Goal: Task Accomplishment & Management: Manage account settings

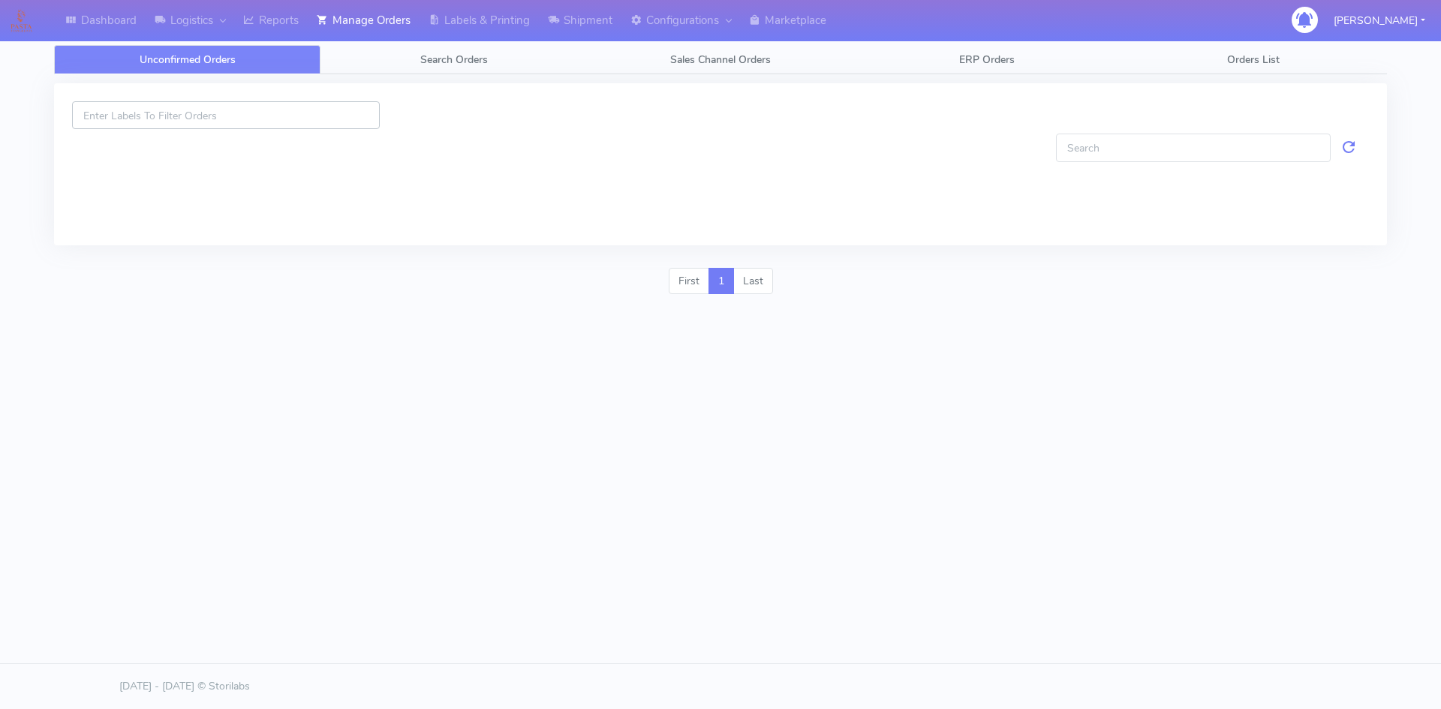
click at [270, 121] on input at bounding box center [226, 115] width 308 height 28
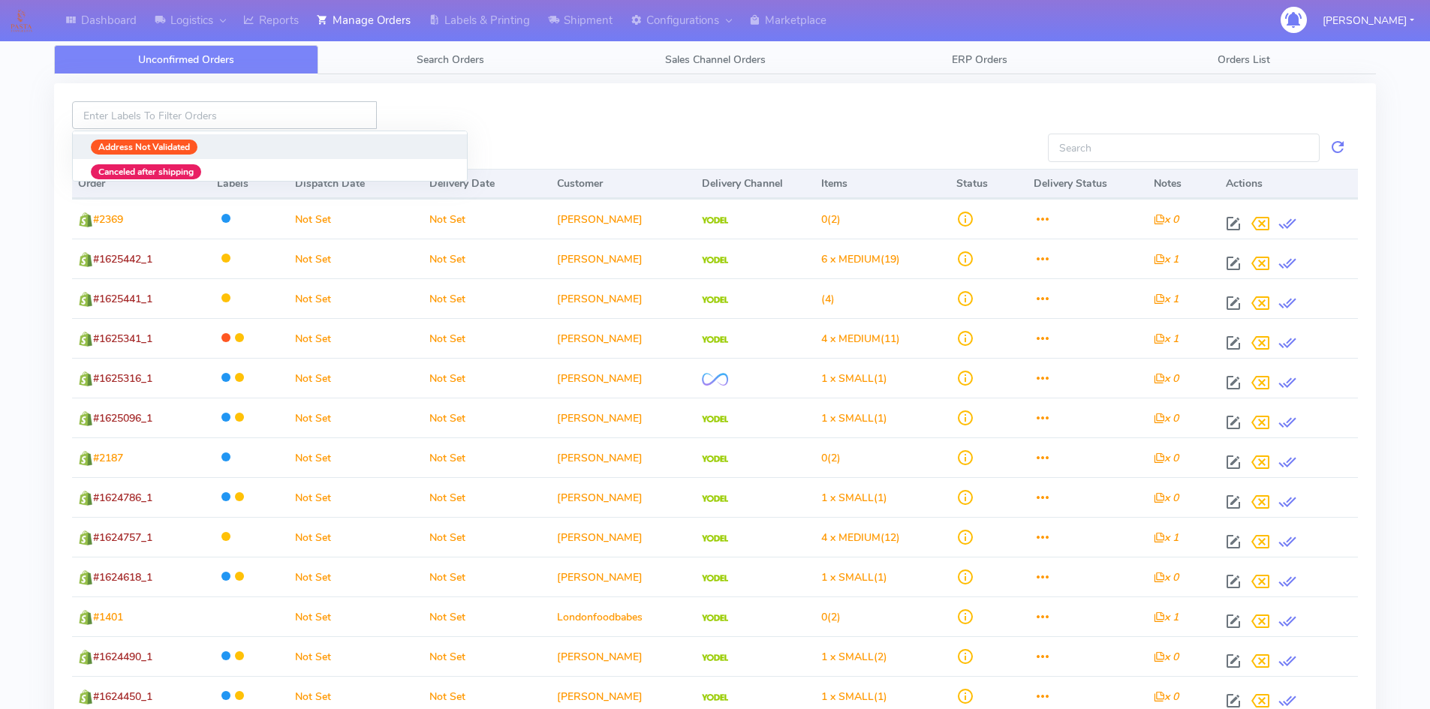
paste input "1624617"
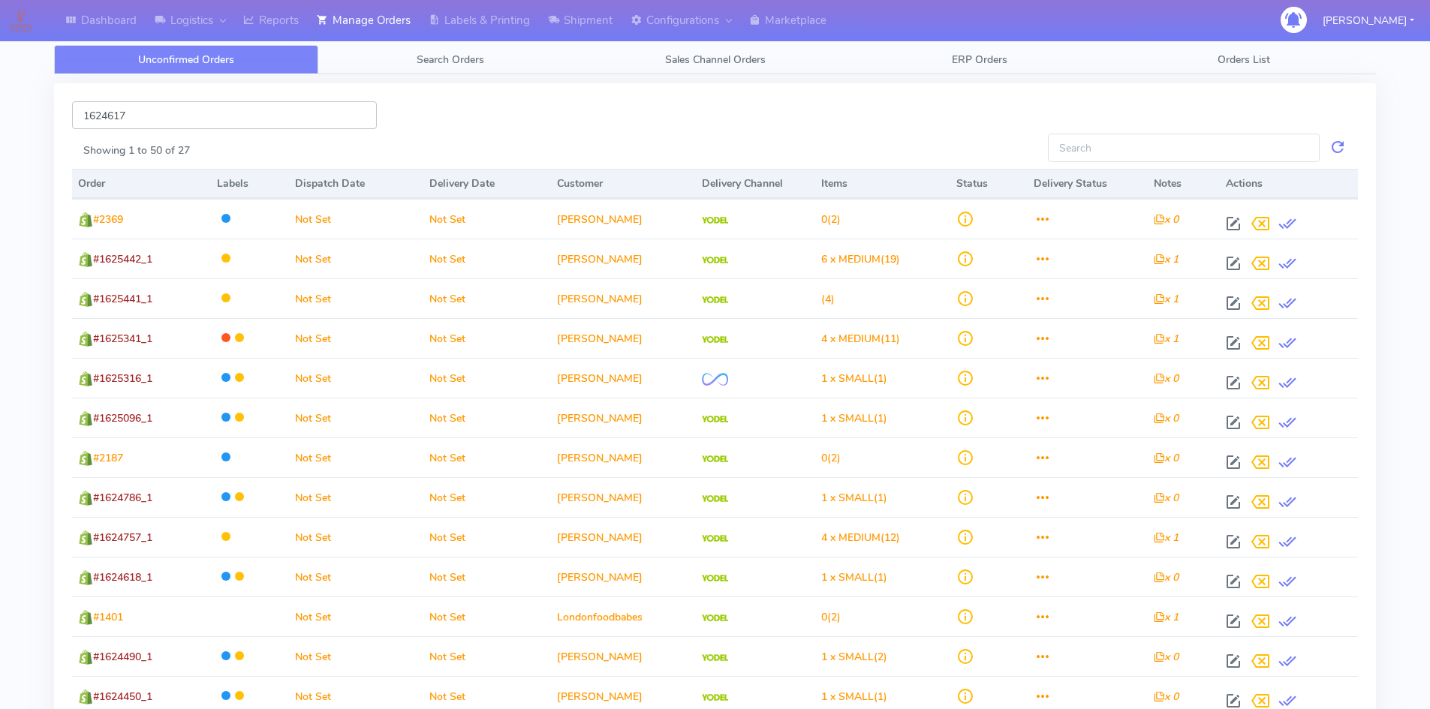
click at [82, 111] on input "1624617" at bounding box center [224, 115] width 305 height 28
type input "#1624617"
click at [246, 111] on input "#1624617" at bounding box center [224, 115] width 305 height 28
click at [255, 121] on input "#1624617" at bounding box center [224, 115] width 305 height 28
click at [1106, 161] on input "Showing 1 to 50 of 27" at bounding box center [1184, 148] width 272 height 28
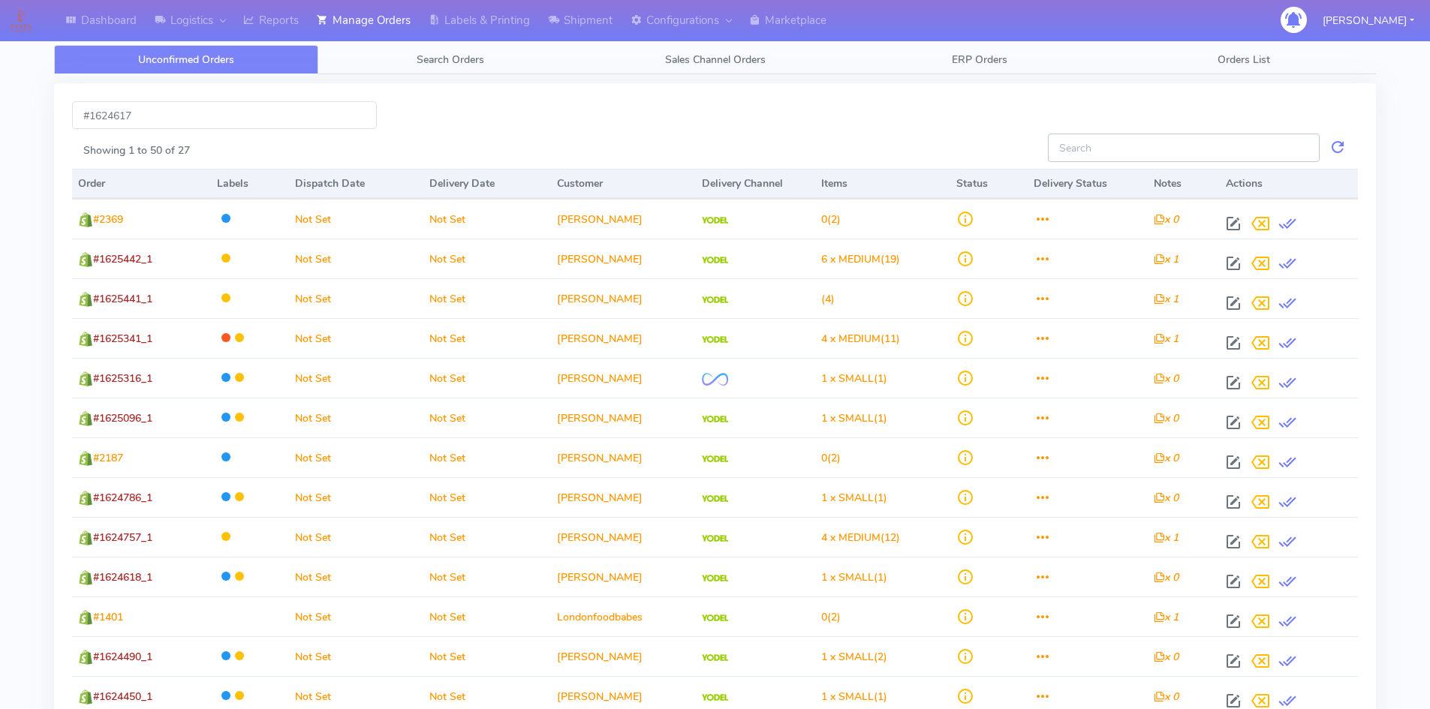
paste input "1624617"
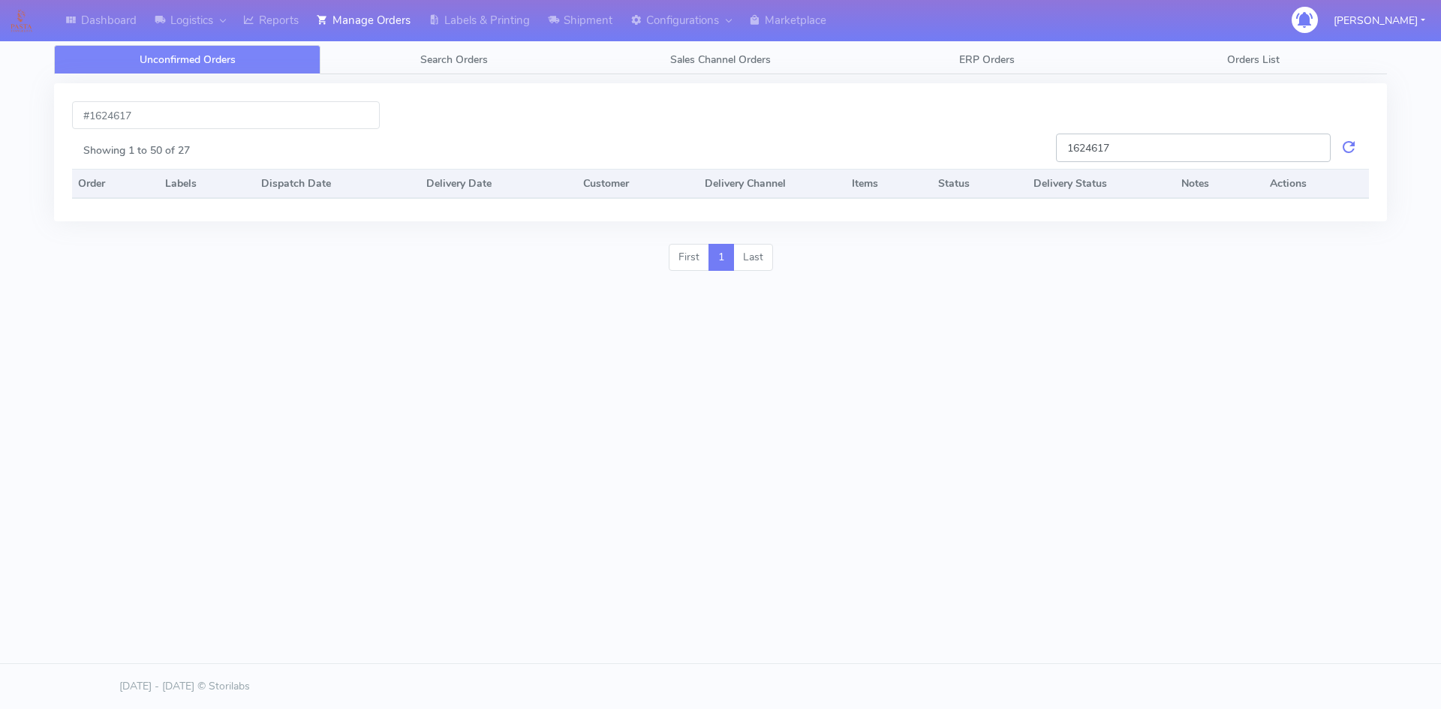
click at [1064, 152] on input "1624617" at bounding box center [1193, 148] width 275 height 28
drag, startPoint x: 1135, startPoint y: 146, endPoint x: 1035, endPoint y: 146, distance: 99.8
click at [1035, 146] on div "#1624617 #1624617 Showing 1 to 50 of 27 Order Labels Dispatch Date Delivery Dat…" at bounding box center [720, 152] width 1333 height 138
paste input "53436"
drag, startPoint x: 1116, startPoint y: 149, endPoint x: 986, endPoint y: 150, distance: 129.9
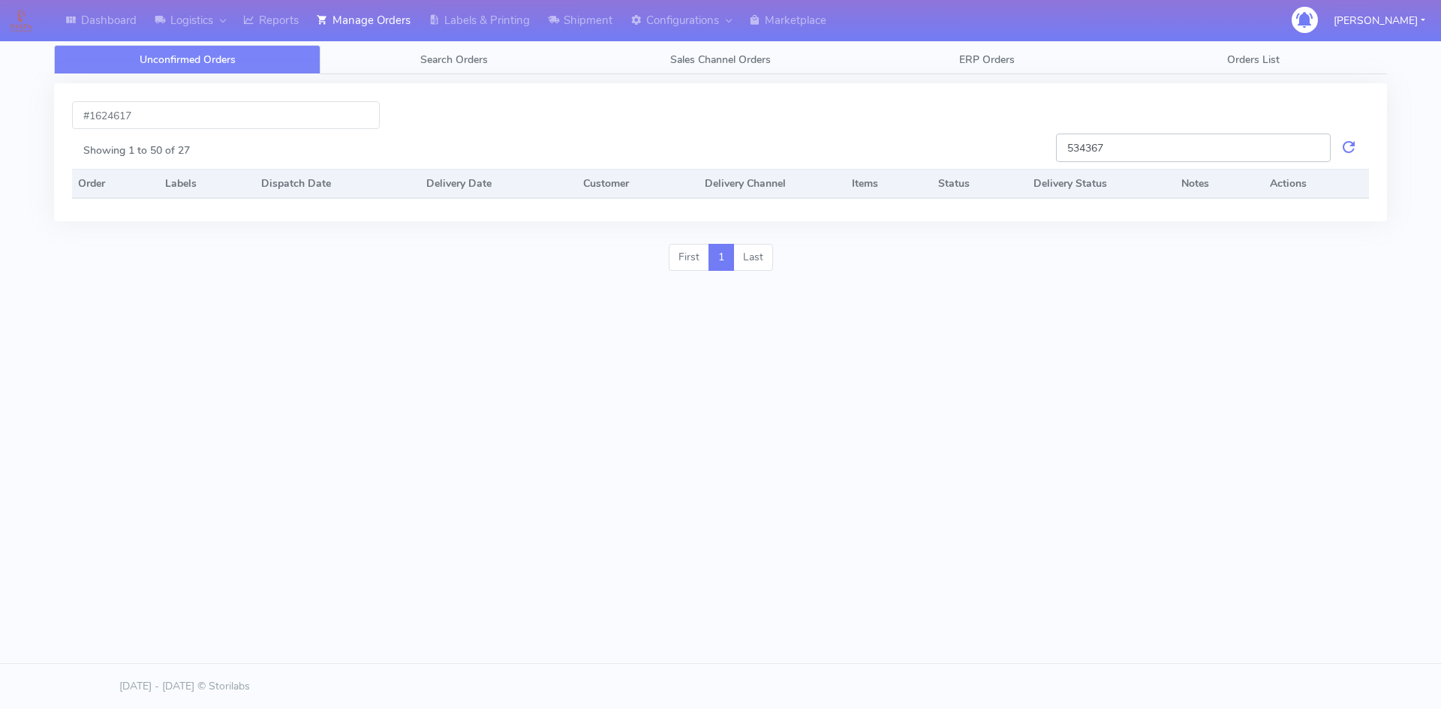
click at [986, 150] on div "#1624617 534367 Showing 1 to 50 of 27 Order Labels Dispatch Date Delivery Date …" at bounding box center [720, 152] width 1333 height 138
paste input "1624617"
click at [1067, 145] on input "1624617" at bounding box center [1193, 148] width 275 height 28
type input "#1624617"
drag, startPoint x: 165, startPoint y: 105, endPoint x: 74, endPoint y: 113, distance: 91.1
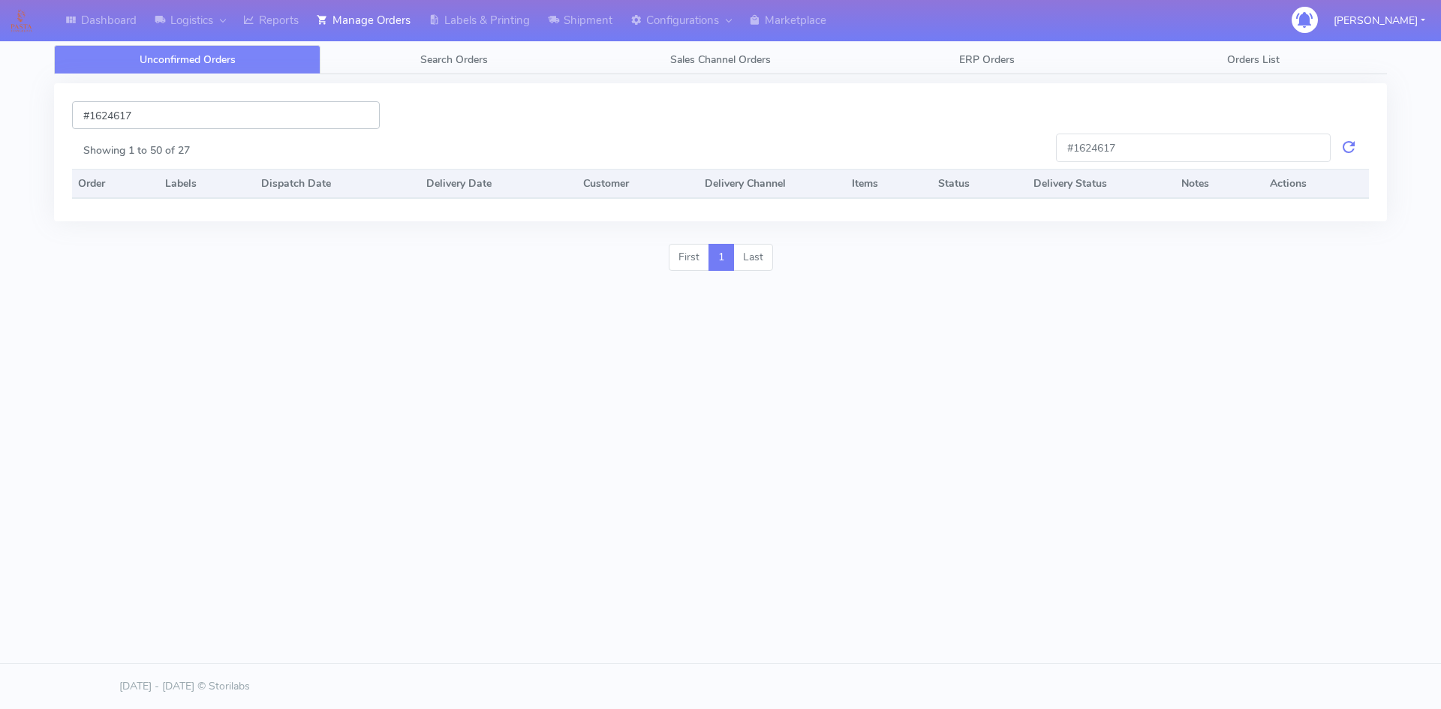
click at [74, 113] on input "#1624617" at bounding box center [226, 115] width 308 height 28
click at [702, 107] on div at bounding box center [721, 115] width 660 height 28
click at [167, 102] on input at bounding box center [226, 115] width 308 height 28
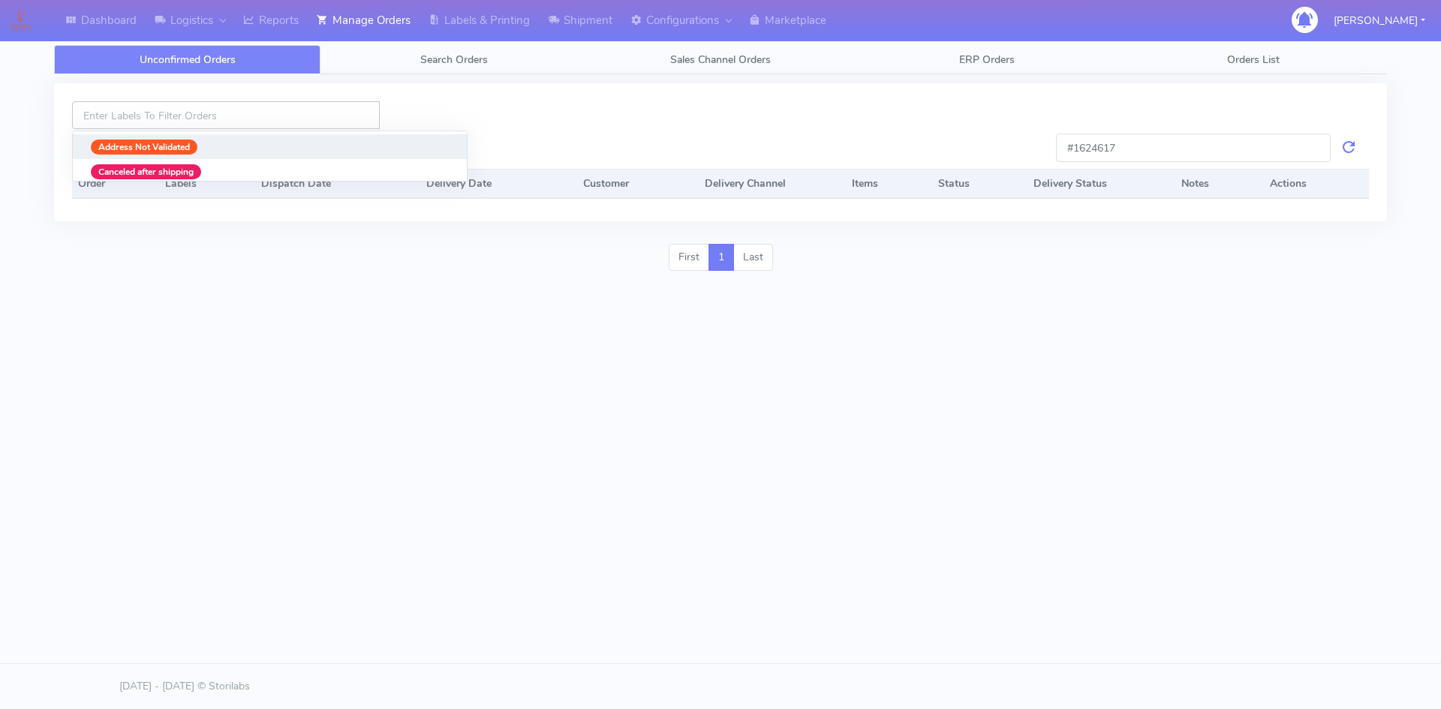
paste input "#1624617"
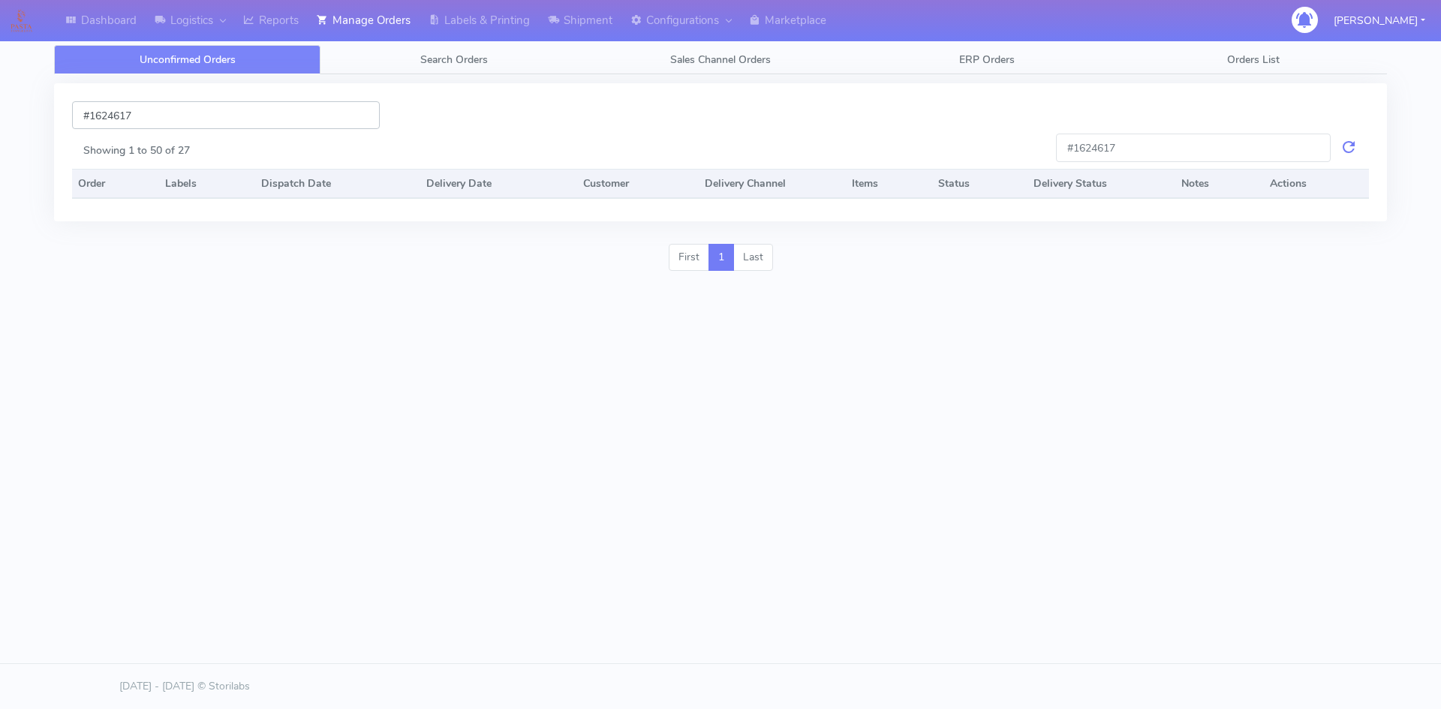
type input "#1624617"
click at [104, 194] on th "Order" at bounding box center [115, 184] width 87 height 30
click at [101, 189] on th "Order" at bounding box center [115, 184] width 87 height 30
click at [679, 260] on li "First" at bounding box center [689, 257] width 41 height 27
click at [868, 305] on div "Dashboard Logistics London Logistics Reports Manage Orders Labels & Printing Sh…" at bounding box center [720, 283] width 1441 height 567
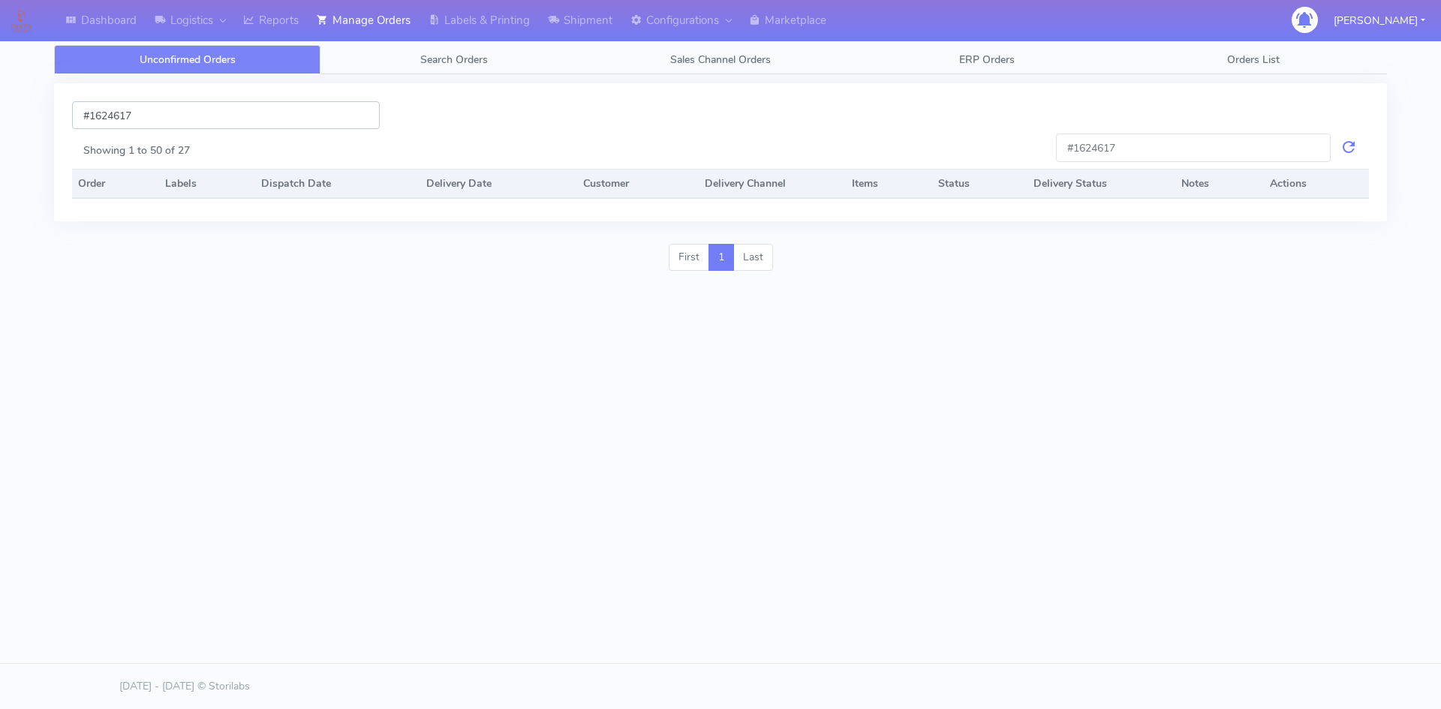
drag, startPoint x: 308, startPoint y: 113, endPoint x: 62, endPoint y: 104, distance: 245.6
click at [62, 104] on div "#1624617" at bounding box center [226, 115] width 330 height 28
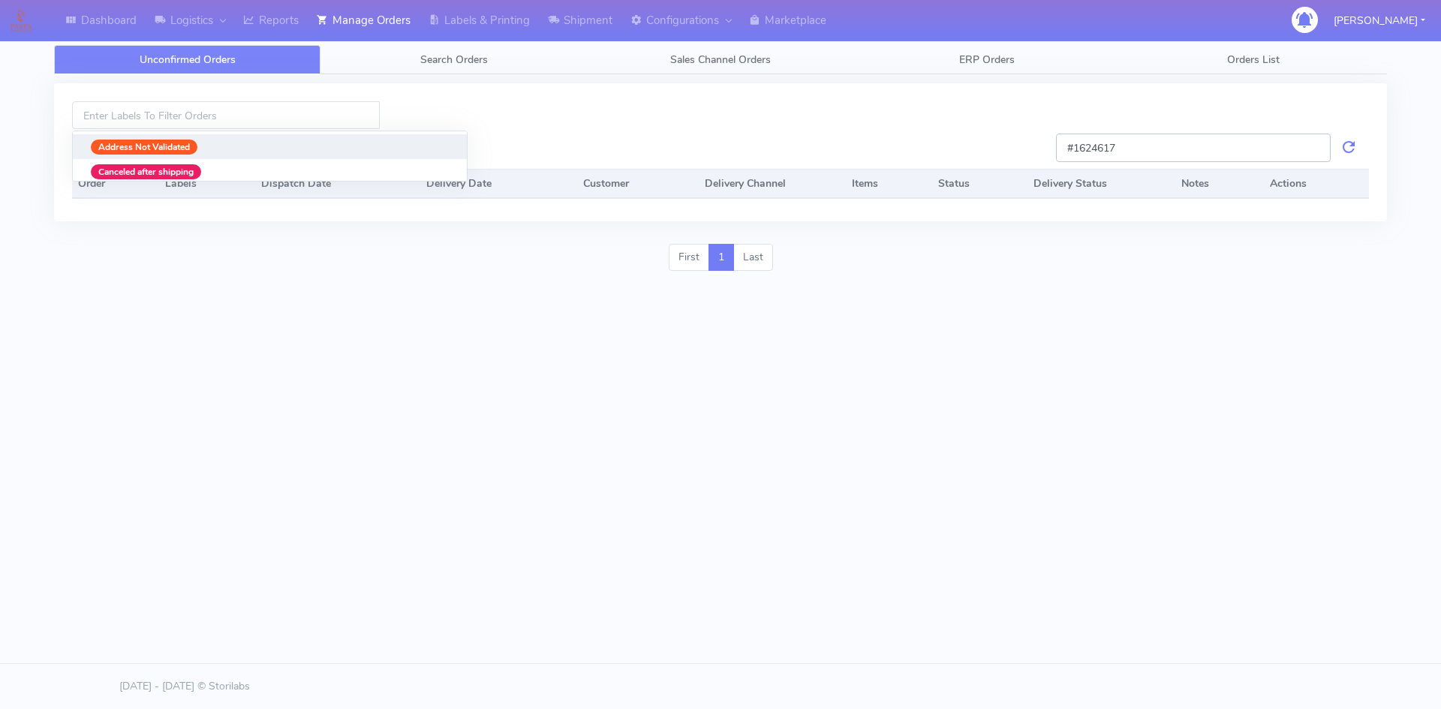
drag, startPoint x: 1095, startPoint y: 166, endPoint x: 929, endPoint y: 169, distance: 165.9
click at [929, 169] on div "Address Not Validated Canceled after shipping Consignment cancelled DHL Collect…" at bounding box center [720, 152] width 1333 height 138
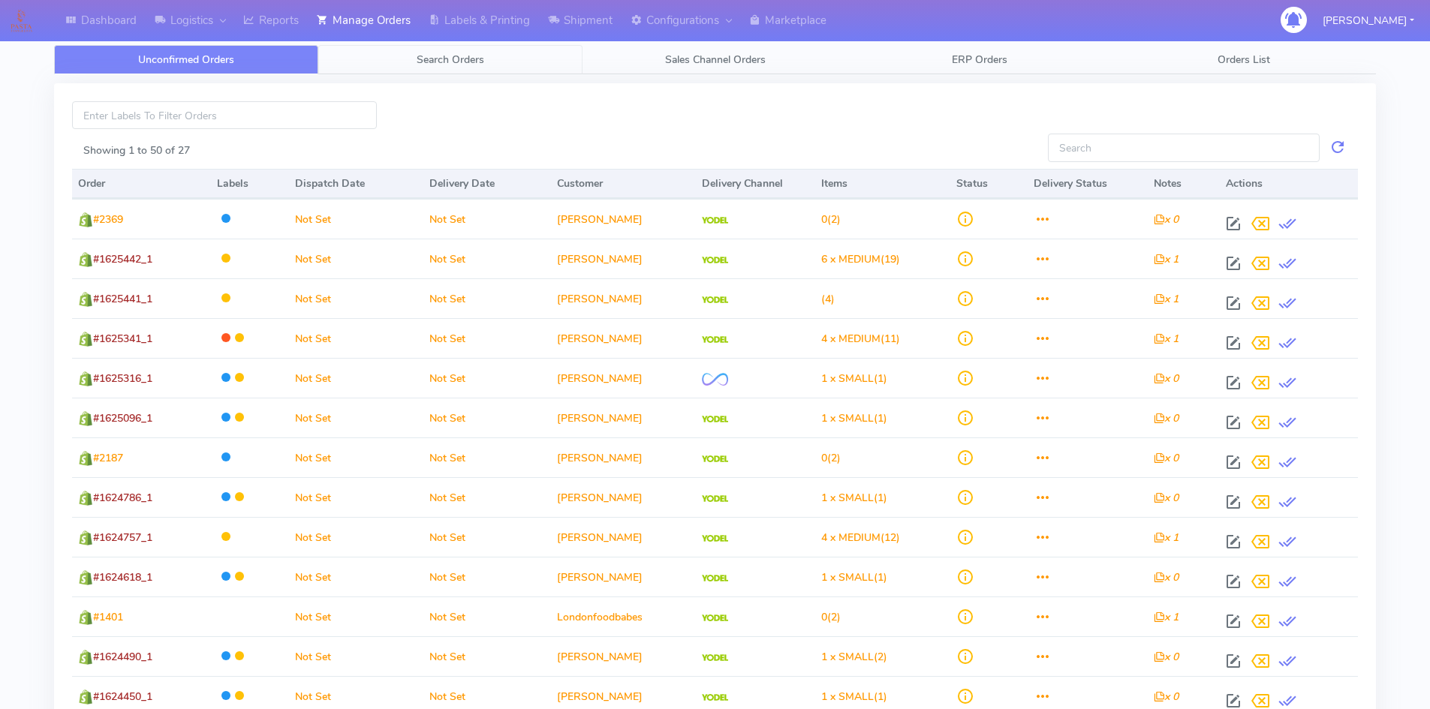
click at [483, 55] on span "Search Orders" at bounding box center [451, 60] width 68 height 14
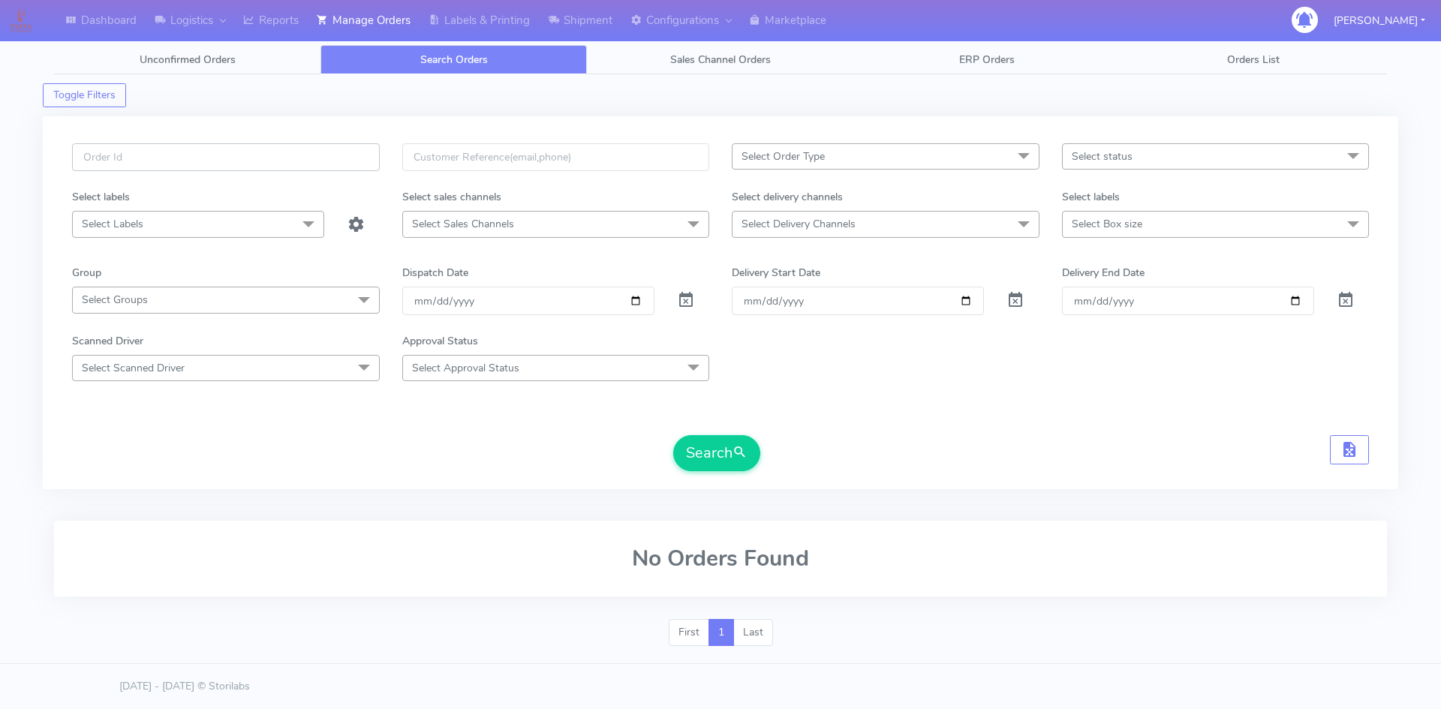
click at [320, 168] on input "text" at bounding box center [226, 157] width 308 height 28
paste input "1624617"
click at [721, 453] on button "Search" at bounding box center [716, 453] width 87 height 36
click at [80, 151] on input "1624617" at bounding box center [226, 157] width 308 height 28
type input "#1624617"
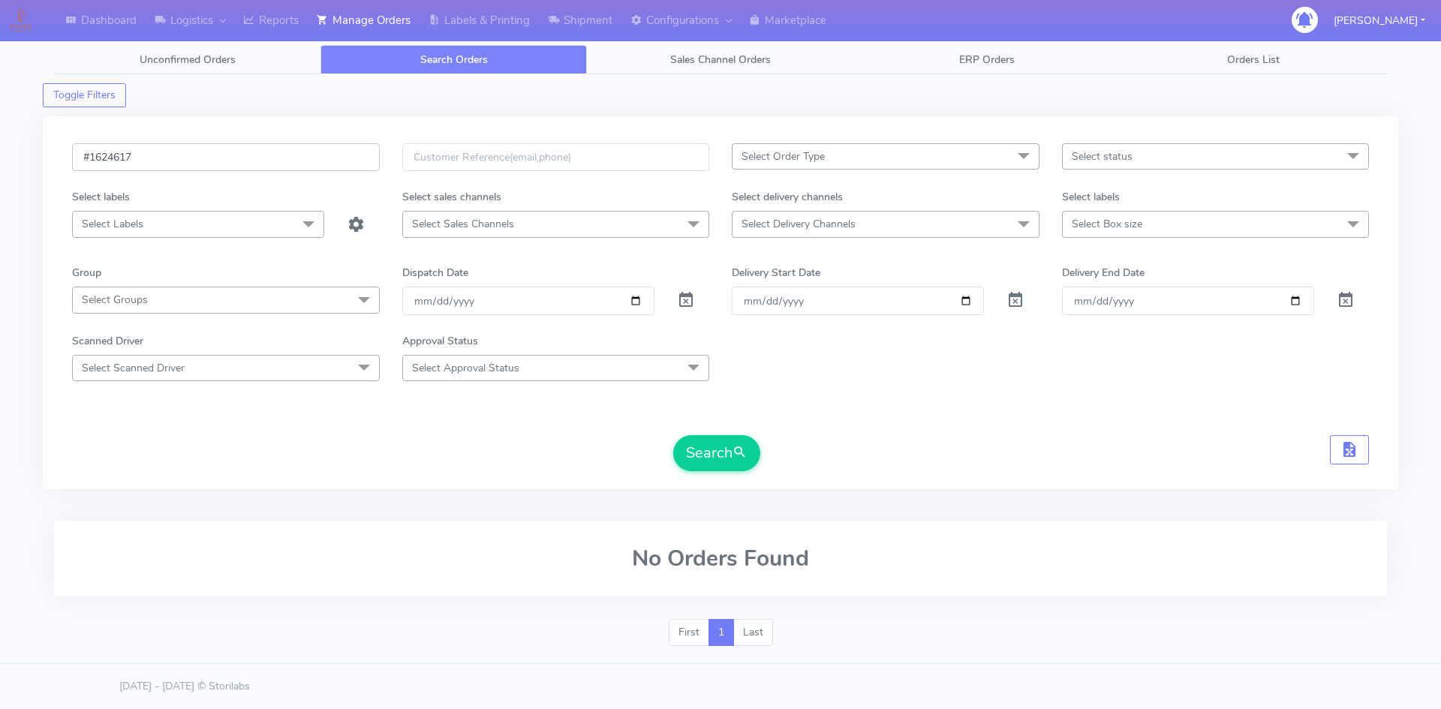
click at [673, 435] on button "Search" at bounding box center [716, 453] width 87 height 36
click at [597, 158] on input "text" at bounding box center [556, 157] width 308 height 28
paste input "charlottekatied@gmail.com"
type input "charlottekatied@gmail.com"
click at [687, 302] on span at bounding box center [686, 303] width 18 height 14
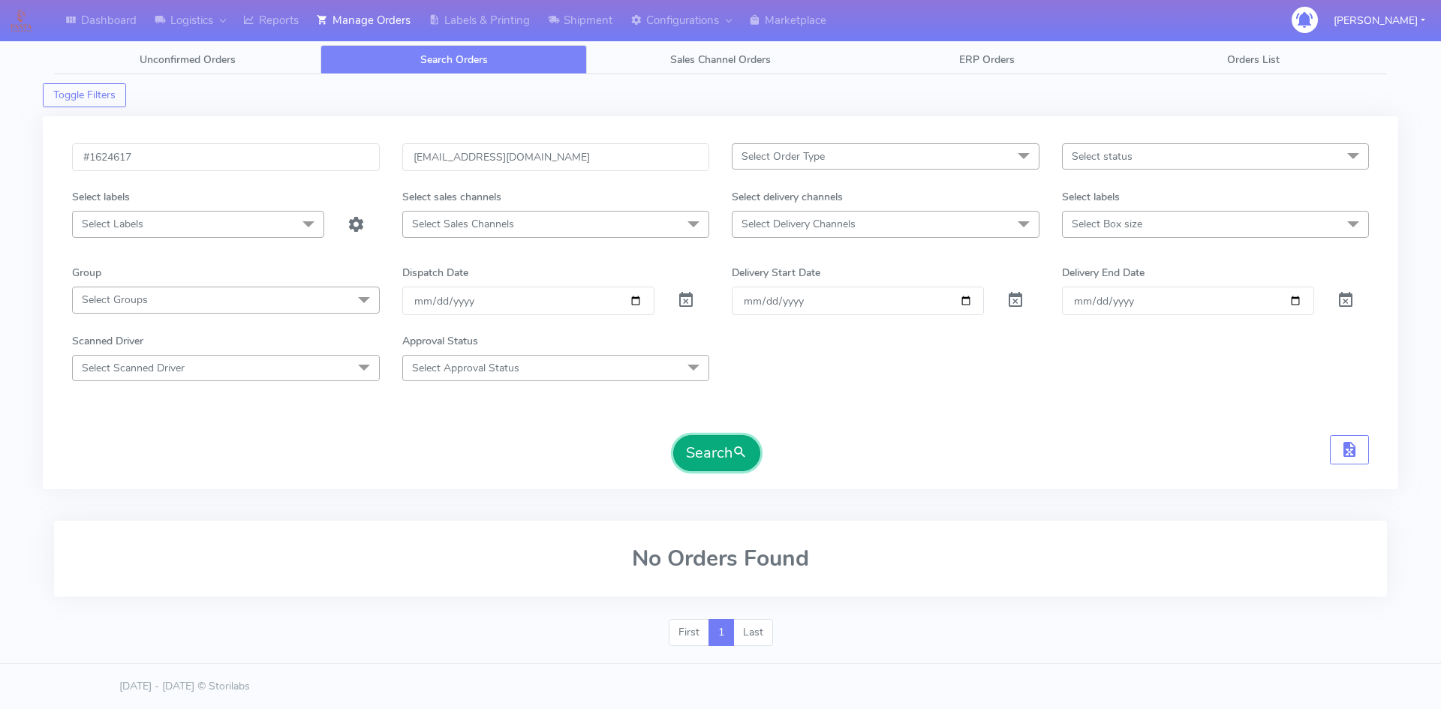
click at [715, 444] on button "Search" at bounding box center [716, 453] width 87 height 36
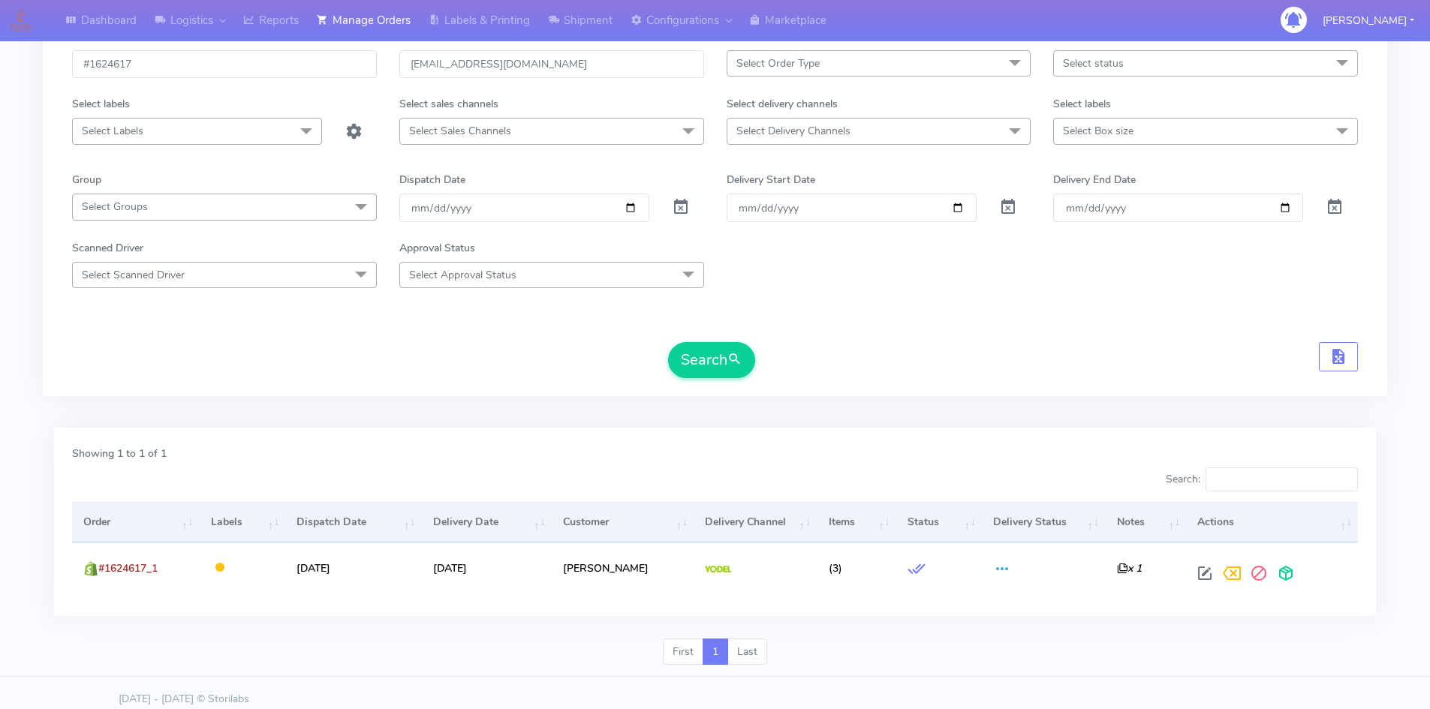
scroll to position [106, 0]
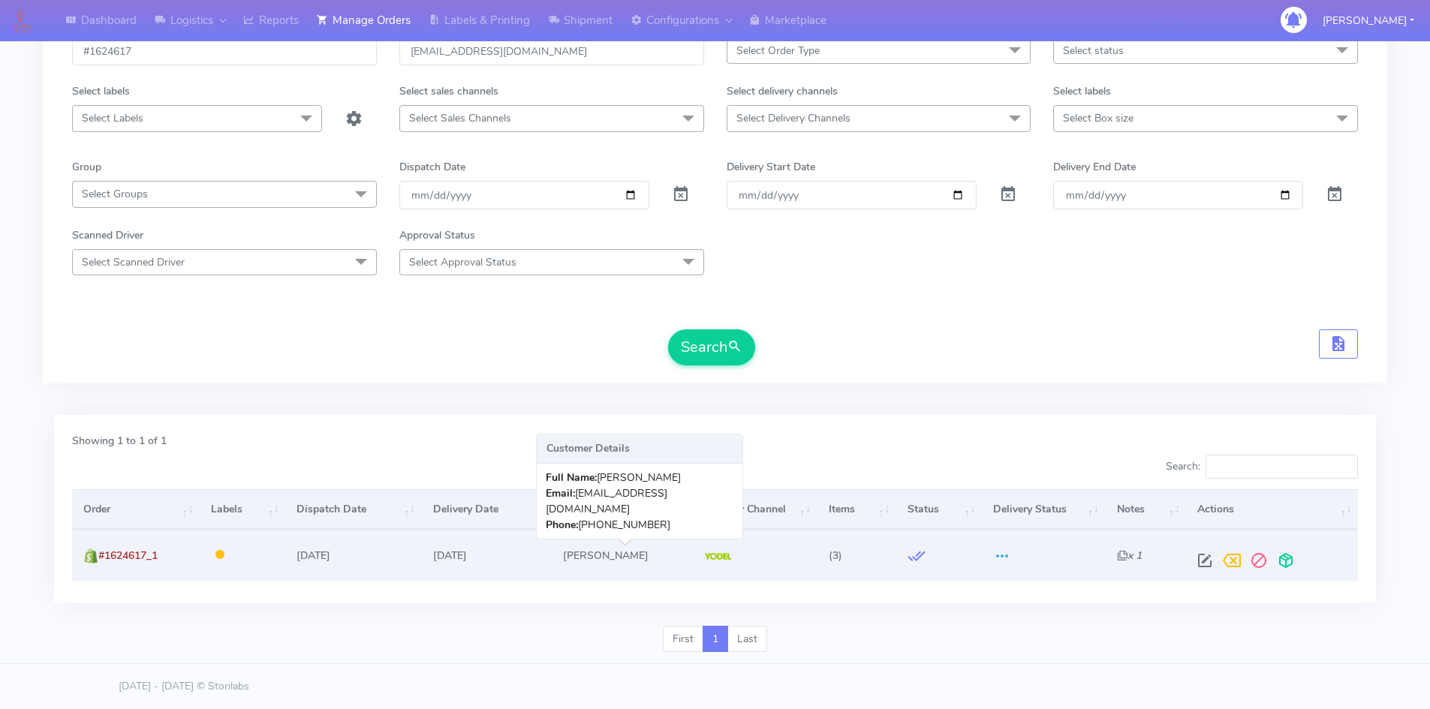
click at [564, 557] on td "[PERSON_NAME]" at bounding box center [623, 555] width 142 height 50
click at [605, 555] on td "[PERSON_NAME]" at bounding box center [623, 555] width 142 height 50
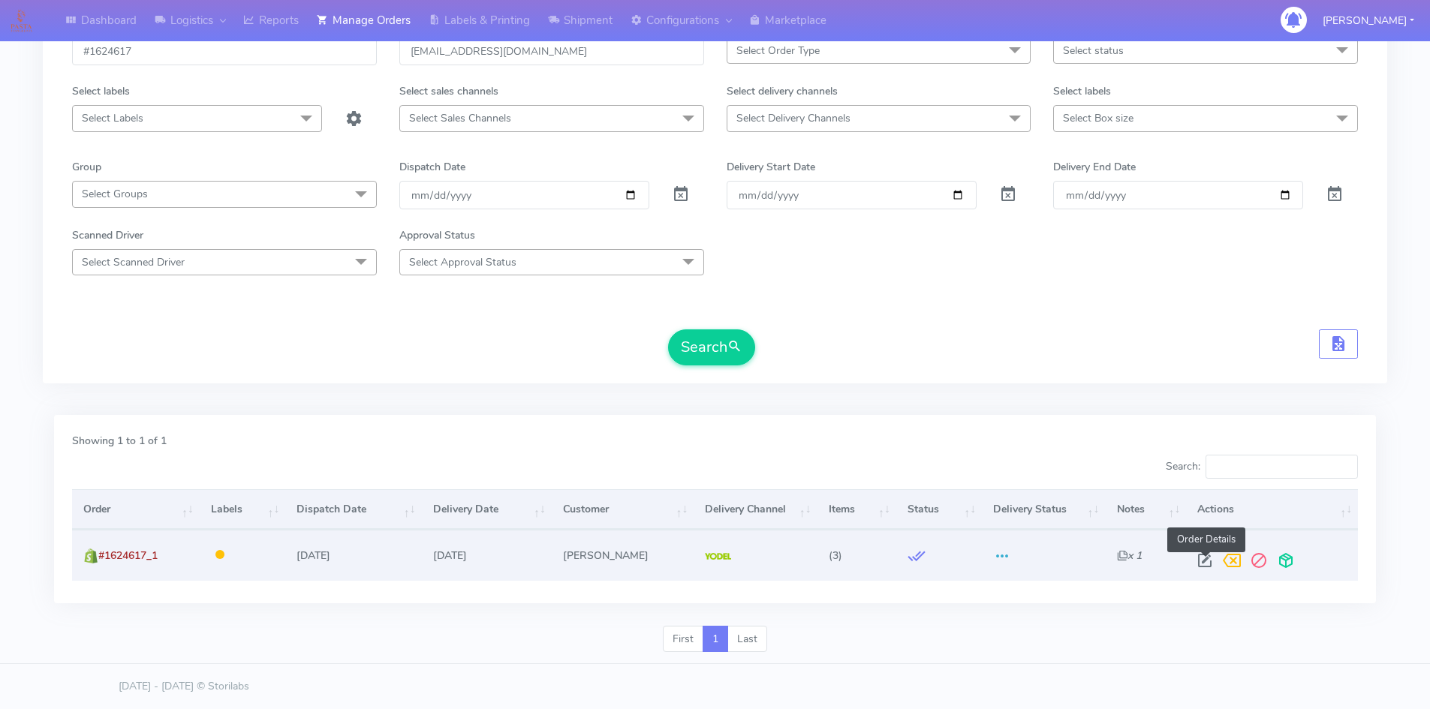
click at [1208, 561] on span at bounding box center [1204, 564] width 27 height 14
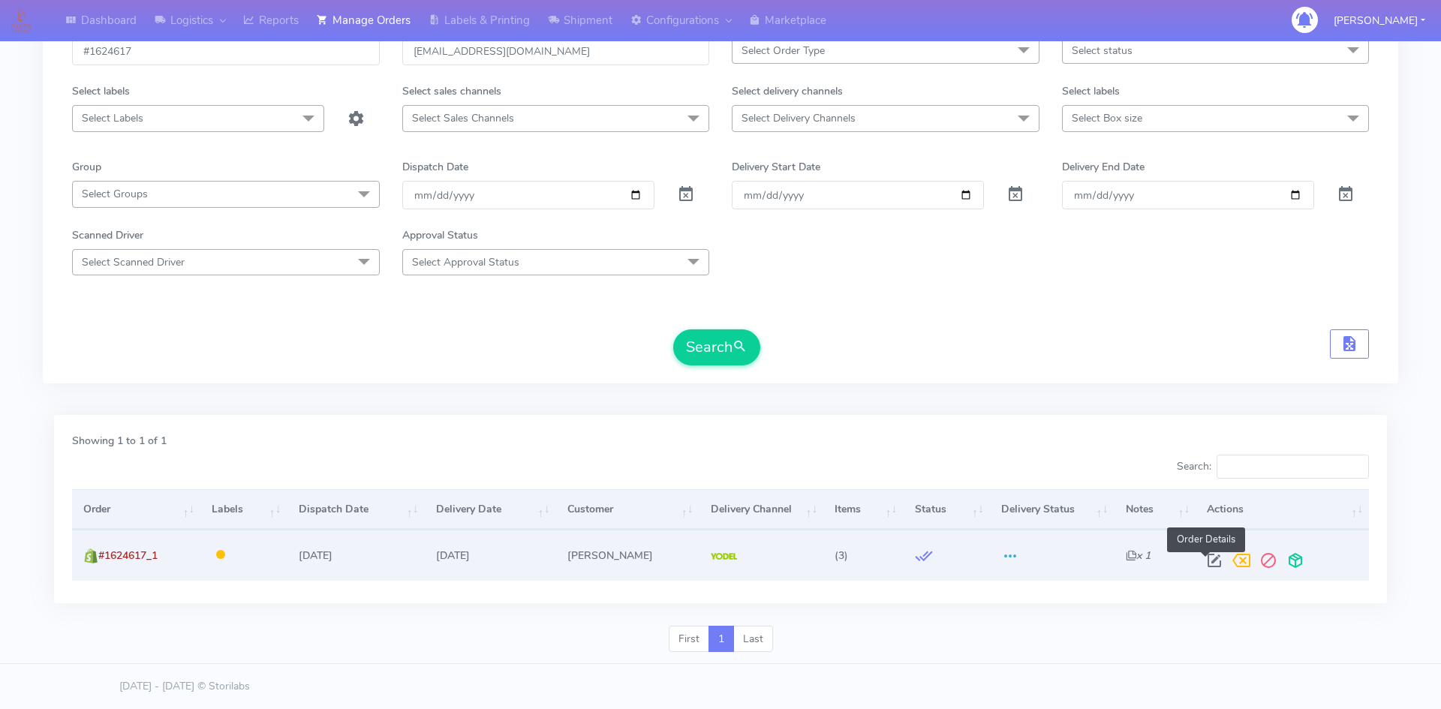
select select "5"
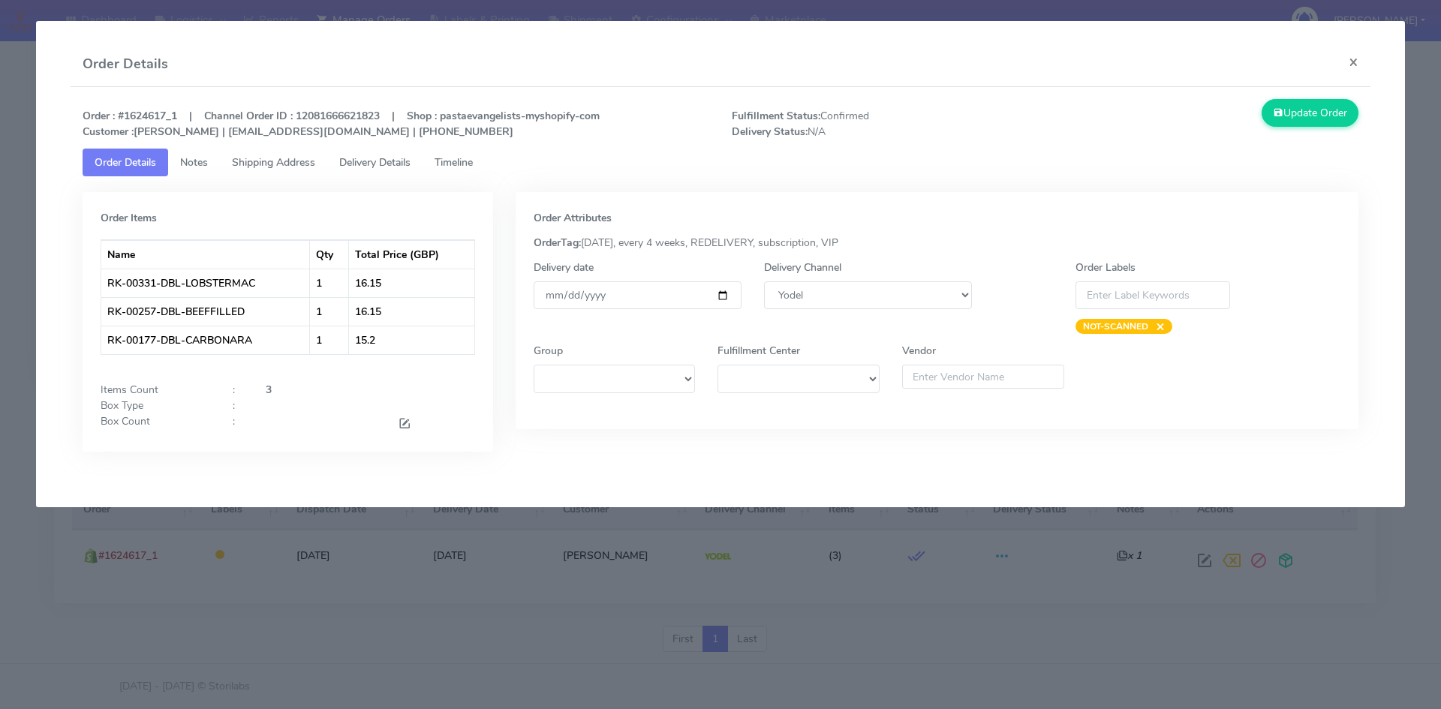
click at [385, 163] on span "Delivery Details" at bounding box center [374, 162] width 71 height 14
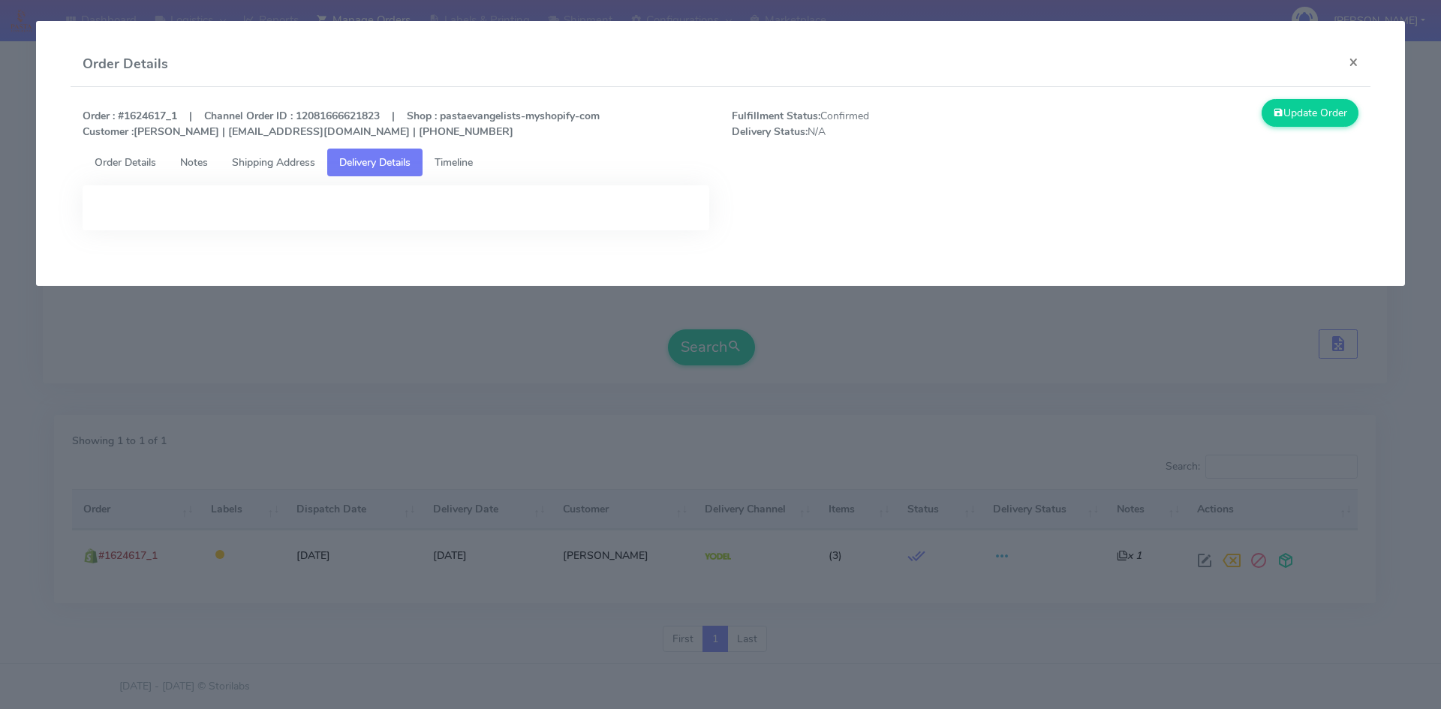
click at [292, 160] on span "Shipping Address" at bounding box center [273, 162] width 83 height 14
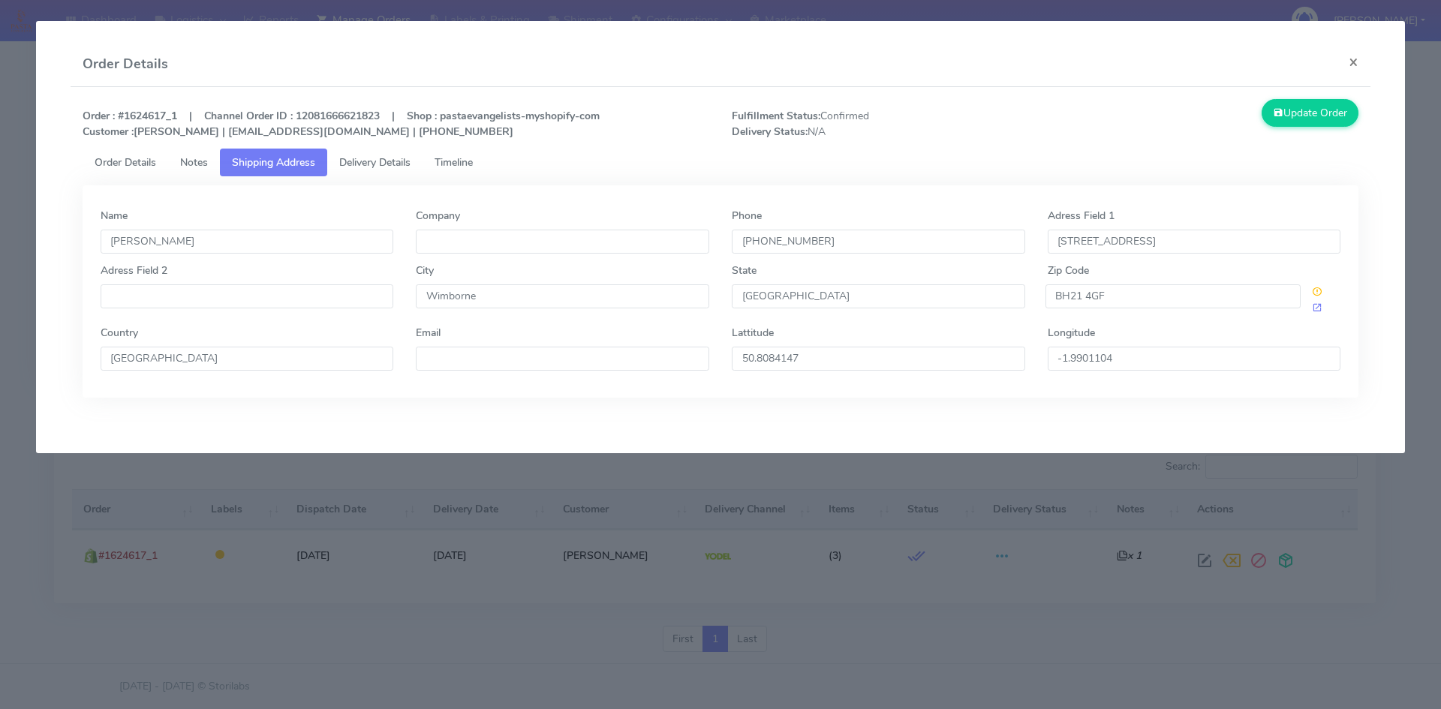
click at [452, 164] on span "Timeline" at bounding box center [454, 162] width 38 height 14
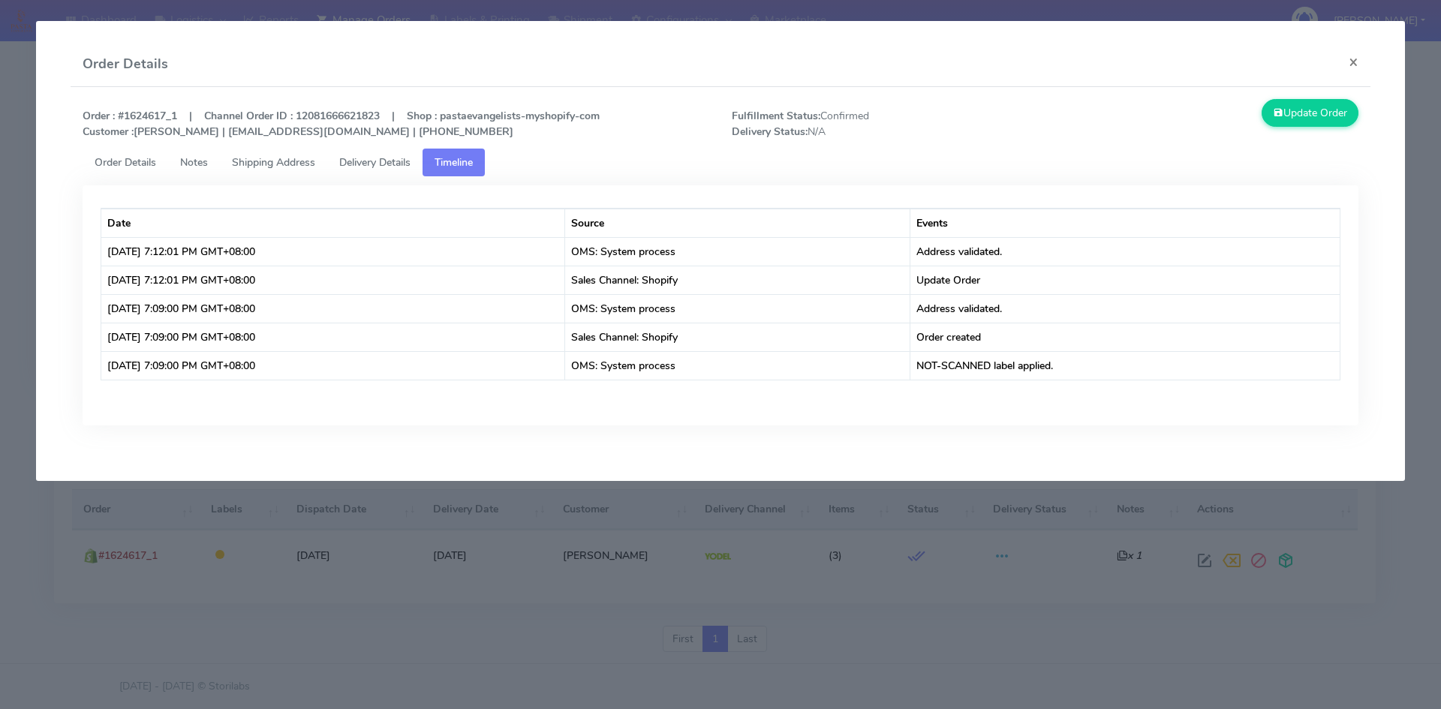
click at [363, 162] on span "Delivery Details" at bounding box center [374, 162] width 71 height 14
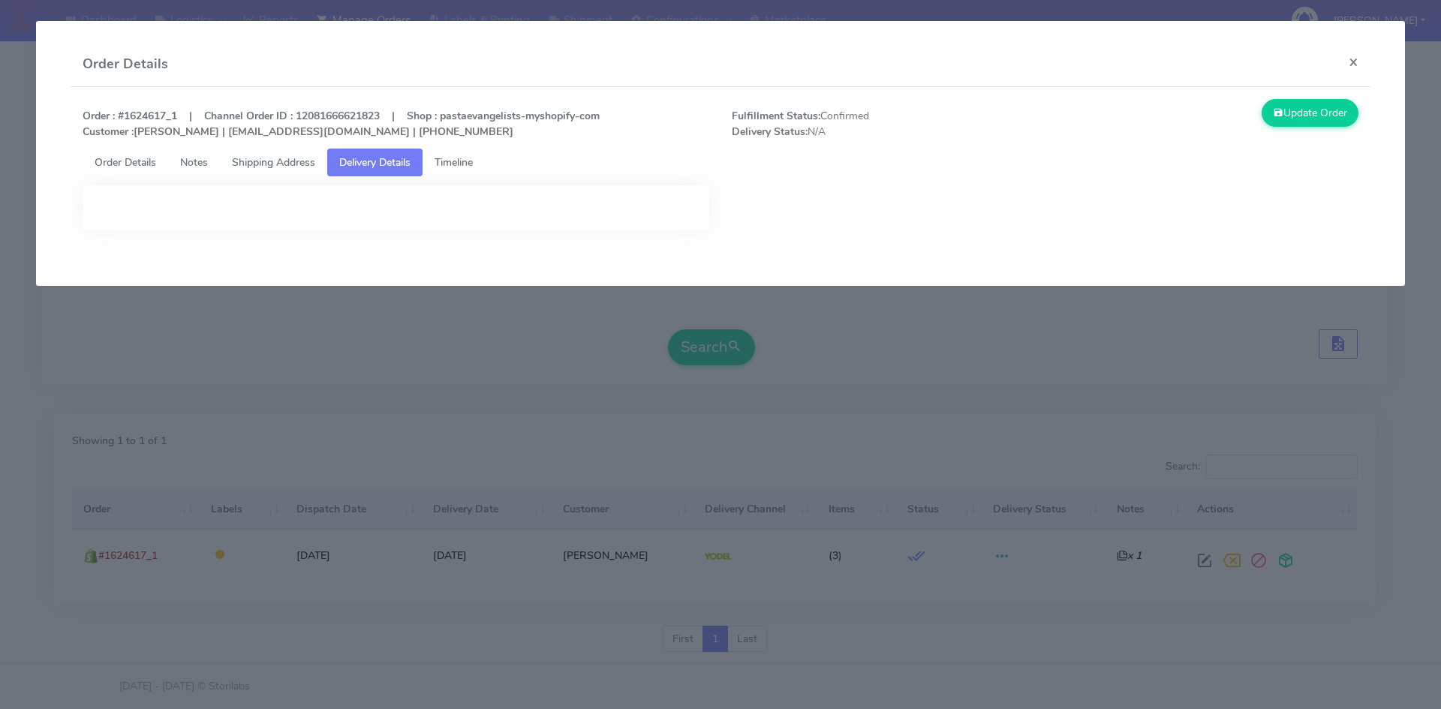
click at [461, 161] on span "Timeline" at bounding box center [454, 162] width 38 height 14
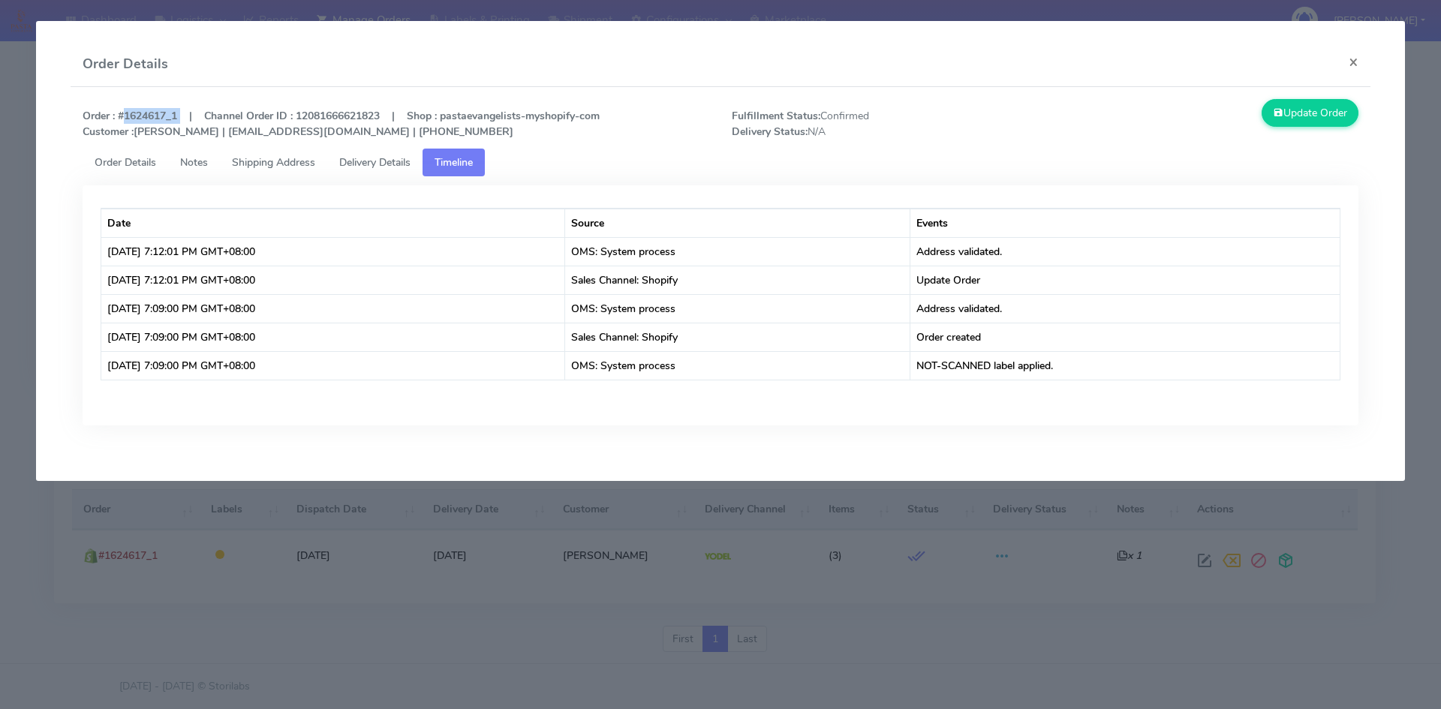
drag, startPoint x: 119, startPoint y: 116, endPoint x: 181, endPoint y: 118, distance: 61.6
click at [181, 118] on strong "Order : #1624617_1 | Channel Order ID : 12081666621823 | Shop : pastaevangelist…" at bounding box center [341, 124] width 517 height 30
copy strong "#1624617_1"
click at [253, 163] on span "Shipping Address" at bounding box center [273, 162] width 83 height 14
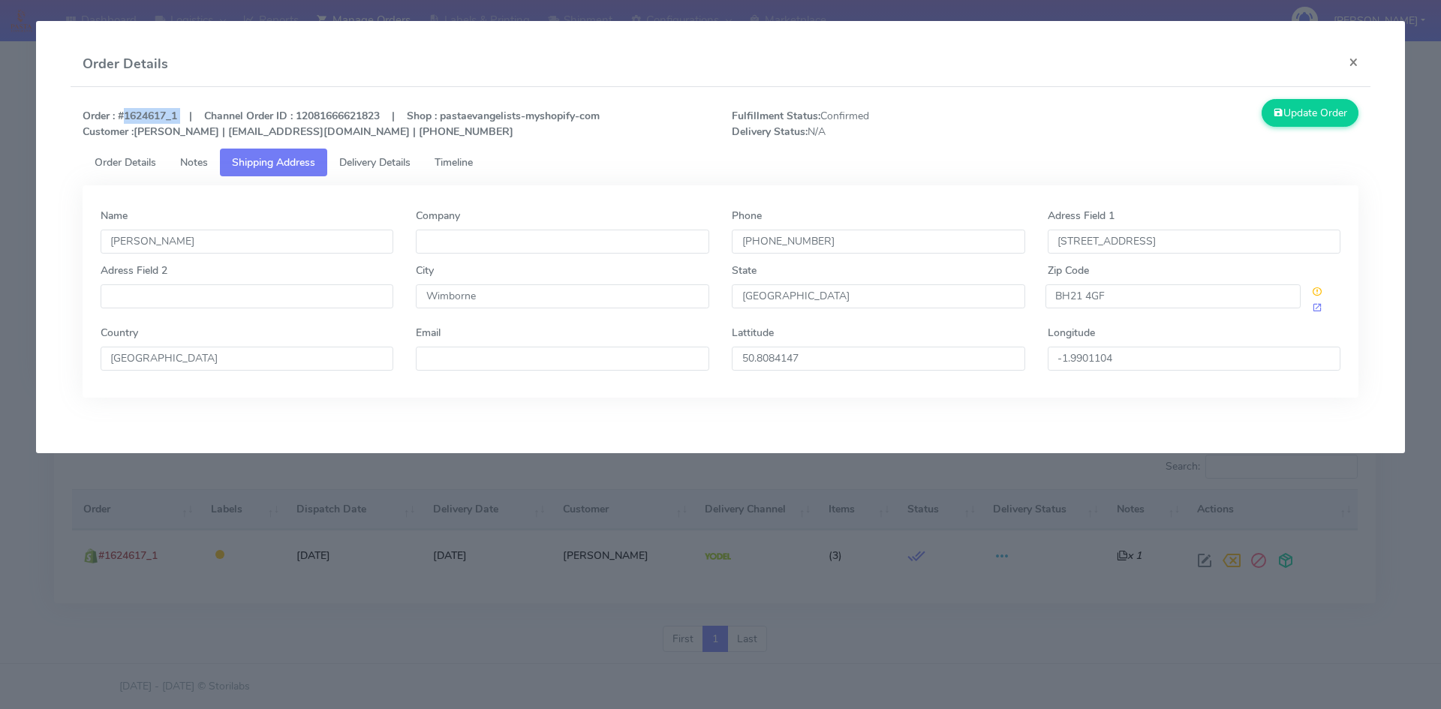
click at [142, 166] on span "Order Details" at bounding box center [126, 162] width 62 height 14
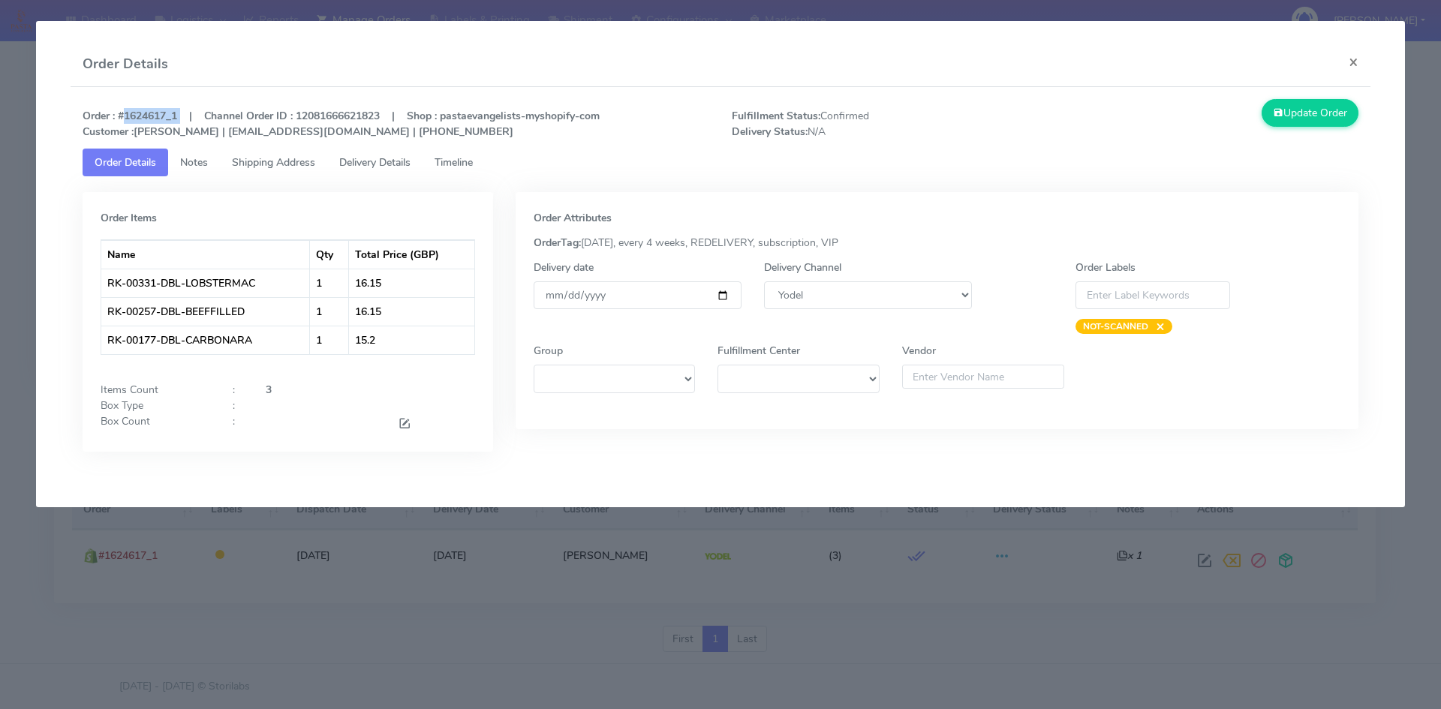
click at [405, 161] on span "Delivery Details" at bounding box center [374, 162] width 71 height 14
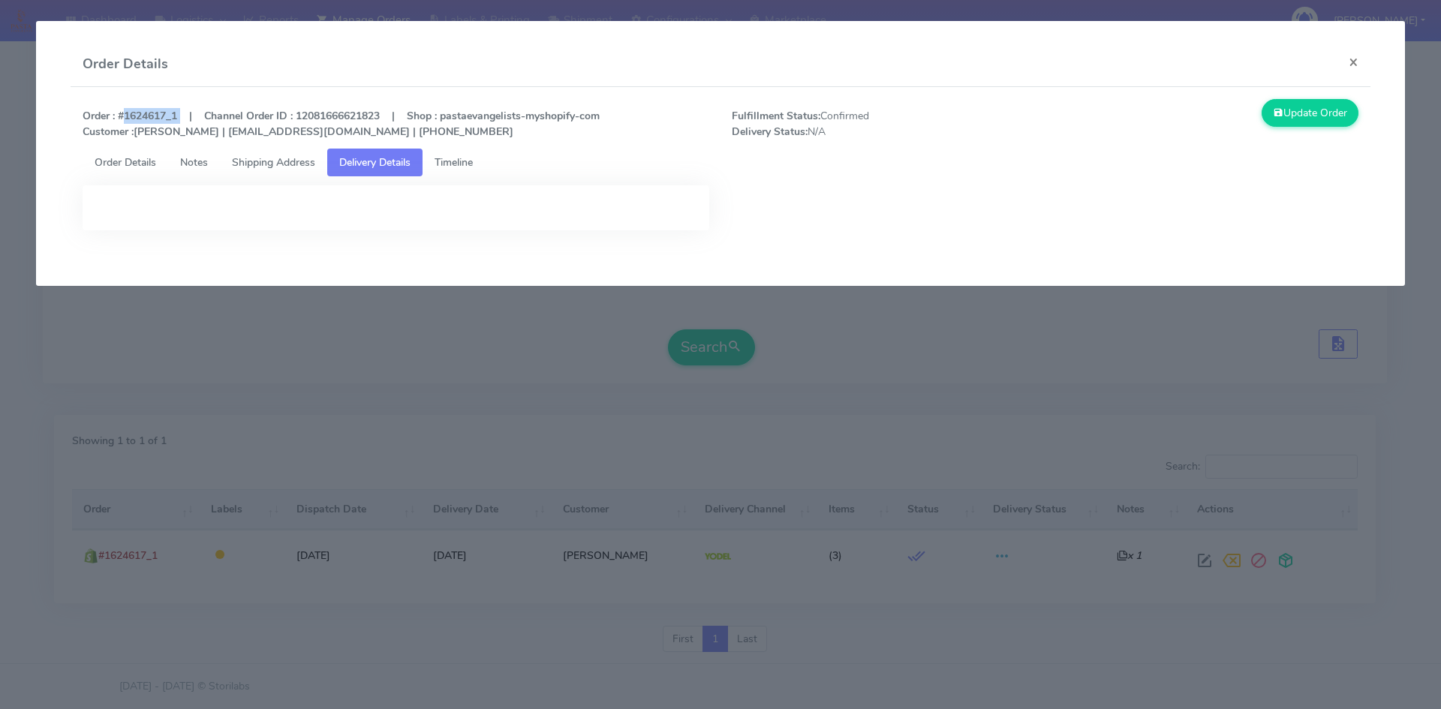
click at [405, 161] on span "Delivery Details" at bounding box center [374, 162] width 71 height 14
click at [647, 203] on div at bounding box center [396, 207] width 627 height 45
click at [470, 161] on span "Timeline" at bounding box center [454, 162] width 38 height 14
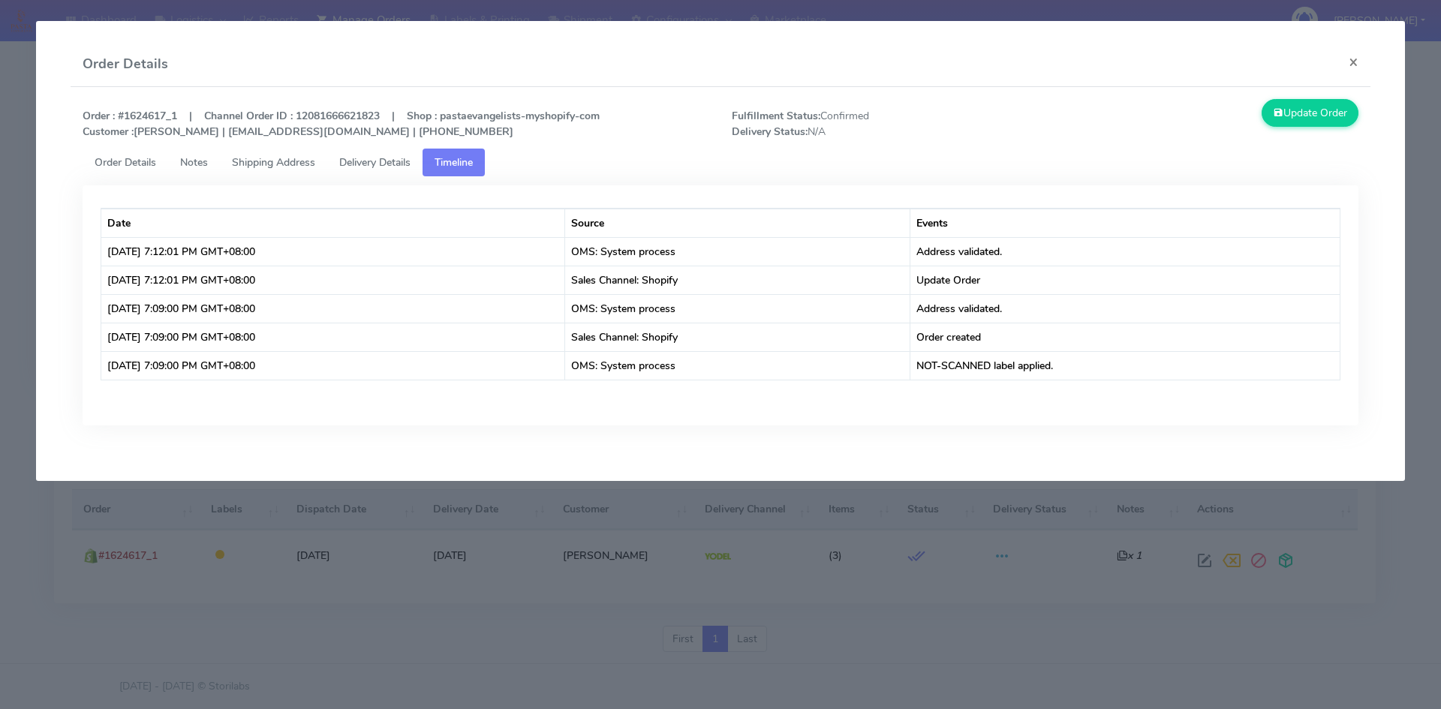
click at [396, 161] on span "Delivery Details" at bounding box center [374, 162] width 71 height 14
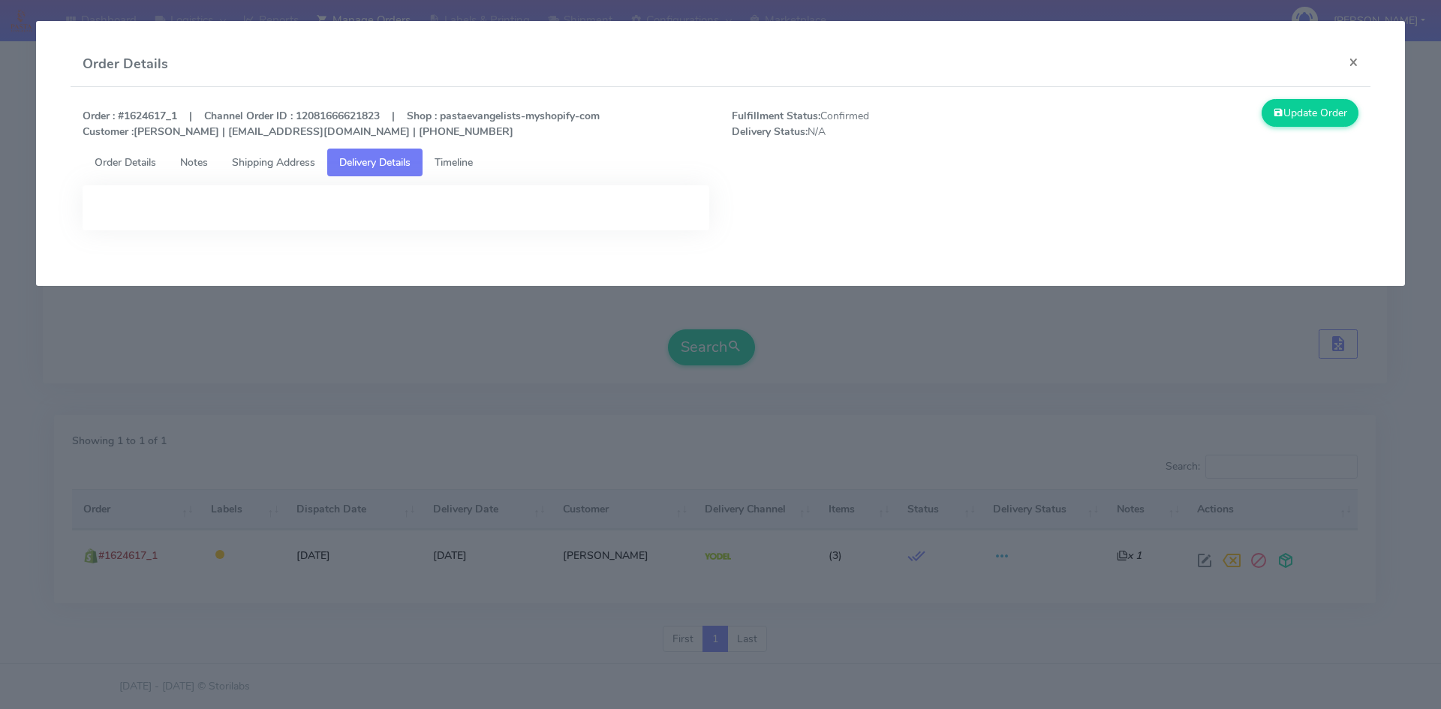
click at [443, 165] on span "Timeline" at bounding box center [454, 162] width 38 height 14
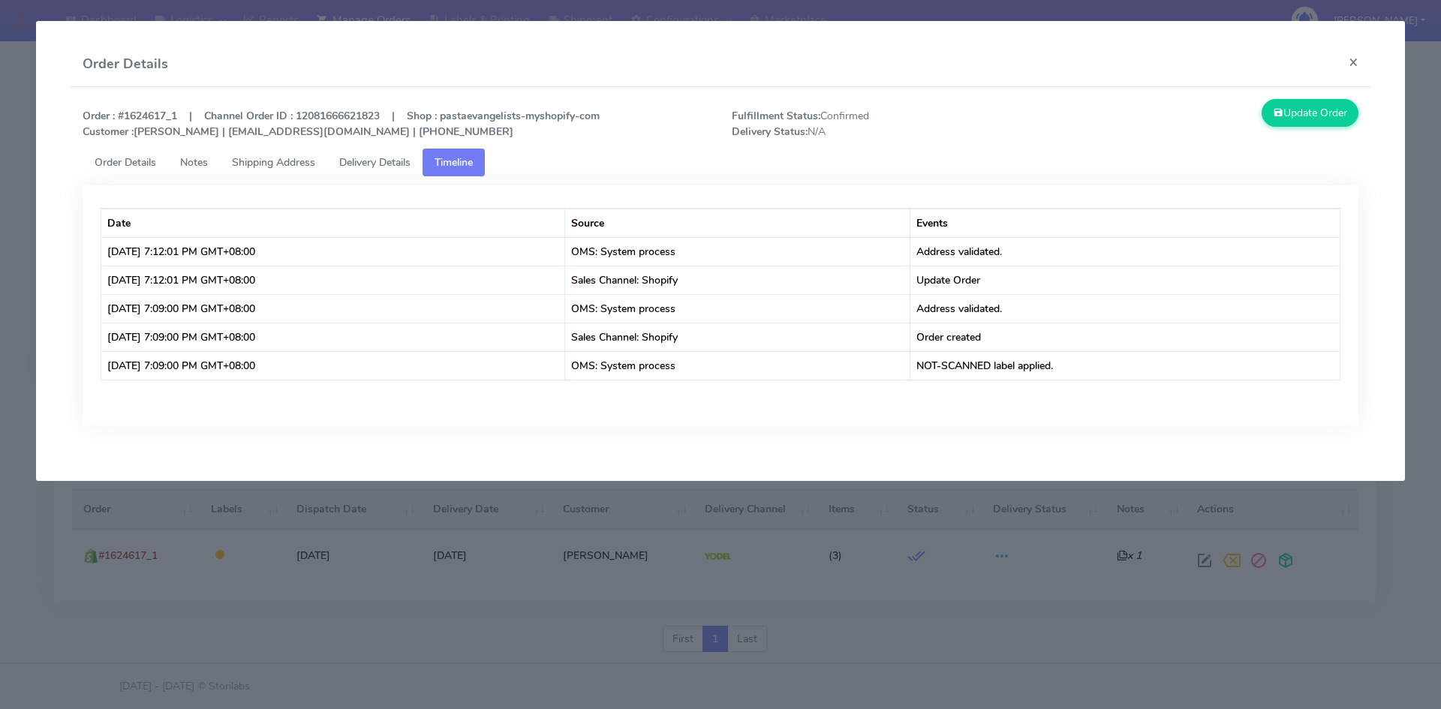
click at [138, 169] on span "Order Details" at bounding box center [126, 162] width 62 height 14
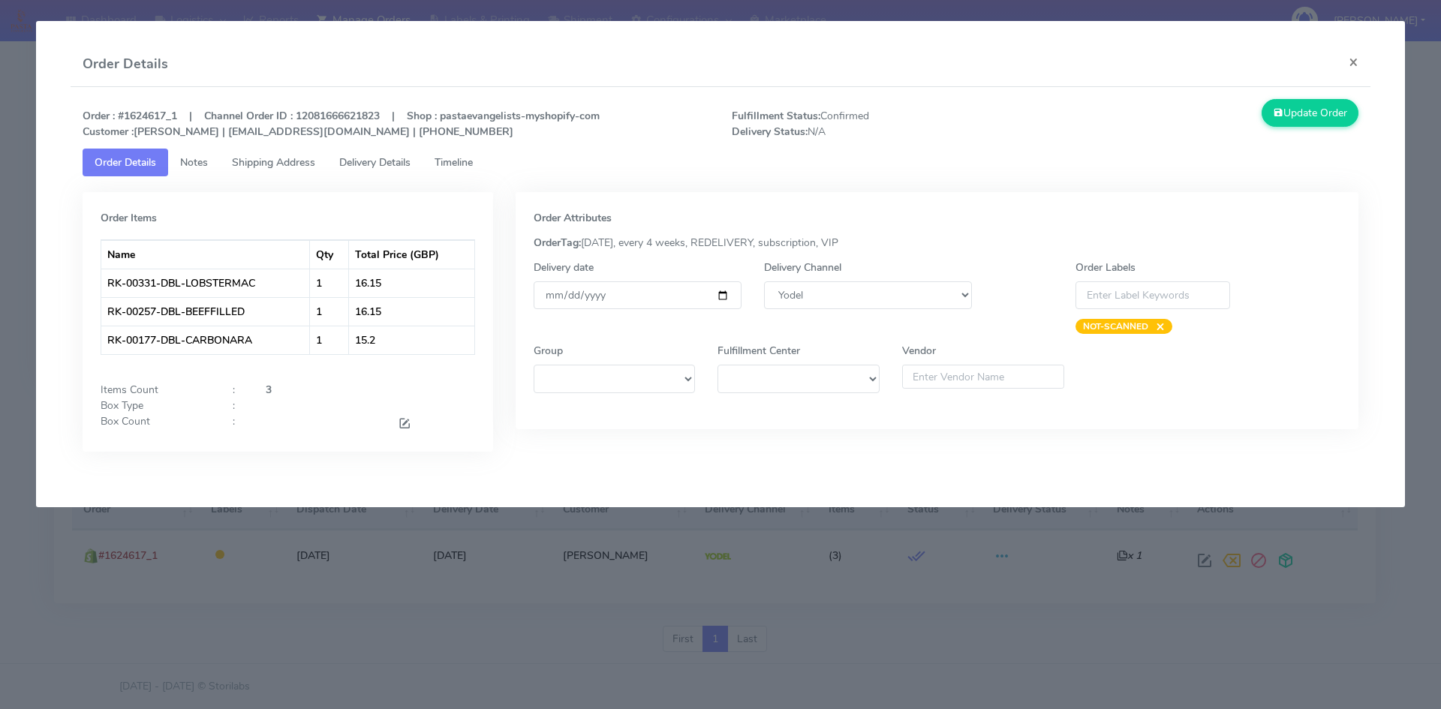
click at [407, 160] on span "Delivery Details" at bounding box center [374, 162] width 71 height 14
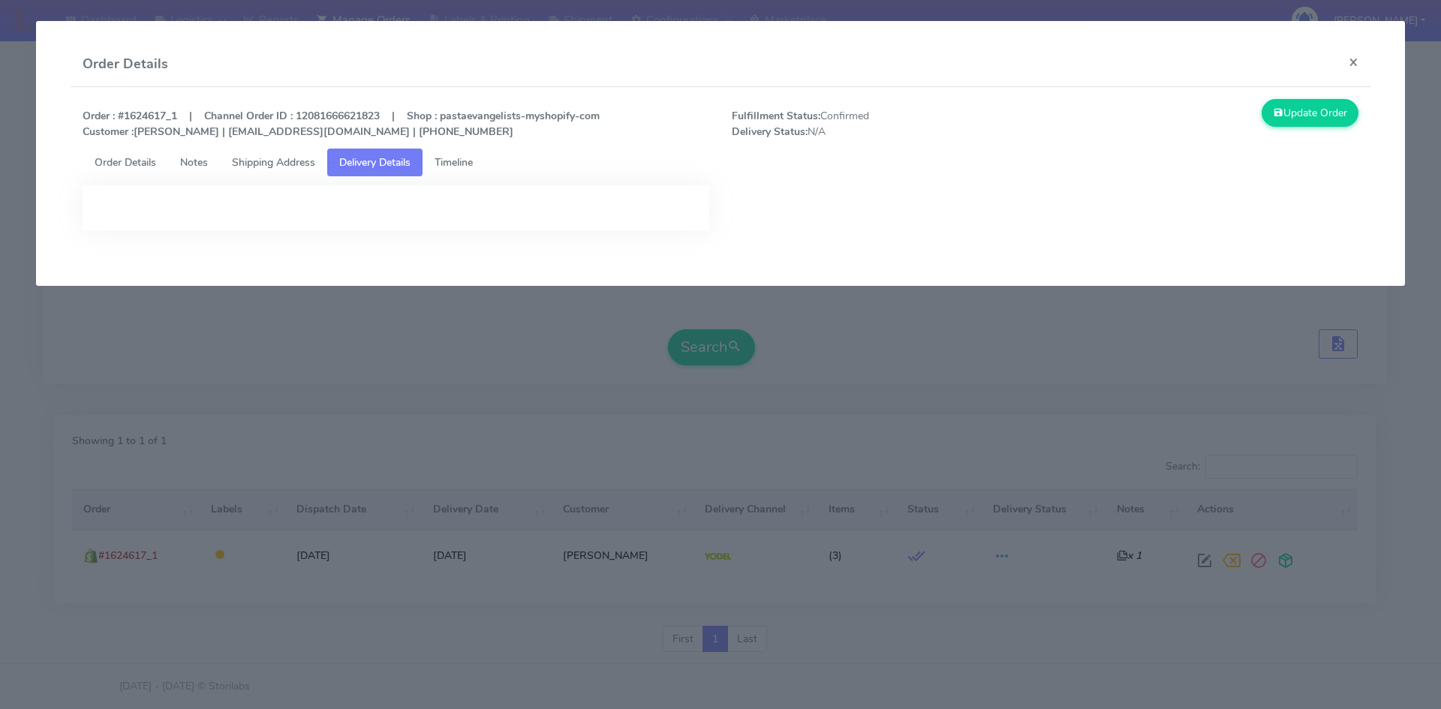
click at [257, 162] on span "Shipping Address" at bounding box center [273, 162] width 83 height 14
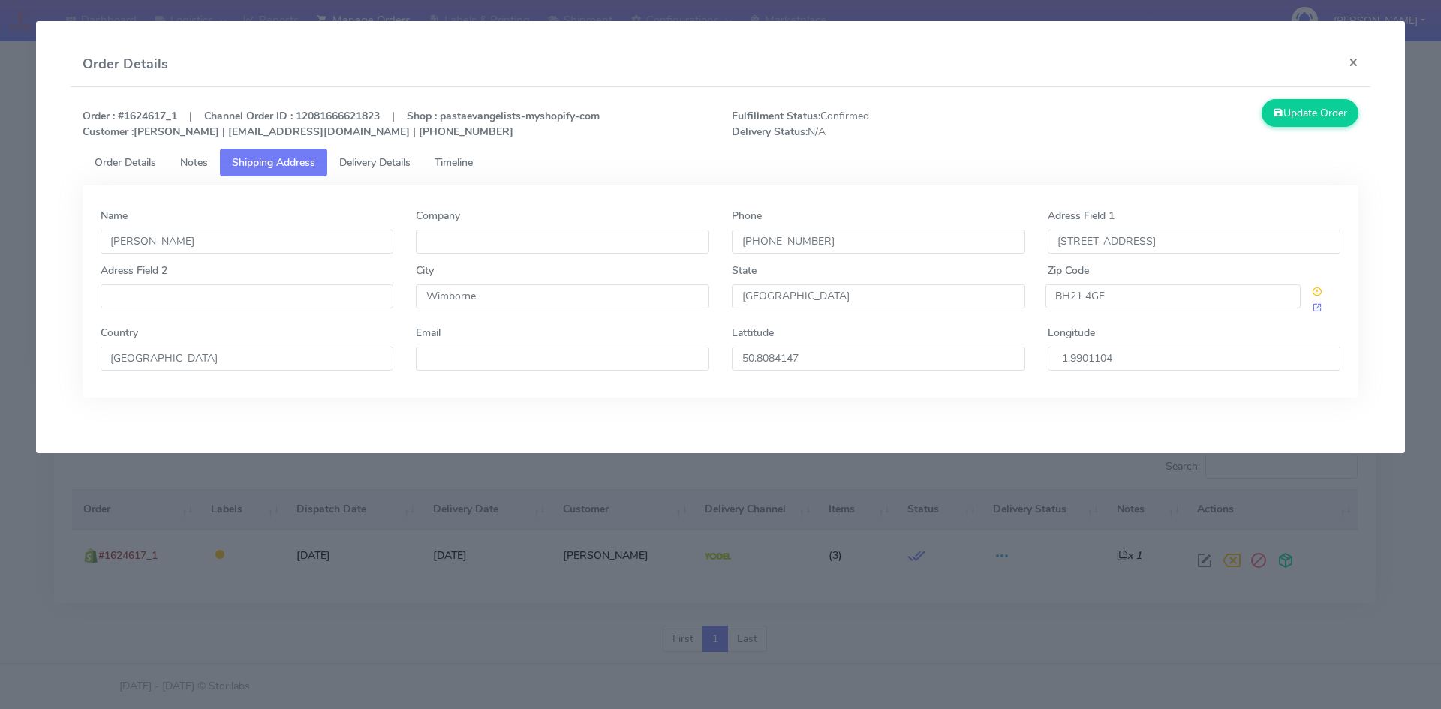
click at [189, 167] on span "Notes" at bounding box center [194, 162] width 28 height 14
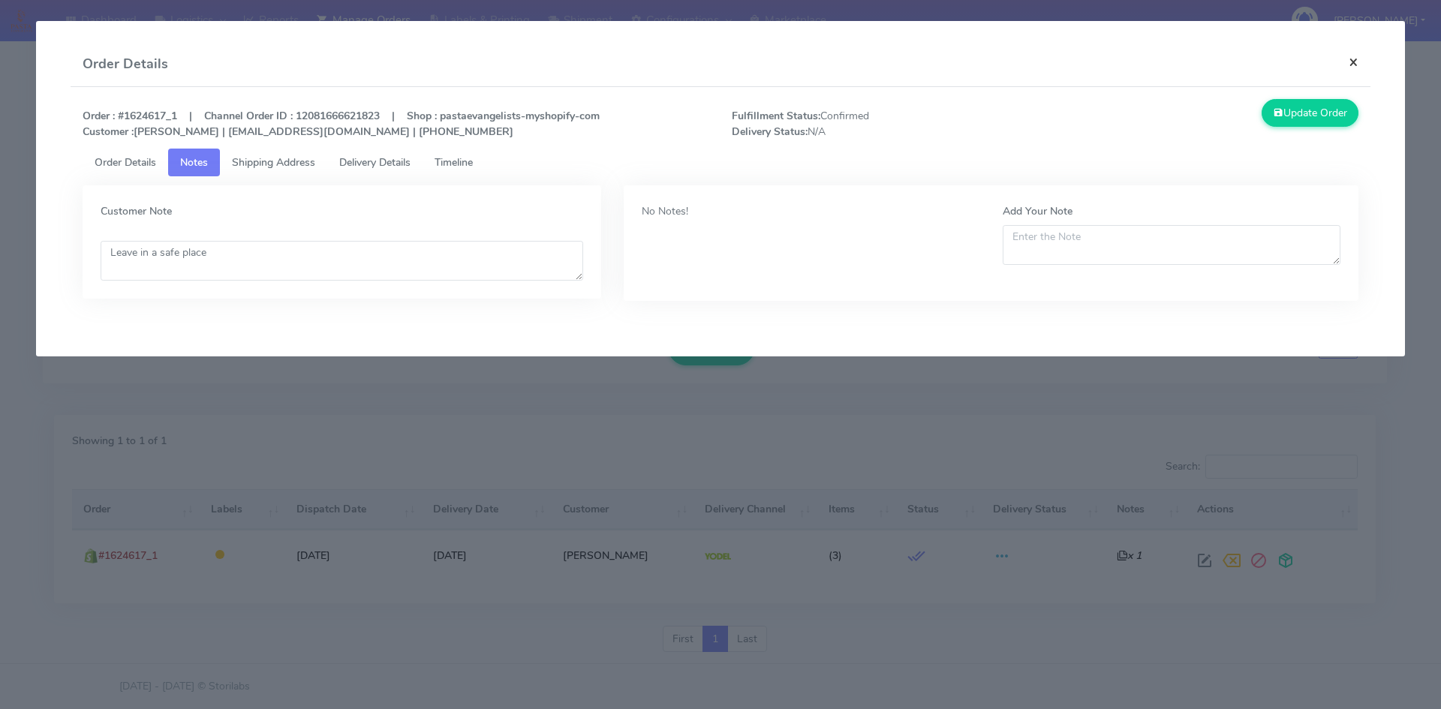
click at [1356, 61] on button "×" at bounding box center [1354, 62] width 34 height 40
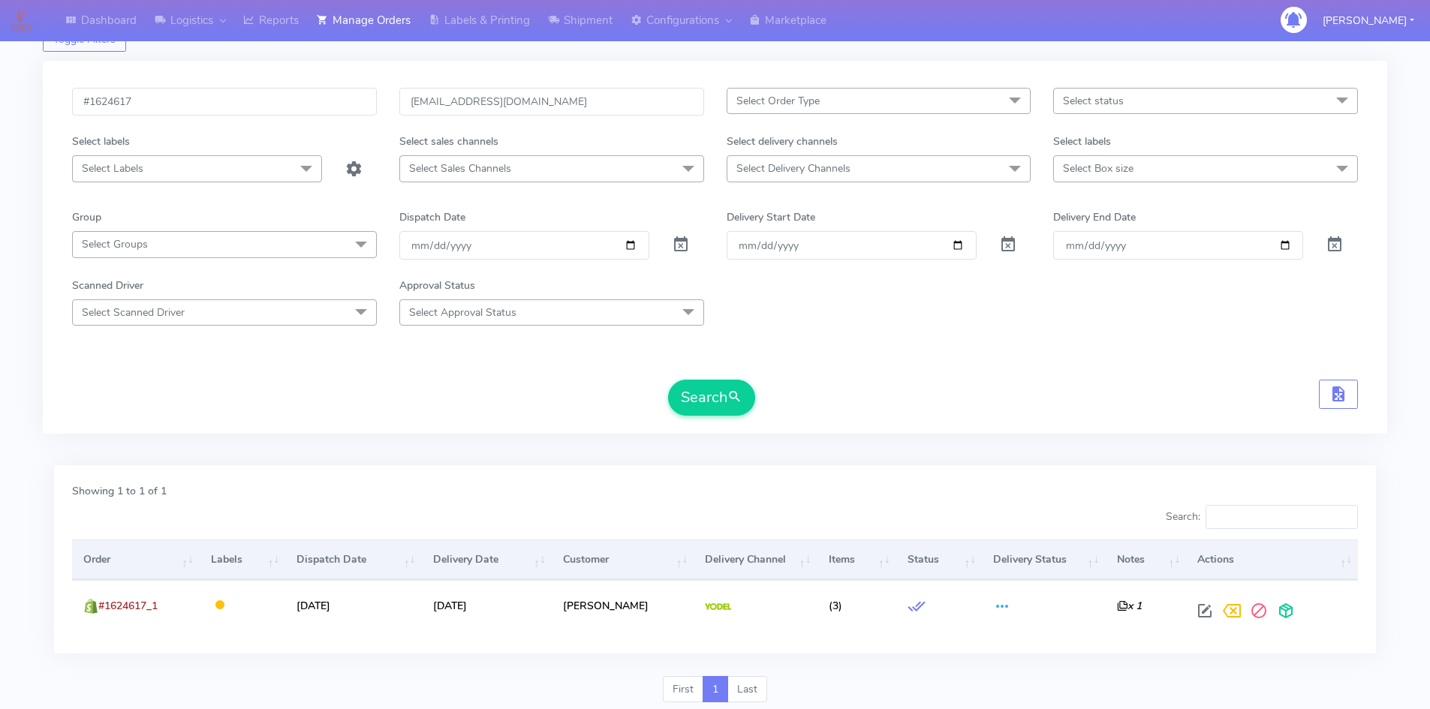
scroll to position [0, 0]
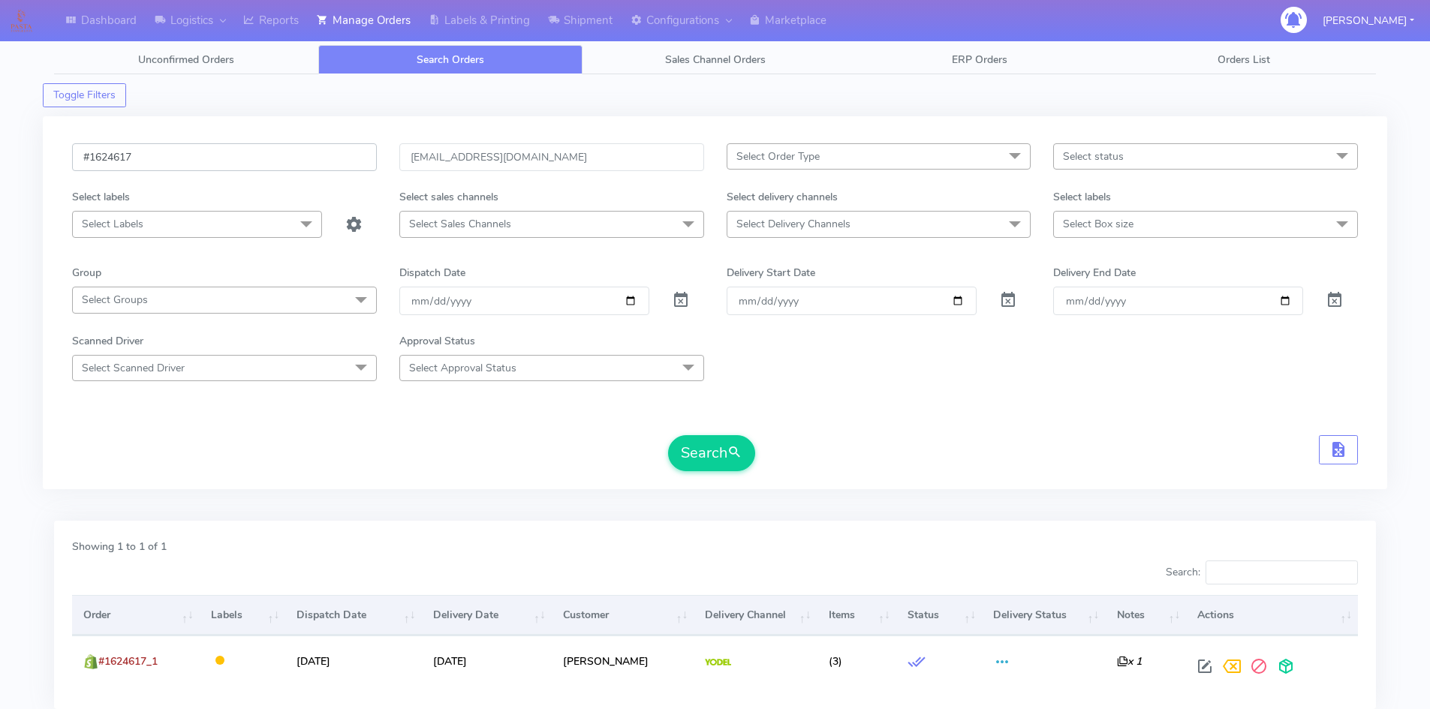
drag, startPoint x: 295, startPoint y: 154, endPoint x: 58, endPoint y: 152, distance: 237.2
click at [58, 152] on div "#1624617 charlottekatied@gmail.com Select Order Type Select All MEALS ATAVI One…" at bounding box center [715, 302] width 1344 height 373
paste input "1621550"
click at [86, 150] on input "1621550" at bounding box center [224, 157] width 305 height 28
click at [702, 453] on button "Search" at bounding box center [711, 453] width 87 height 36
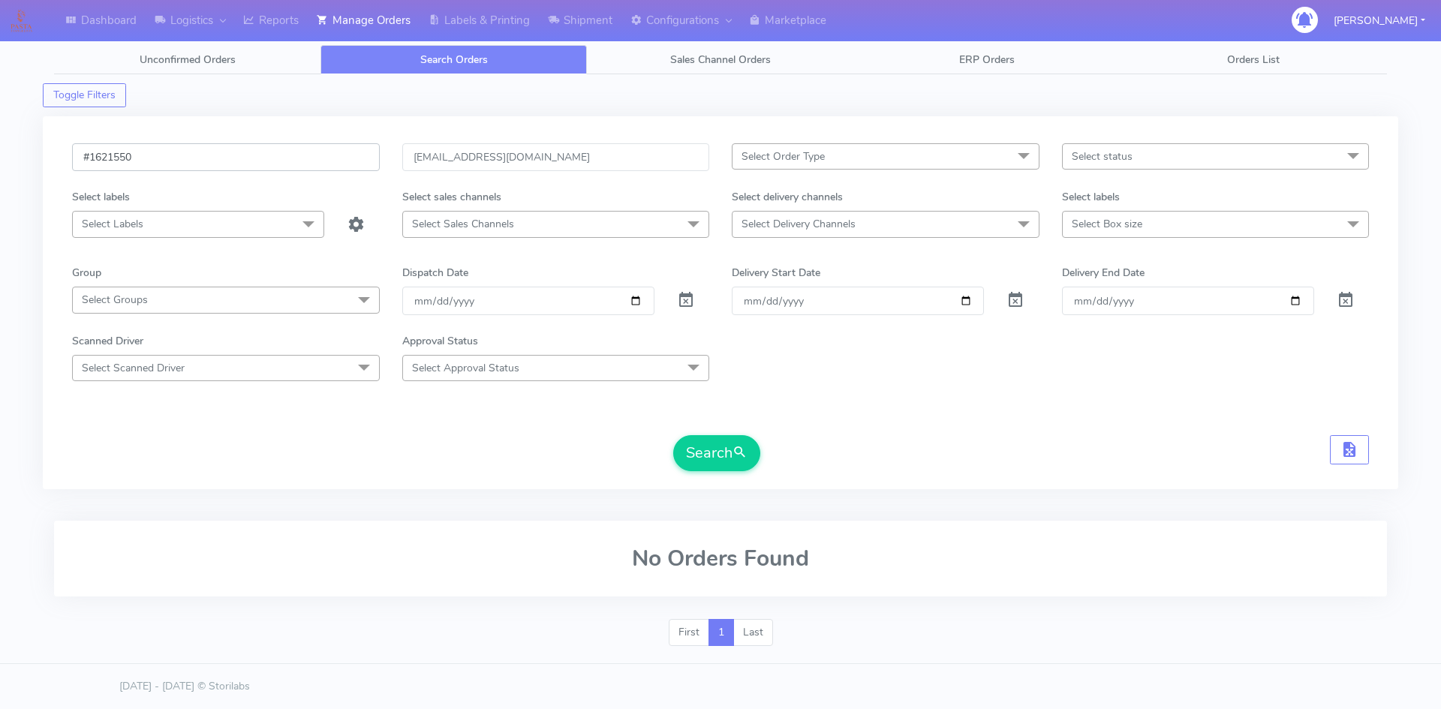
click at [178, 157] on input "#1621550" at bounding box center [226, 157] width 308 height 28
type input "#1621550"
click at [673, 435] on button "Search" at bounding box center [716, 453] width 87 height 36
drag, startPoint x: 561, startPoint y: 151, endPoint x: 400, endPoint y: 155, distance: 160.7
click at [397, 155] on div "charlottekatied@gmail.com" at bounding box center [556, 166] width 330 height 46
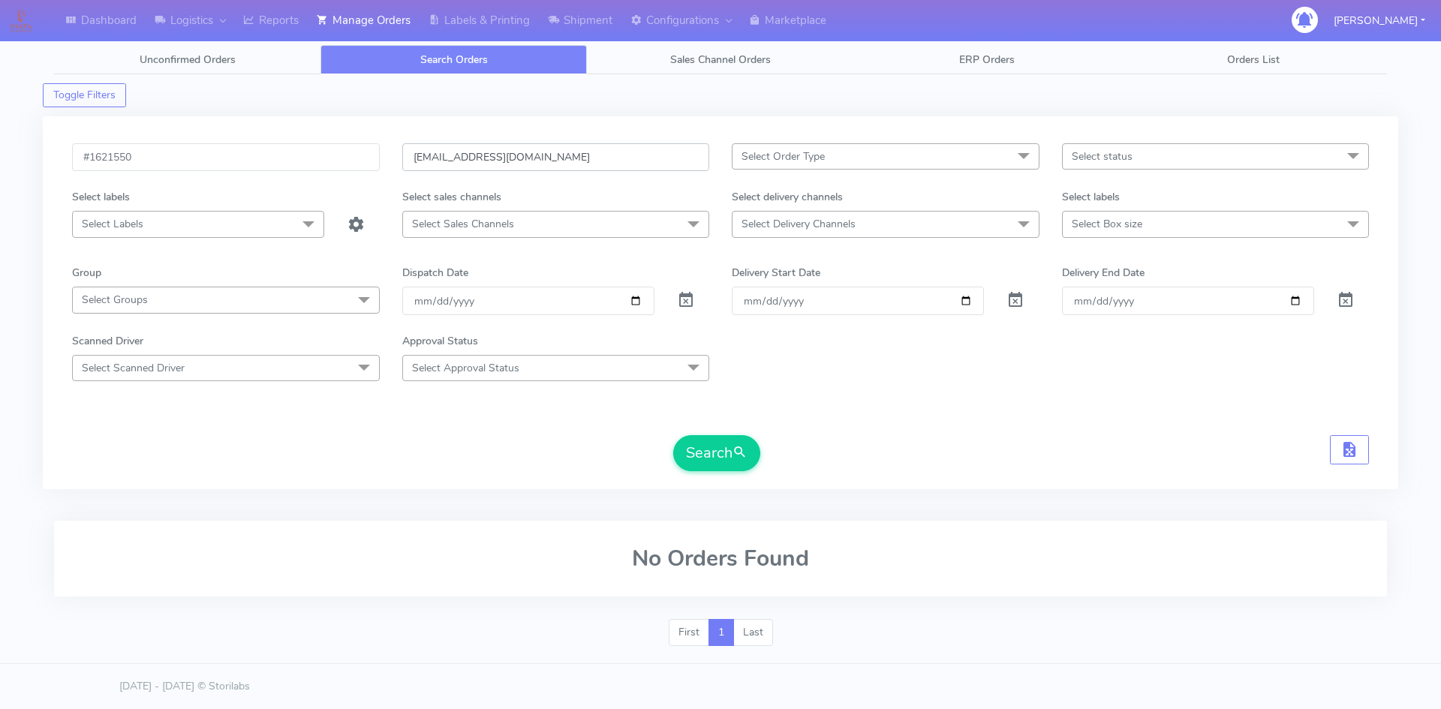
paste input "xxmclu@hotmail.co.uk"
type input "xxmclu@hotmail.co.uk"
click at [703, 457] on button "Search" at bounding box center [716, 453] width 87 height 36
click at [266, 157] on input "#1621550" at bounding box center [226, 157] width 308 height 28
drag, startPoint x: 174, startPoint y: 158, endPoint x: 68, endPoint y: 160, distance: 106.6
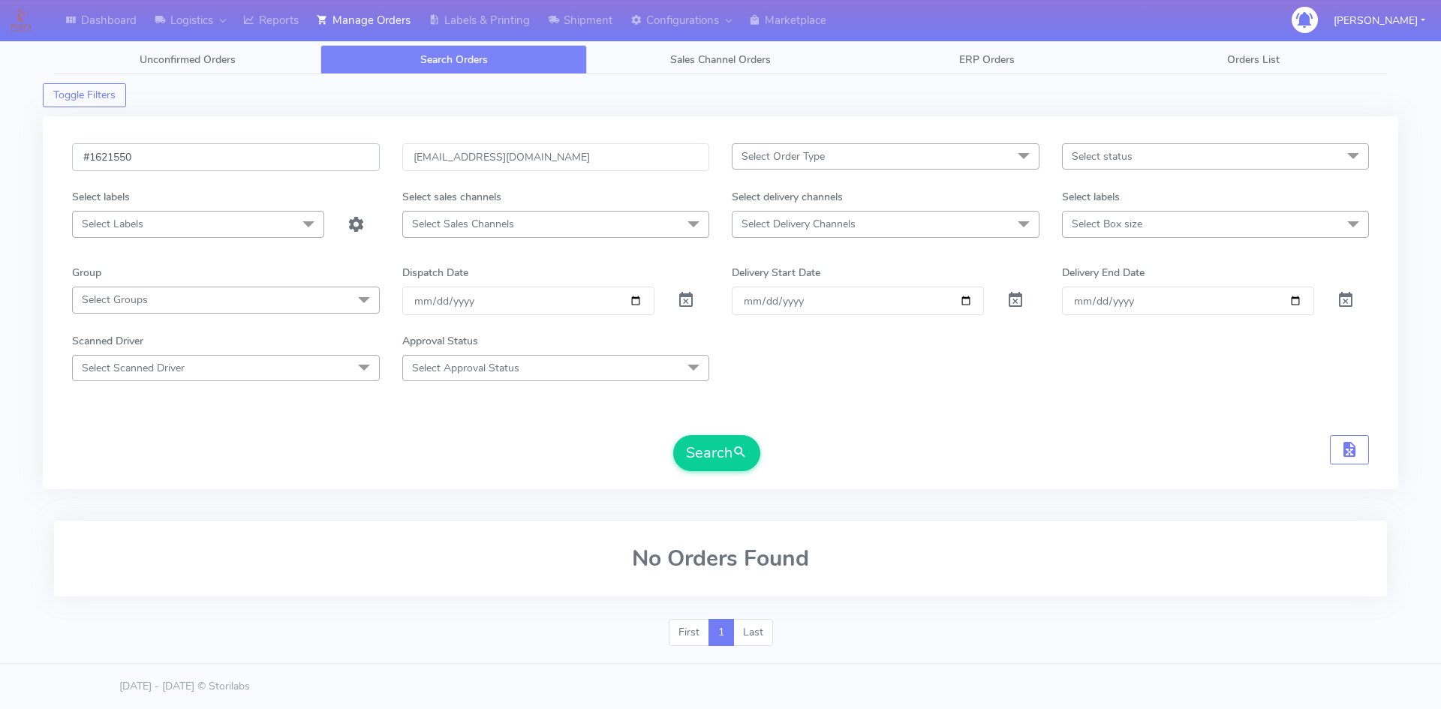
click at [66, 158] on div "#1621550" at bounding box center [226, 166] width 330 height 46
click at [719, 441] on button "Search" at bounding box center [716, 453] width 87 height 36
click at [266, 158] on input "text" at bounding box center [226, 157] width 308 height 28
paste input "#1621550"
click at [709, 453] on button "Search" at bounding box center [716, 453] width 87 height 36
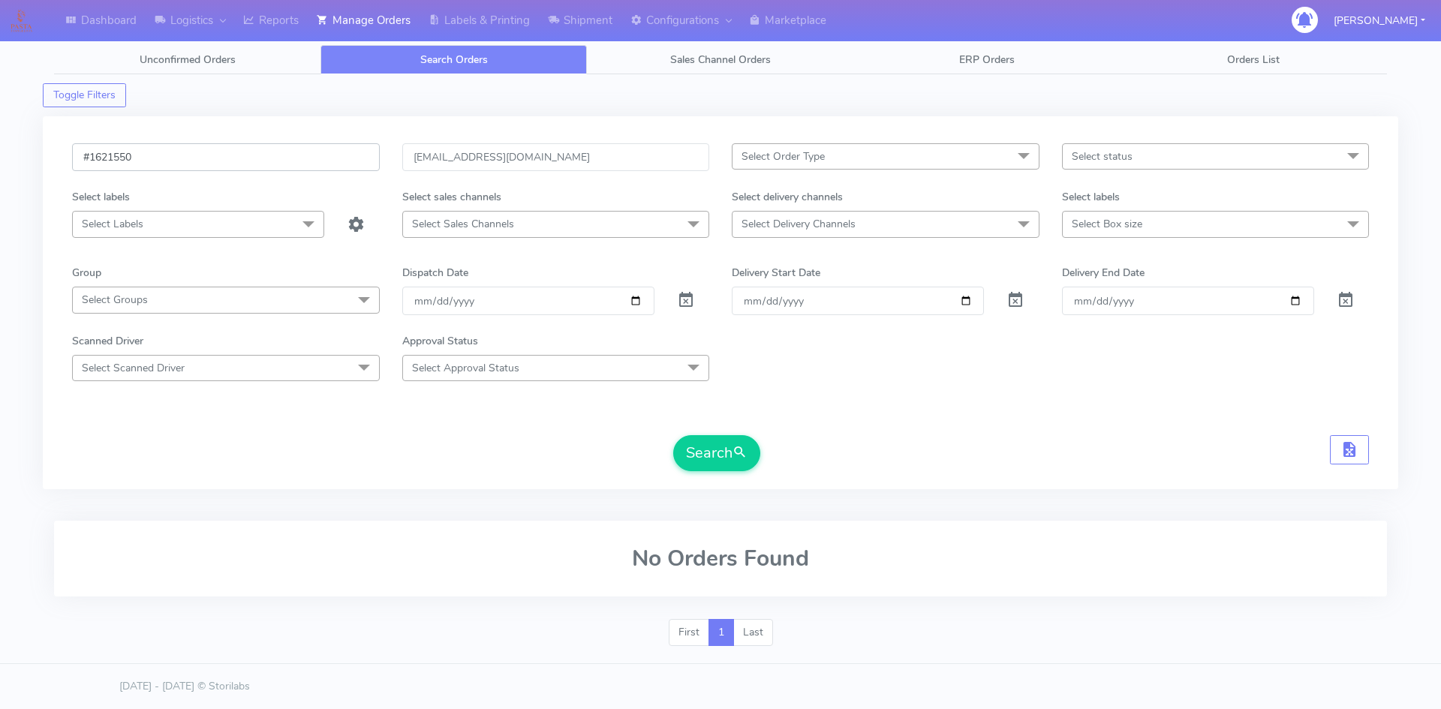
click at [299, 164] on input "#1621550" at bounding box center [226, 157] width 308 height 28
drag, startPoint x: 258, startPoint y: 158, endPoint x: 17, endPoint y: 158, distance: 240.9
click at [17, 158] on div "Dashboard Logistics London Logistics Reports Manage Orders Labels & Printing Sh…" at bounding box center [720, 342] width 1441 height 631
paste input "1MQGRKQ3"
type input "1MQGRKQ3"
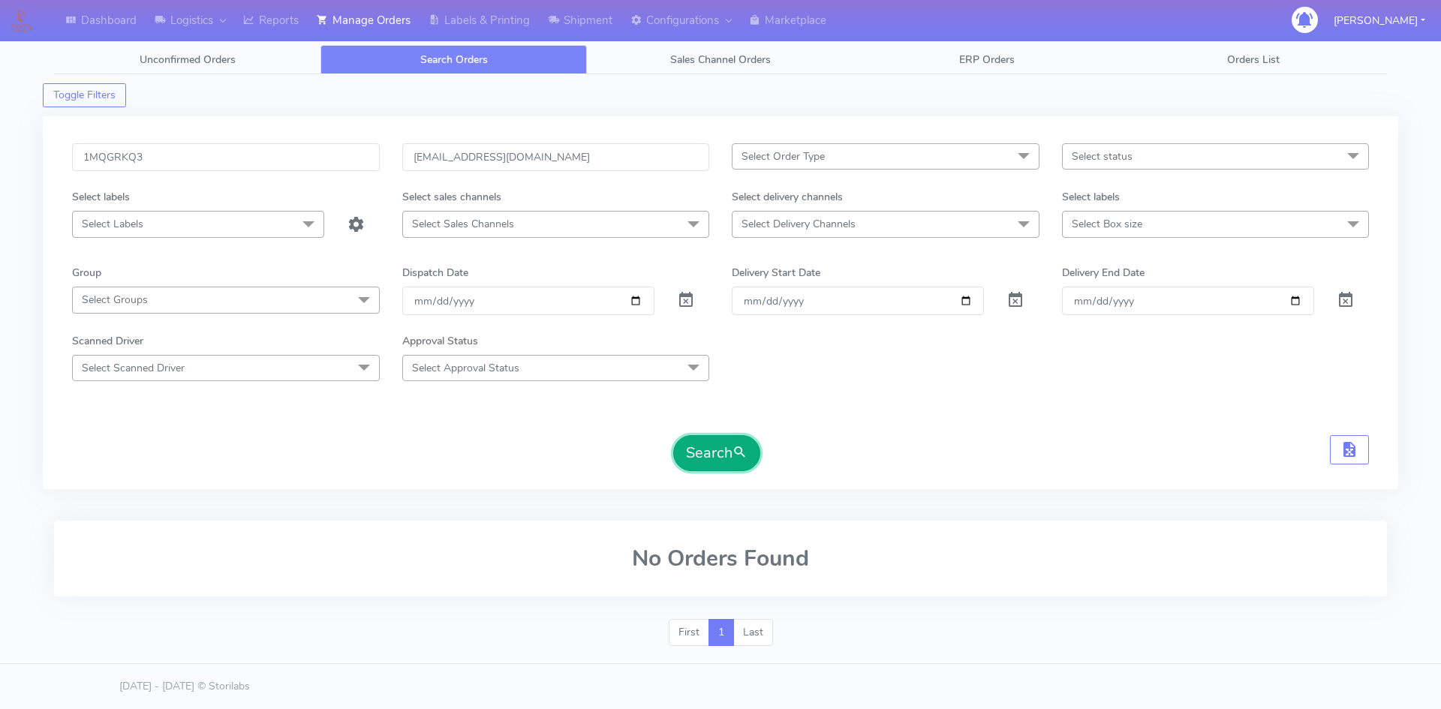
click at [703, 456] on button "Search" at bounding box center [716, 453] width 87 height 36
drag, startPoint x: 563, startPoint y: 155, endPoint x: 396, endPoint y: 162, distance: 167.5
click at [396, 162] on div "xxmclu@hotmail.co.uk" at bounding box center [556, 166] width 330 height 46
click at [707, 452] on button "Search" at bounding box center [716, 453] width 87 height 36
drag, startPoint x: 242, startPoint y: 158, endPoint x: -90, endPoint y: 148, distance: 331.9
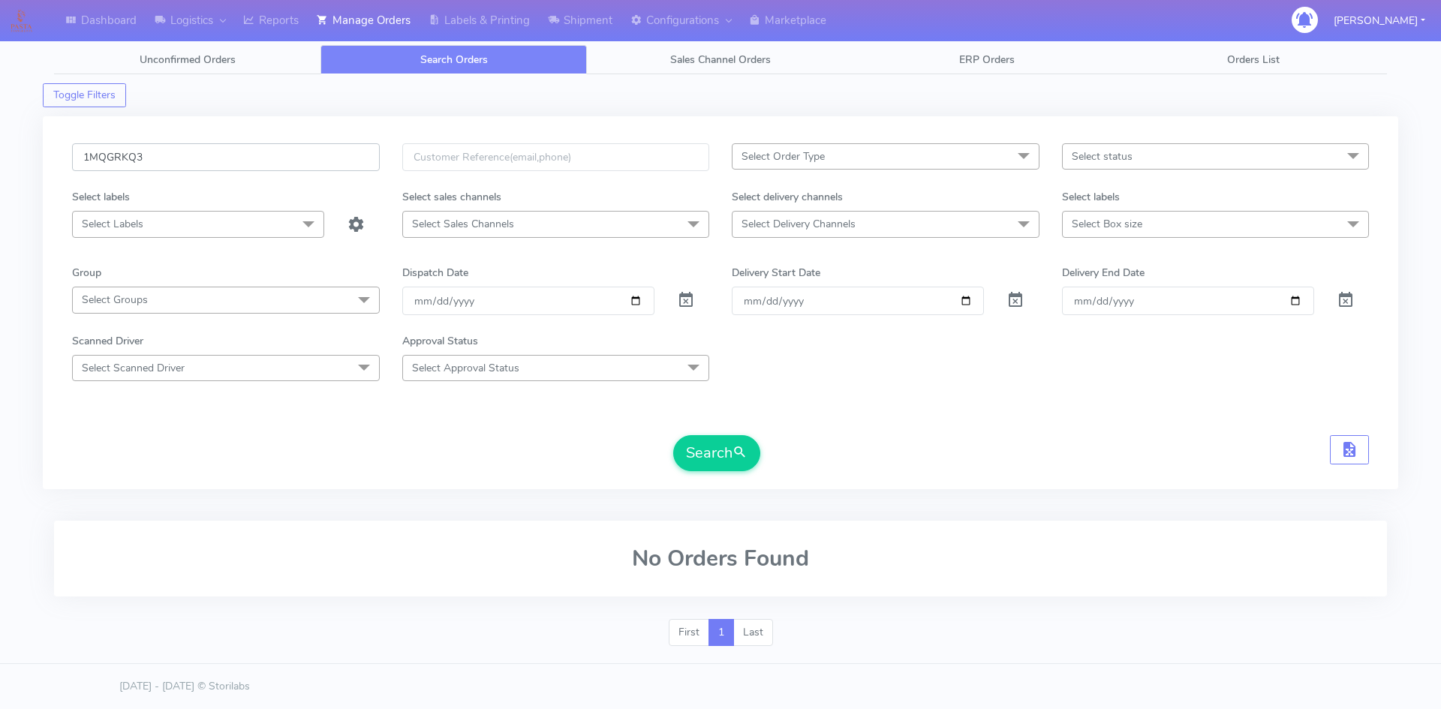
click at [0, 148] on html "Dashboard Logistics London Logistics Reports Manage Orders Labels & Printing Sh…" at bounding box center [720, 354] width 1441 height 709
paste input "#1620124"
drag, startPoint x: 99, startPoint y: 158, endPoint x: 57, endPoint y: 153, distance: 42.4
click at [57, 153] on div "#1620124 Select Order Type Select All MEALS ATAVI One Off Pasta Club Gift Kit E…" at bounding box center [721, 302] width 1356 height 373
type input "#1620124"
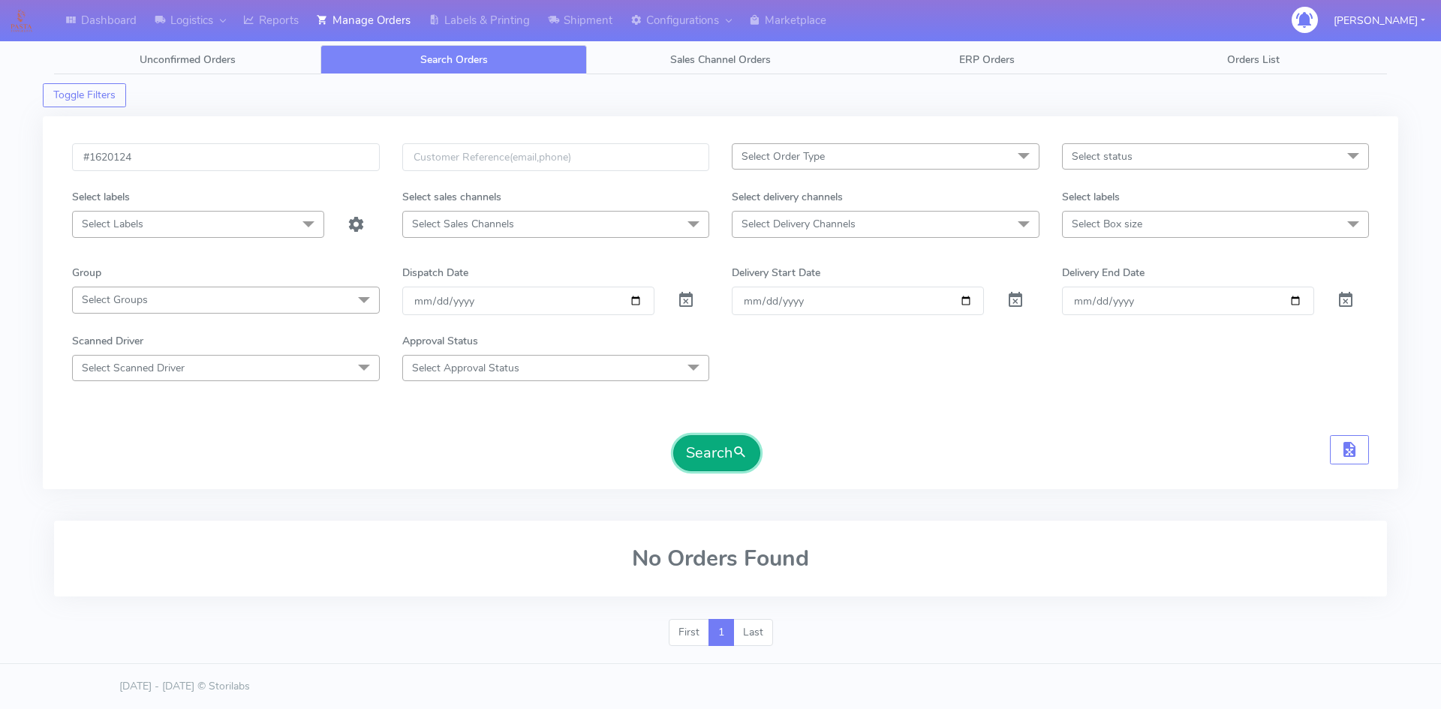
click at [703, 454] on button "Search" at bounding box center [716, 453] width 87 height 36
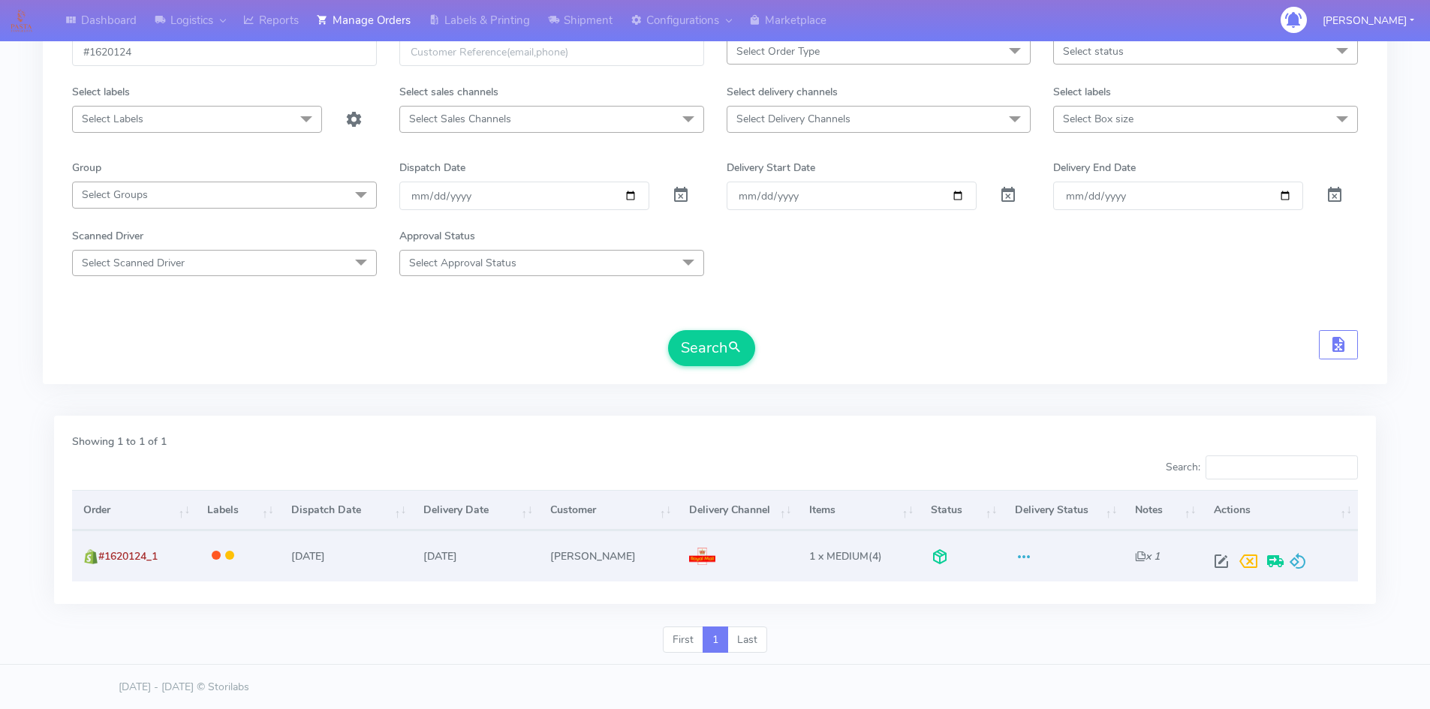
scroll to position [106, 0]
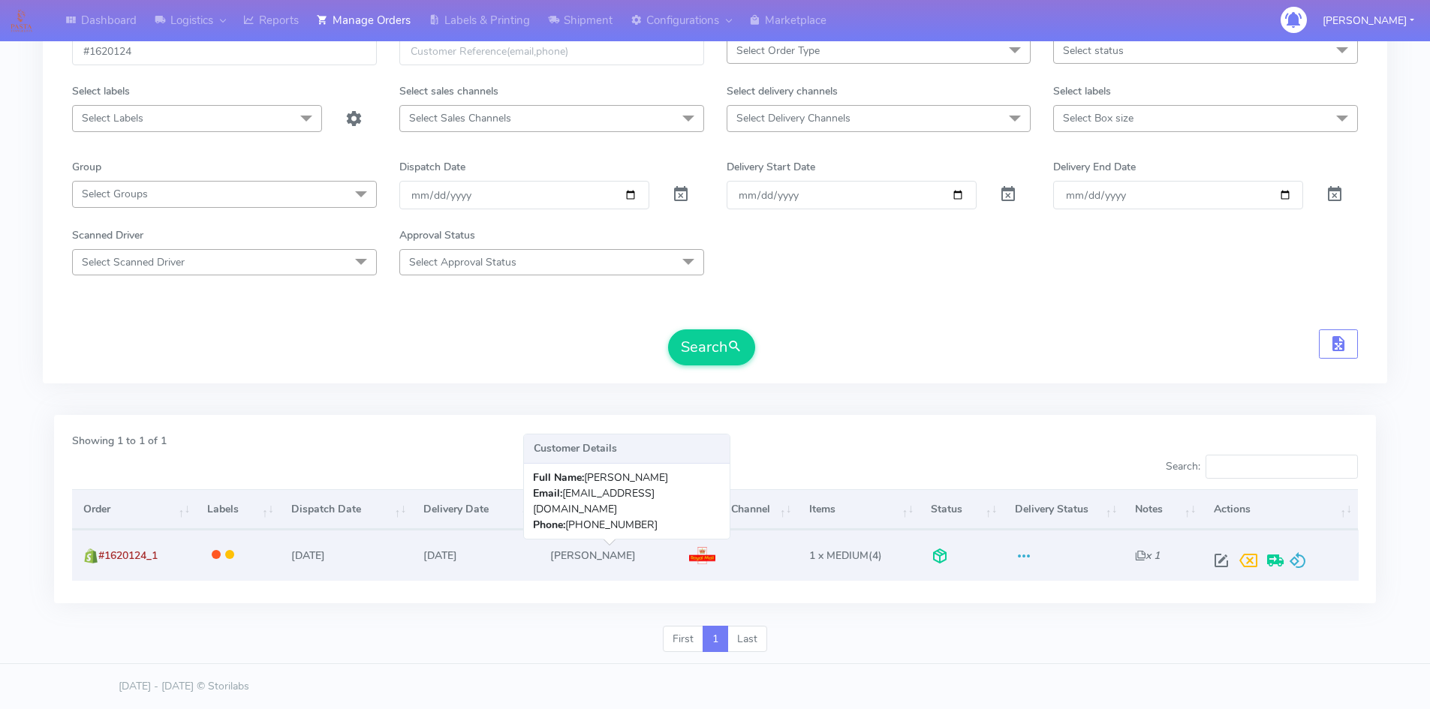
click at [588, 555] on td "David Maddox" at bounding box center [608, 555] width 138 height 50
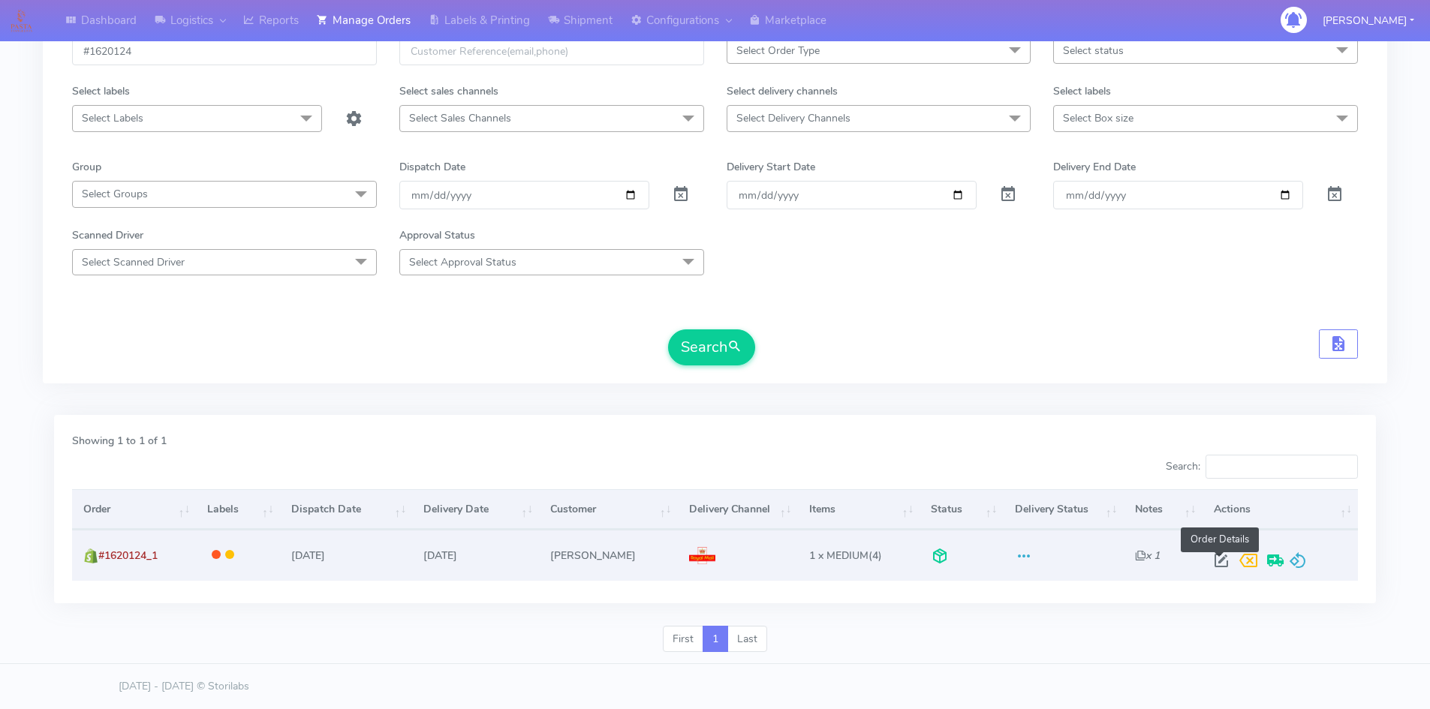
click at [1224, 567] on span at bounding box center [1221, 564] width 27 height 14
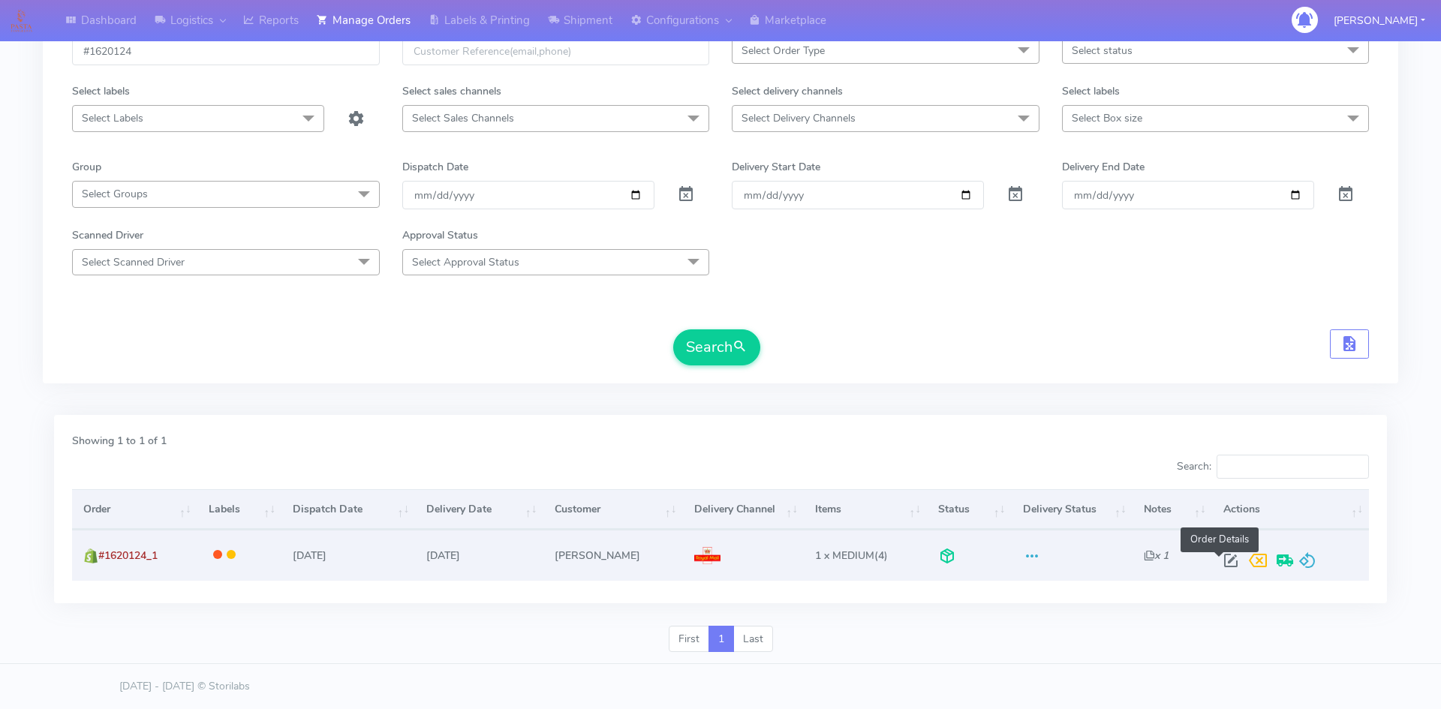
select select "3"
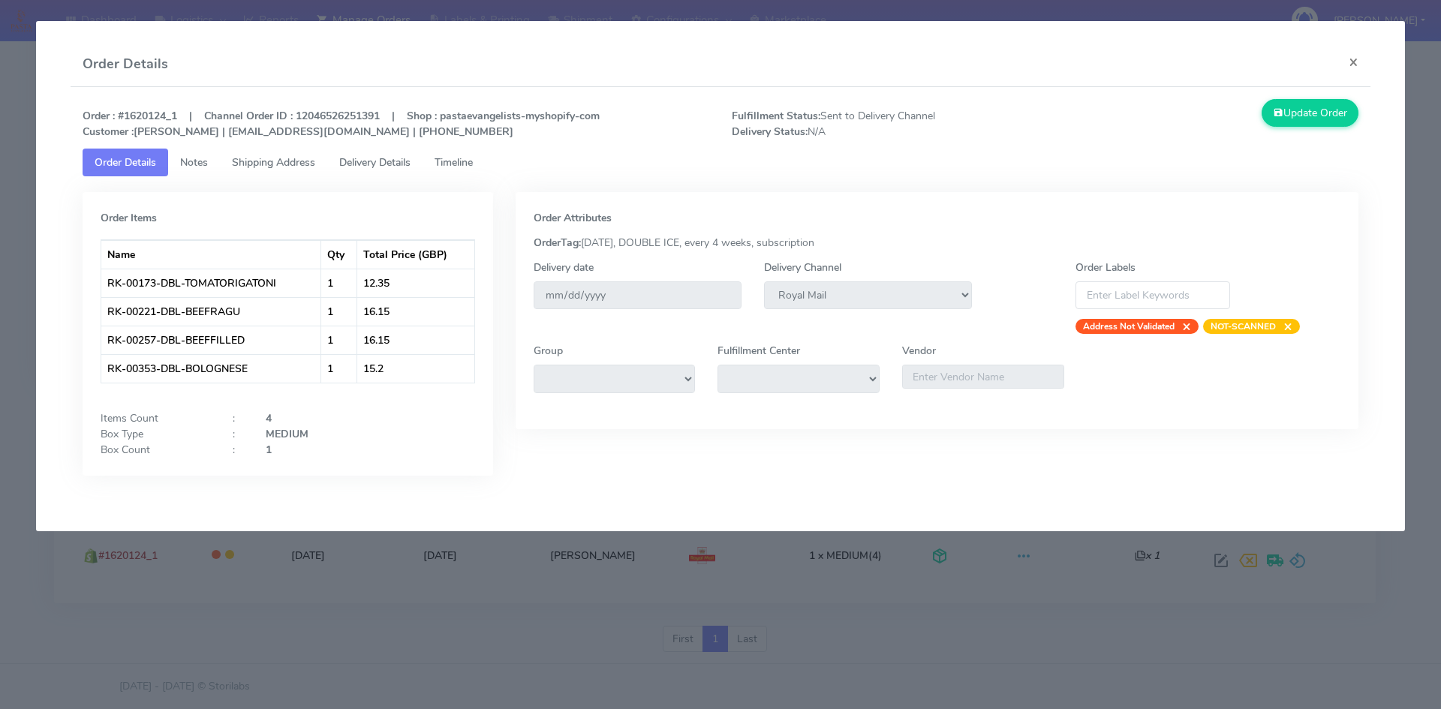
click at [451, 165] on span "Timeline" at bounding box center [454, 162] width 38 height 14
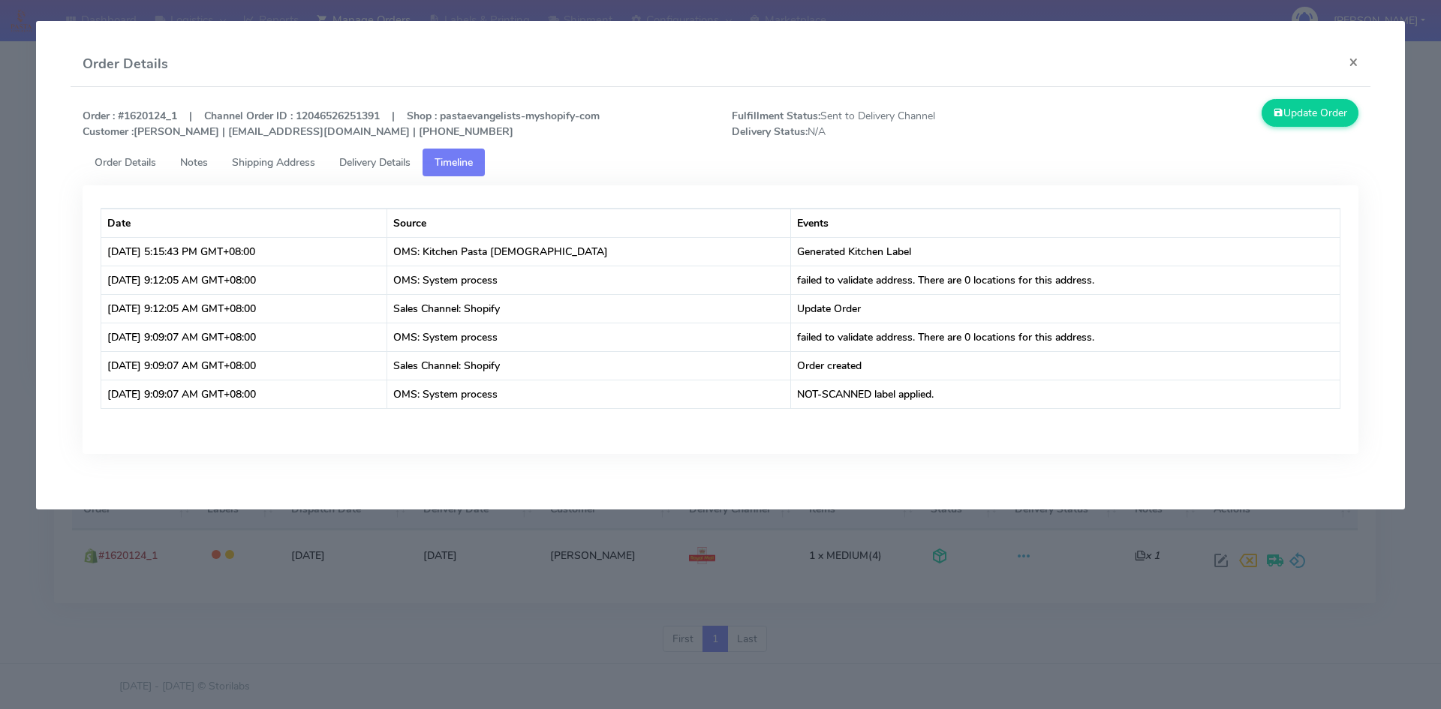
click at [881, 119] on span "Fulfillment Status: Sent to Delivery Channel Delivery Status: N/A" at bounding box center [883, 124] width 325 height 32
click at [119, 164] on span "Order Details" at bounding box center [126, 162] width 62 height 14
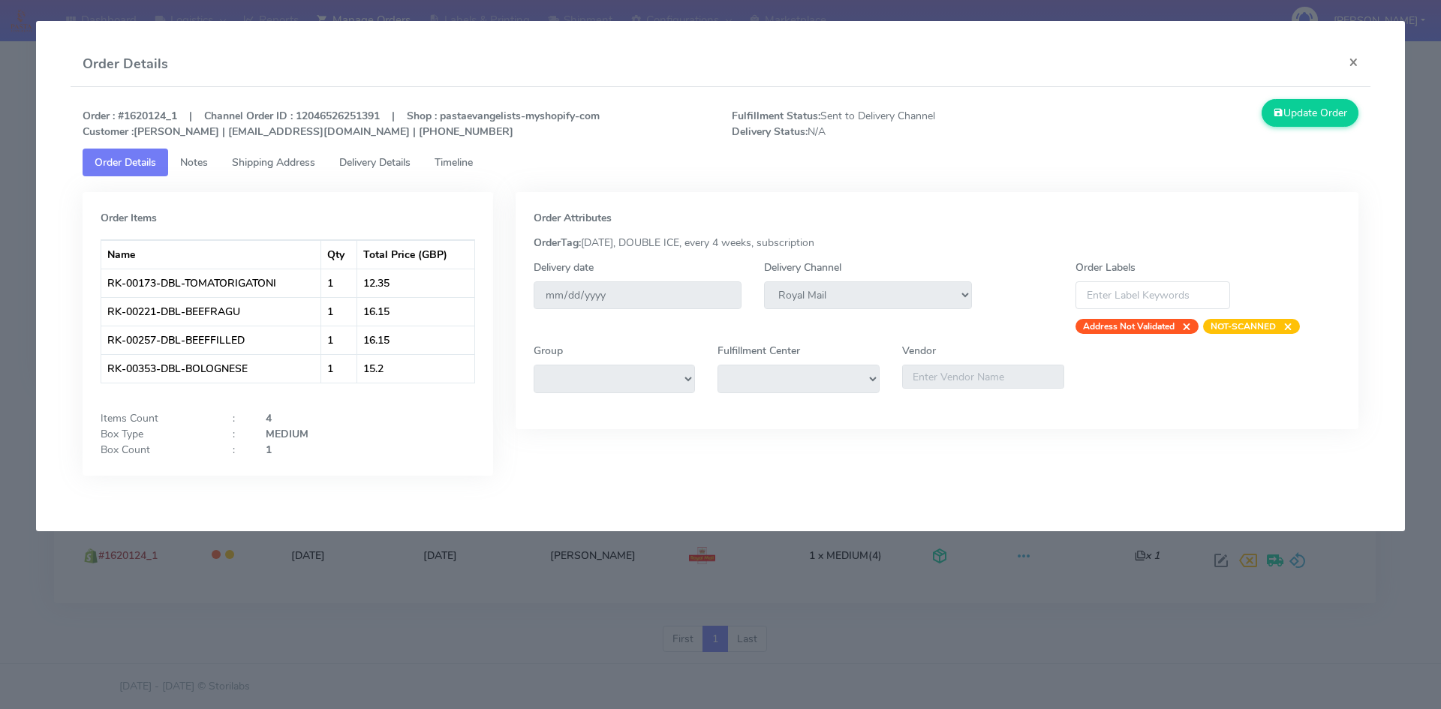
click at [194, 153] on link "Notes" at bounding box center [194, 163] width 52 height 28
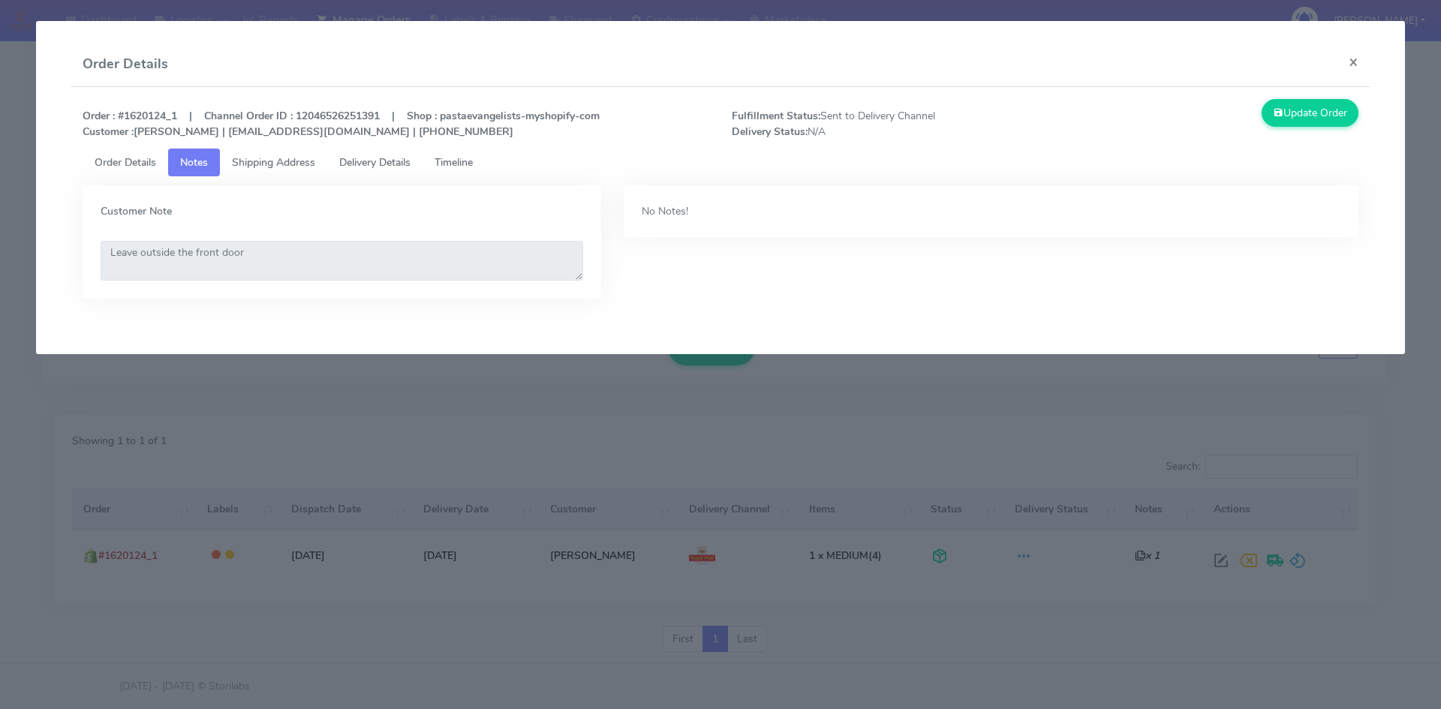
click at [266, 157] on span "Shipping Address" at bounding box center [273, 162] width 83 height 14
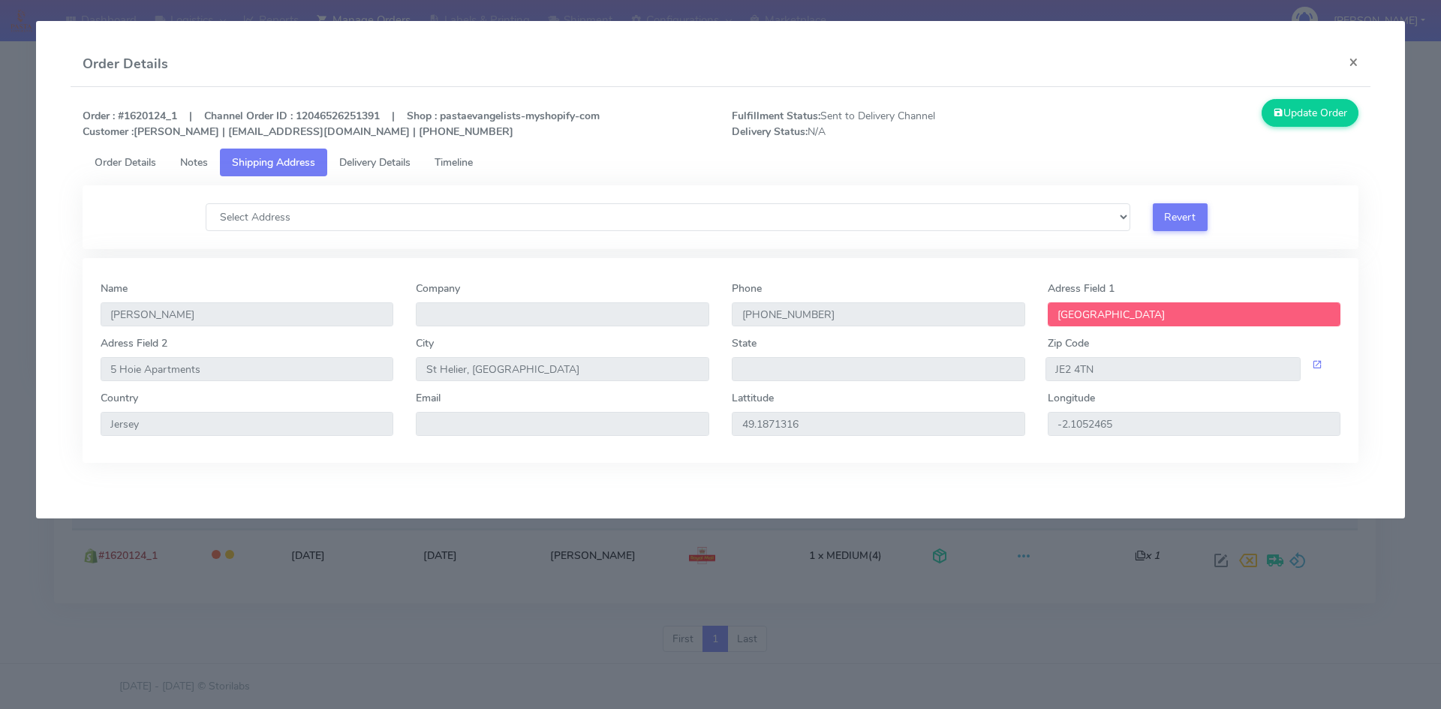
click at [387, 163] on span "Delivery Details" at bounding box center [374, 162] width 71 height 14
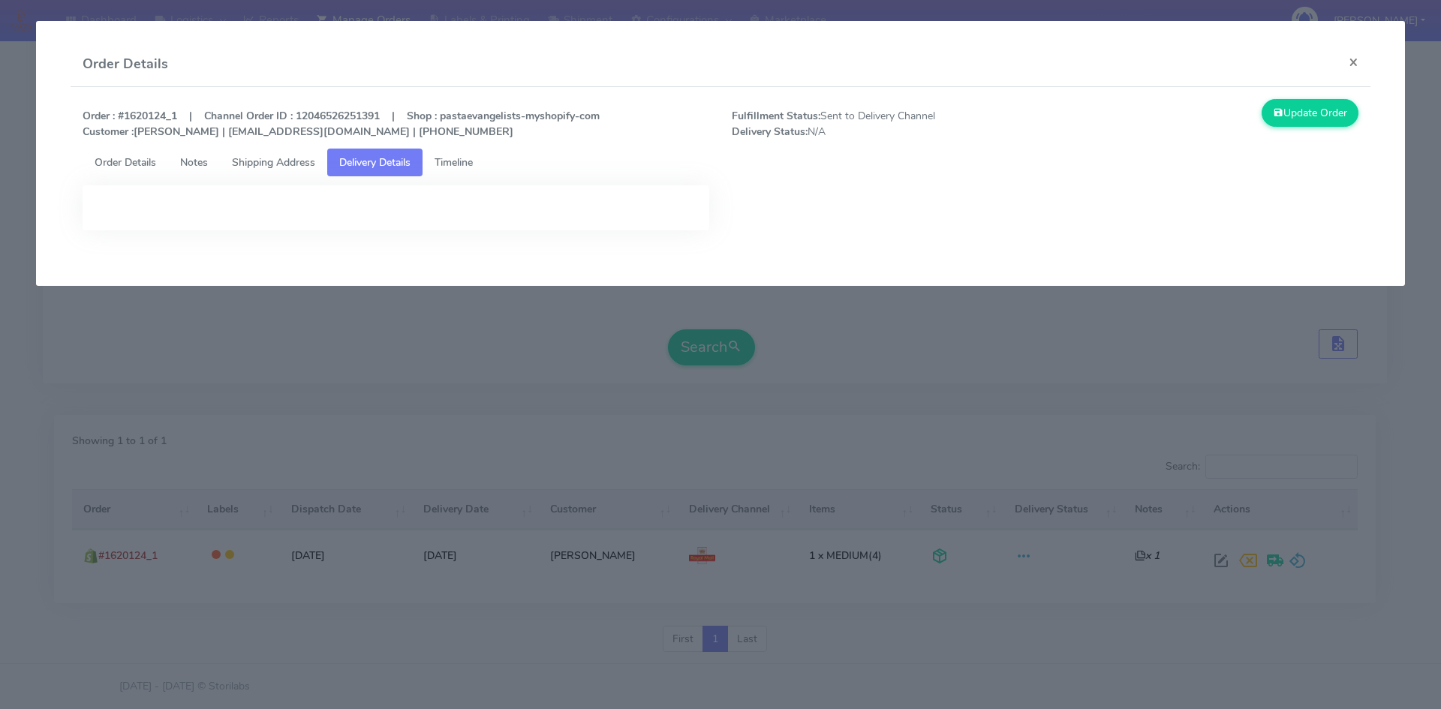
click at [484, 158] on link "Timeline" at bounding box center [454, 163] width 62 height 28
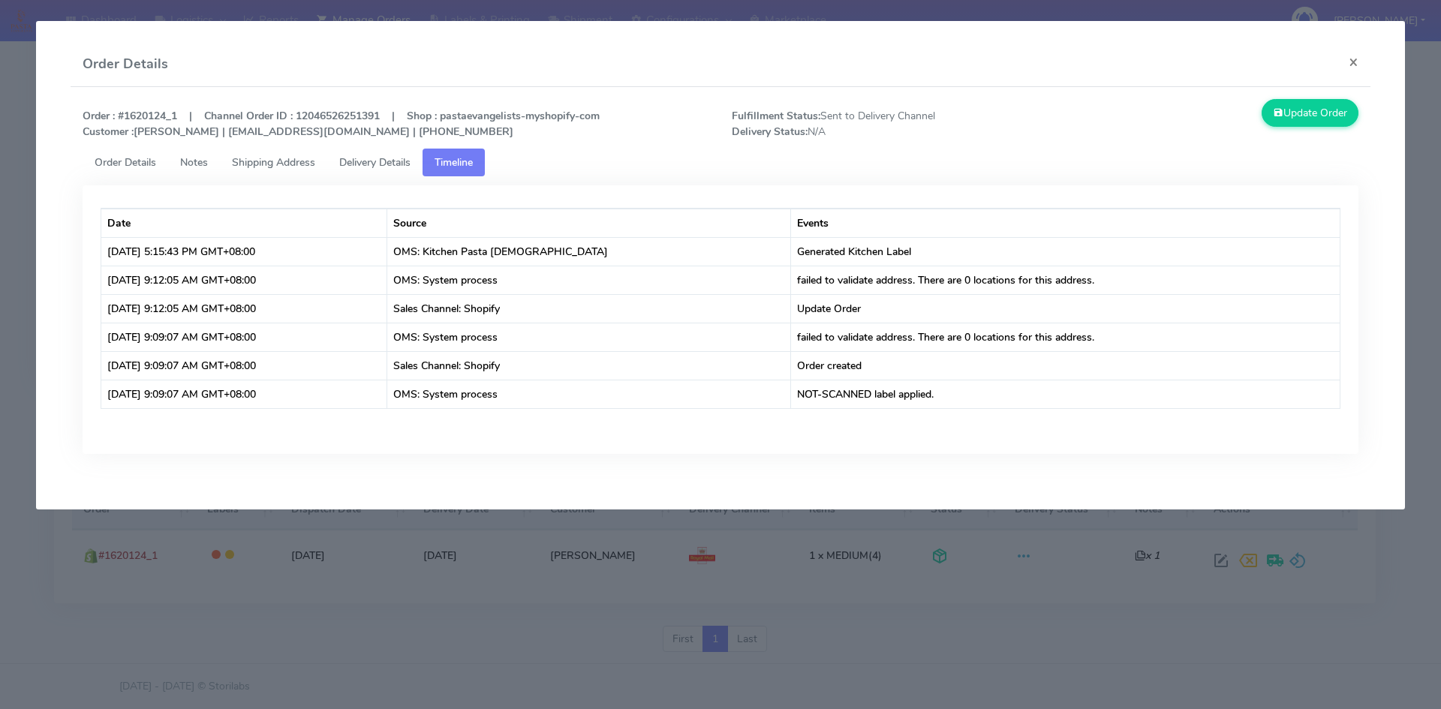
click at [242, 585] on modal-container "Order Details × Order : #1620124_1 | Channel Order ID : 12046526251391 | Shop :…" at bounding box center [720, 354] width 1441 height 709
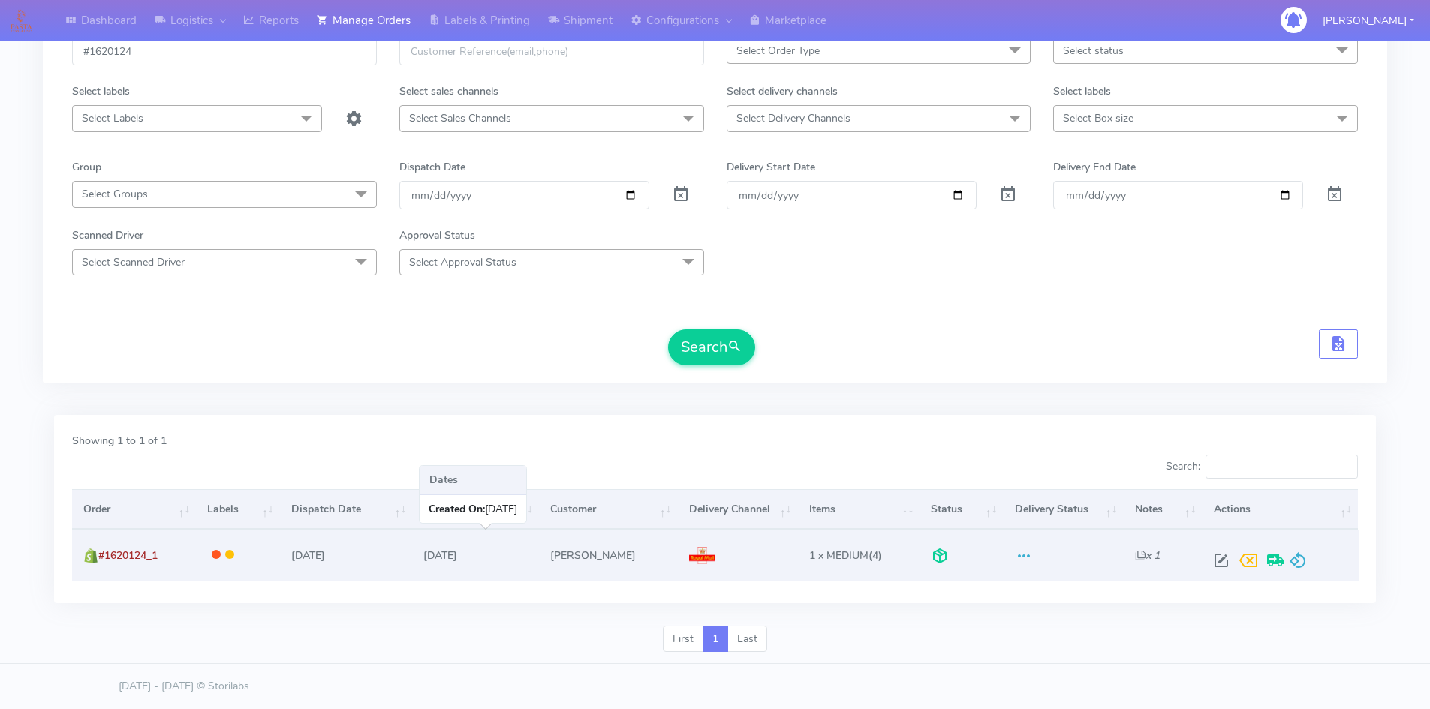
click at [483, 552] on td "06/09/2025" at bounding box center [475, 555] width 127 height 50
click at [1222, 557] on span at bounding box center [1221, 564] width 27 height 14
select select "3"
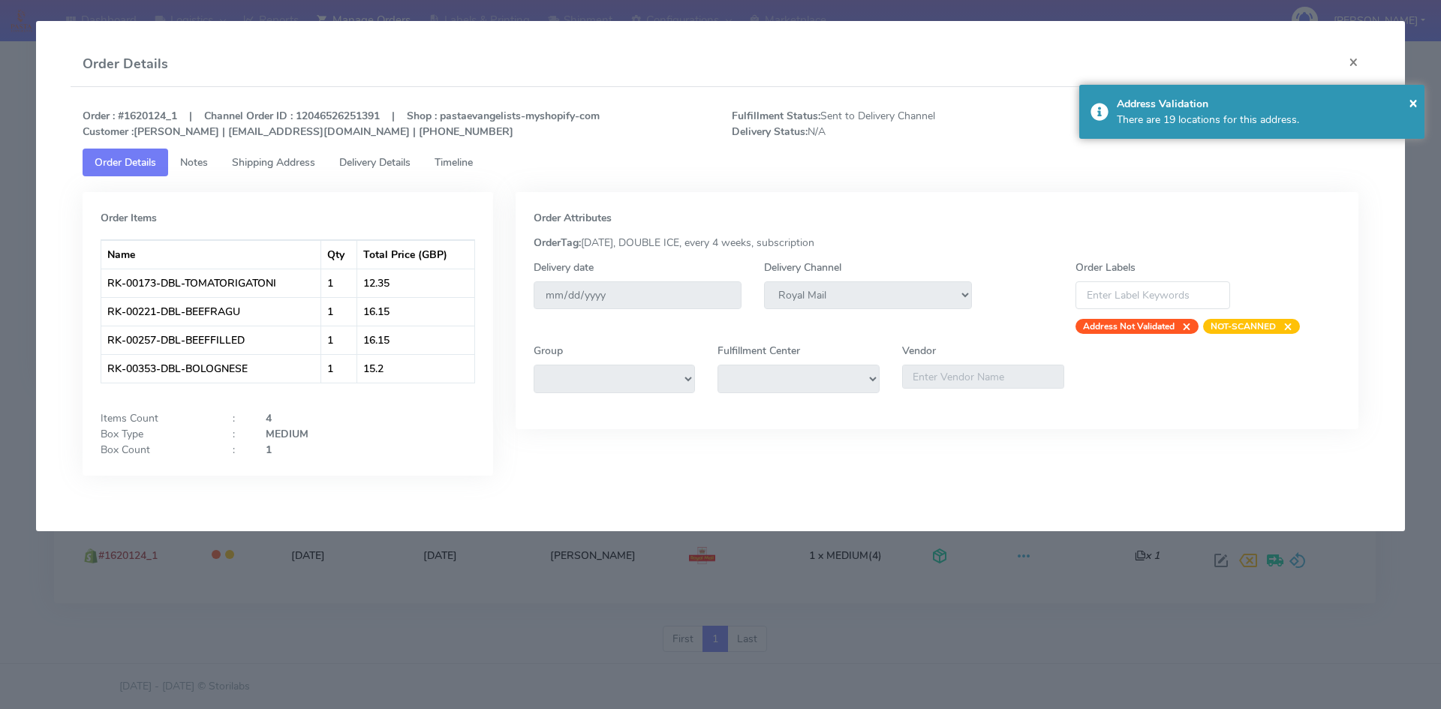
click at [366, 158] on span "Delivery Details" at bounding box center [374, 162] width 71 height 14
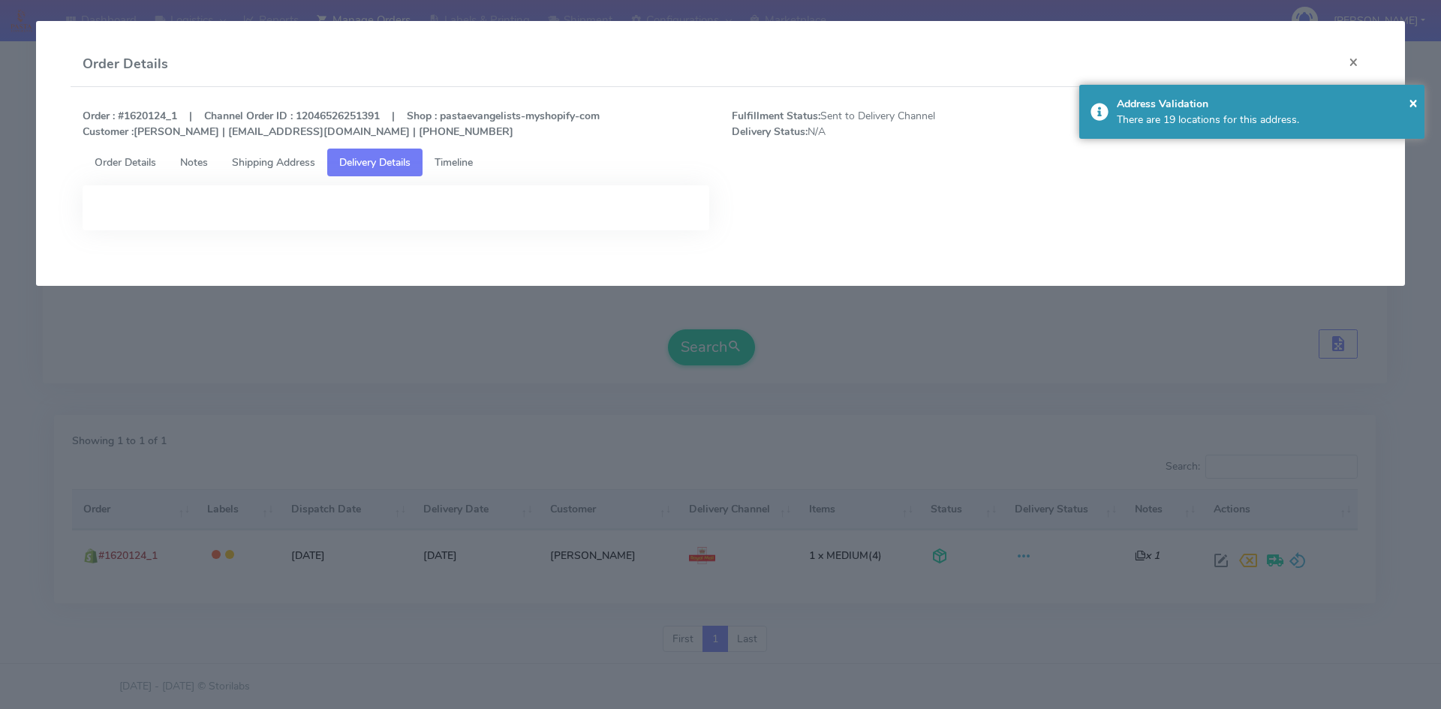
click at [423, 154] on link "Delivery Details" at bounding box center [374, 163] width 95 height 28
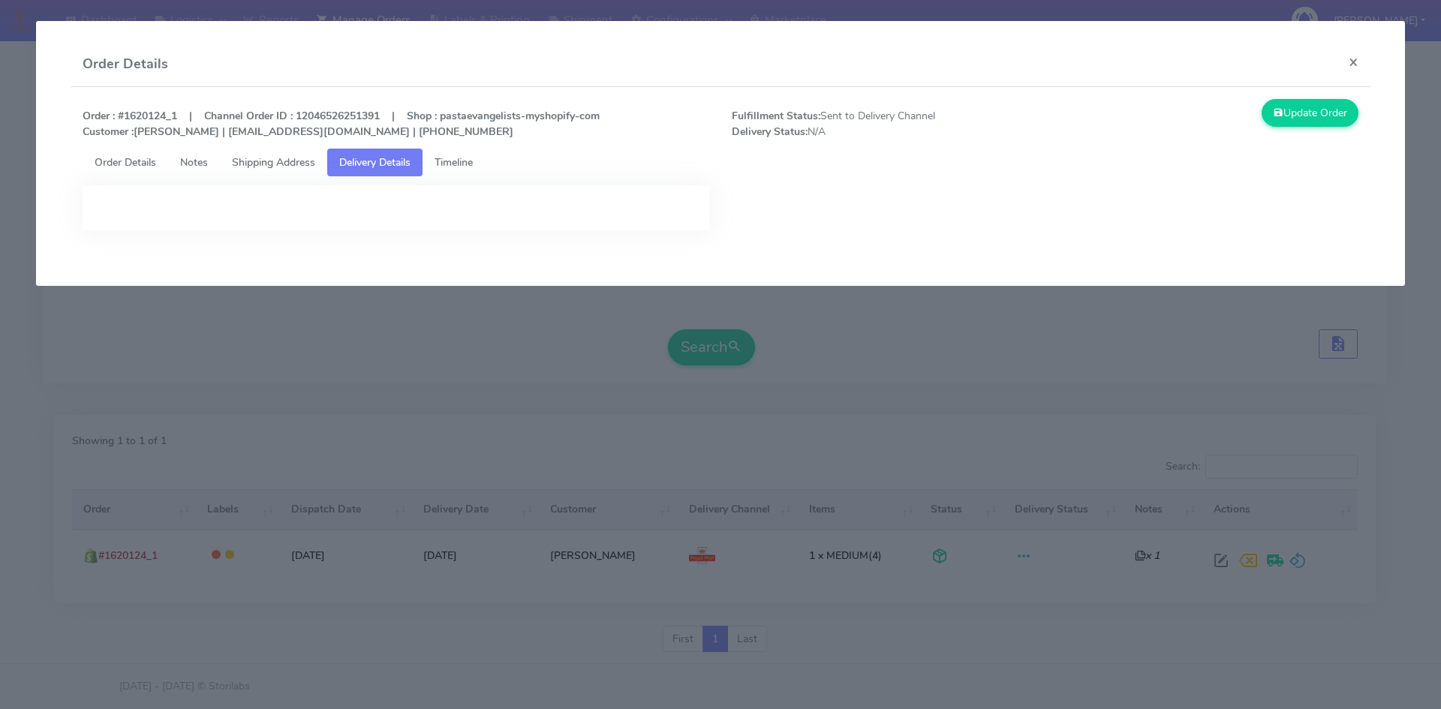
click at [459, 153] on link "Timeline" at bounding box center [454, 163] width 62 height 28
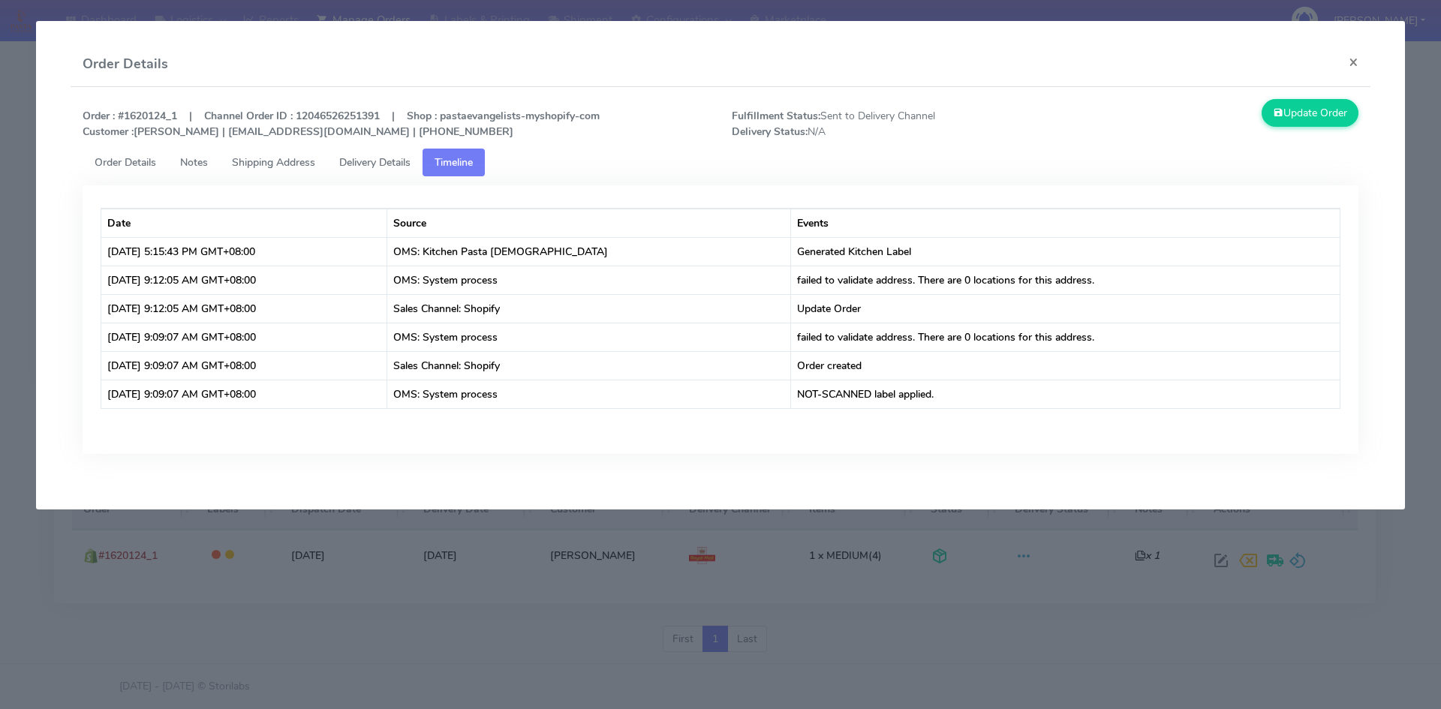
click at [321, 161] on link "Shipping Address" at bounding box center [273, 163] width 107 height 28
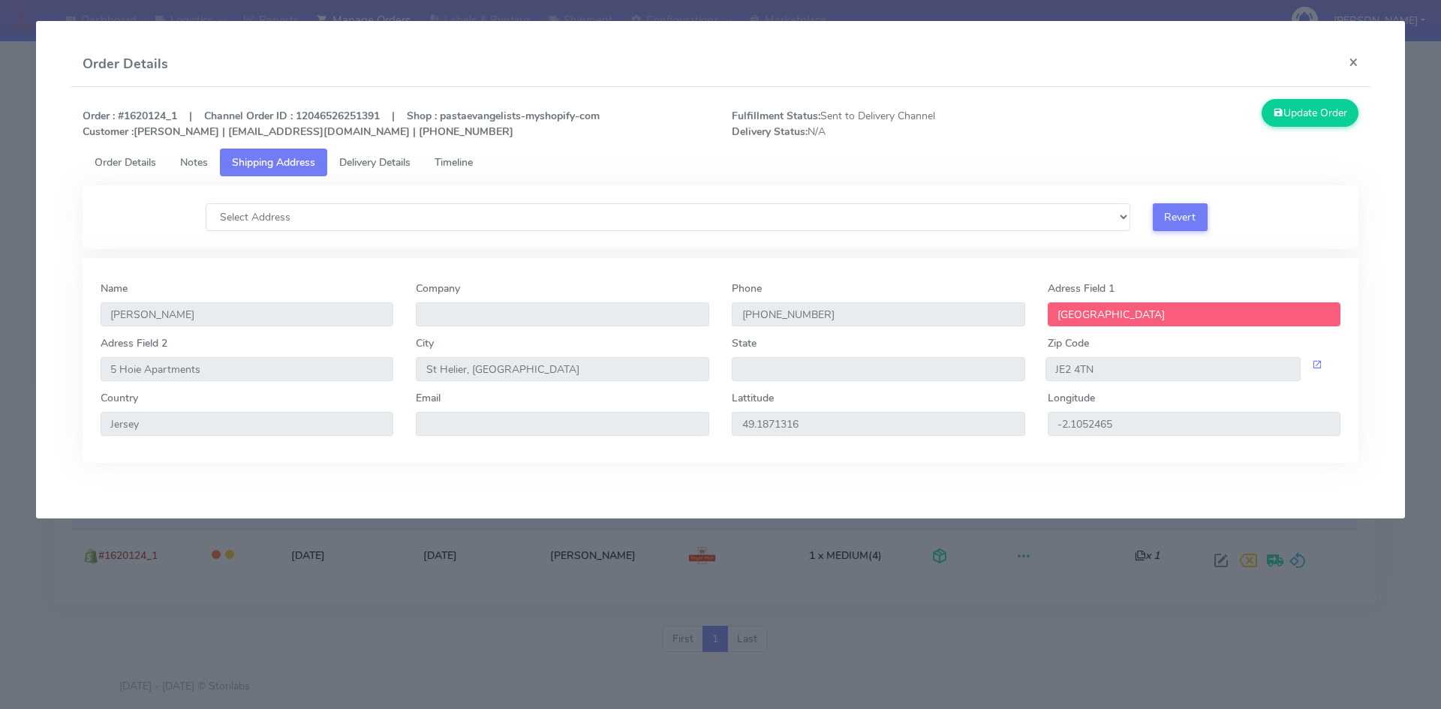
click at [145, 158] on span "Order Details" at bounding box center [126, 162] width 62 height 14
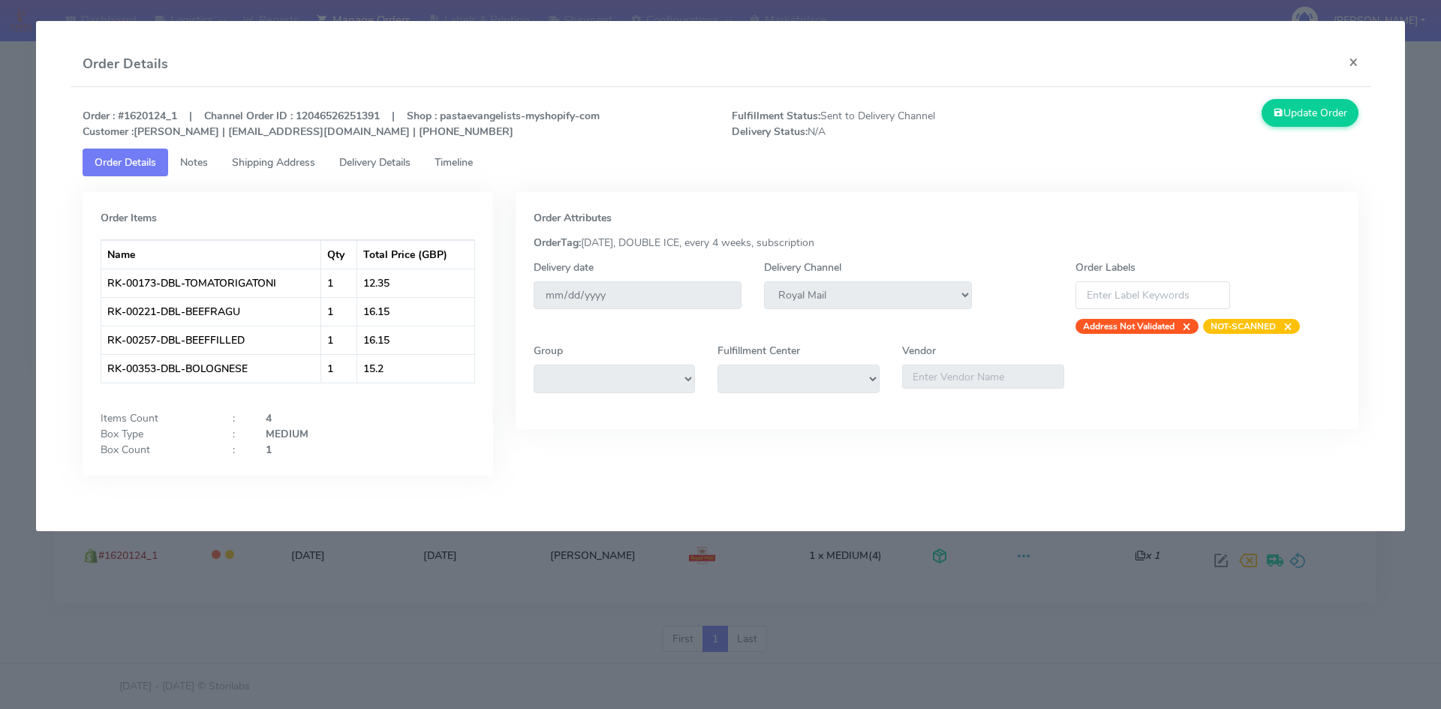
click at [221, 167] on link "Shipping Address" at bounding box center [273, 163] width 107 height 28
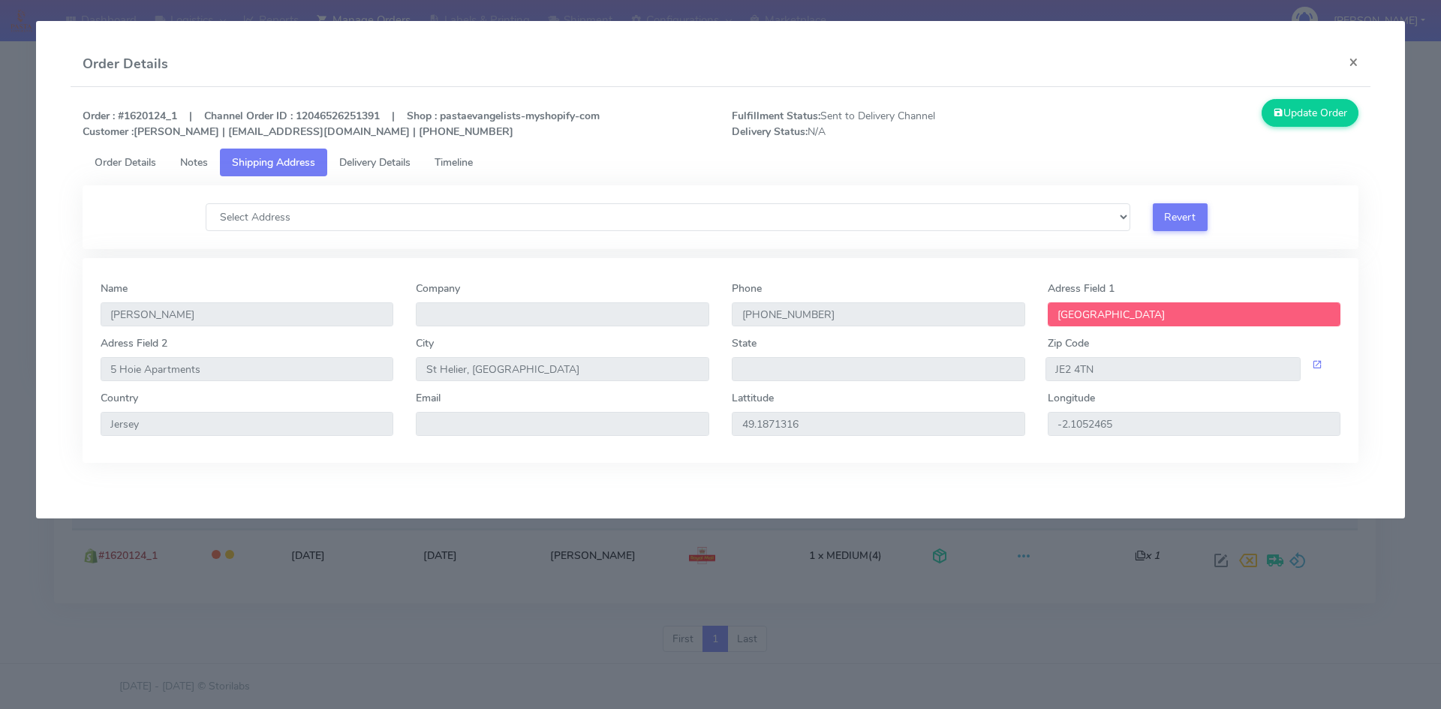
click at [398, 163] on span "Delivery Details" at bounding box center [374, 162] width 71 height 14
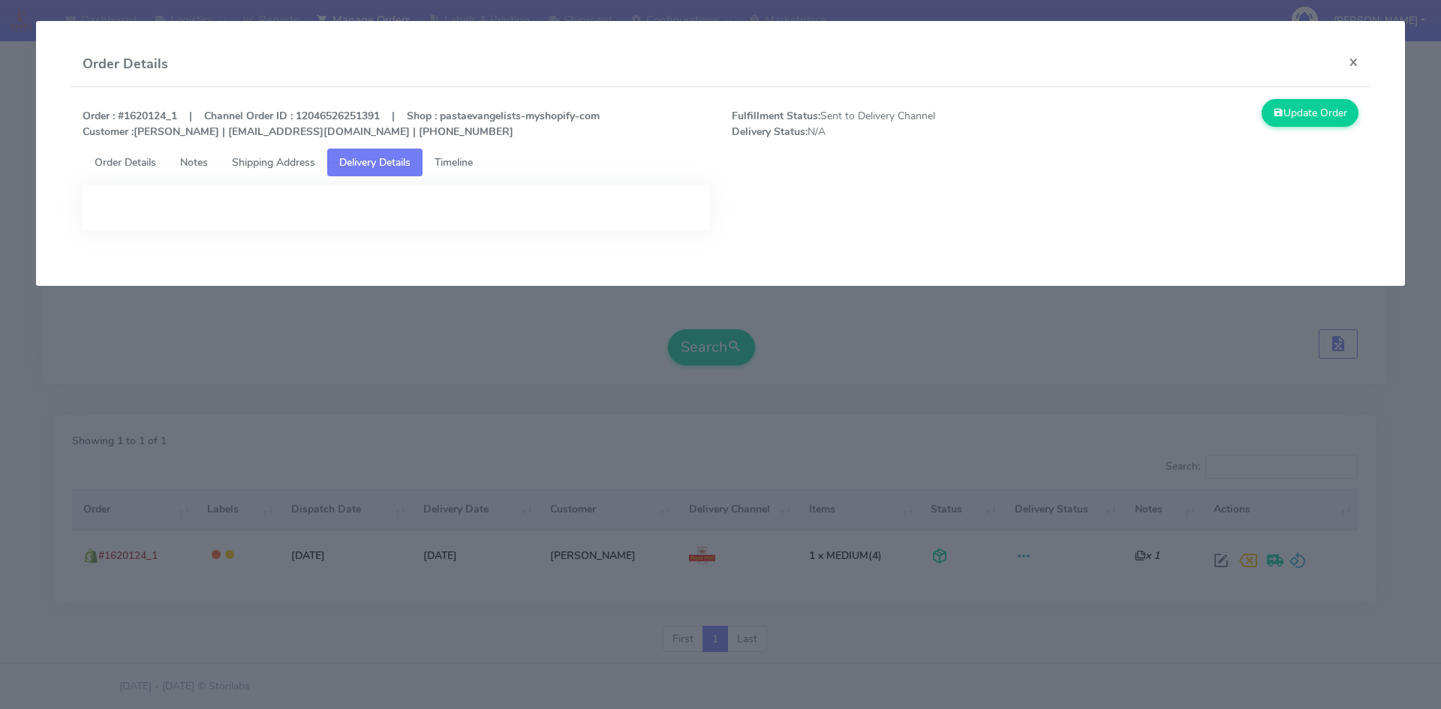
click at [457, 162] on span "Timeline" at bounding box center [454, 162] width 38 height 14
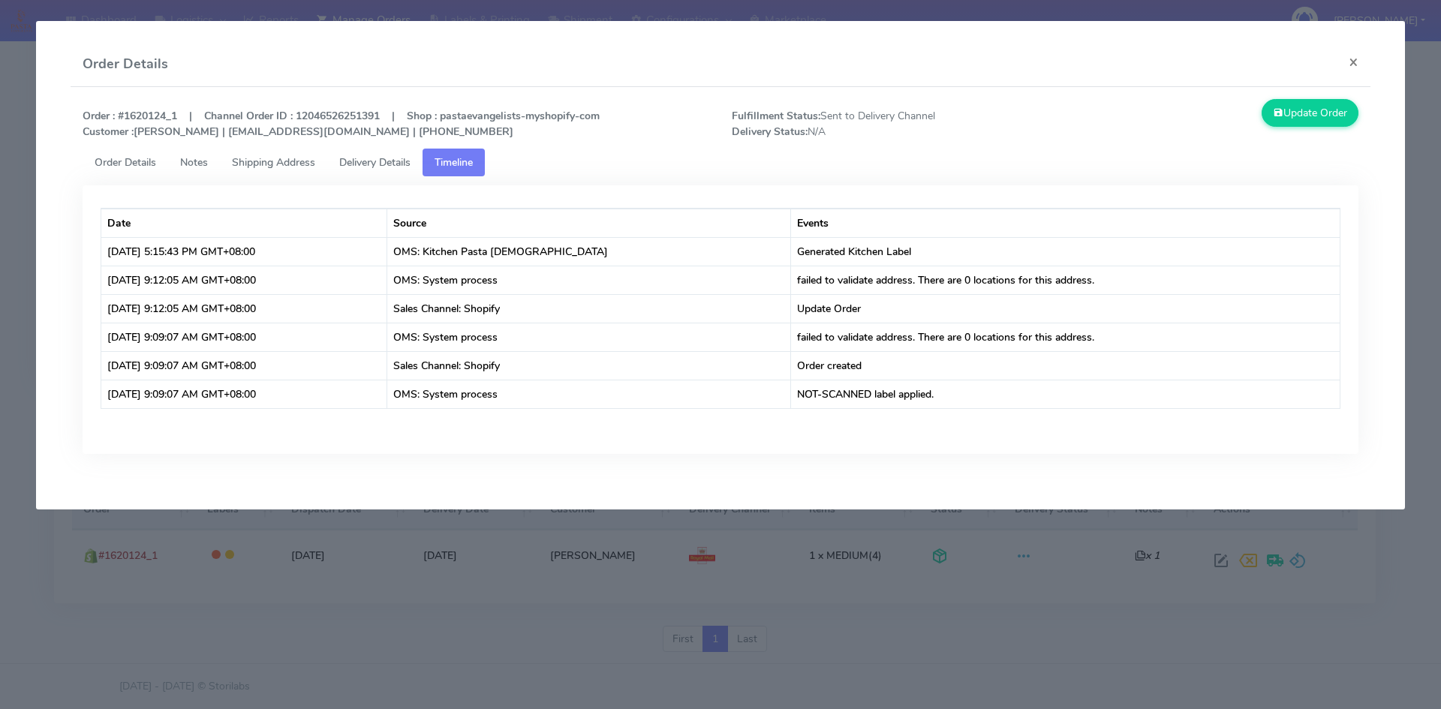
click at [362, 164] on span "Delivery Details" at bounding box center [374, 162] width 71 height 14
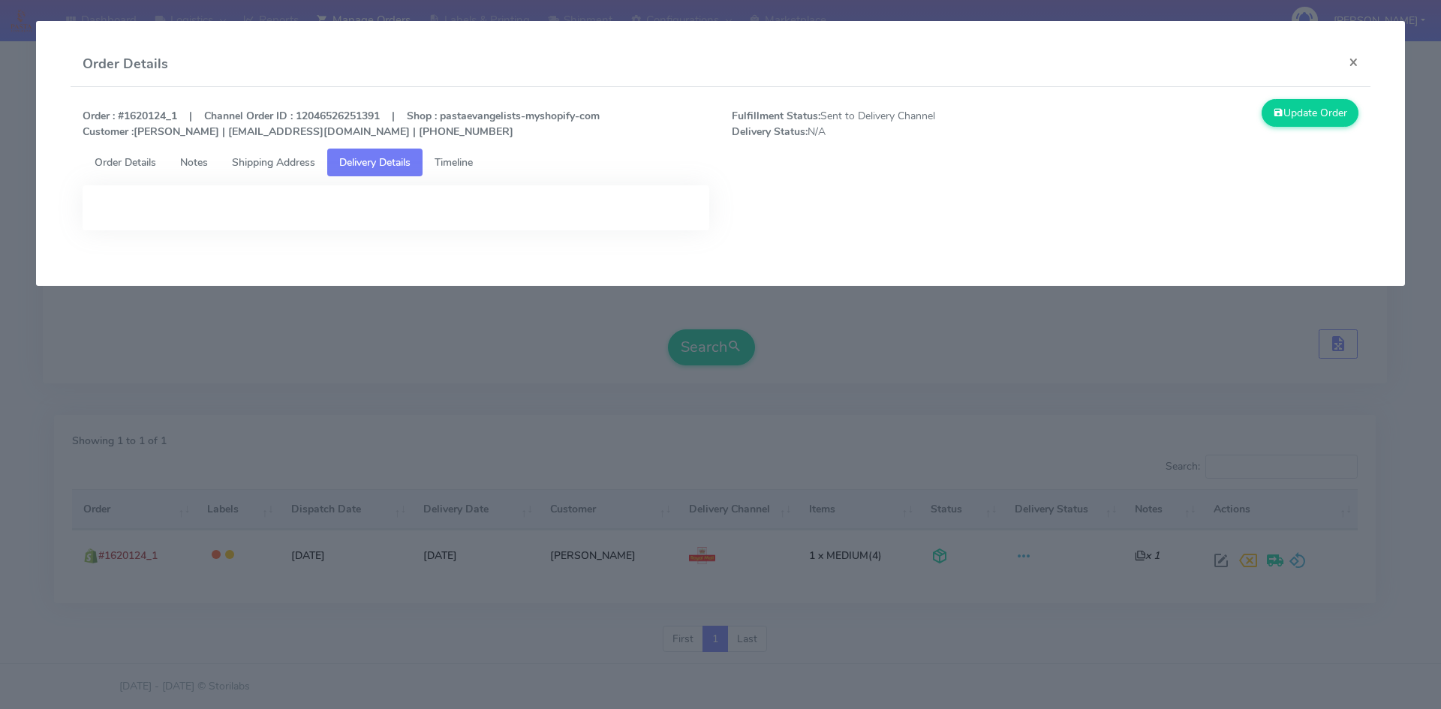
drag, startPoint x: 620, startPoint y: 245, endPoint x: 470, endPoint y: 162, distance: 171.7
click at [616, 239] on div at bounding box center [395, 219] width 649 height 68
click at [462, 161] on span "Timeline" at bounding box center [454, 162] width 38 height 14
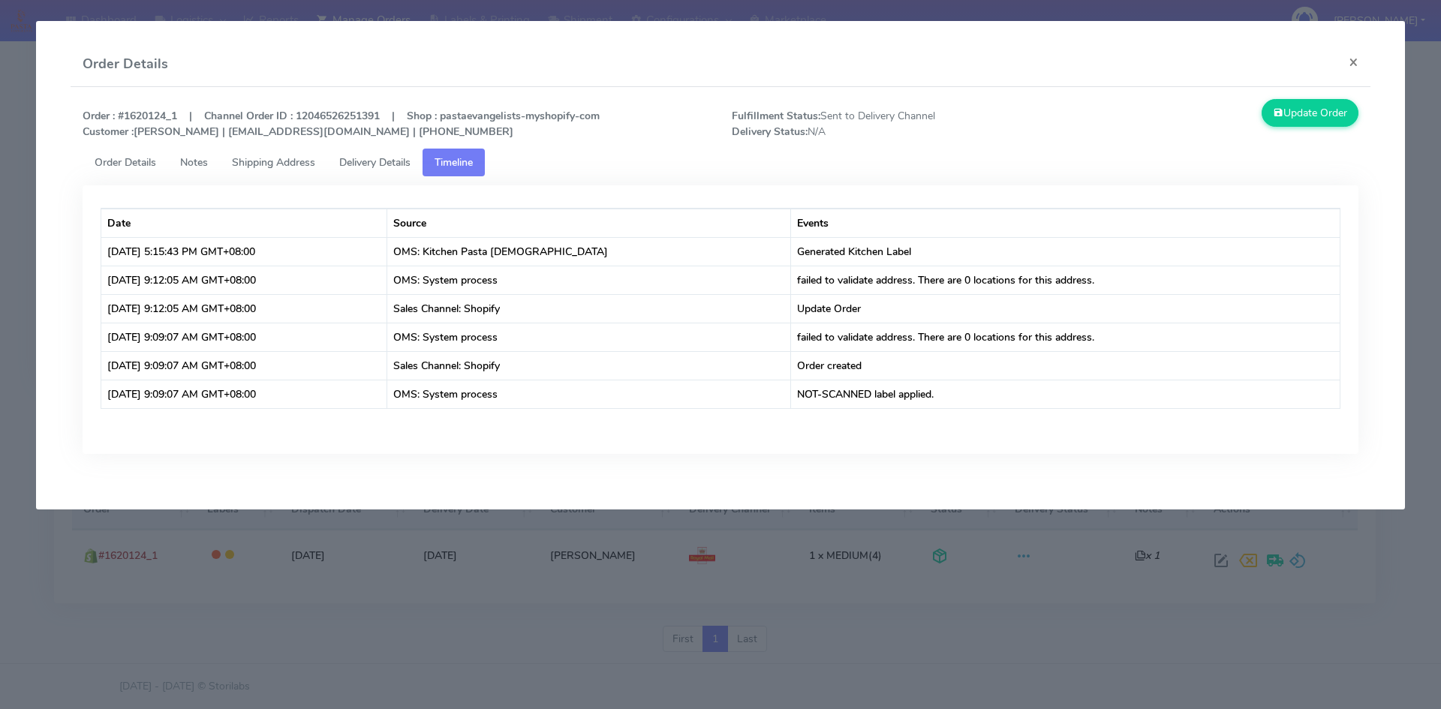
click at [187, 167] on span "Notes" at bounding box center [194, 162] width 28 height 14
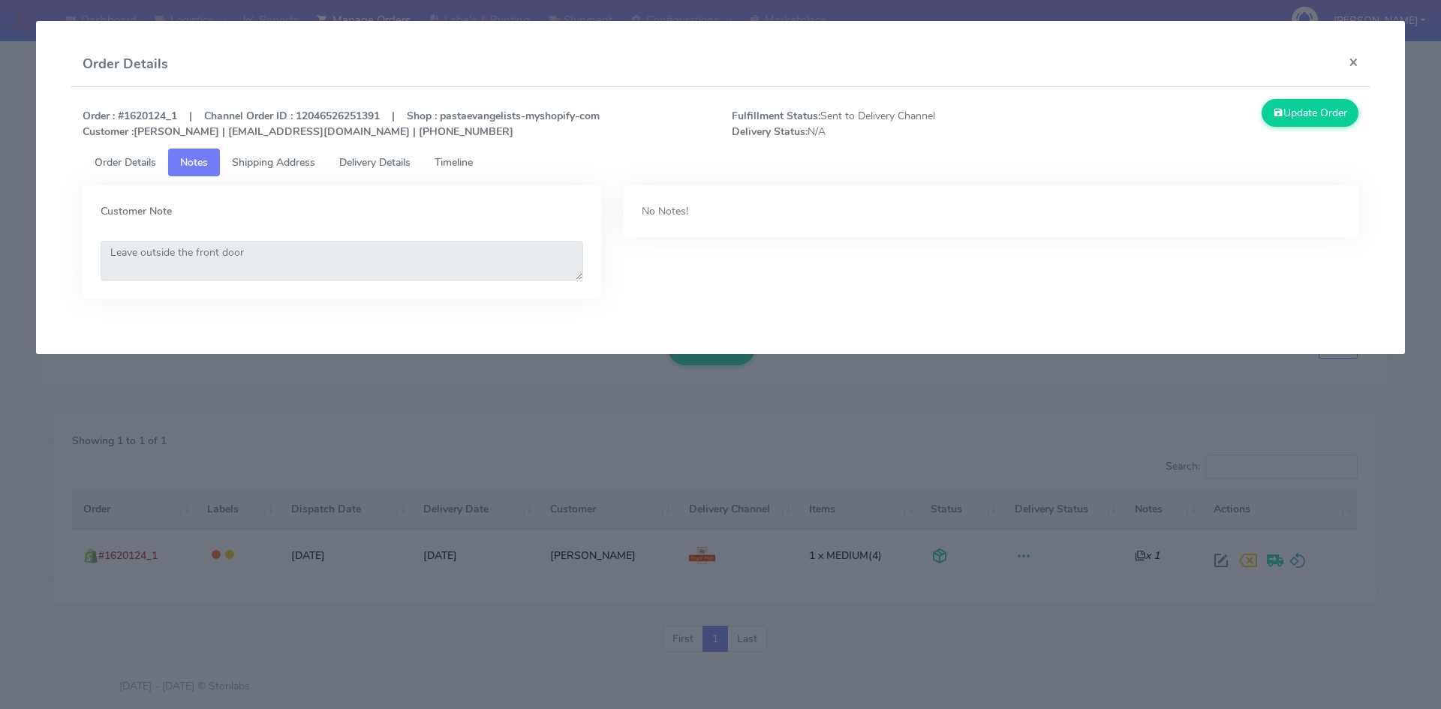
click at [130, 161] on span "Order Details" at bounding box center [126, 162] width 62 height 14
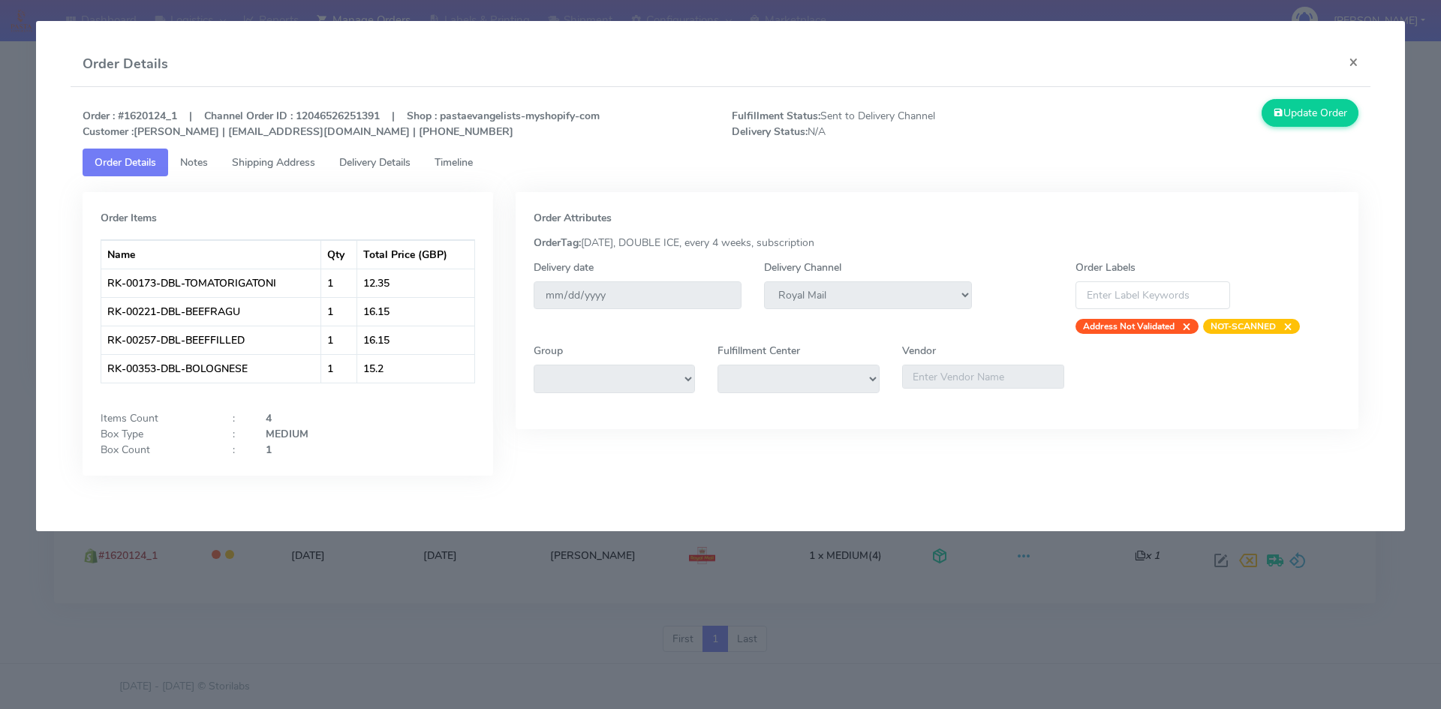
click at [279, 159] on span "Shipping Address" at bounding box center [273, 162] width 83 height 14
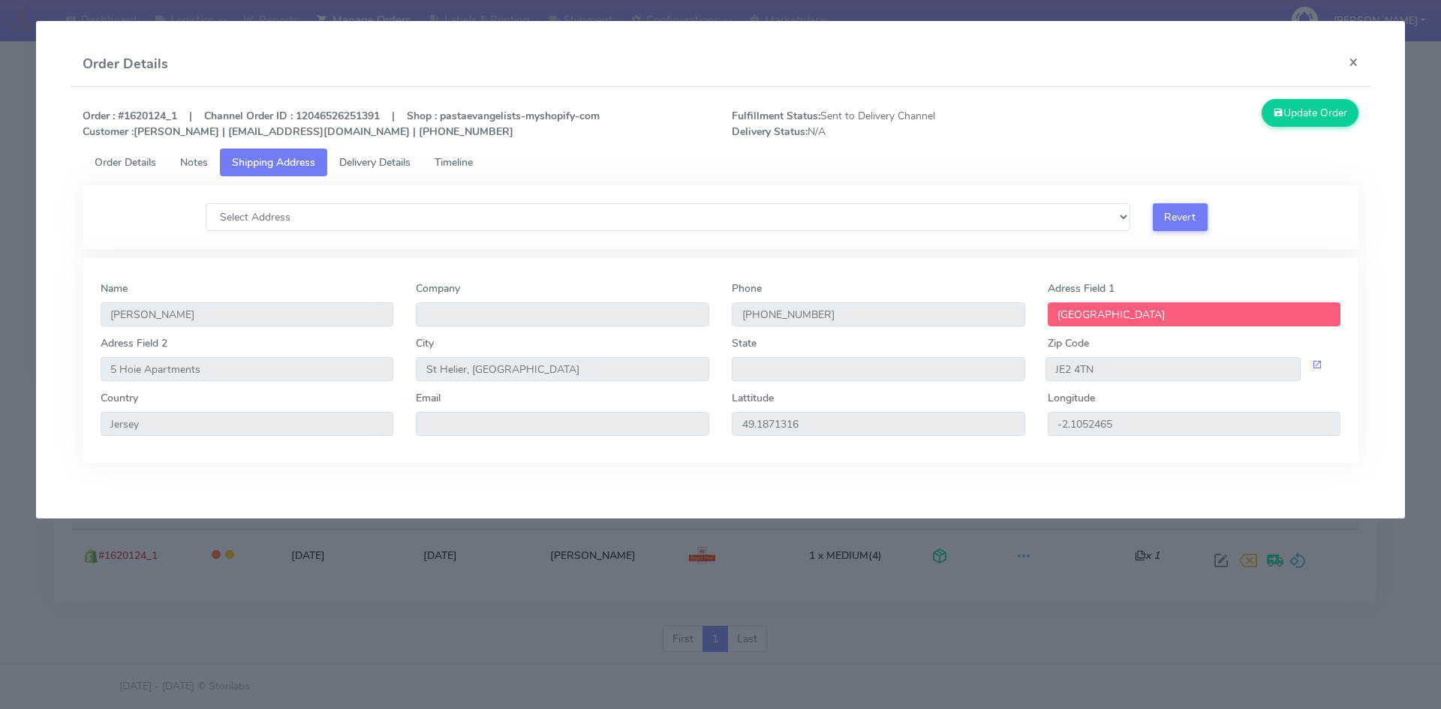
click at [456, 163] on span "Timeline" at bounding box center [454, 162] width 38 height 14
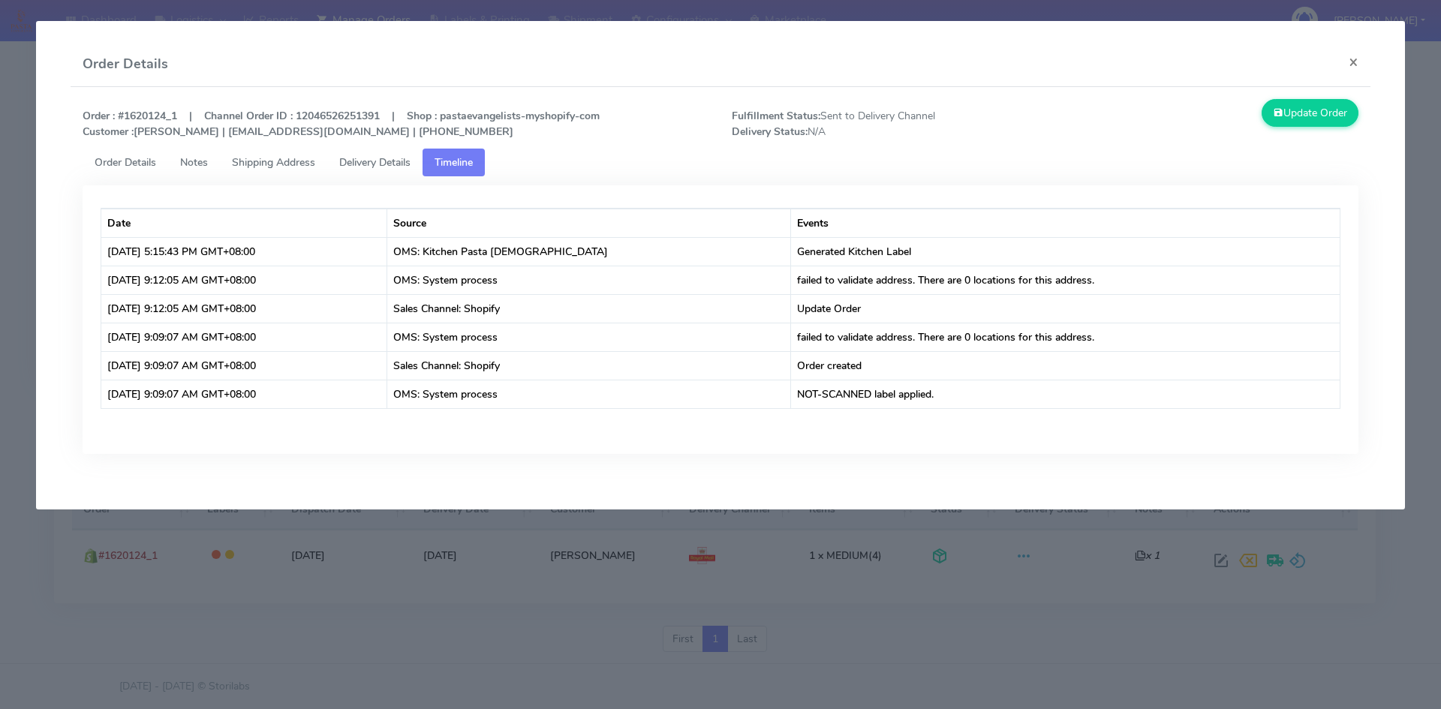
click at [853, 113] on span "Fulfillment Status: Sent to Delivery Channel Delivery Status: N/A" at bounding box center [883, 124] width 325 height 32
drag, startPoint x: 856, startPoint y: 113, endPoint x: 826, endPoint y: 119, distance: 29.7
click at [857, 113] on span "Fulfillment Status: Sent to Delivery Channel Delivery Status: N/A" at bounding box center [883, 124] width 325 height 32
click at [804, 128] on strong "Delivery Status:" at bounding box center [770, 132] width 76 height 14
drag, startPoint x: 816, startPoint y: 129, endPoint x: 850, endPoint y: 138, distance: 35.7
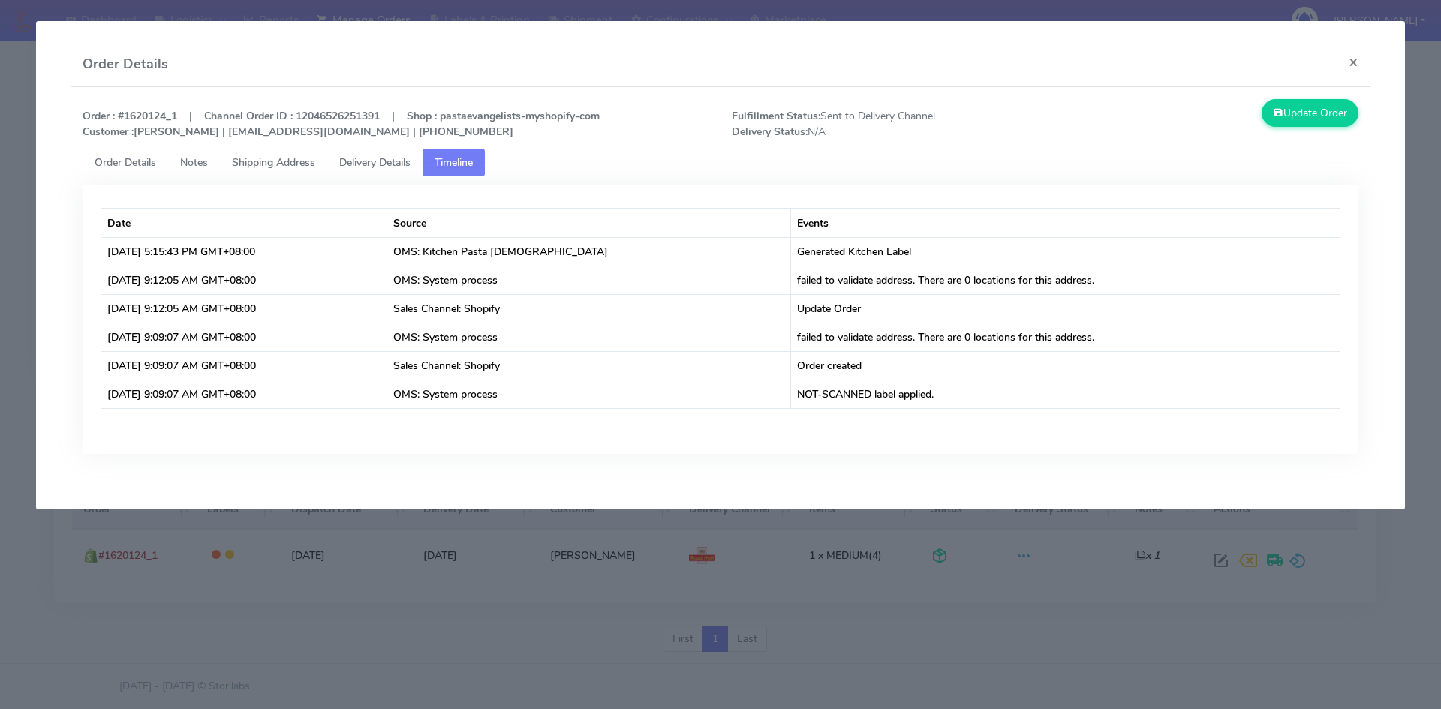
click at [835, 137] on span "Fulfillment Status: Sent to Delivery Channel Delivery Status: N/A" at bounding box center [883, 124] width 325 height 32
click at [862, 137] on span "Fulfillment Status: Sent to Delivery Channel Delivery Status: N/A" at bounding box center [883, 124] width 325 height 32
click at [907, 113] on span "Fulfillment Status: Sent to Delivery Channel Delivery Status: N/A" at bounding box center [883, 124] width 325 height 32
click at [432, 610] on modal-container "Order Details × Order : #1620124_1 | Channel Order ID : 12046526251391 | Shop :…" at bounding box center [720, 354] width 1441 height 709
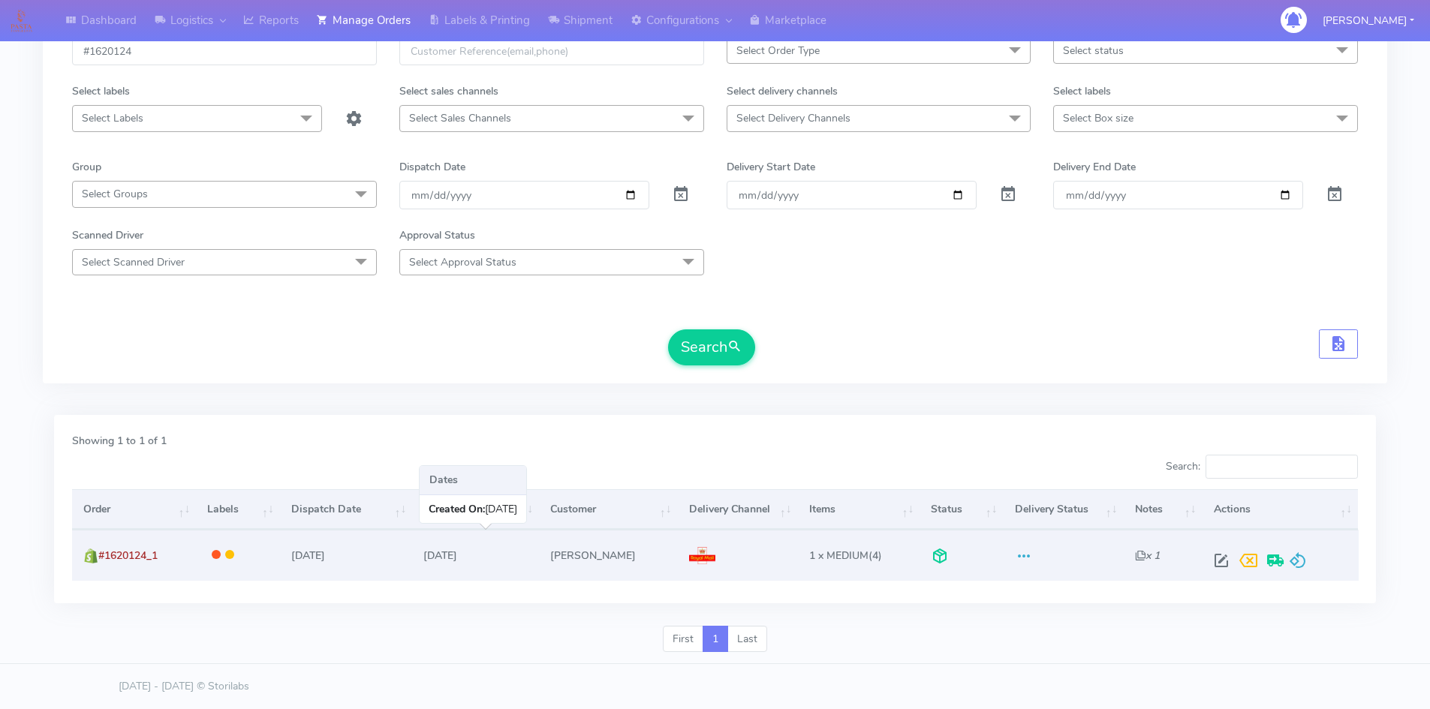
click at [459, 556] on td "06/09/2025" at bounding box center [475, 555] width 127 height 50
click at [1220, 557] on span at bounding box center [1221, 564] width 27 height 14
select select "3"
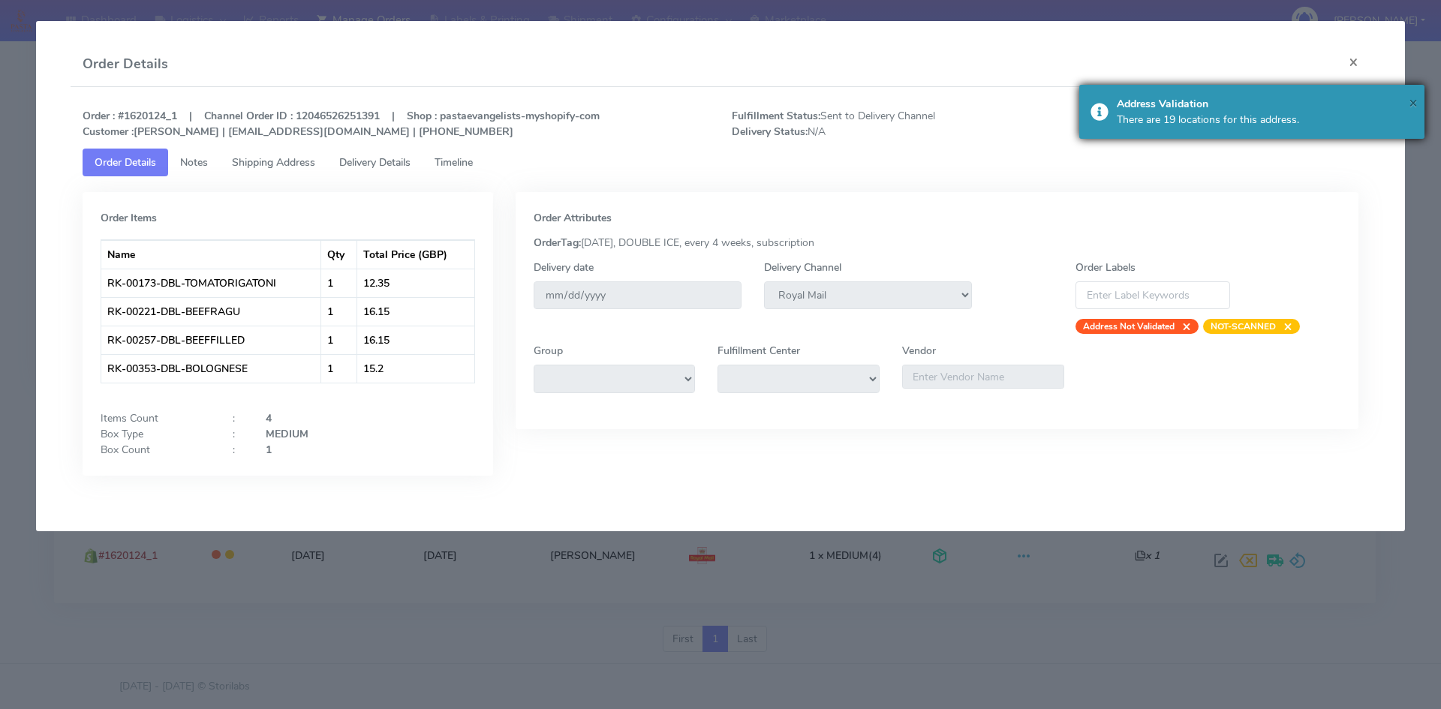
click at [1415, 100] on span "×" at bounding box center [1413, 102] width 9 height 20
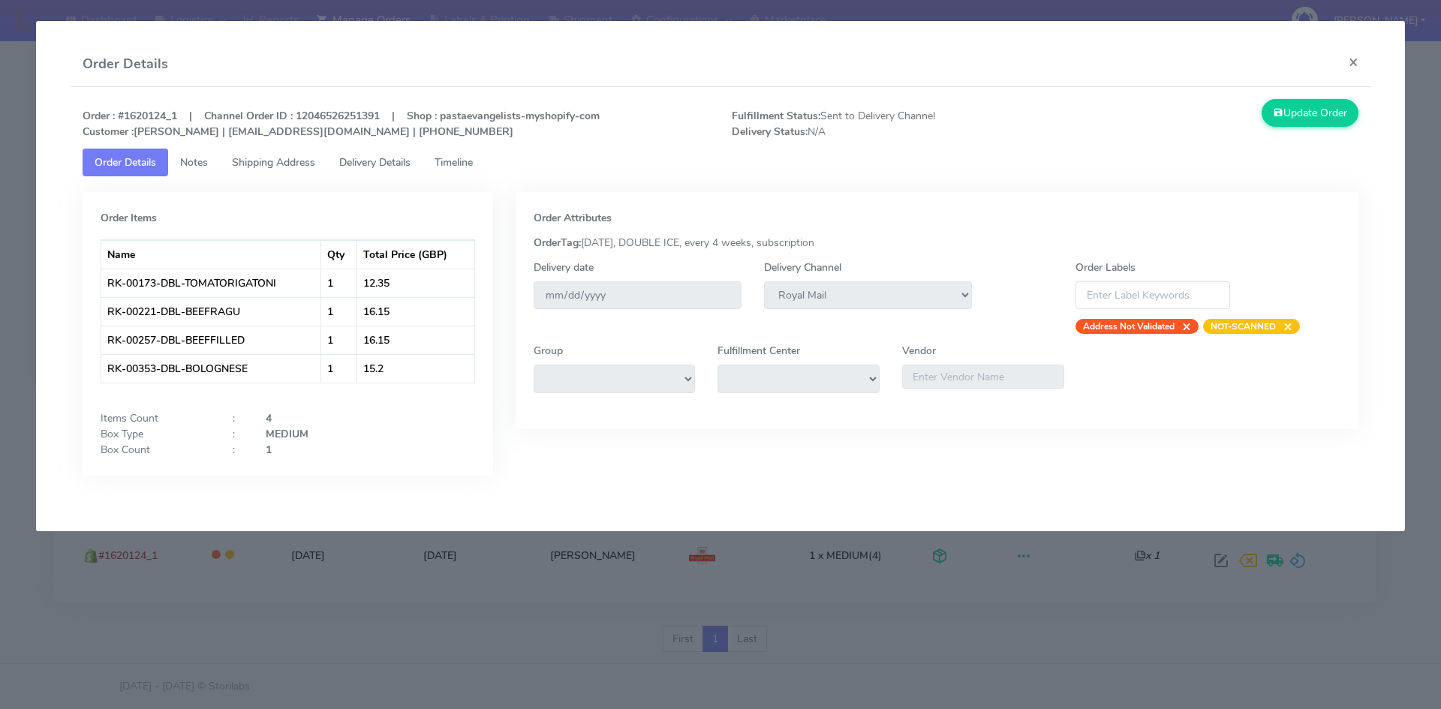
click at [393, 164] on span "Delivery Details" at bounding box center [374, 162] width 71 height 14
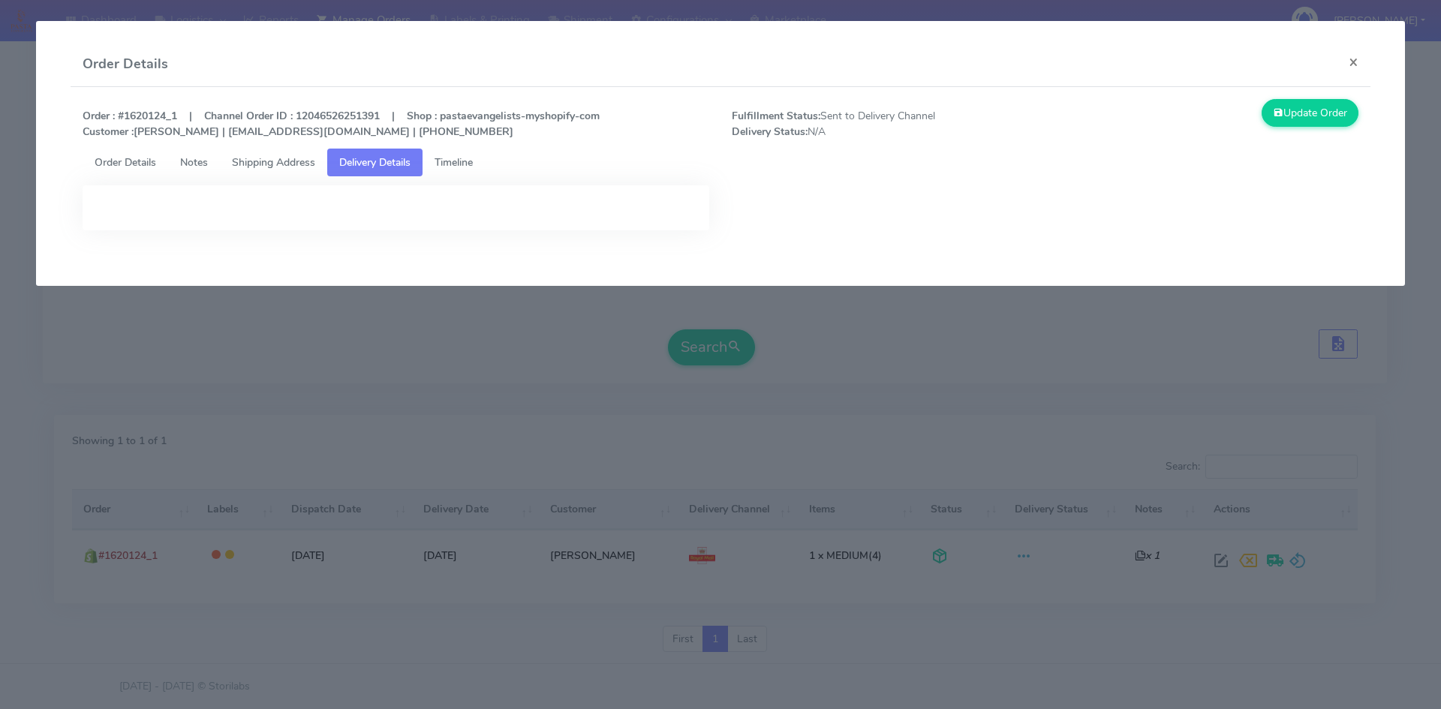
click at [440, 166] on link "Timeline" at bounding box center [454, 163] width 62 height 28
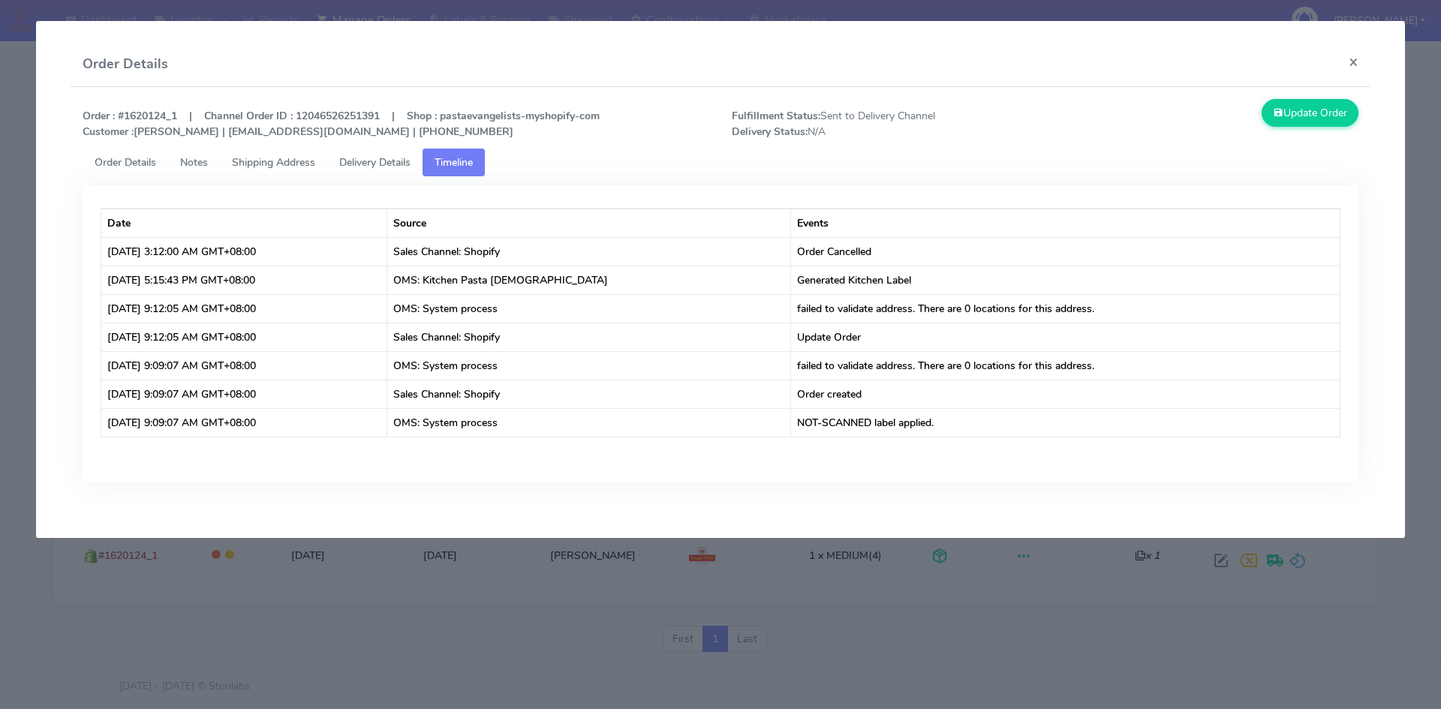
click at [275, 168] on span "Shipping Address" at bounding box center [273, 162] width 83 height 14
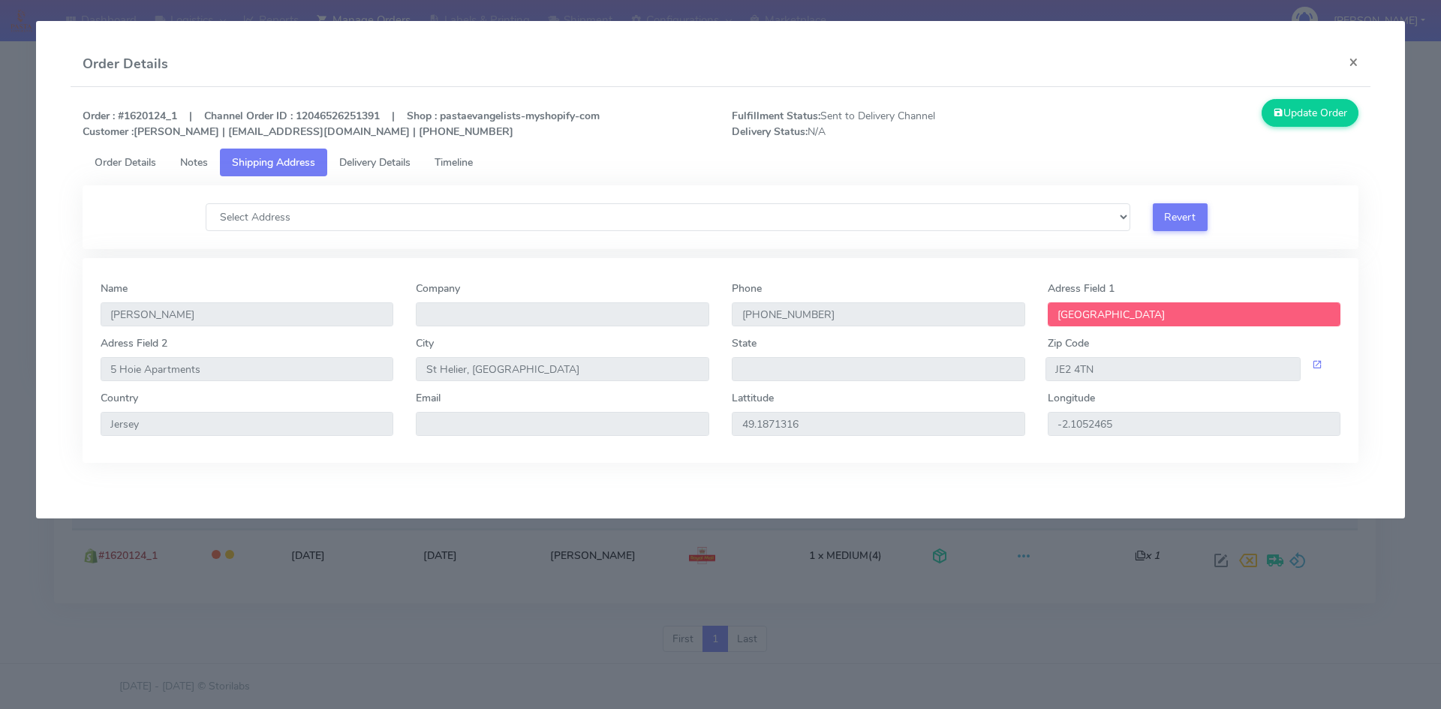
click at [398, 160] on span "Delivery Details" at bounding box center [374, 162] width 71 height 14
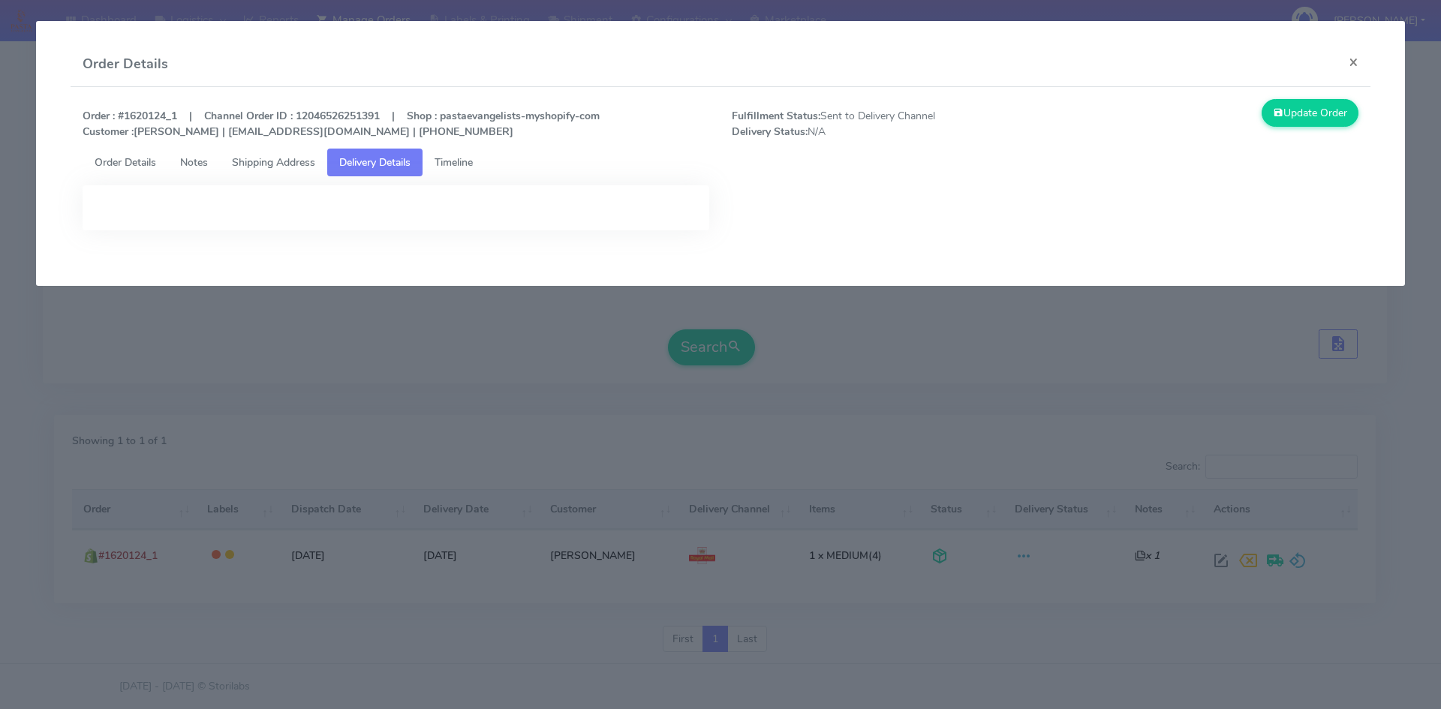
click at [444, 161] on span "Timeline" at bounding box center [454, 162] width 38 height 14
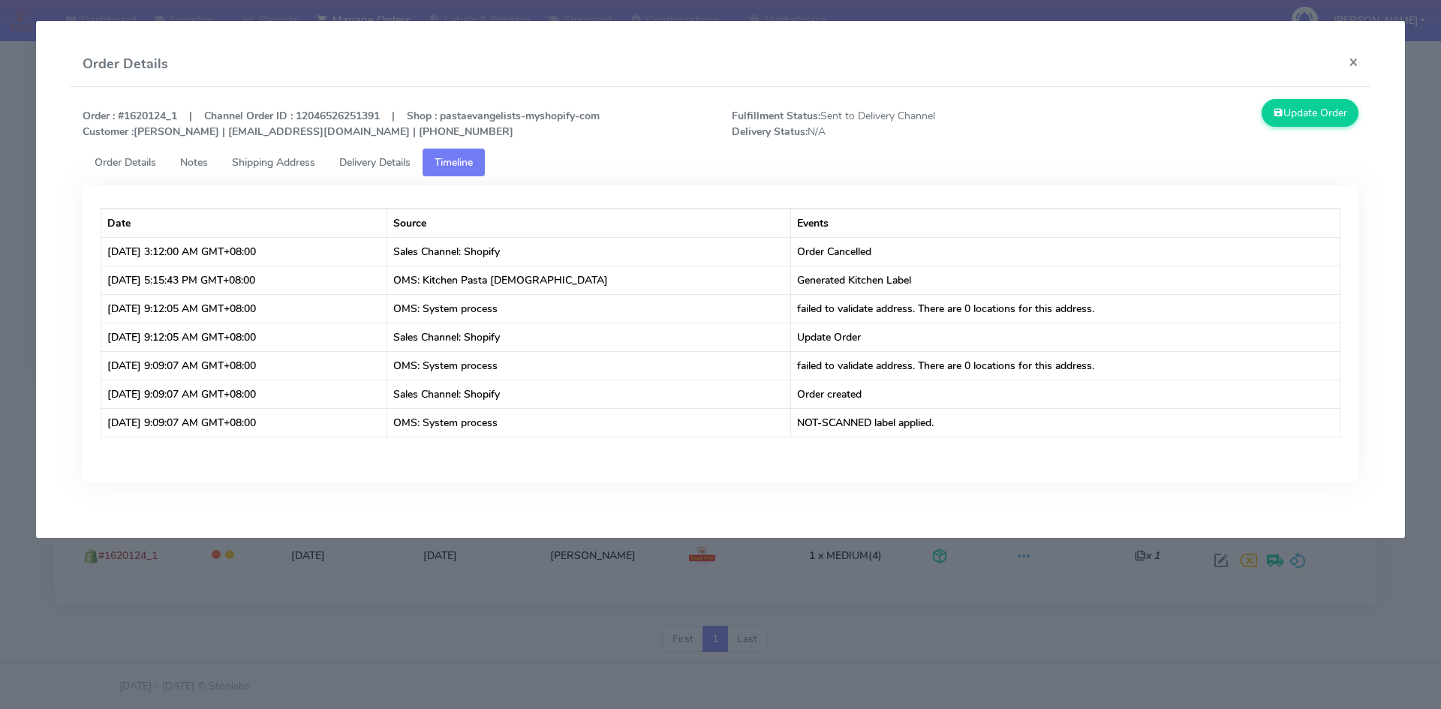
click at [149, 163] on span "Order Details" at bounding box center [126, 162] width 62 height 14
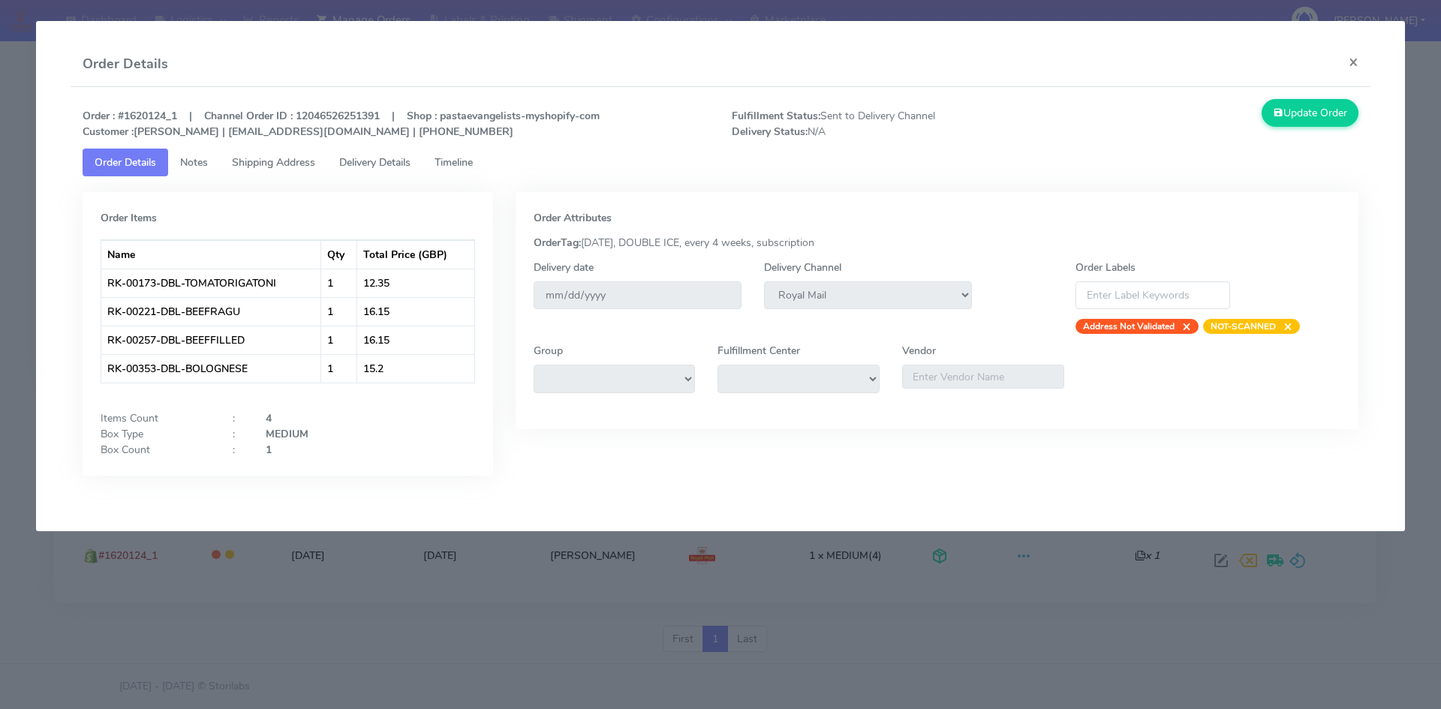
click at [208, 164] on span "Notes" at bounding box center [194, 162] width 28 height 14
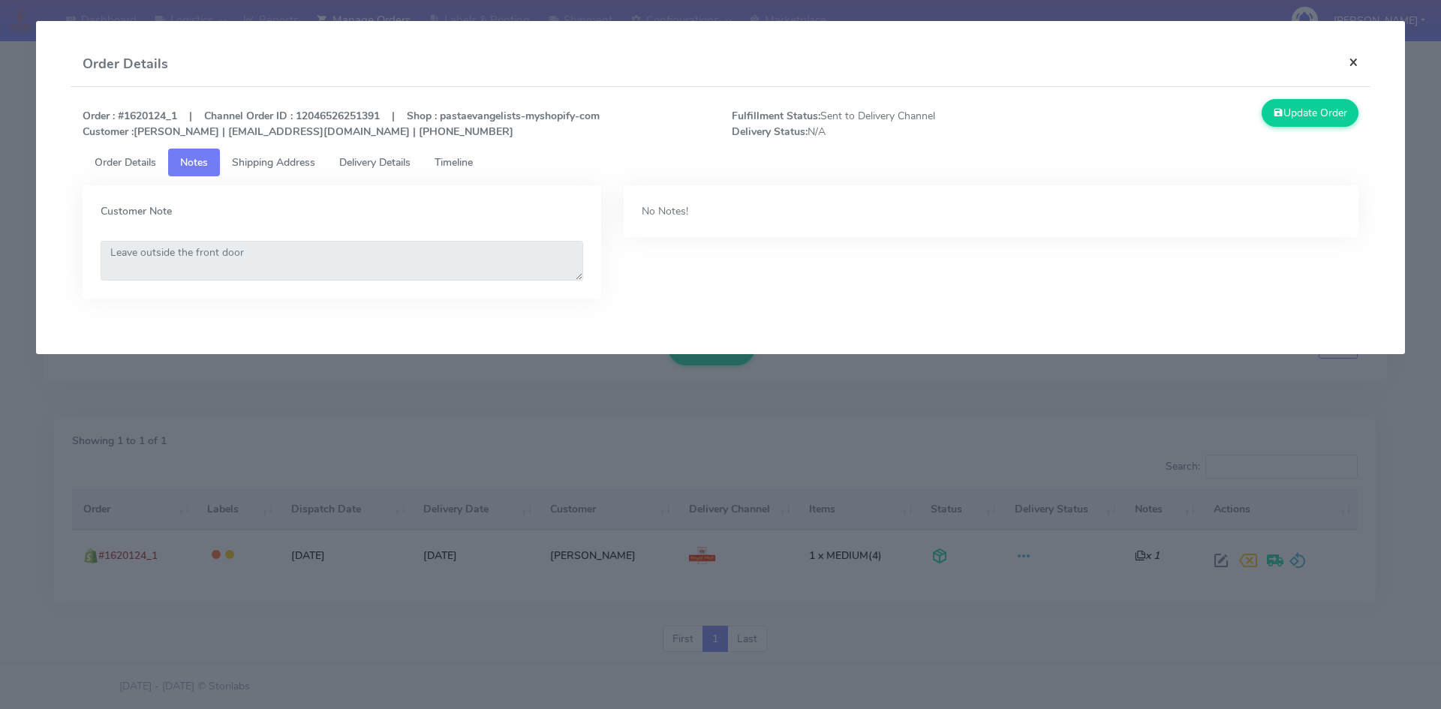
click at [1357, 61] on button "×" at bounding box center [1354, 62] width 34 height 40
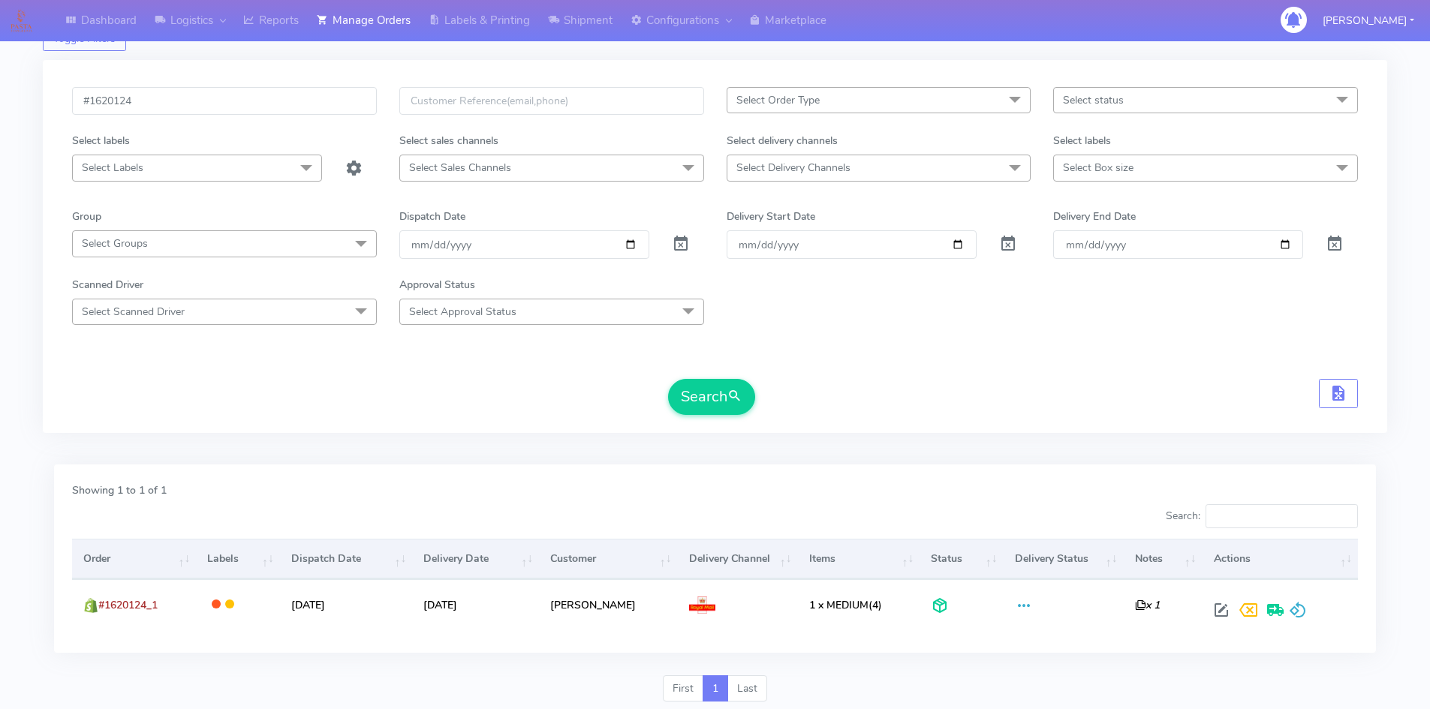
scroll to position [0, 0]
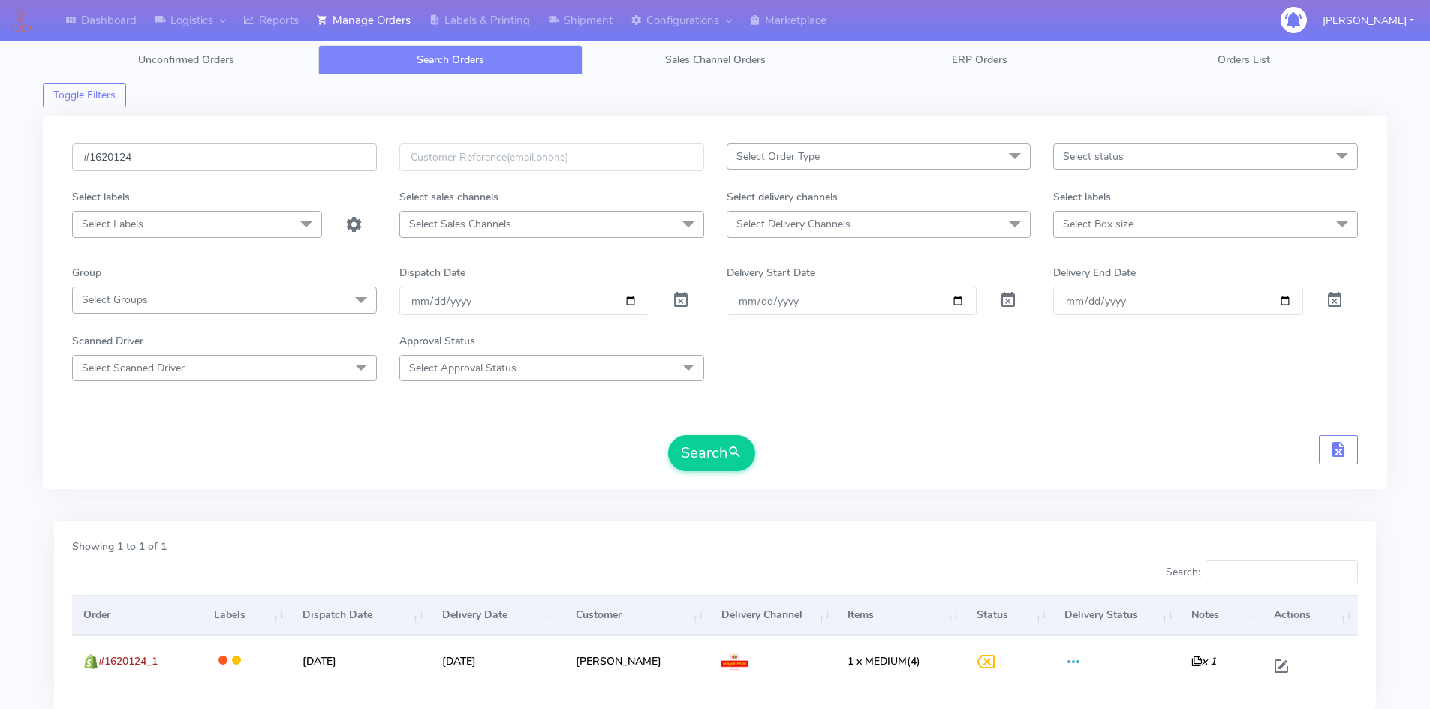
drag, startPoint x: 65, startPoint y: 147, endPoint x: 44, endPoint y: 147, distance: 21.8
click at [44, 147] on div "#1620124 Select Order Type Select All MEALS ATAVI One Off Pasta Club Gift Kit E…" at bounding box center [715, 302] width 1344 height 373
paste input "19762A"
type input "#1619762"
click at [718, 464] on button "Search" at bounding box center [711, 453] width 87 height 36
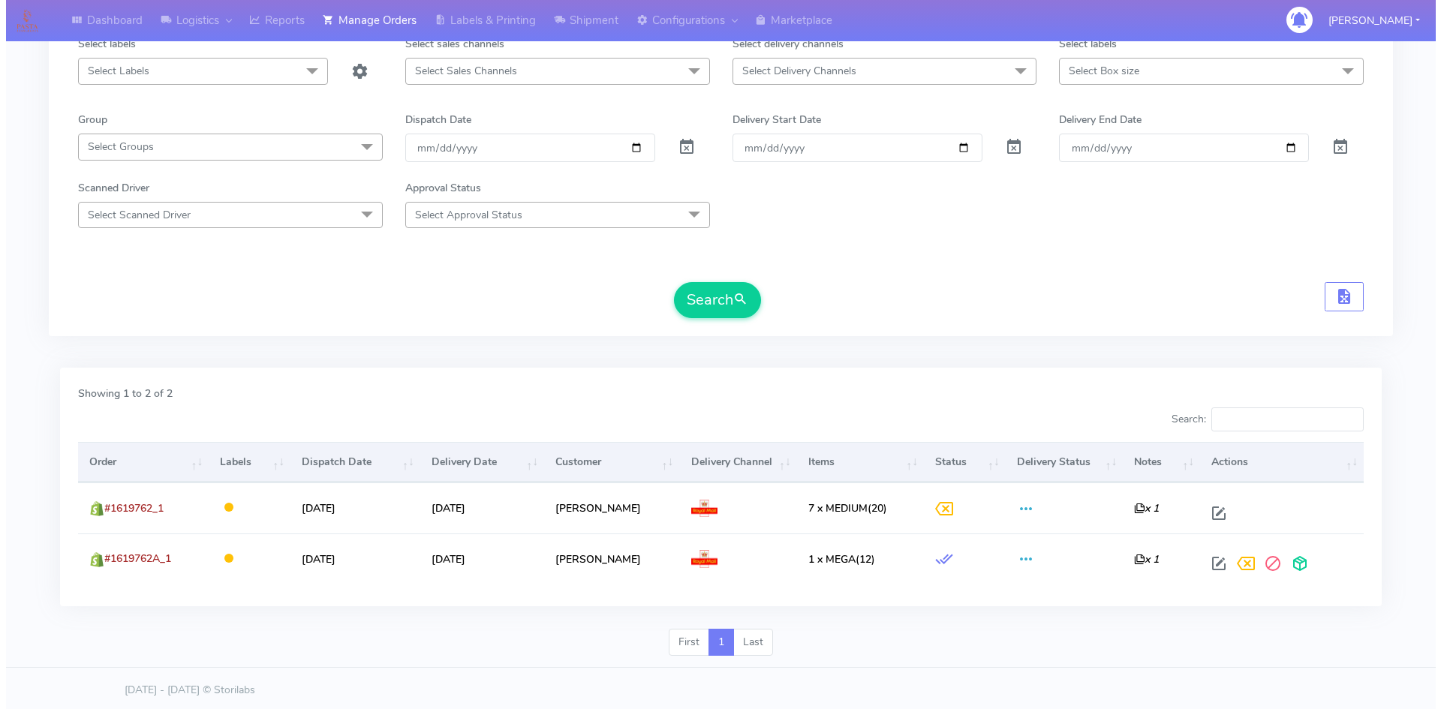
scroll to position [157, 0]
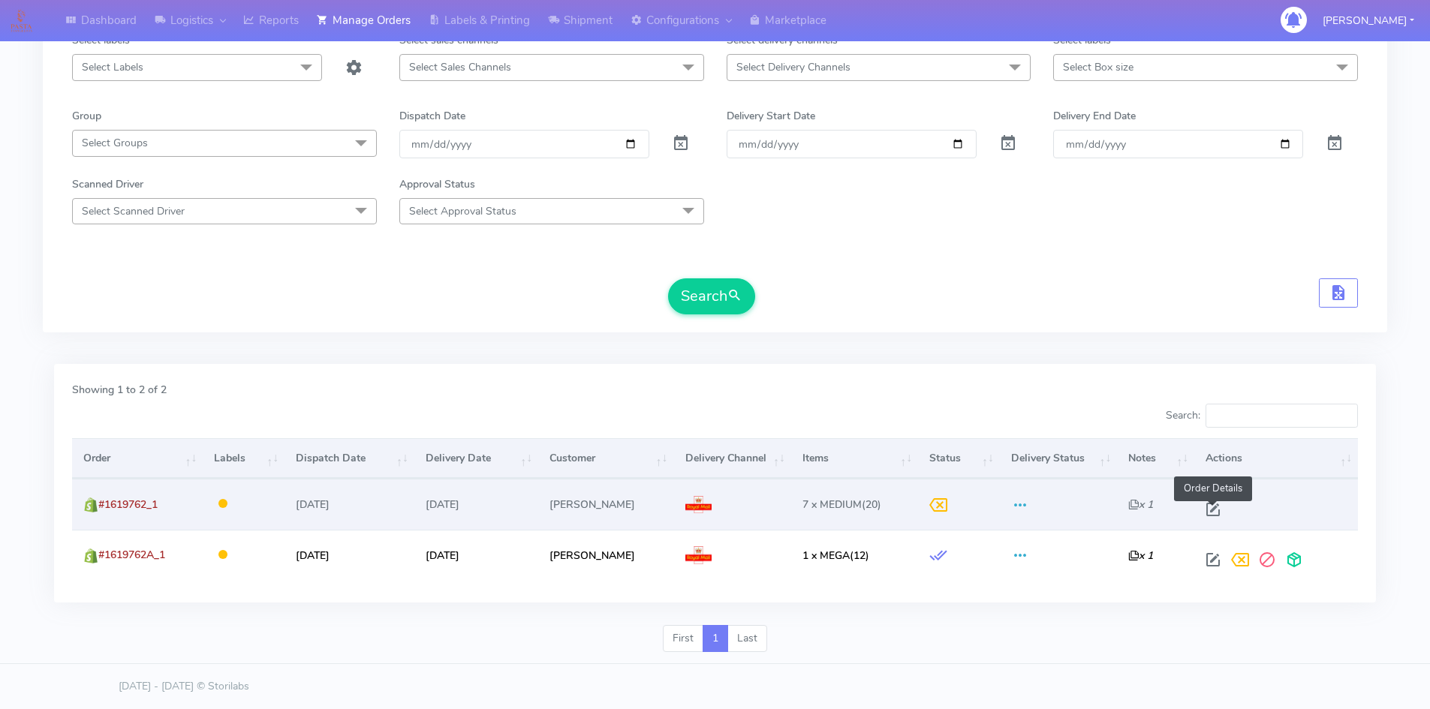
click at [1211, 506] on span at bounding box center [1212, 513] width 27 height 14
select select "3"
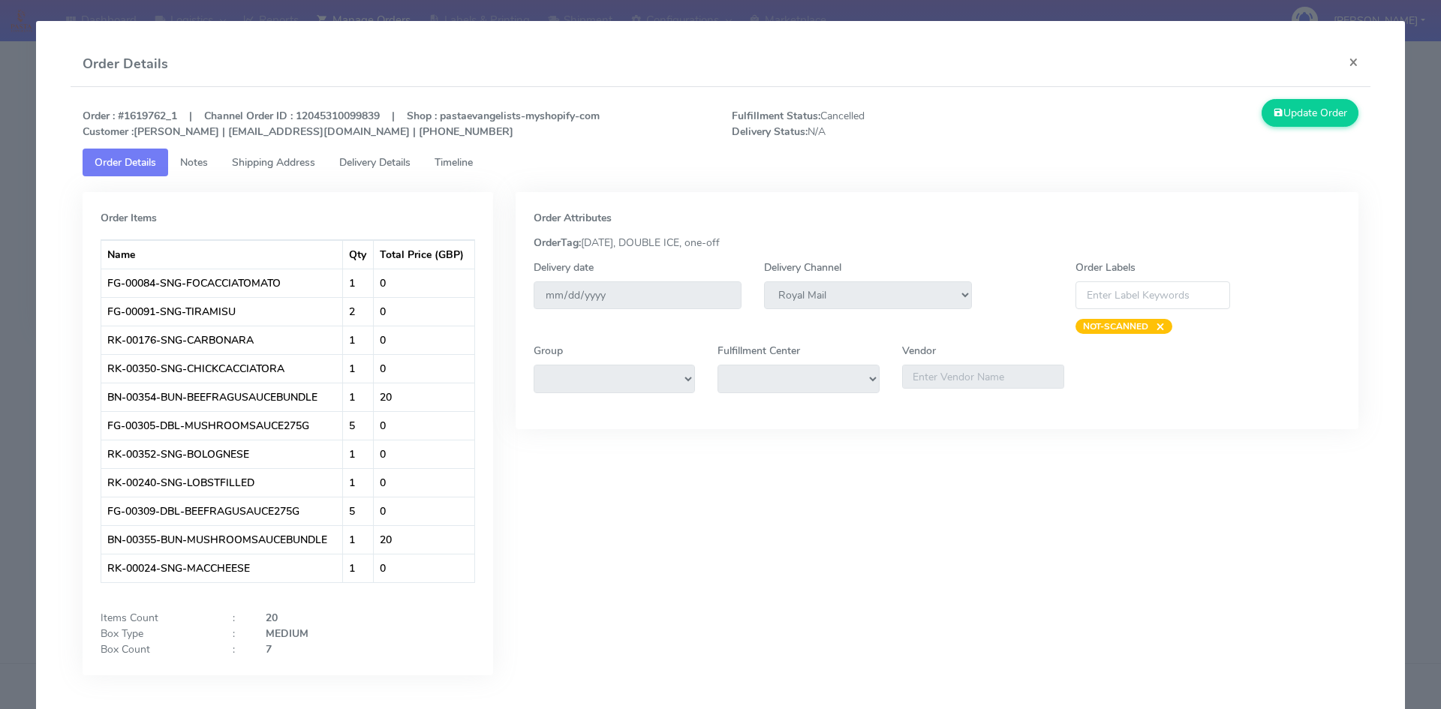
click at [387, 160] on span "Delivery Details" at bounding box center [374, 162] width 71 height 14
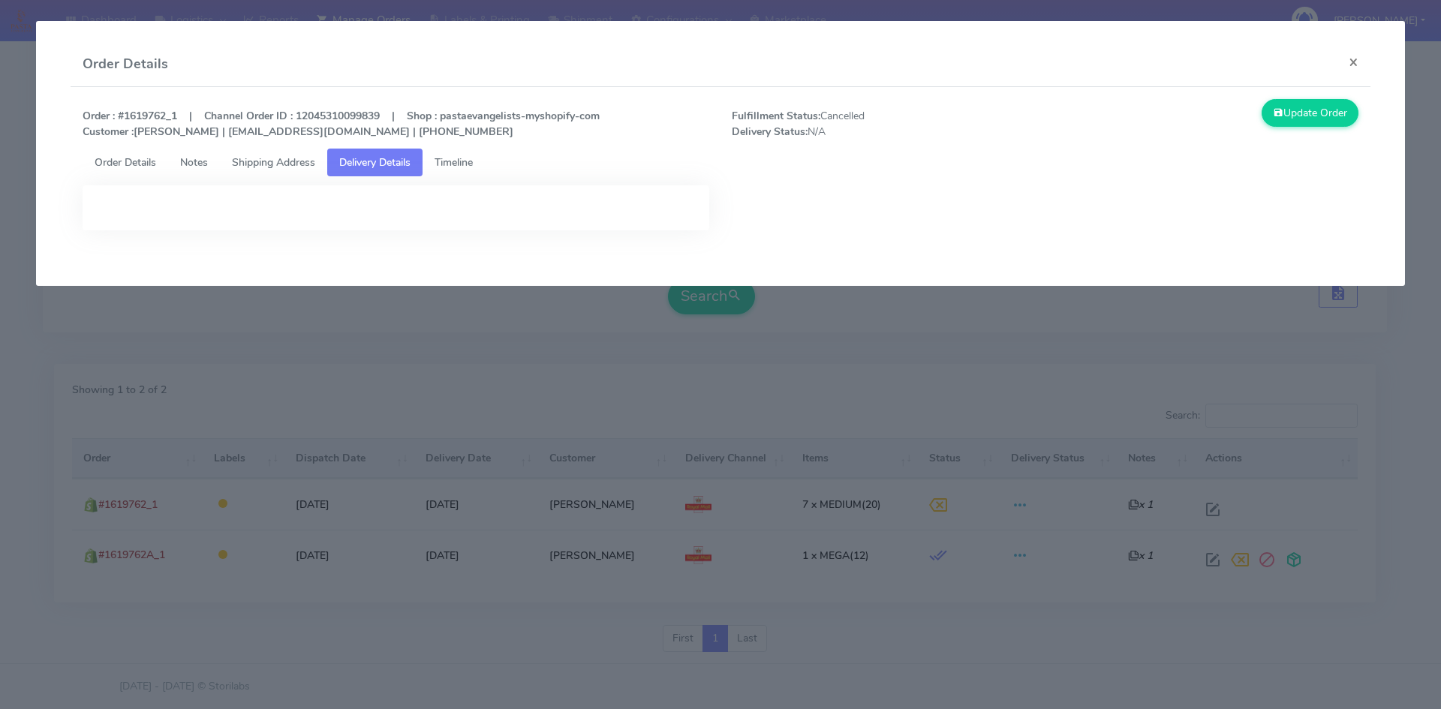
click at [450, 164] on span "Timeline" at bounding box center [454, 162] width 38 height 14
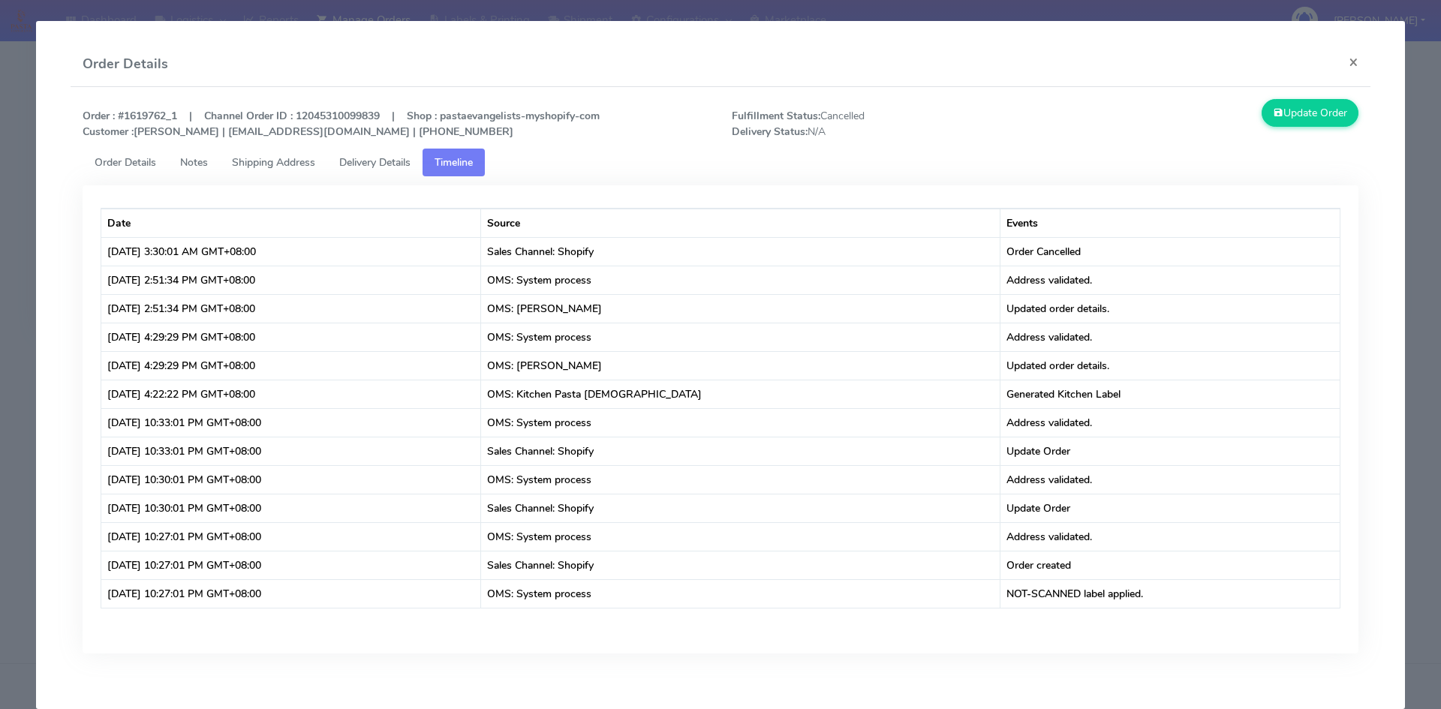
click at [361, 157] on span "Delivery Details" at bounding box center [374, 162] width 71 height 14
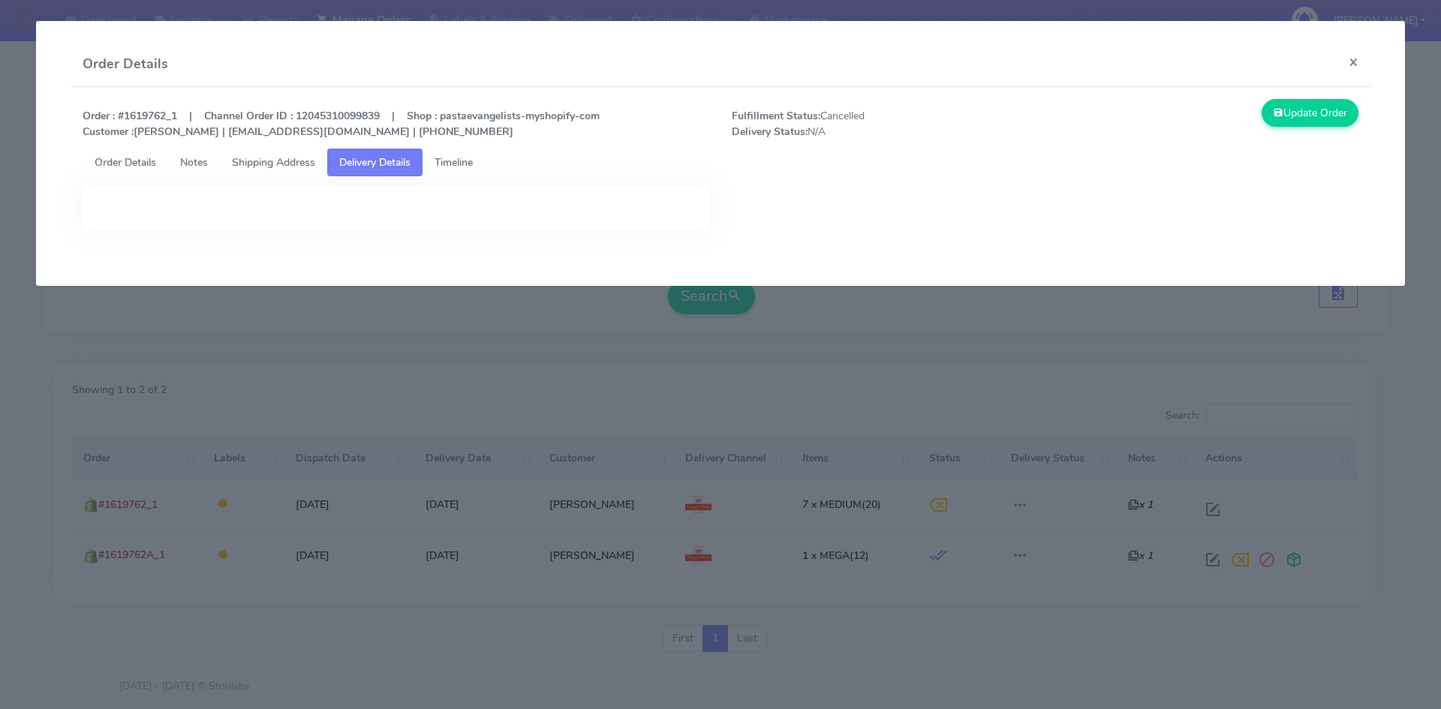
click at [290, 155] on link "Shipping Address" at bounding box center [273, 163] width 107 height 28
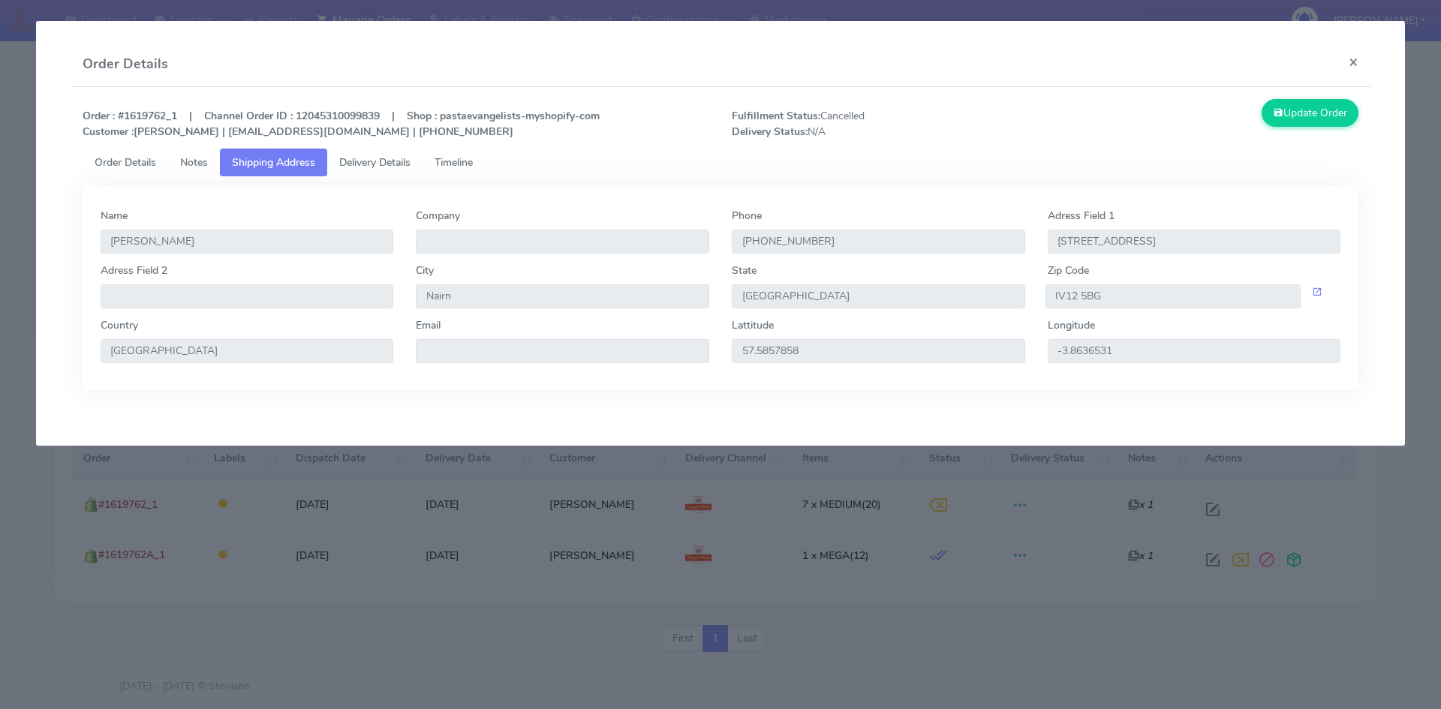
click at [194, 161] on span "Notes" at bounding box center [194, 162] width 28 height 14
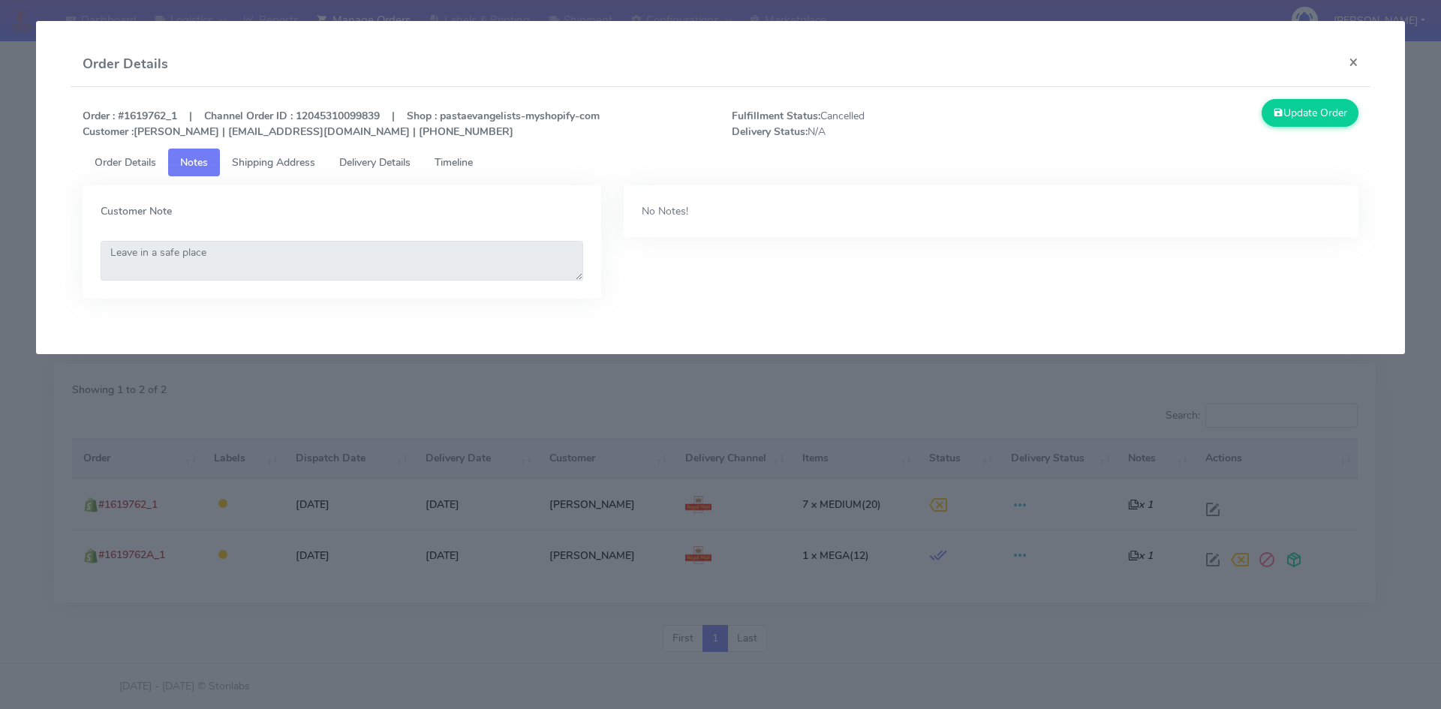
click at [463, 165] on span "Timeline" at bounding box center [454, 162] width 38 height 14
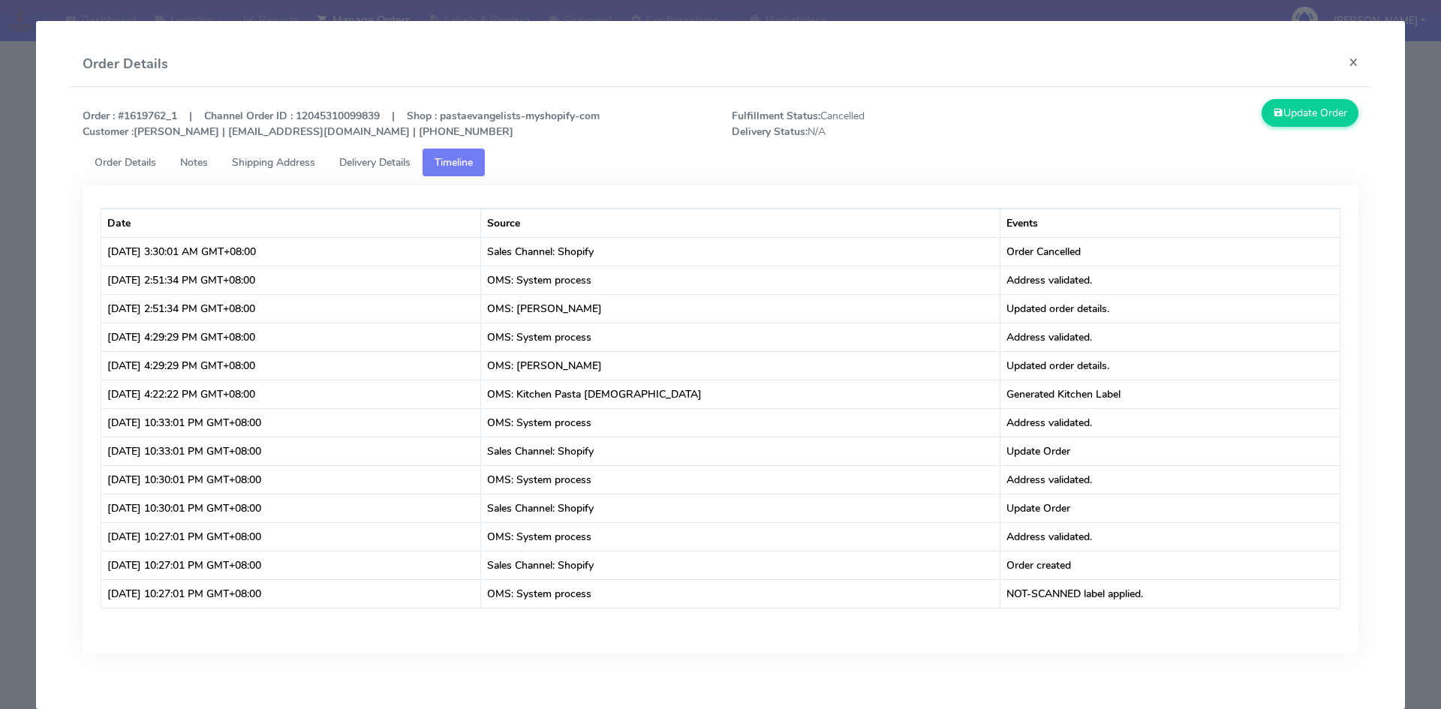
click at [125, 159] on span "Order Details" at bounding box center [126, 162] width 62 height 14
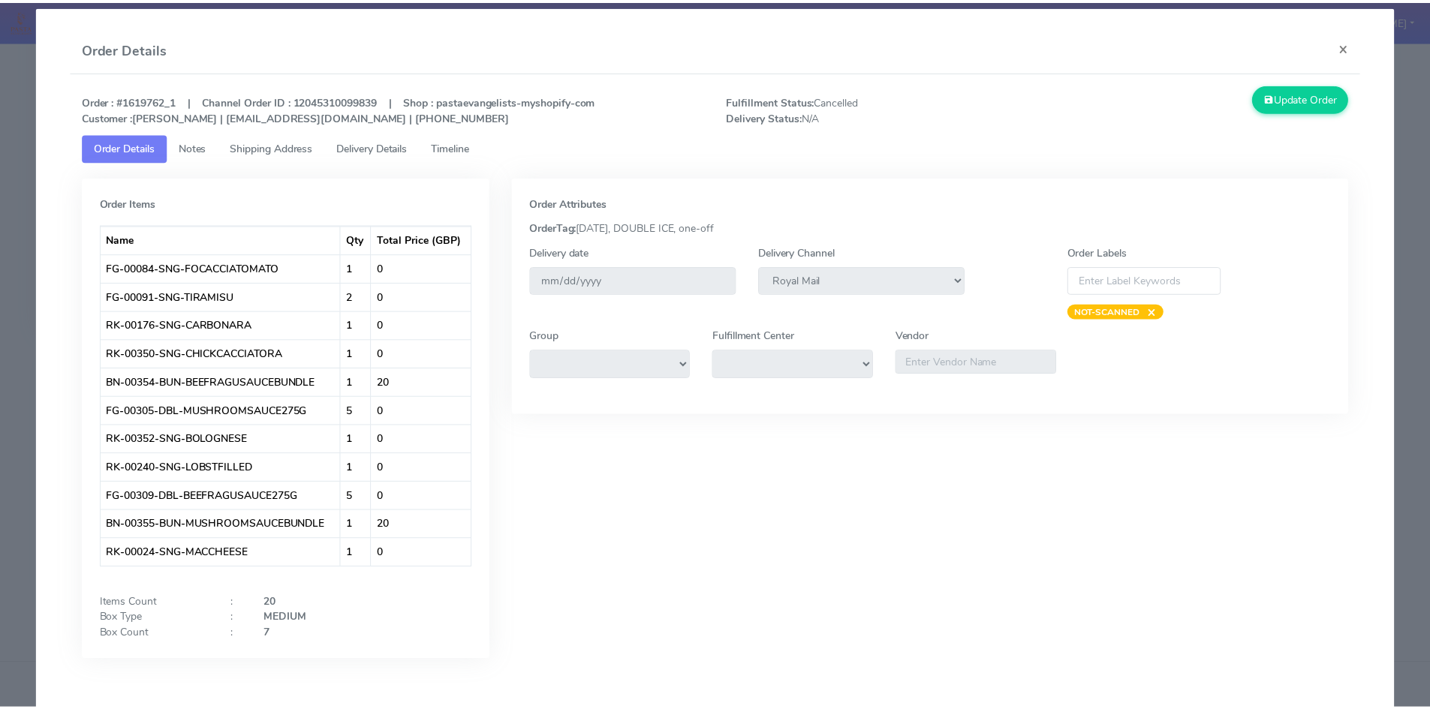
scroll to position [0, 0]
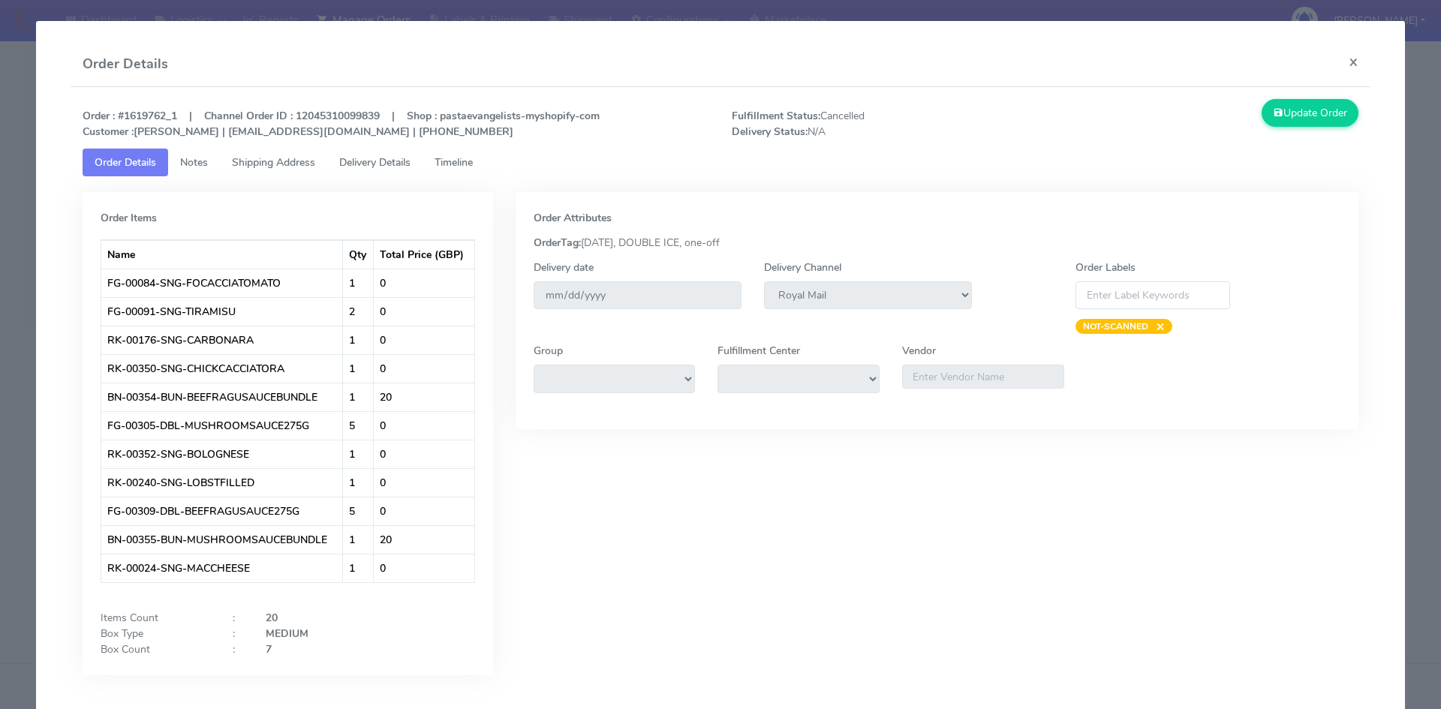
click at [196, 158] on span "Notes" at bounding box center [194, 162] width 28 height 14
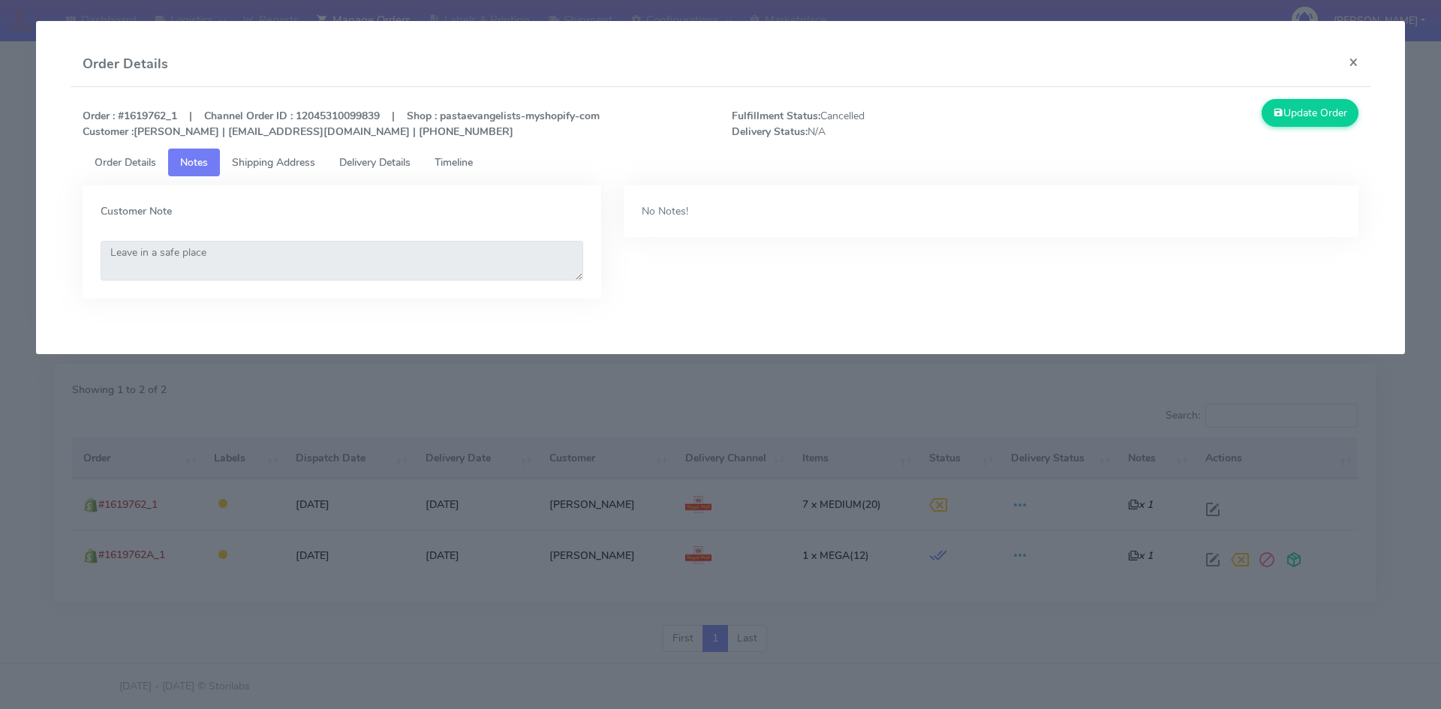
click at [264, 159] on span "Shipping Address" at bounding box center [273, 162] width 83 height 14
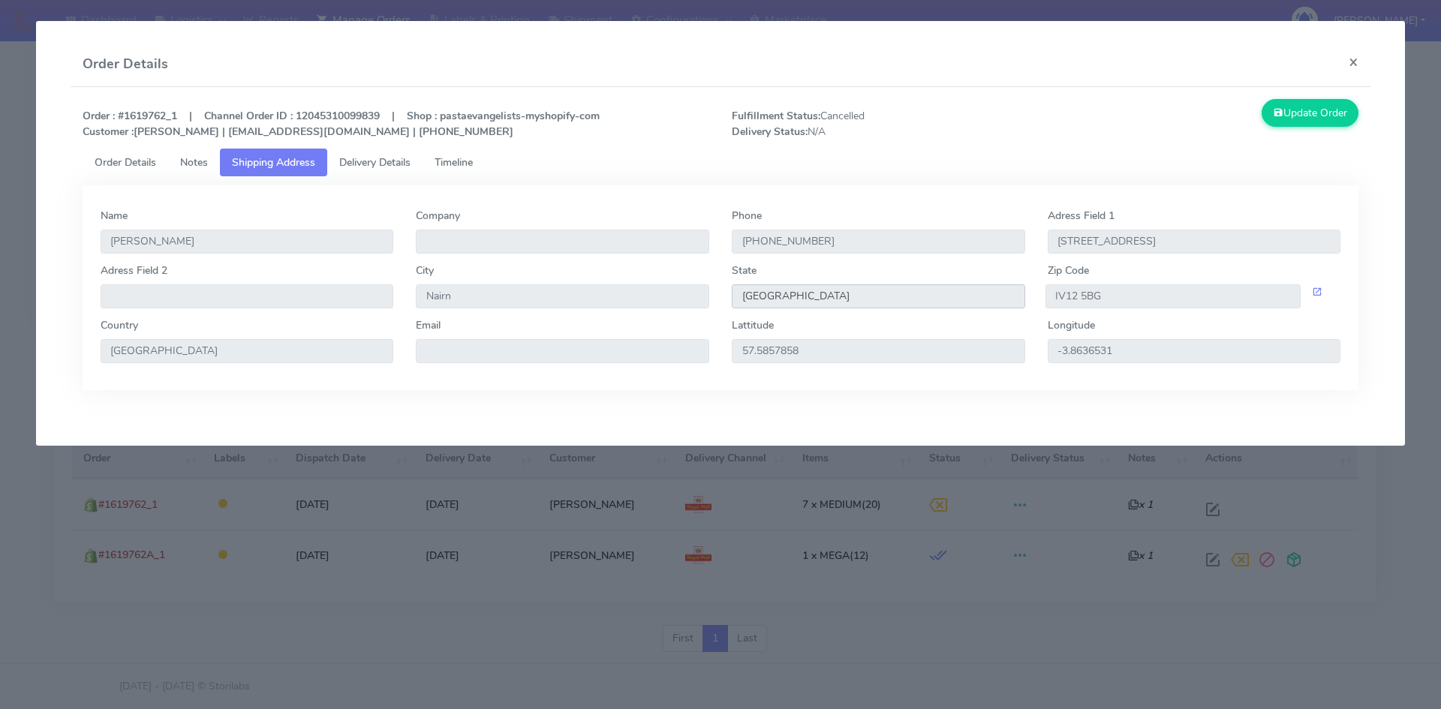
click at [845, 293] on input "Scotland" at bounding box center [878, 296] width 293 height 24
click at [373, 164] on span "Delivery Details" at bounding box center [374, 162] width 71 height 14
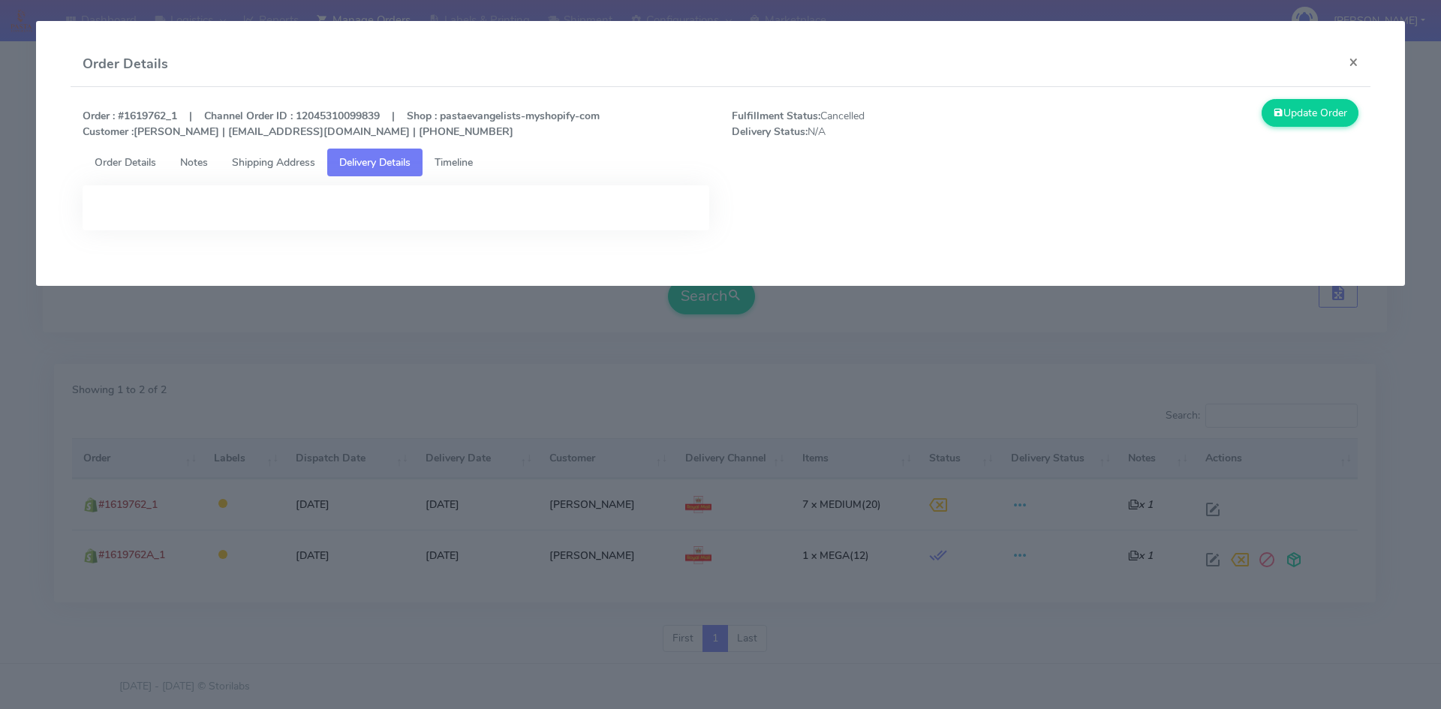
click at [464, 163] on span "Timeline" at bounding box center [454, 162] width 38 height 14
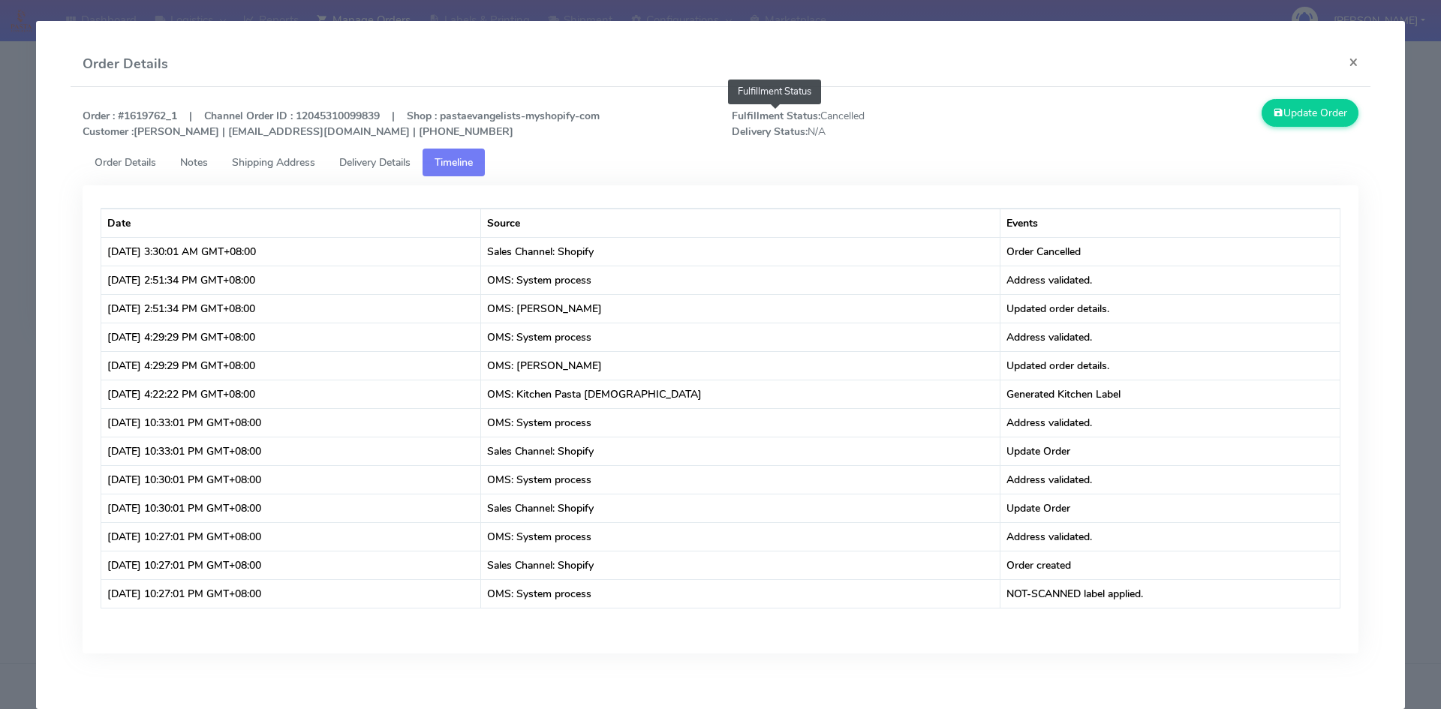
click at [812, 107] on div "Order : #1619762_1 | Channel Order ID : 12045310099839 | Shop : pastaevangelist…" at bounding box center [720, 124] width 1299 height 50
click at [828, 114] on span "Fulfillment Status: Cancelled Delivery Status: N/A" at bounding box center [883, 124] width 325 height 32
click at [829, 114] on span "Fulfillment Status: Cancelled Delivery Status: N/A" at bounding box center [883, 124] width 325 height 32
click at [810, 135] on span "Fulfillment Status: Cancelled Delivery Status: N/A" at bounding box center [883, 124] width 325 height 32
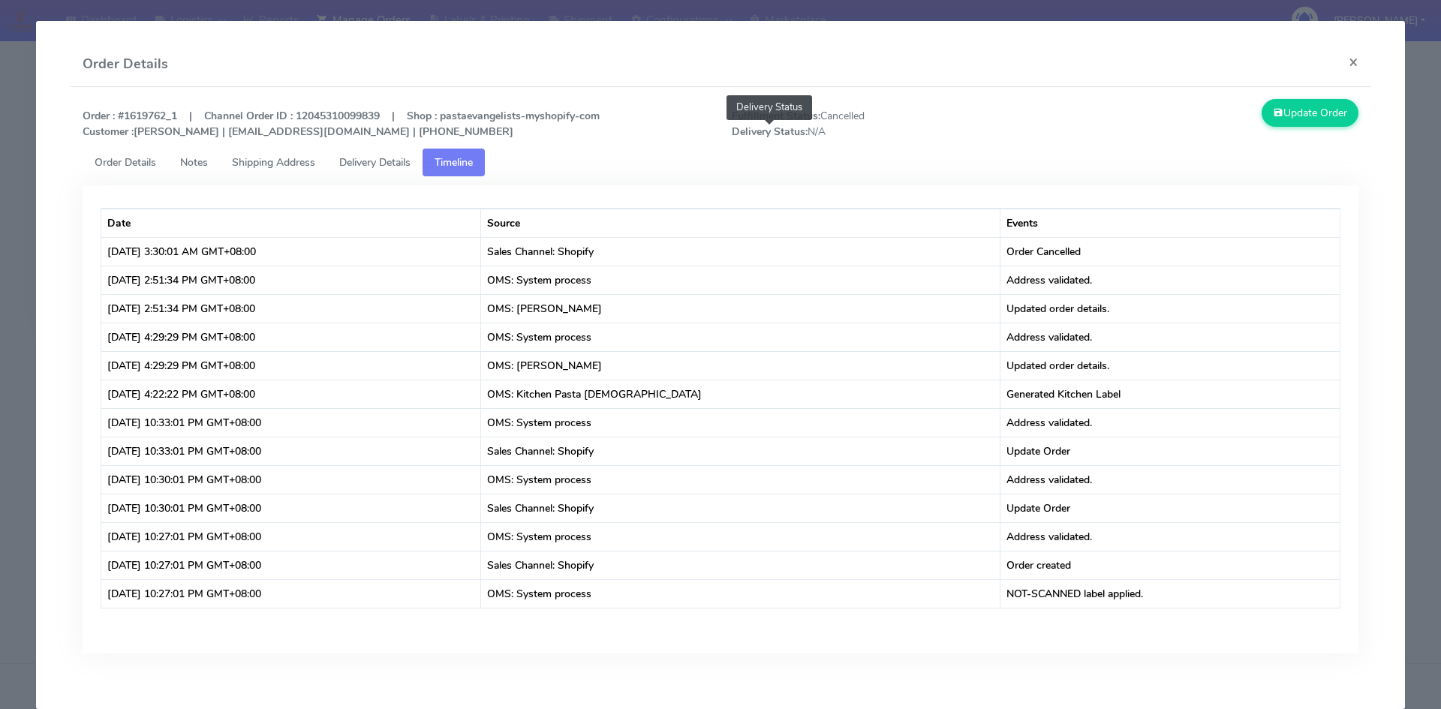
click at [732, 134] on strong "Delivery Status:" at bounding box center [770, 132] width 76 height 14
click at [459, 162] on span "Timeline" at bounding box center [454, 162] width 38 height 14
click at [281, 160] on span "Shipping Address" at bounding box center [273, 162] width 83 height 14
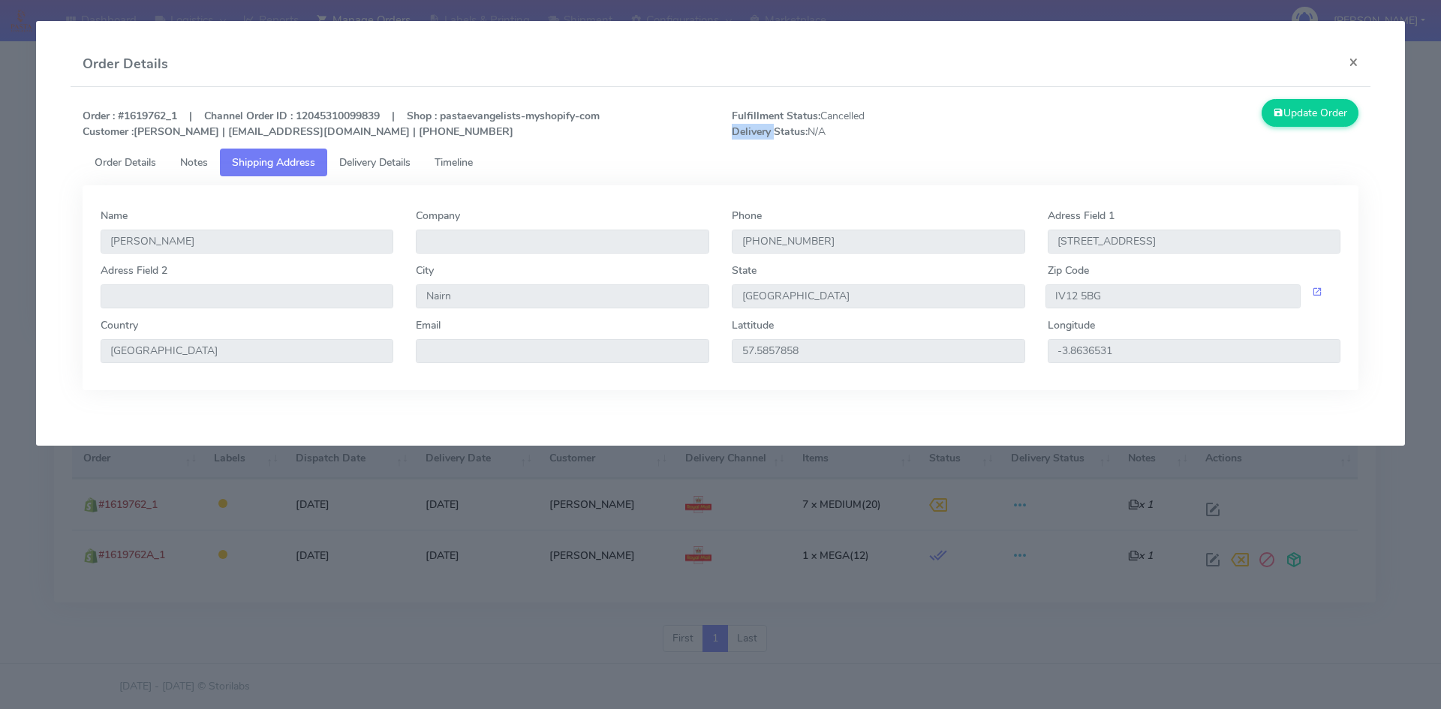
click at [402, 164] on span "Delivery Details" at bounding box center [374, 162] width 71 height 14
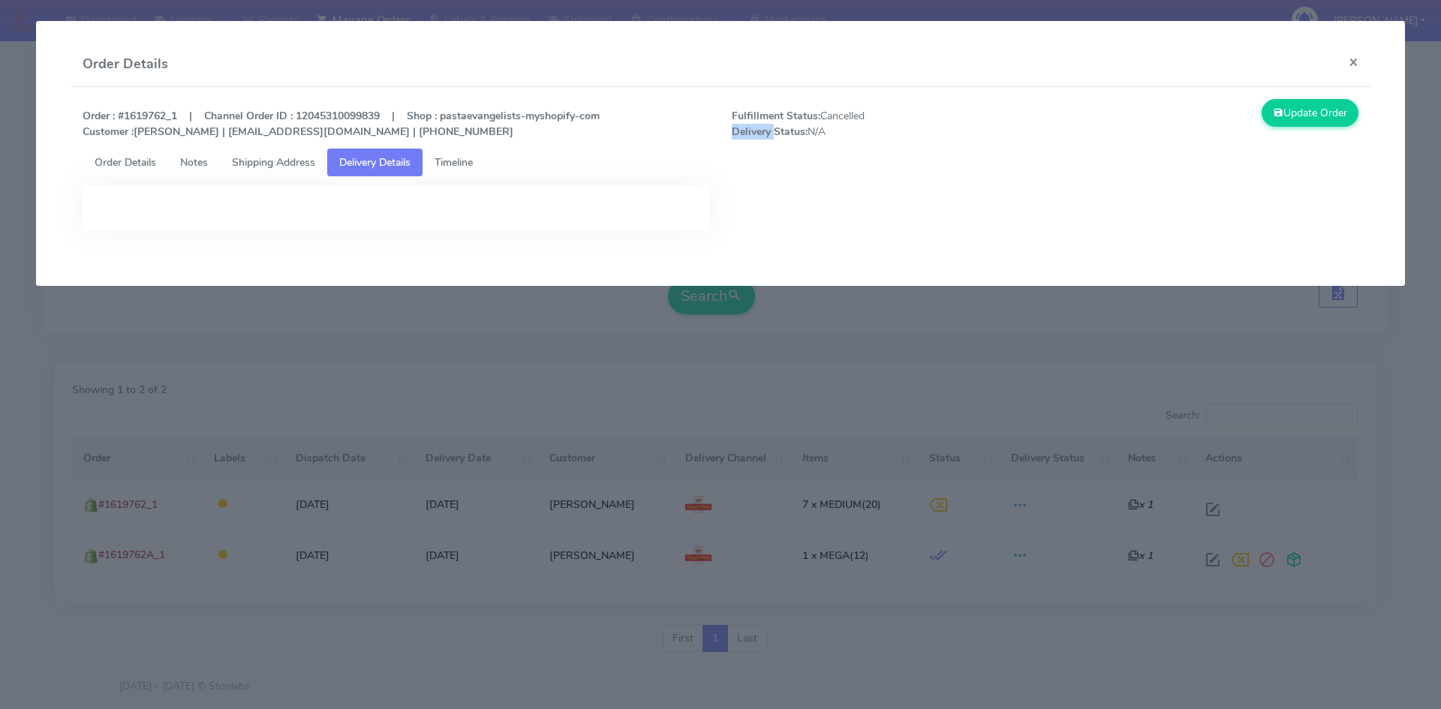
click at [402, 164] on span "Delivery Details" at bounding box center [374, 162] width 71 height 14
click at [397, 213] on div at bounding box center [396, 207] width 627 height 45
click at [399, 213] on div at bounding box center [396, 207] width 627 height 45
click at [485, 162] on link "Timeline" at bounding box center [454, 163] width 62 height 28
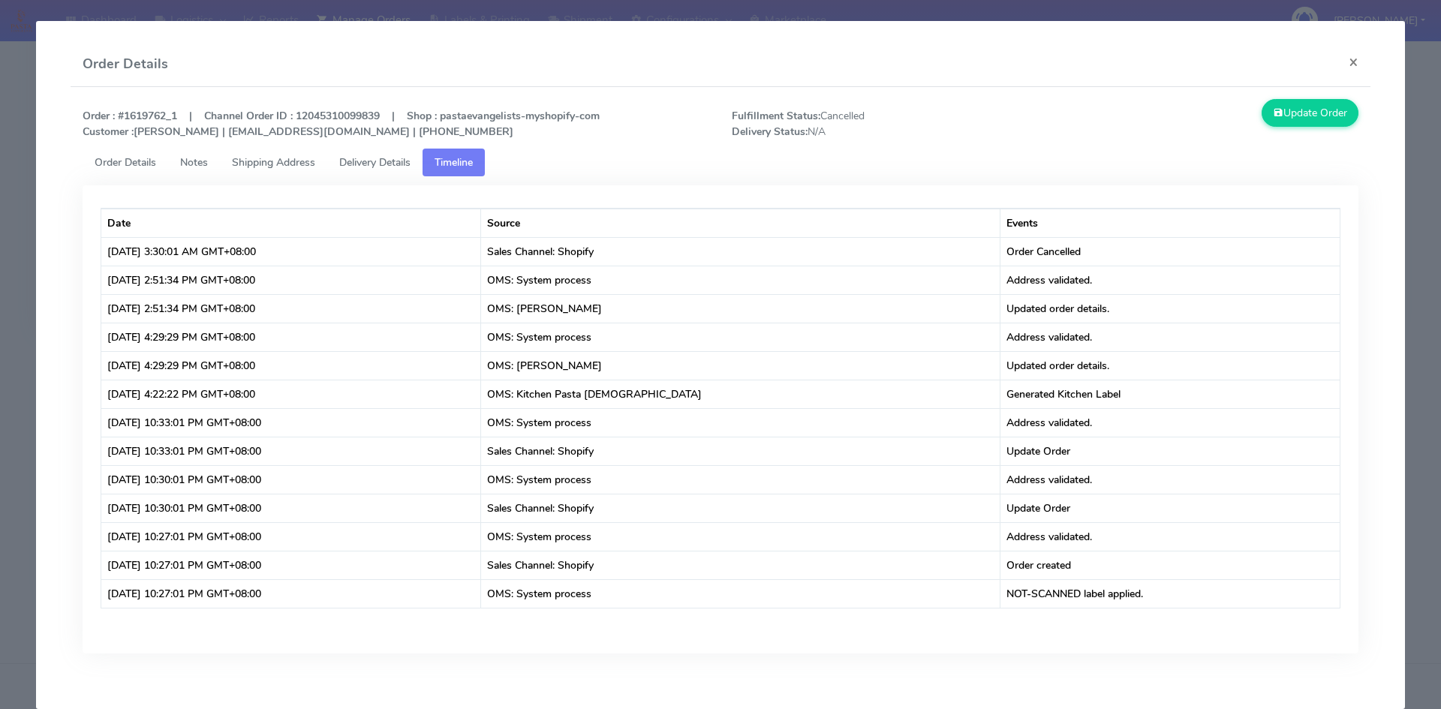
click at [401, 164] on span "Delivery Details" at bounding box center [374, 162] width 71 height 14
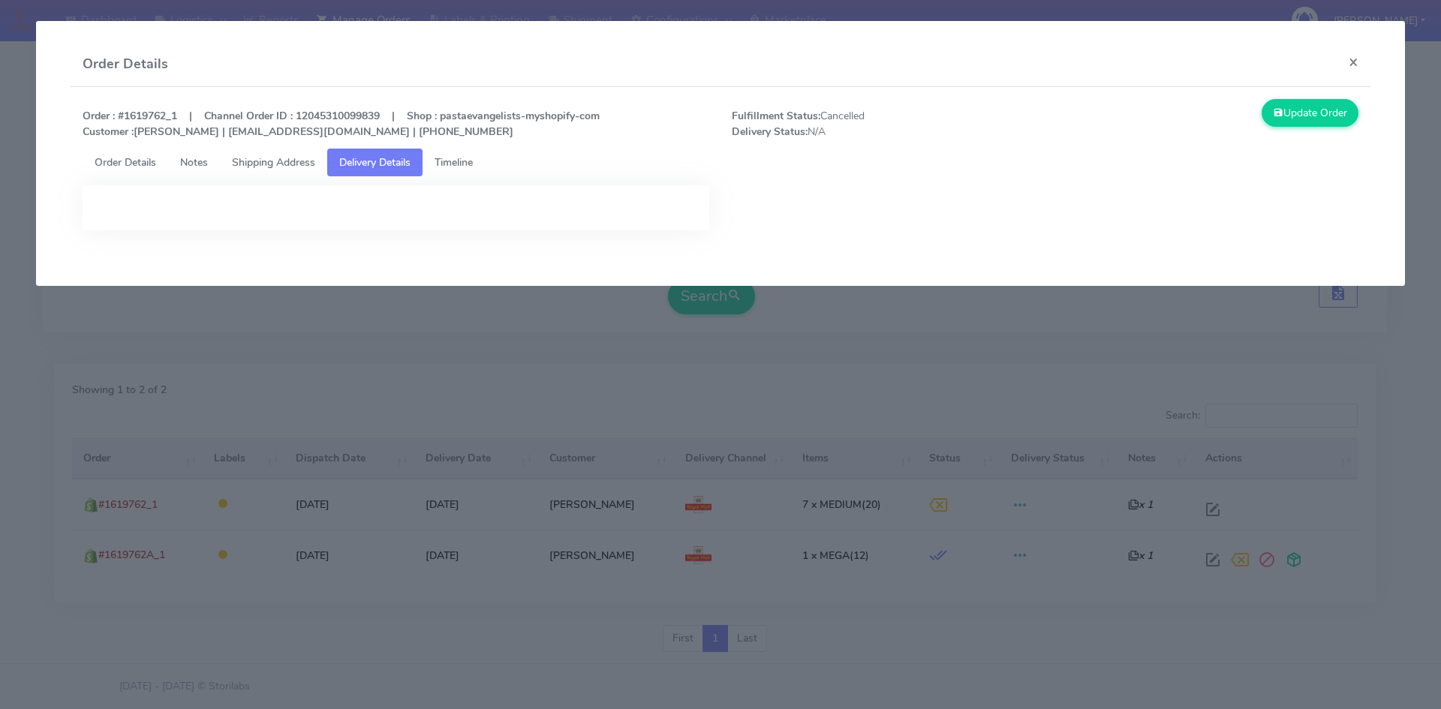
click at [456, 167] on span "Timeline" at bounding box center [454, 162] width 38 height 14
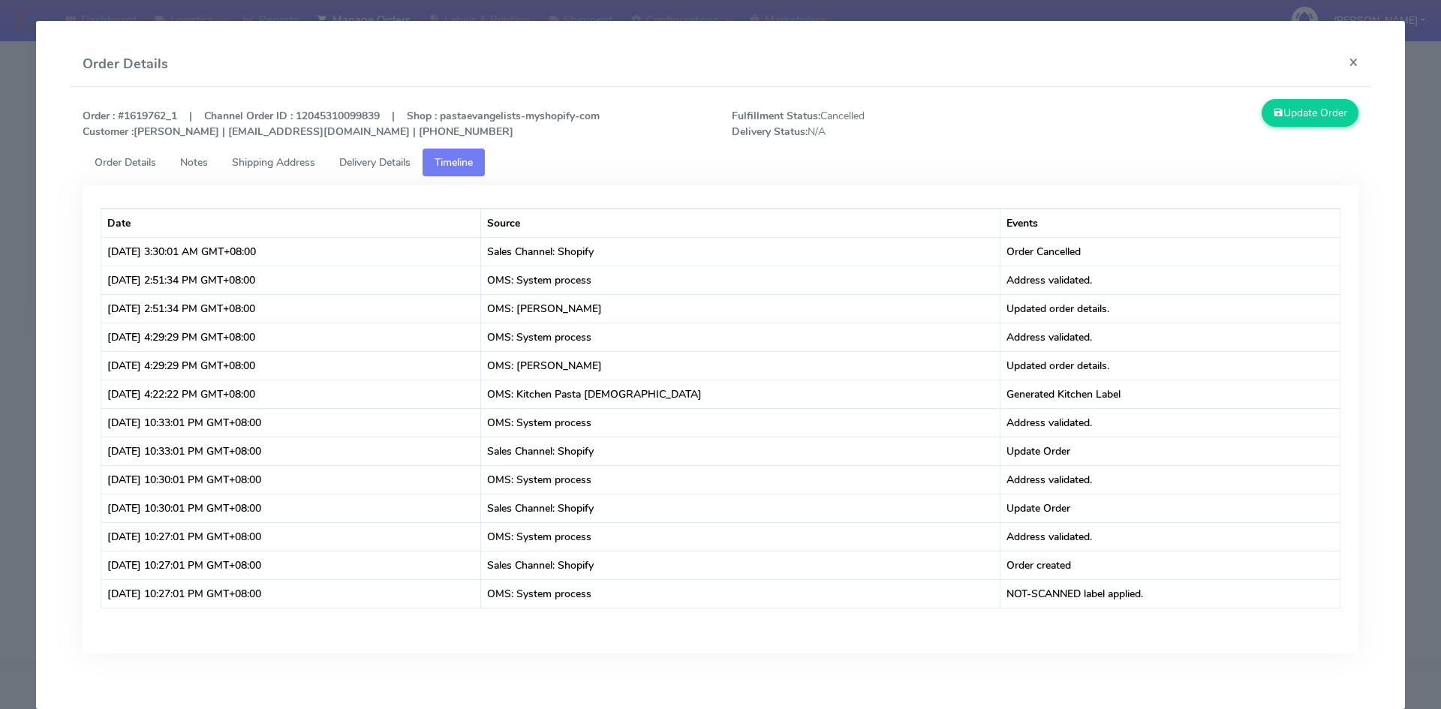
click at [409, 175] on link "Delivery Details" at bounding box center [374, 163] width 95 height 28
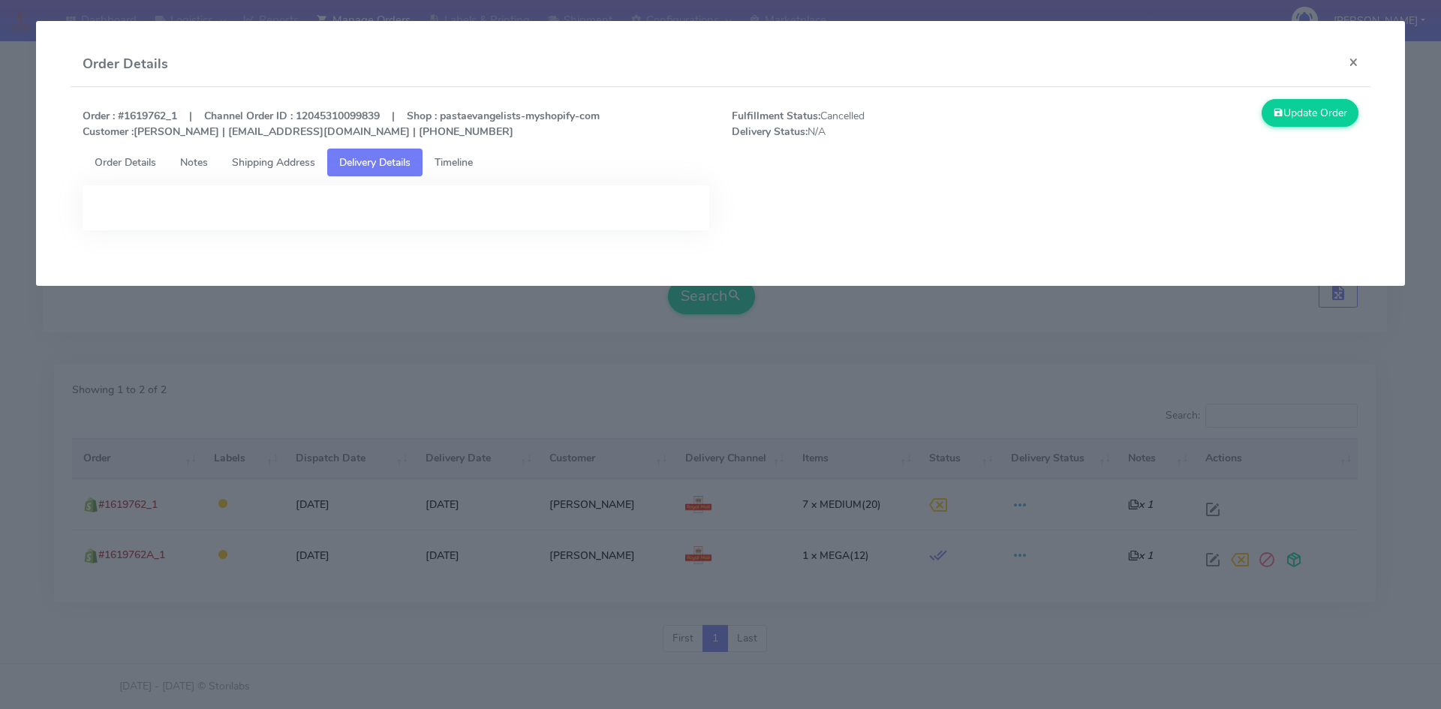
click at [381, 217] on div at bounding box center [396, 207] width 627 height 45
drag, startPoint x: 381, startPoint y: 217, endPoint x: 381, endPoint y: 200, distance: 17.3
click at [381, 217] on div at bounding box center [396, 207] width 627 height 45
click at [378, 163] on span "Delivery Details" at bounding box center [374, 162] width 71 height 14
click at [627, 199] on div at bounding box center [396, 207] width 627 height 45
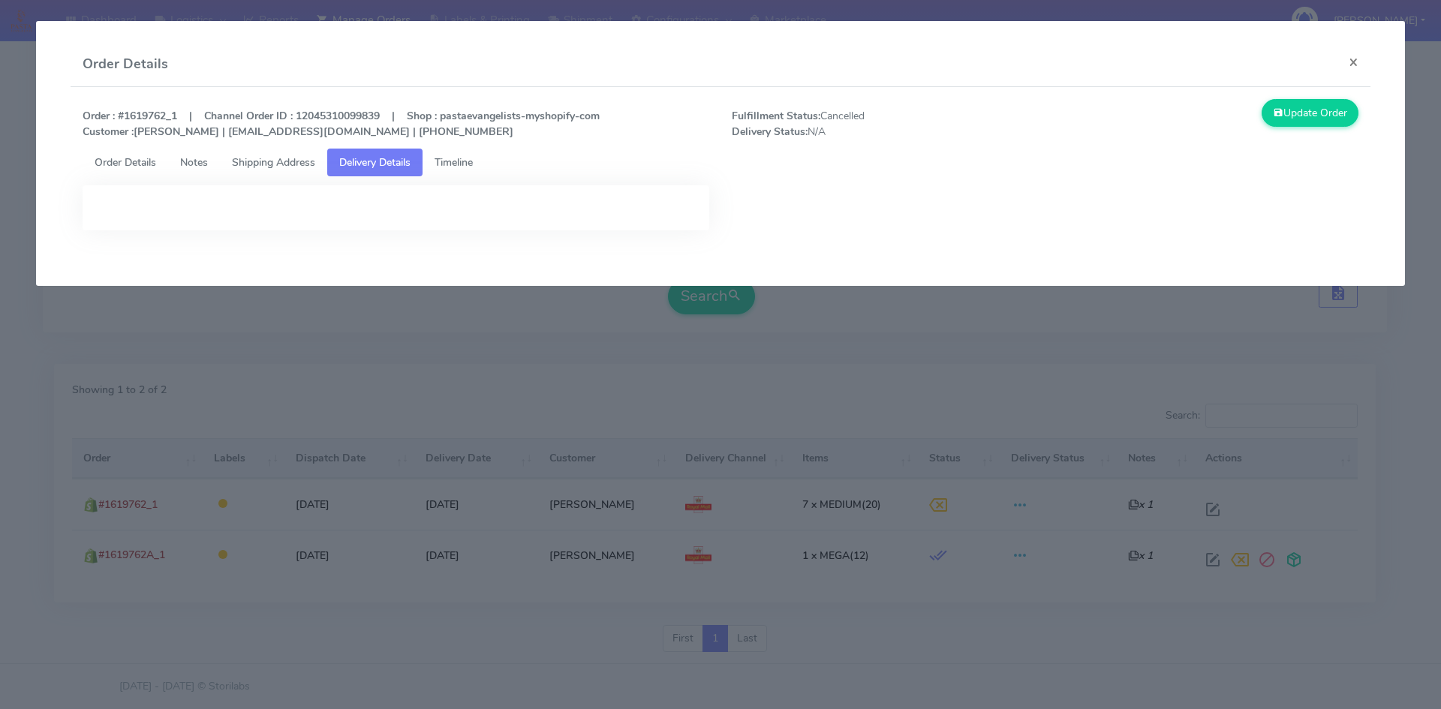
click at [113, 157] on span "Order Details" at bounding box center [126, 162] width 62 height 14
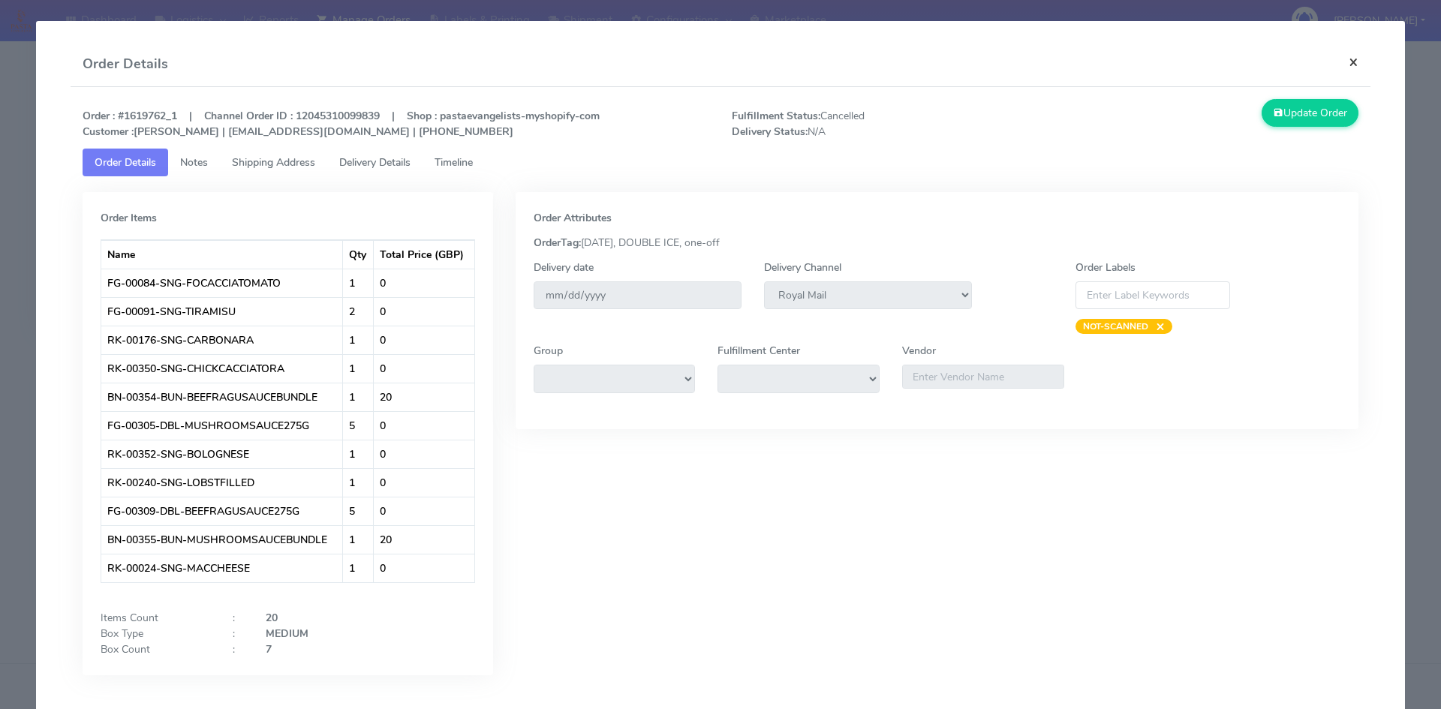
click at [1338, 62] on button "×" at bounding box center [1354, 62] width 34 height 40
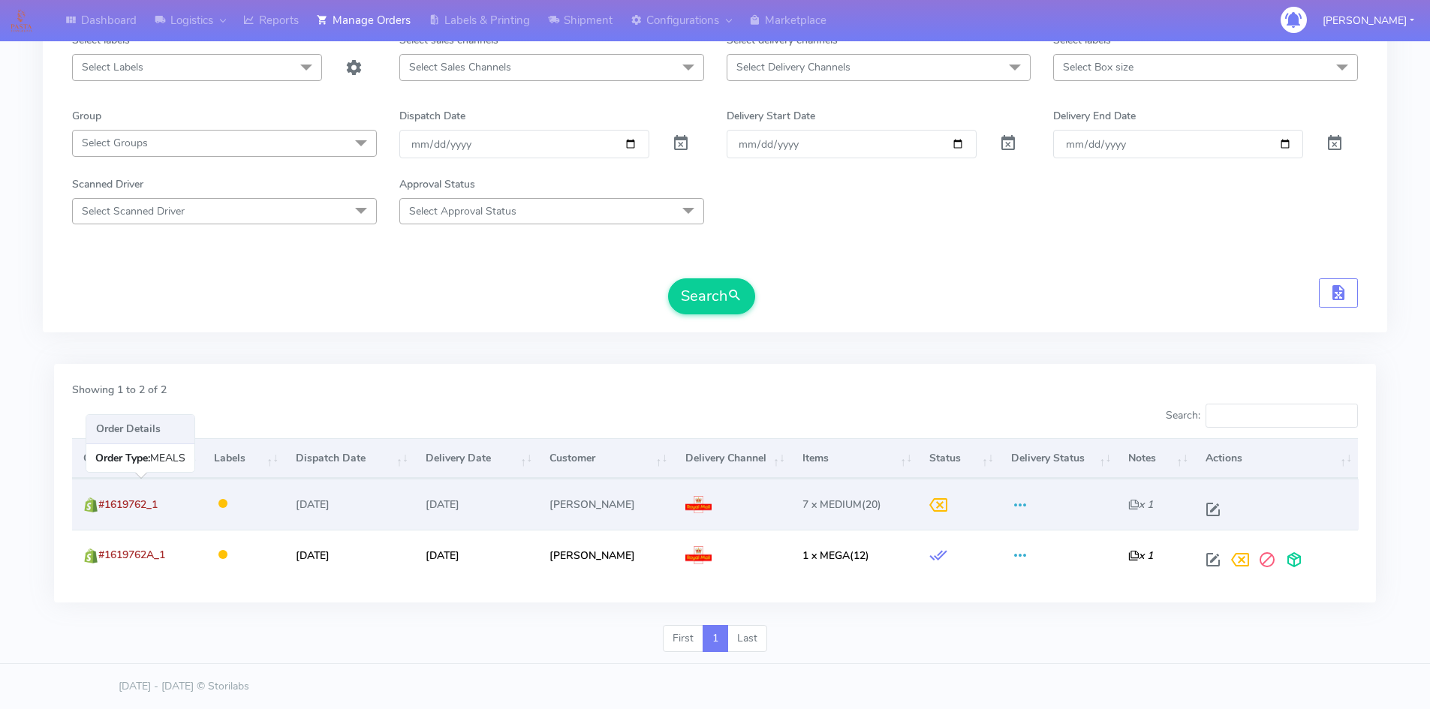
drag, startPoint x: 164, startPoint y: 504, endPoint x: 98, endPoint y: 499, distance: 66.3
click at [98, 499] on td "#1619762_1" at bounding box center [137, 504] width 131 height 50
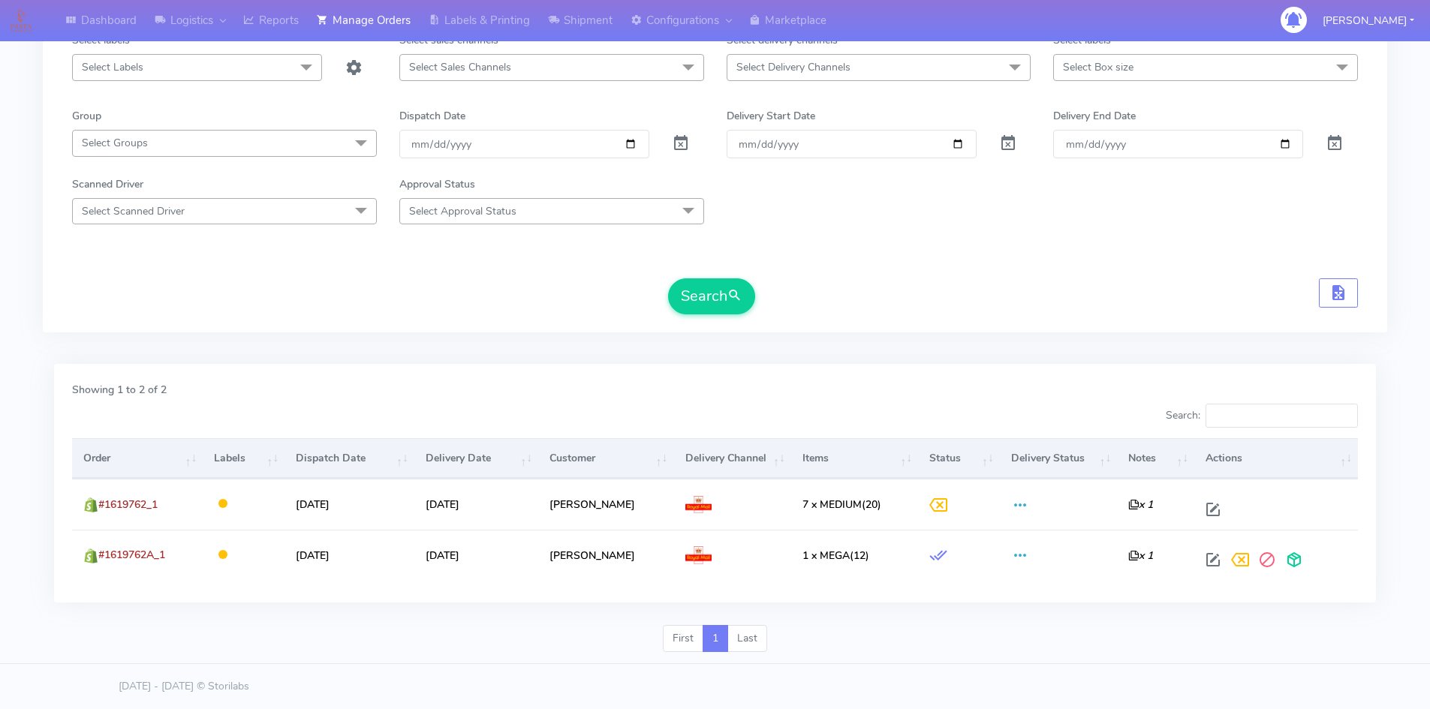
copy span "#1619762_1"
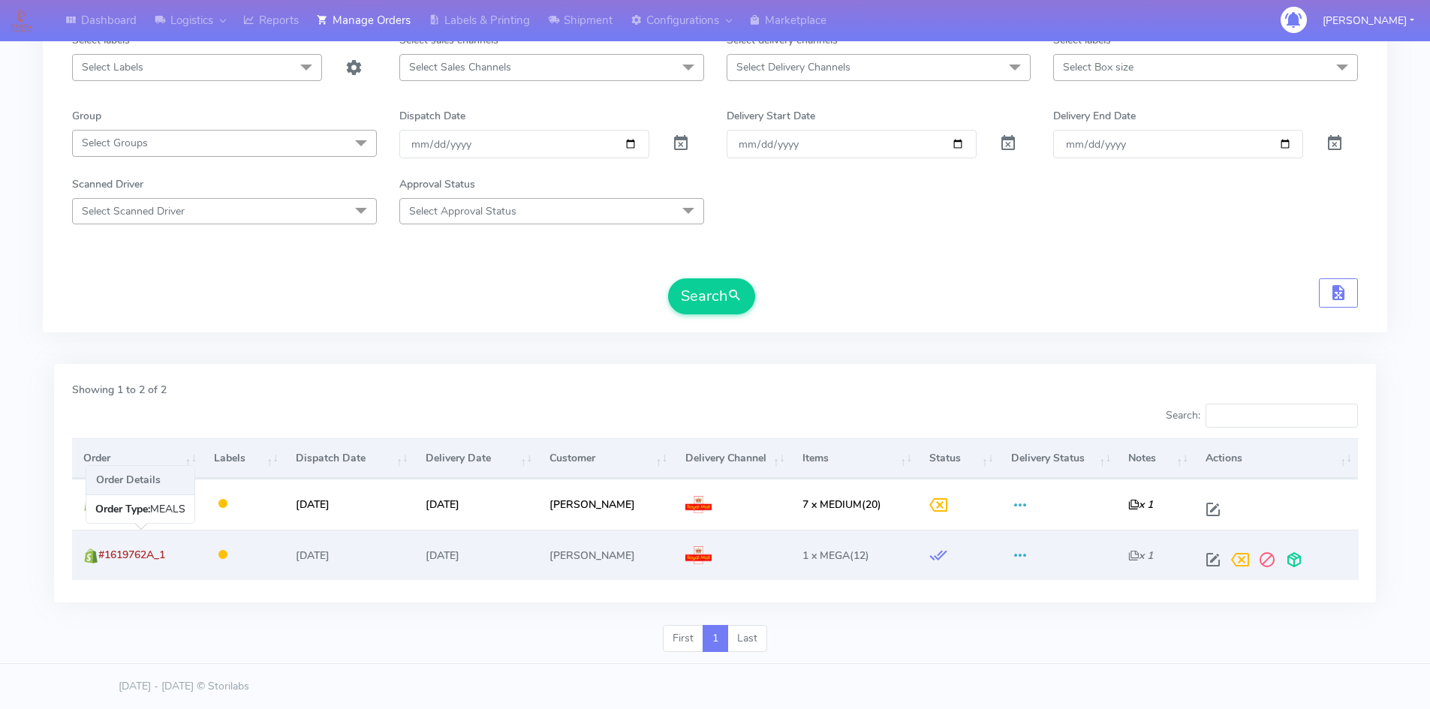
drag, startPoint x: 168, startPoint y: 552, endPoint x: 104, endPoint y: 552, distance: 63.8
click at [103, 551] on td "#1619762A_1" at bounding box center [137, 555] width 131 height 50
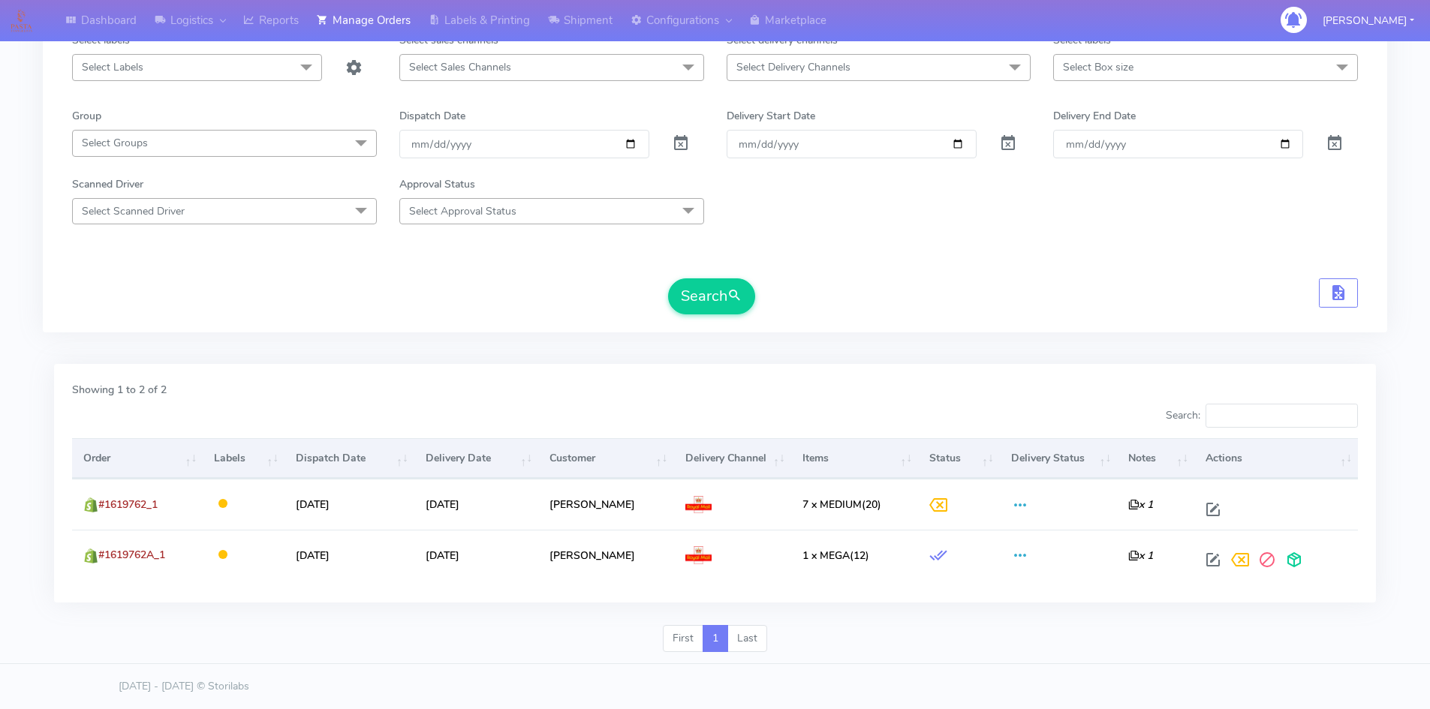
click at [1085, 641] on div "First 1 Last" at bounding box center [715, 644] width 1344 height 39
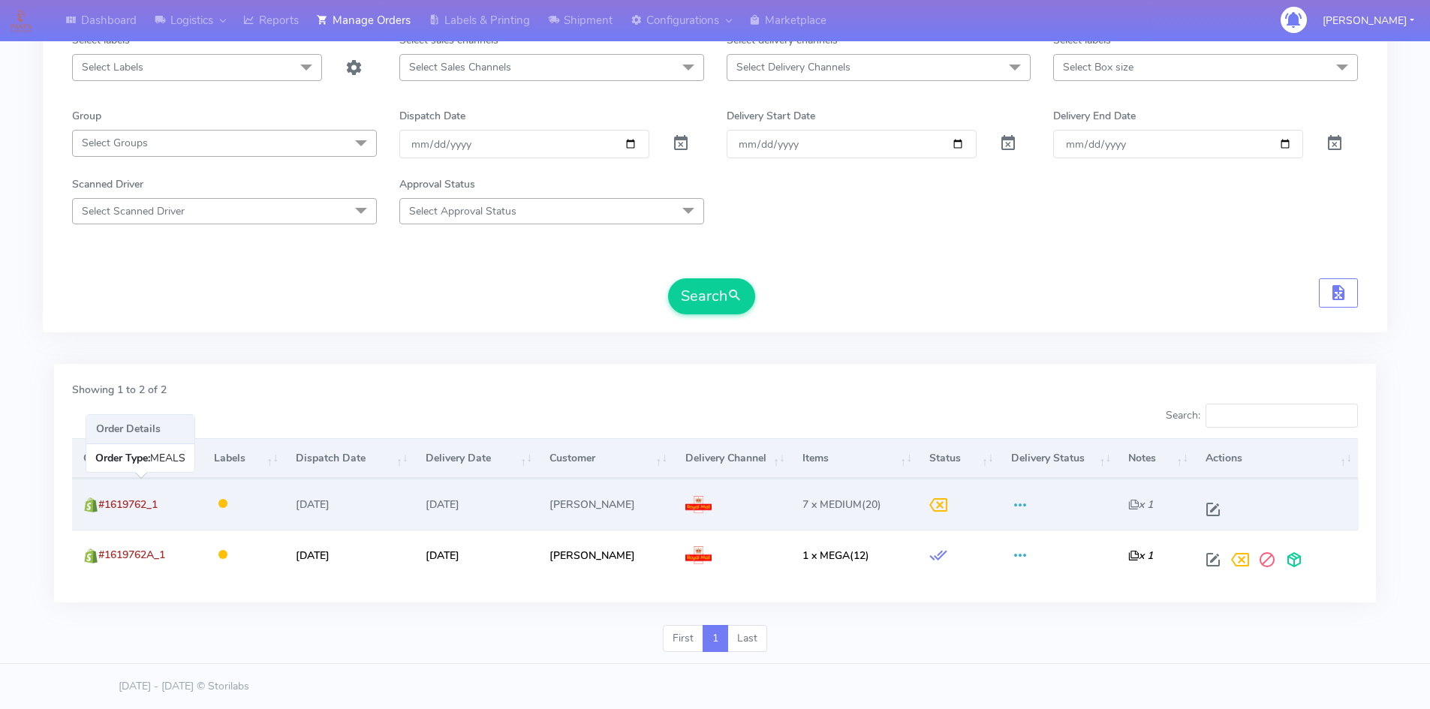
drag, startPoint x: 179, startPoint y: 507, endPoint x: 101, endPoint y: 504, distance: 77.4
click at [101, 504] on td "#1619762_1" at bounding box center [137, 504] width 131 height 50
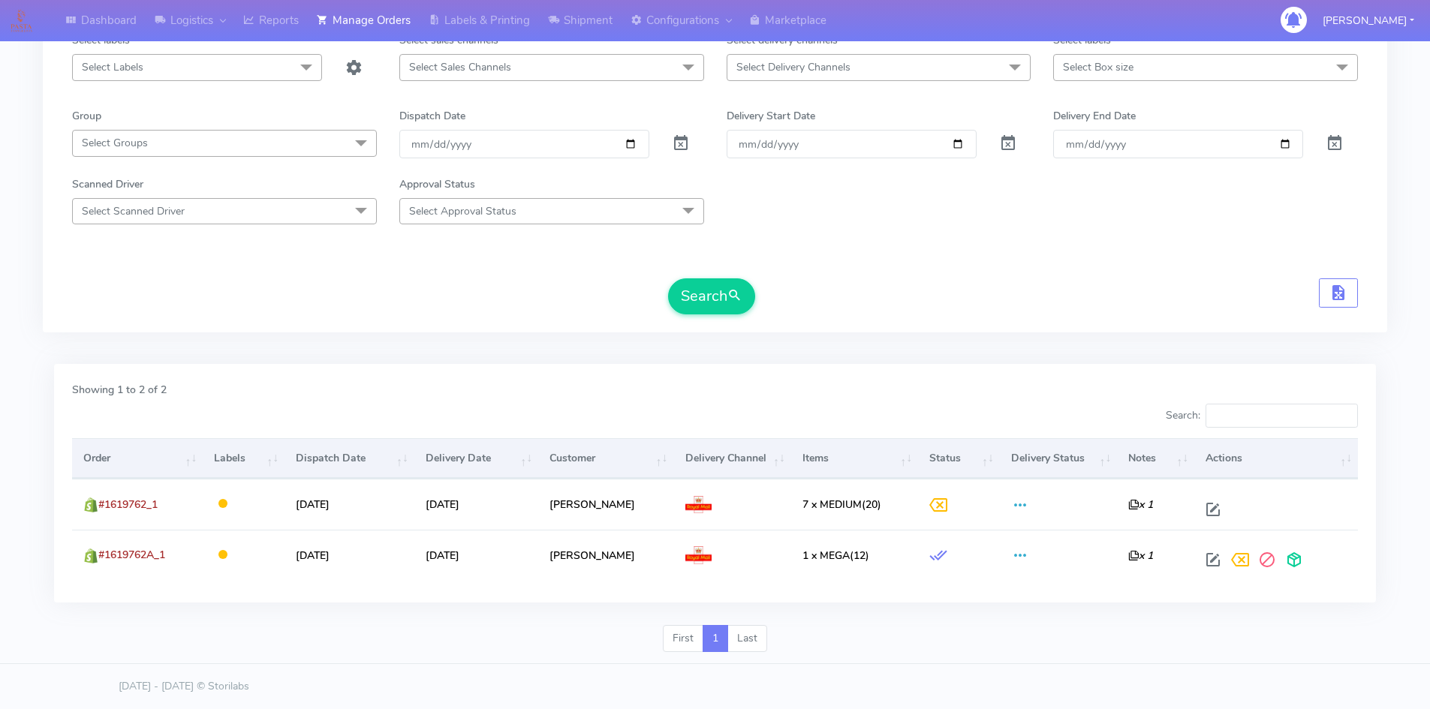
copy span "#1619762_1"
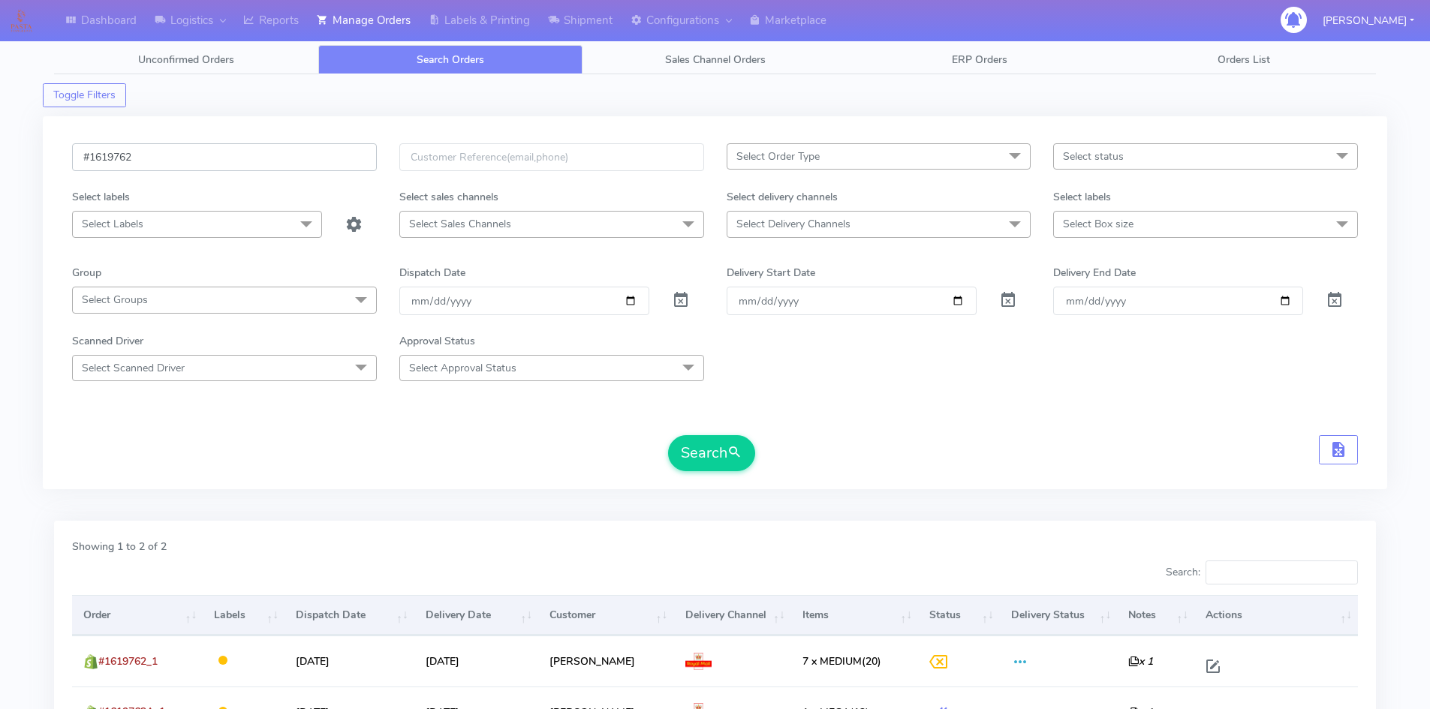
drag, startPoint x: 83, startPoint y: 146, endPoint x: -29, endPoint y: 152, distance: 111.2
click at [0, 152] on html "Dashboard Logistics London Logistics Reports Manage Orders Labels & Printing Sh…" at bounding box center [715, 433] width 1430 height 866
paste input "24284"
type input "#1624284"
click at [685, 450] on button "Search" at bounding box center [711, 453] width 87 height 36
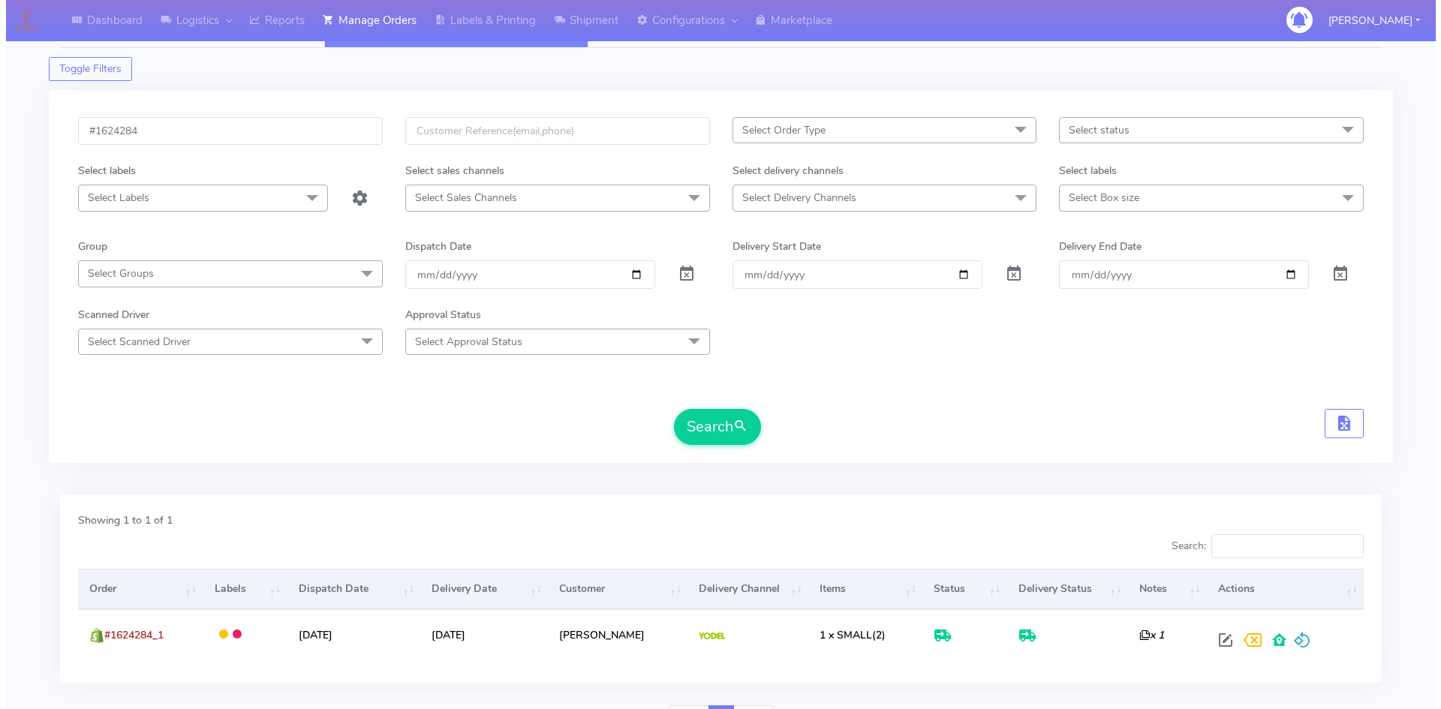
scroll to position [106, 0]
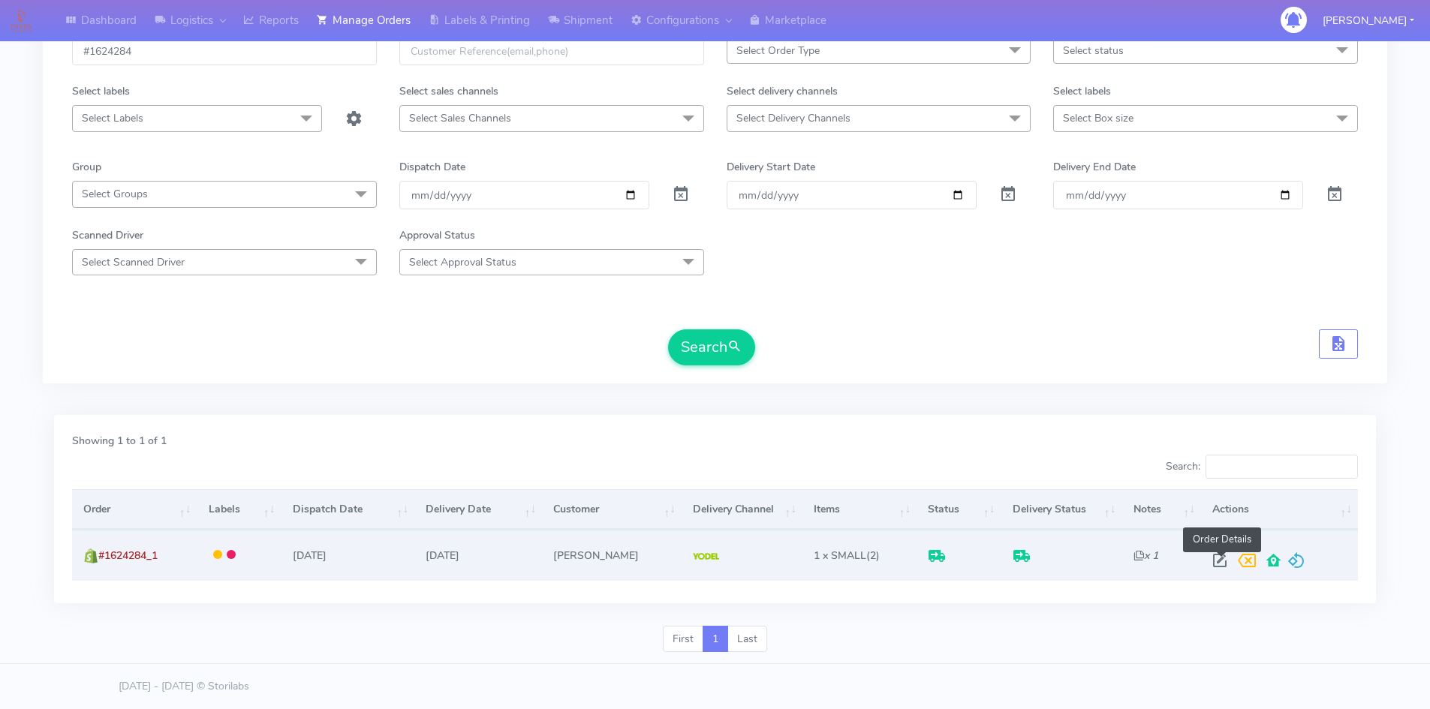
click at [1229, 564] on span at bounding box center [1219, 564] width 27 height 14
select select "5"
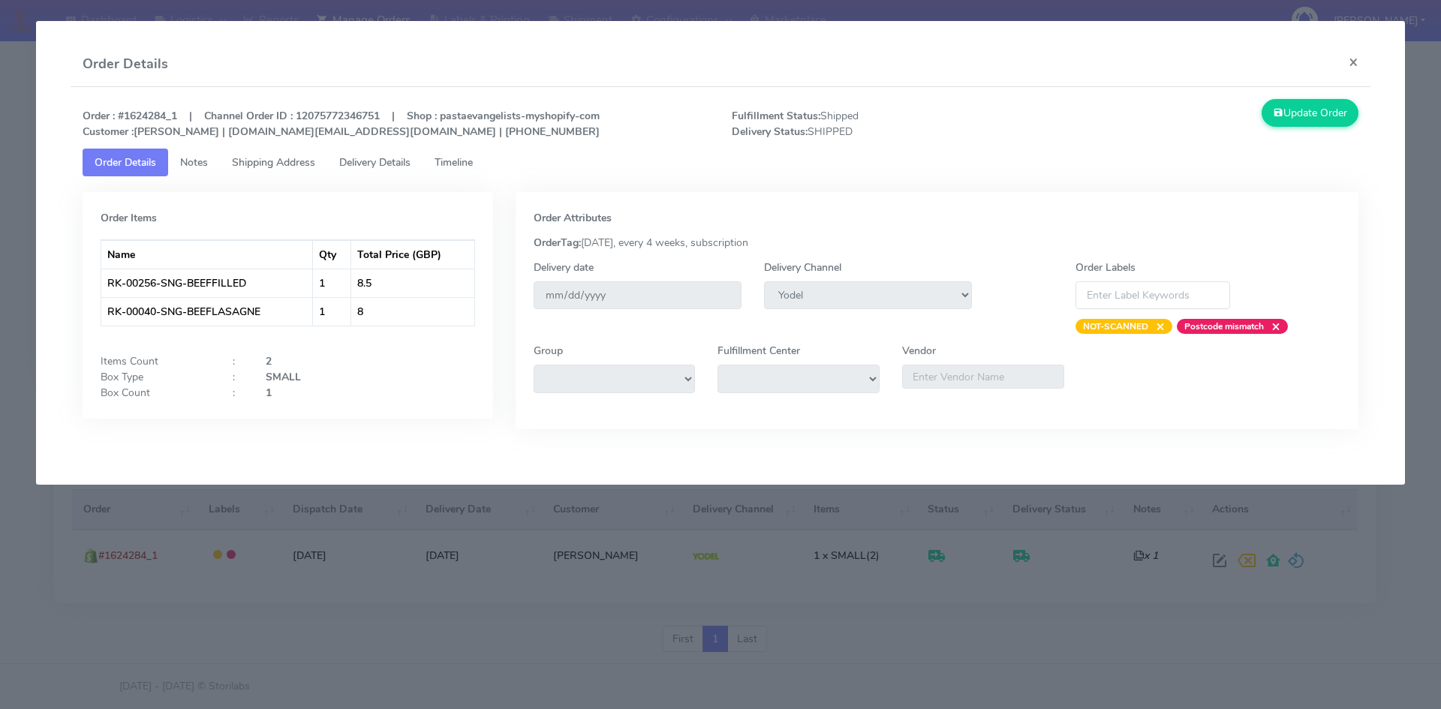
click at [450, 154] on link "Timeline" at bounding box center [454, 163] width 62 height 28
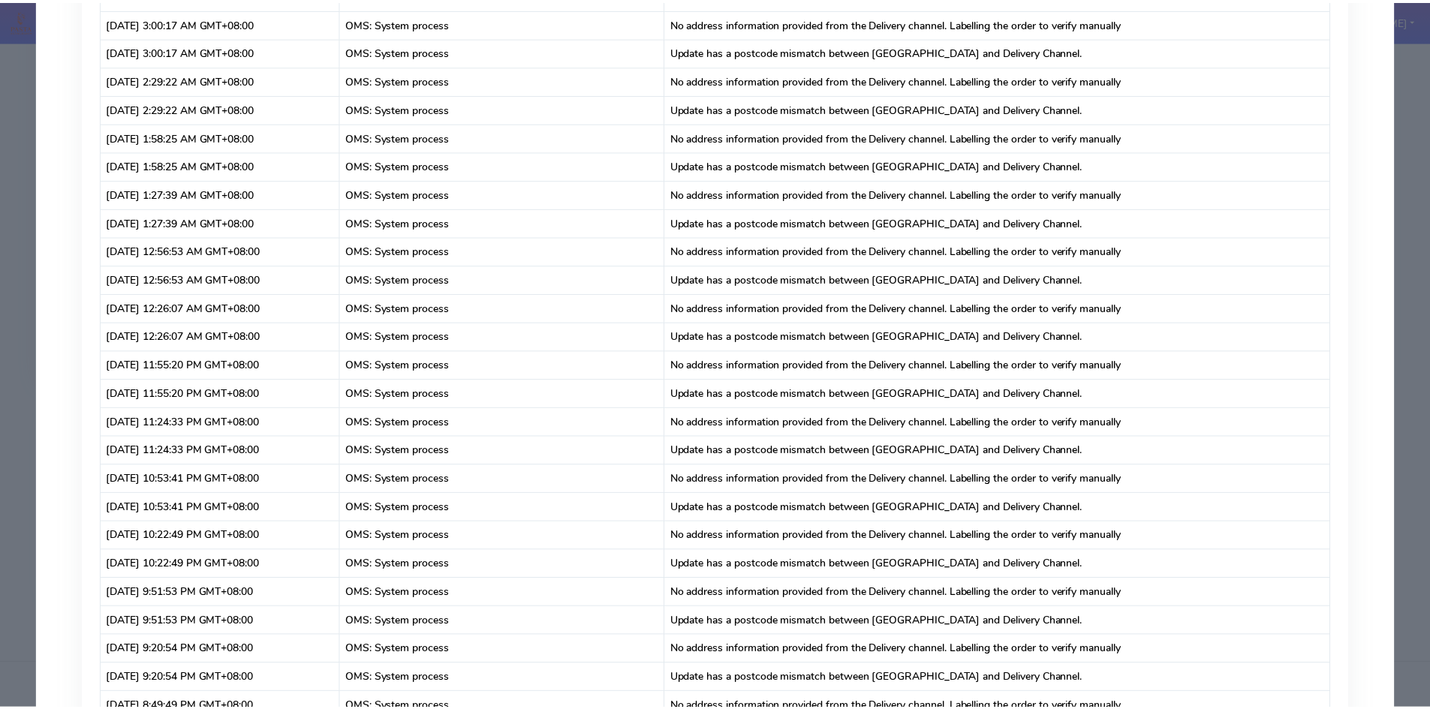
scroll to position [0, 0]
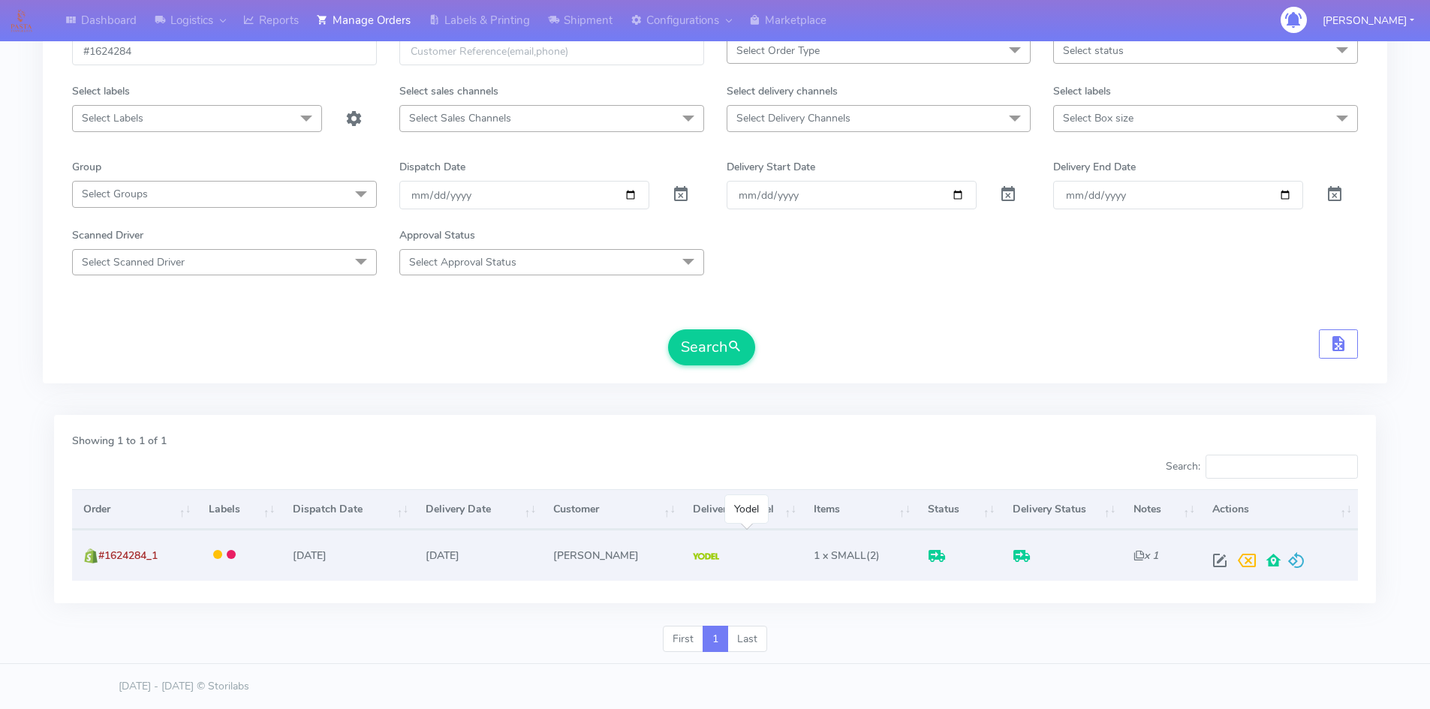
click at [771, 548] on td at bounding box center [742, 555] width 121 height 50
click at [709, 561] on td at bounding box center [742, 555] width 121 height 50
click at [1212, 561] on span at bounding box center [1219, 564] width 27 height 14
select select "5"
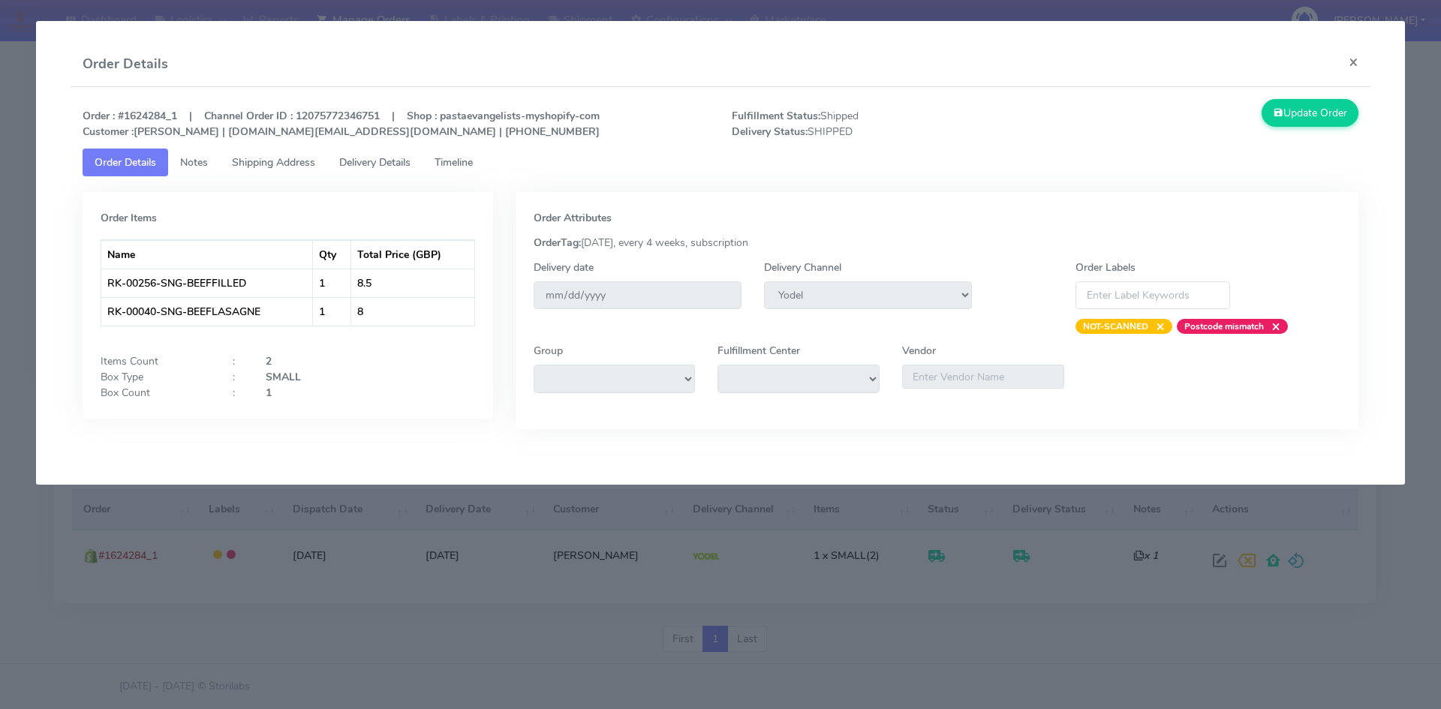
click at [447, 158] on span "Timeline" at bounding box center [454, 162] width 38 height 14
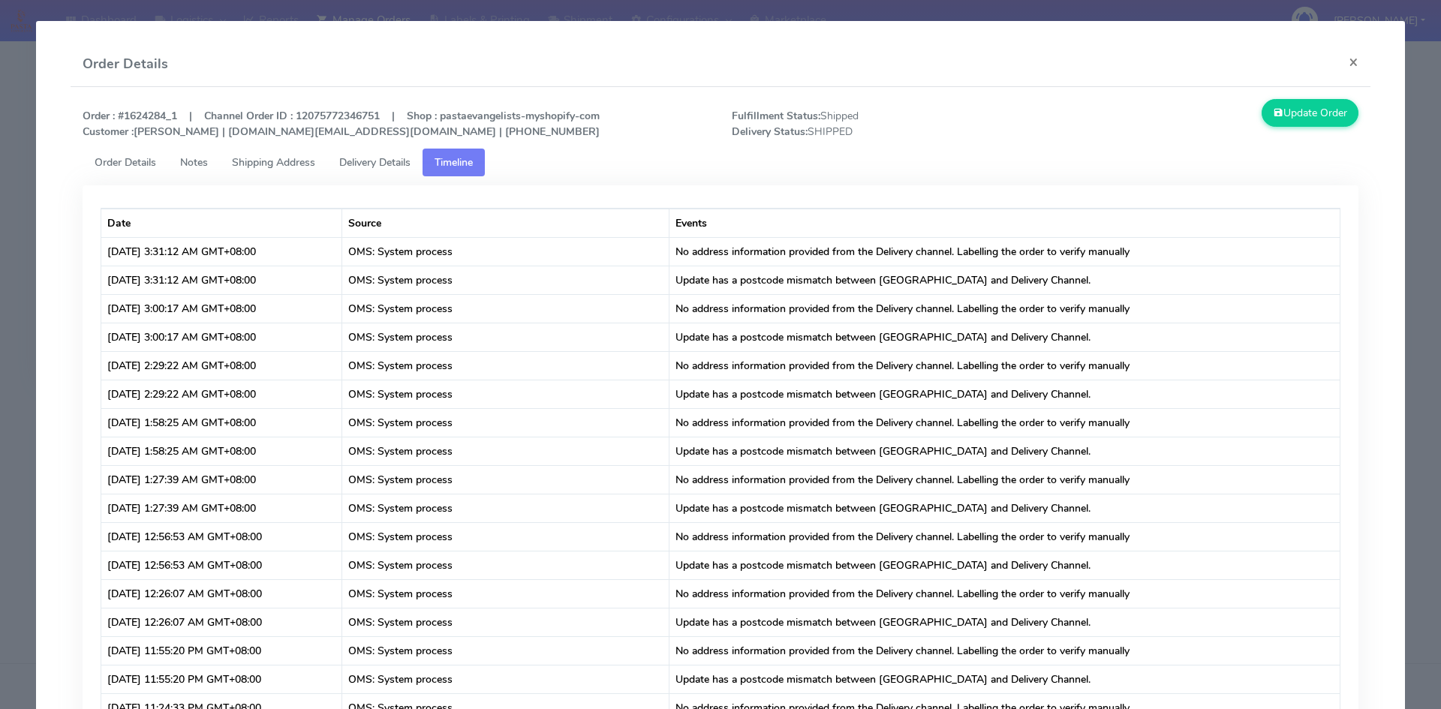
click at [380, 165] on span "Delivery Details" at bounding box center [374, 162] width 71 height 14
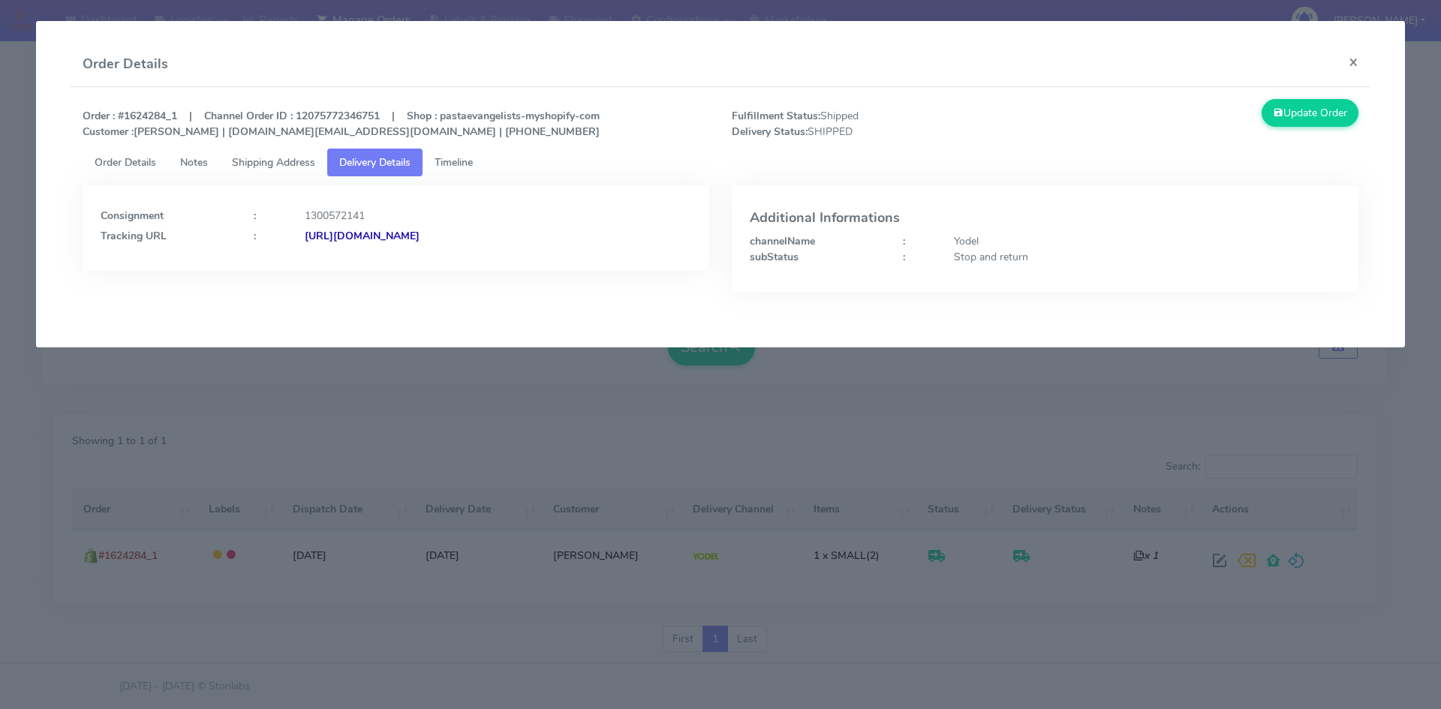
click at [377, 236] on strong "https://www.yodel.co.uk/tracking/JJD0002249960898707" at bounding box center [362, 236] width 115 height 14
drag, startPoint x: 596, startPoint y: 236, endPoint x: 468, endPoint y: 243, distance: 128.6
click at [468, 243] on div "https://www.yodel.co.uk/tracking/JJD0002249960898707" at bounding box center [497, 236] width 409 height 16
click at [563, 393] on modal-container "Order Details × Order : #1624284_1 | Channel Order ID : 12075772346751 | Shop :…" at bounding box center [720, 354] width 1441 height 709
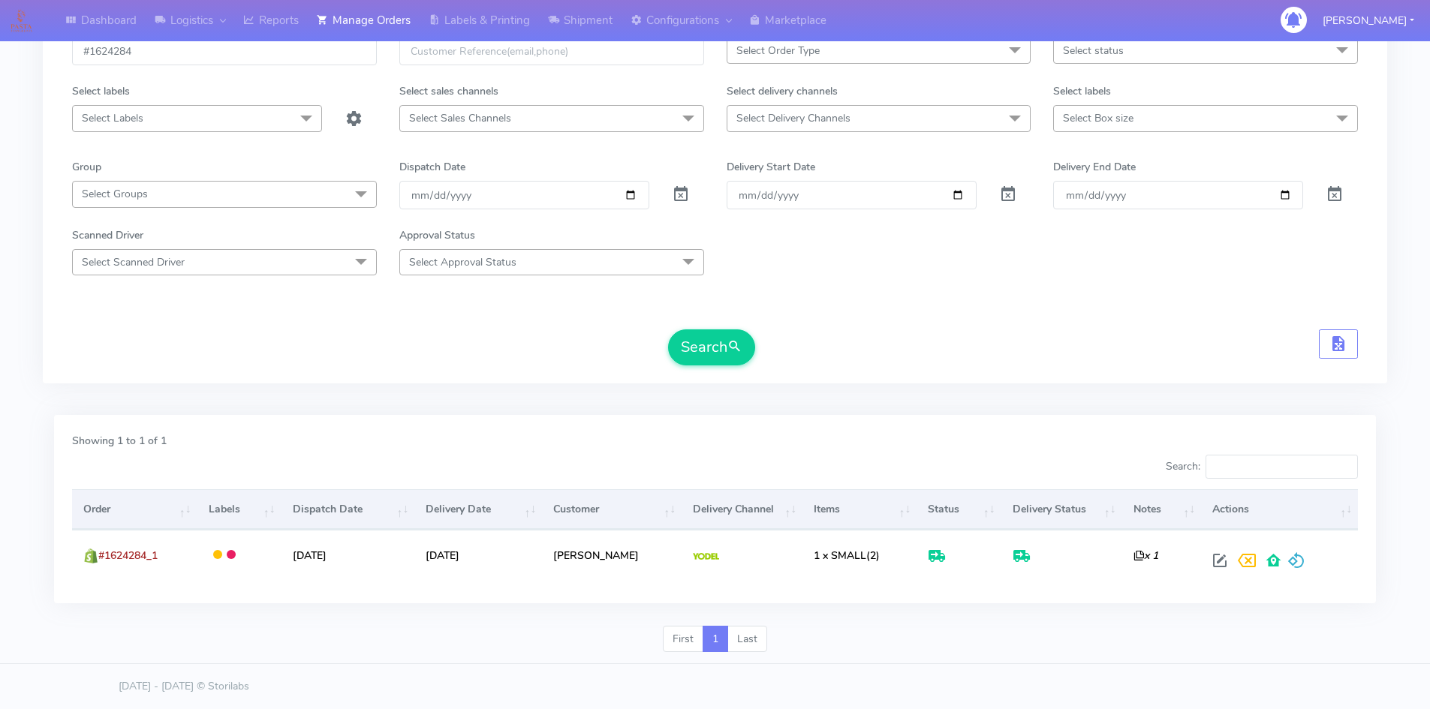
click at [103, 504] on th "Order" at bounding box center [134, 509] width 125 height 41
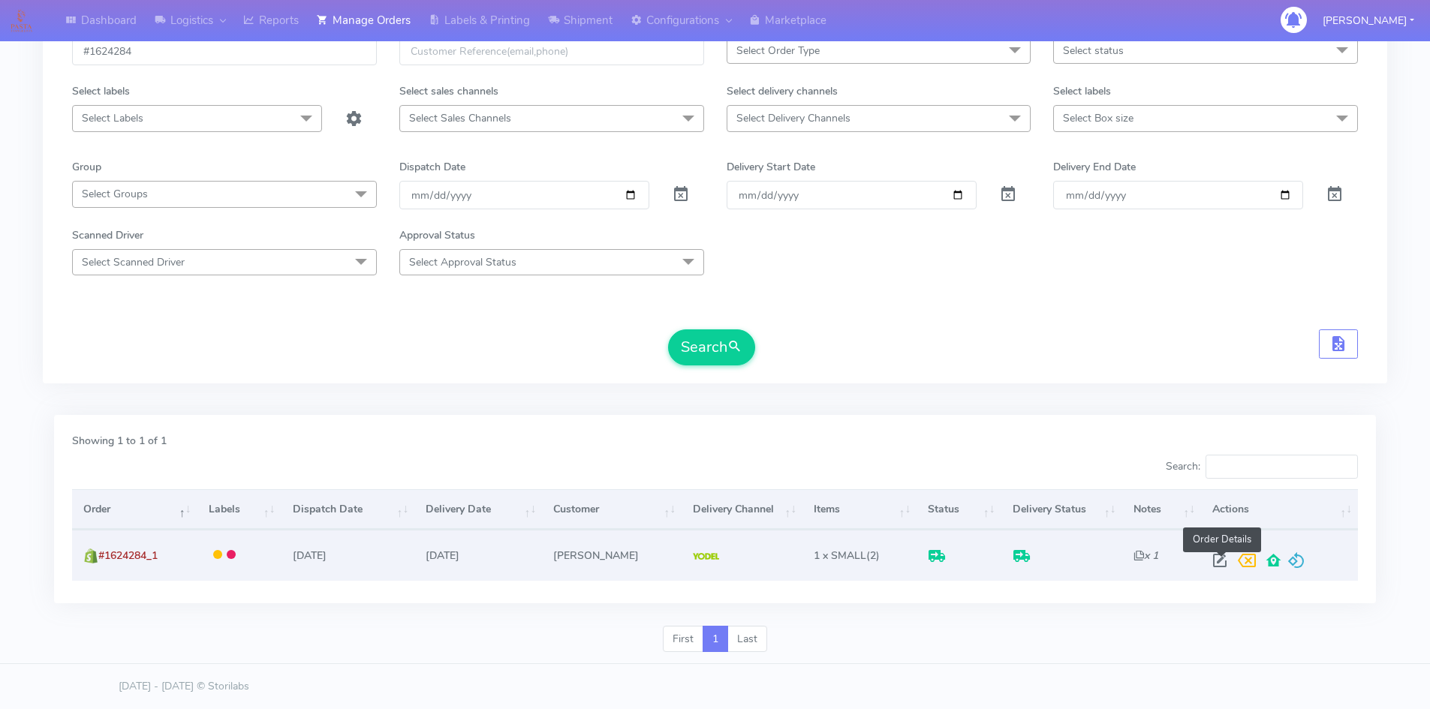
click at [1219, 558] on span at bounding box center [1219, 564] width 27 height 14
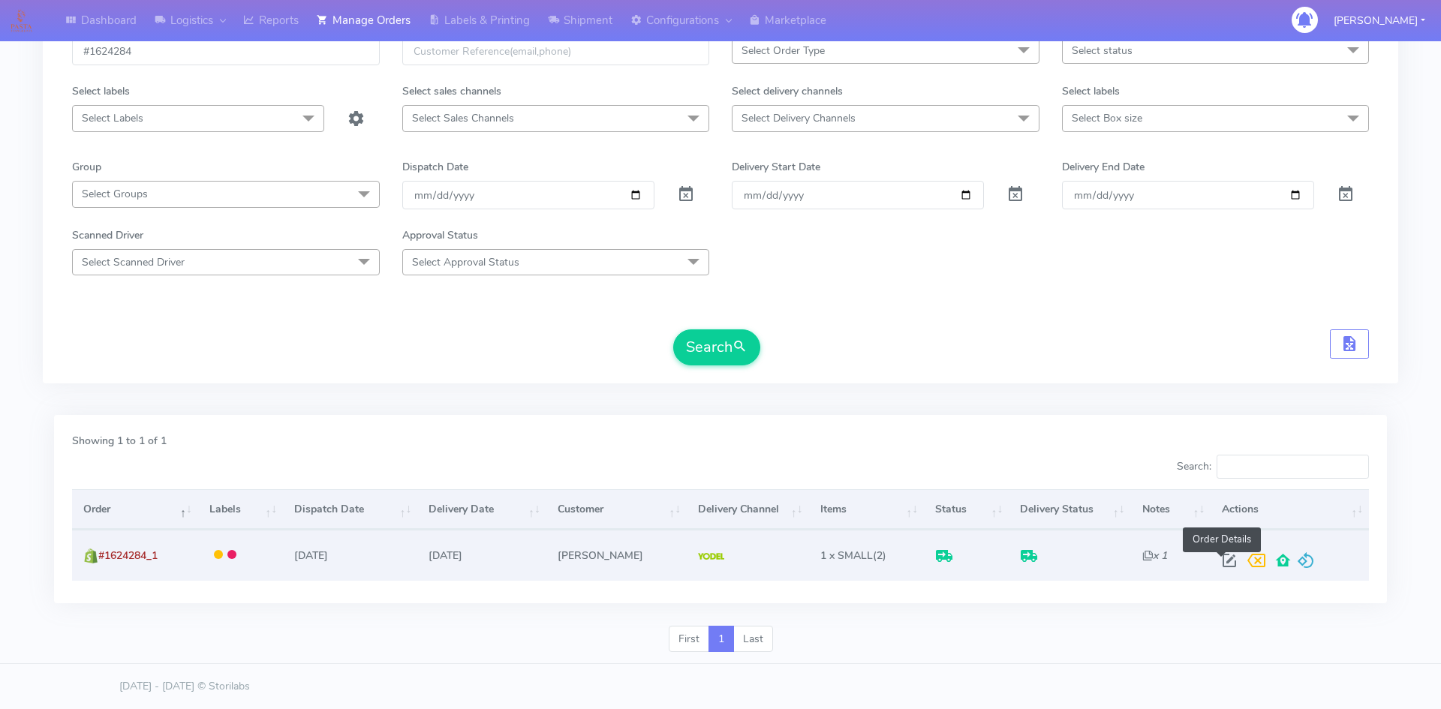
select select "5"
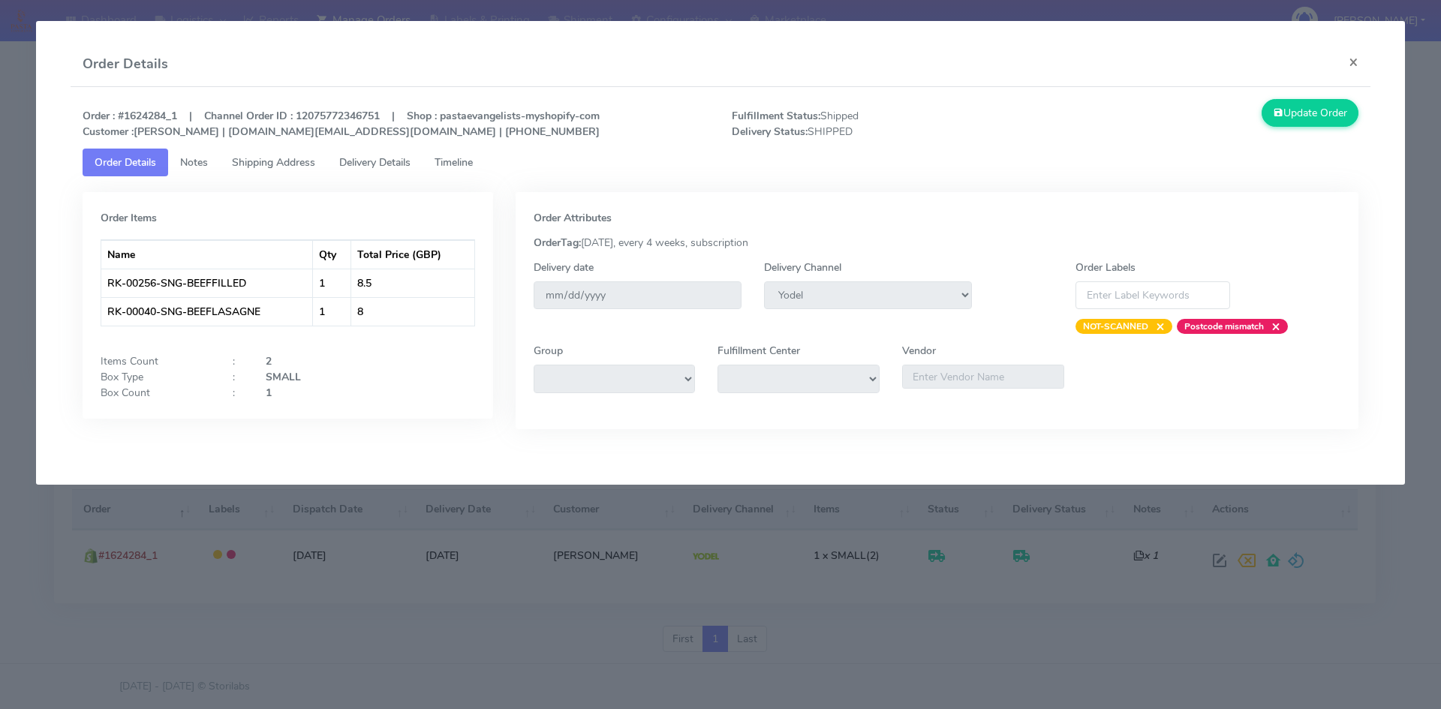
click at [395, 155] on link "Delivery Details" at bounding box center [374, 163] width 95 height 28
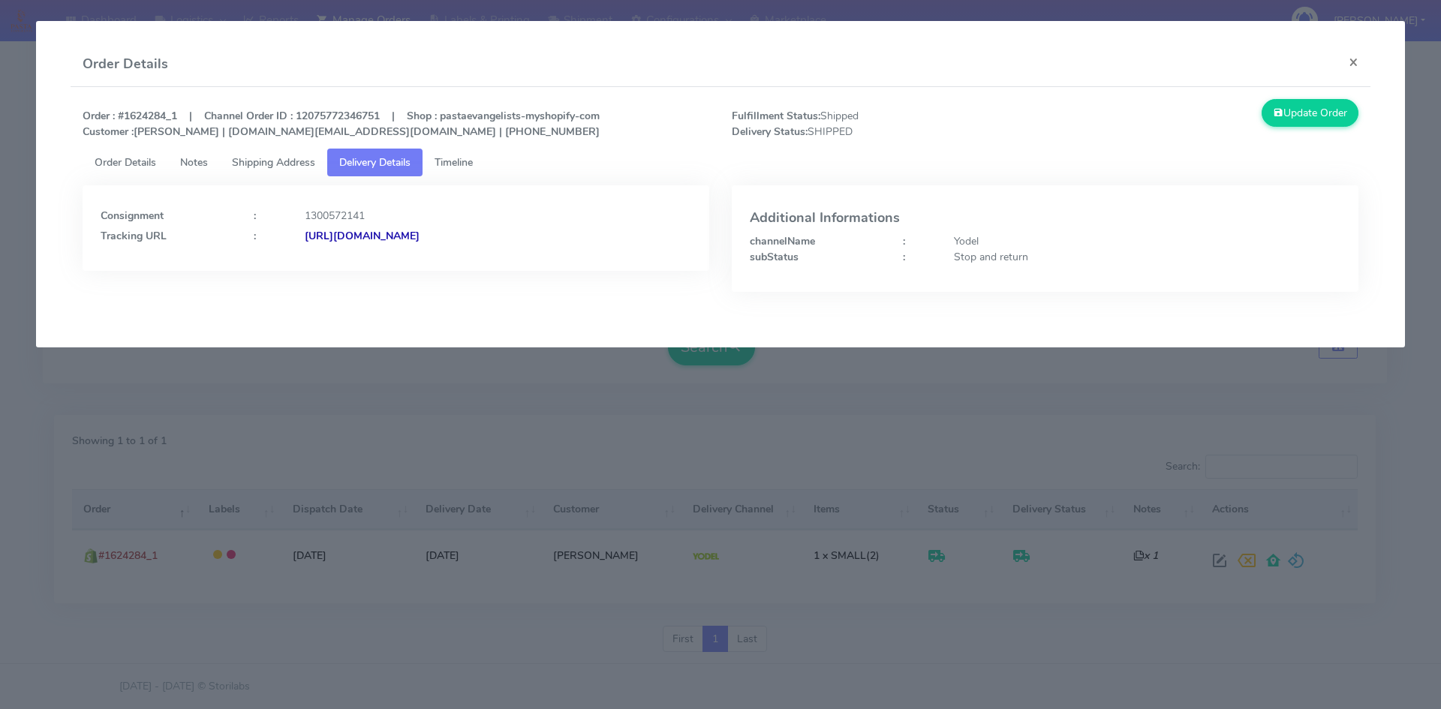
click at [471, 164] on span "Timeline" at bounding box center [454, 162] width 38 height 14
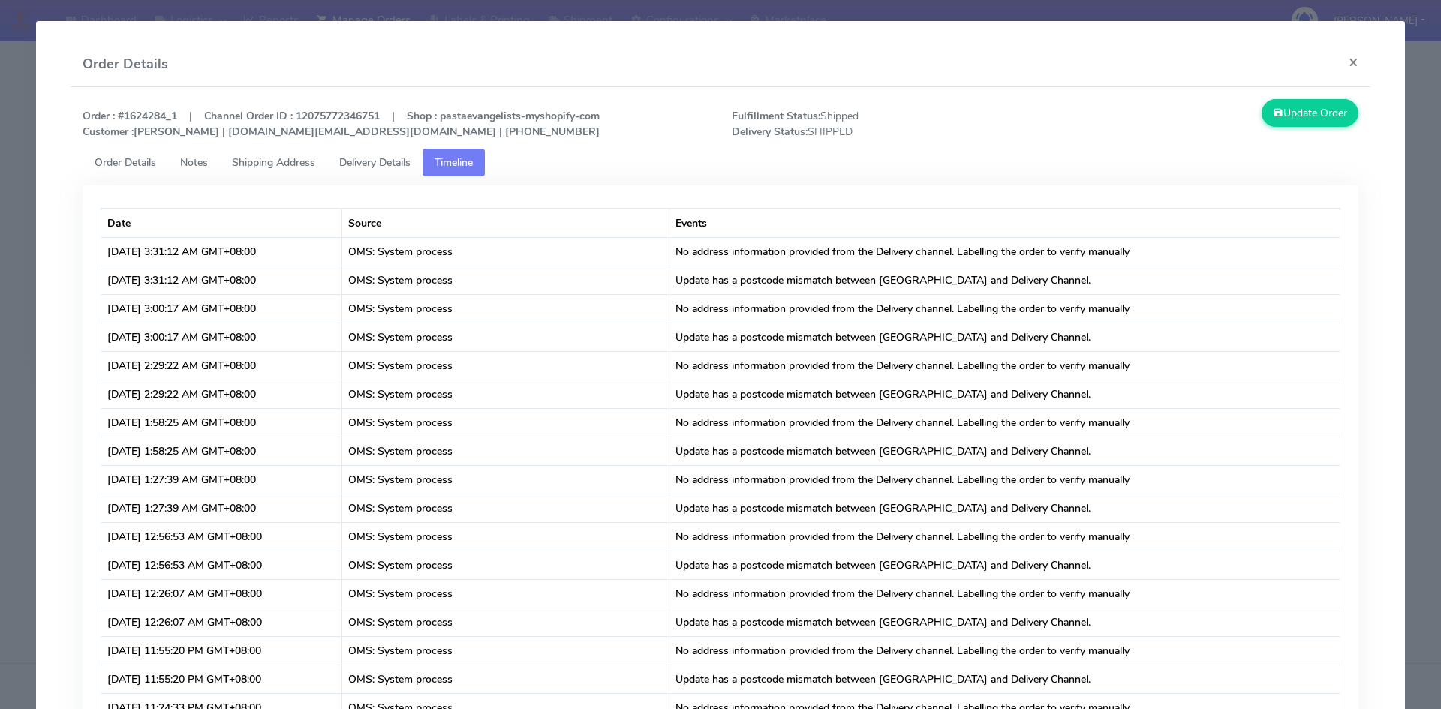
click at [385, 163] on span "Delivery Details" at bounding box center [374, 162] width 71 height 14
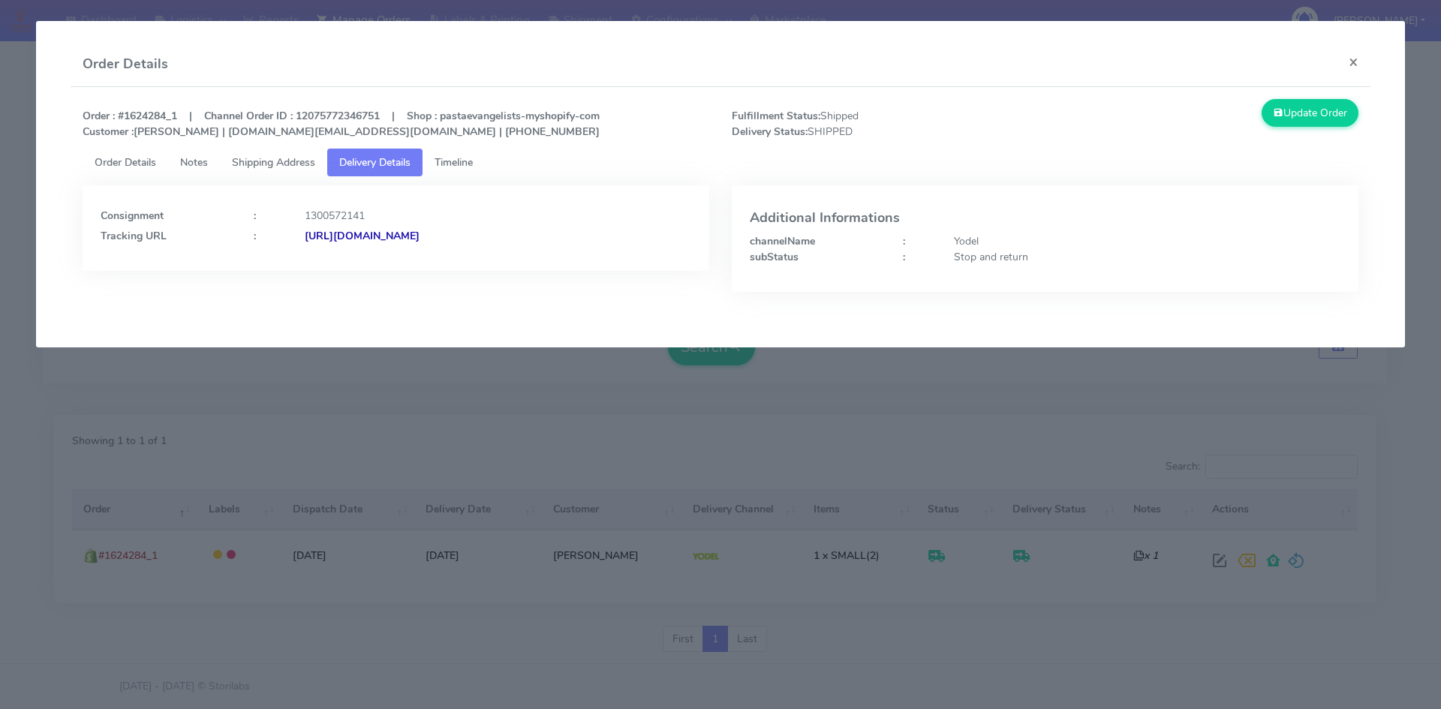
click at [287, 160] on span "Shipping Address" at bounding box center [273, 162] width 83 height 14
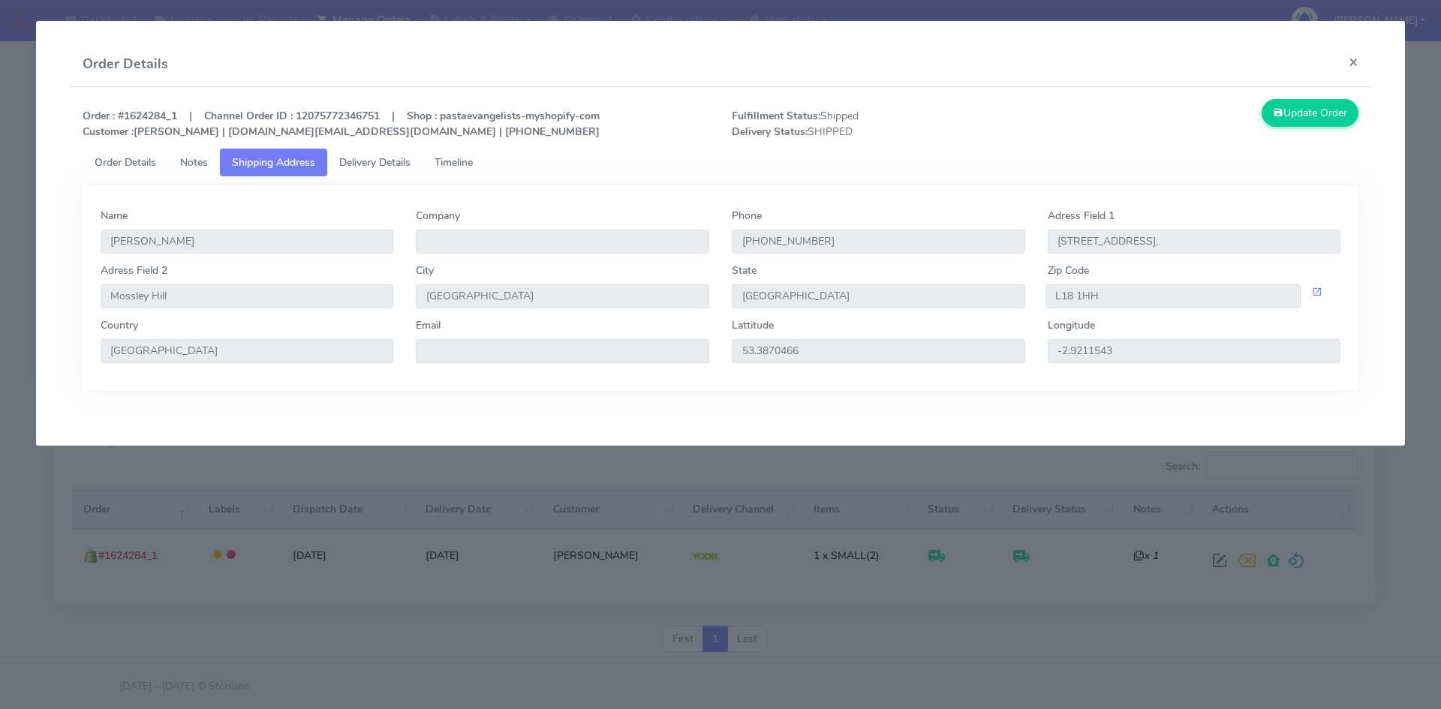
click at [136, 159] on span "Order Details" at bounding box center [126, 162] width 62 height 14
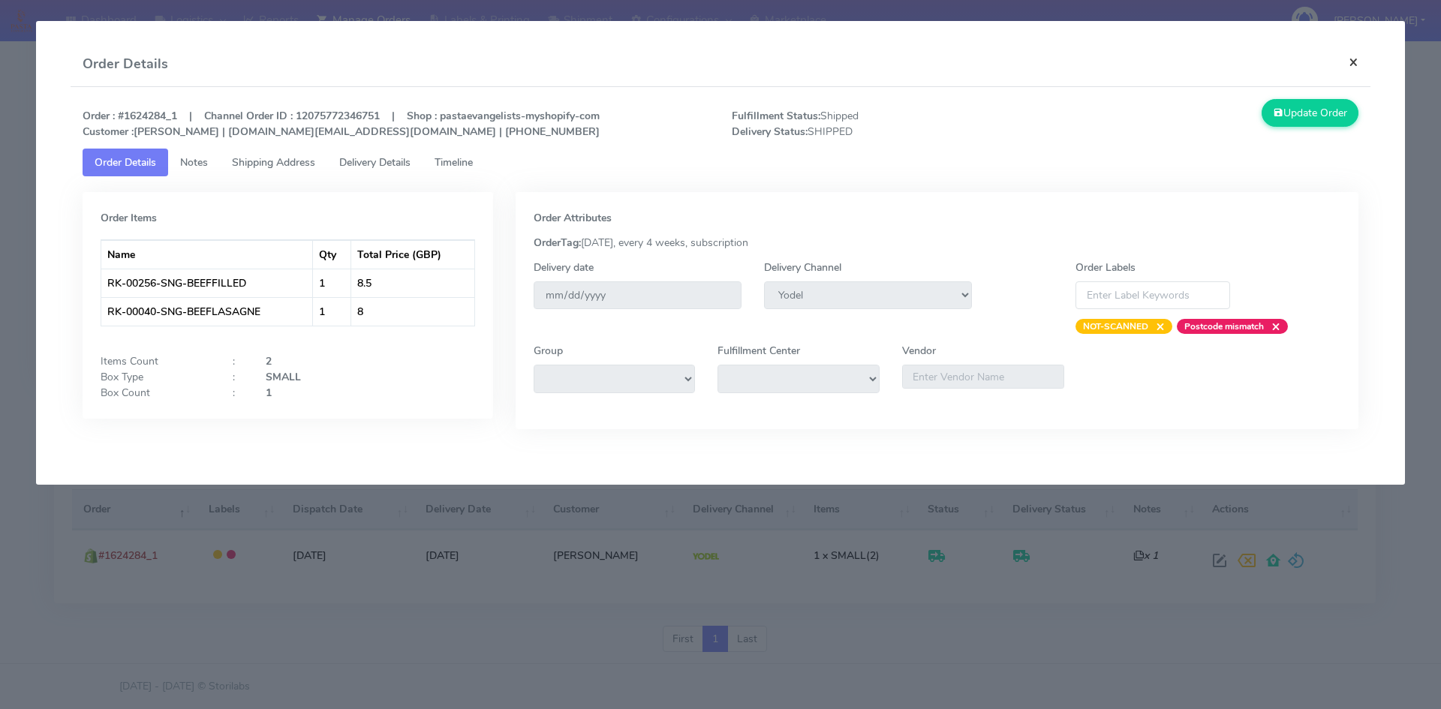
click at [1357, 58] on button "×" at bounding box center [1354, 62] width 34 height 40
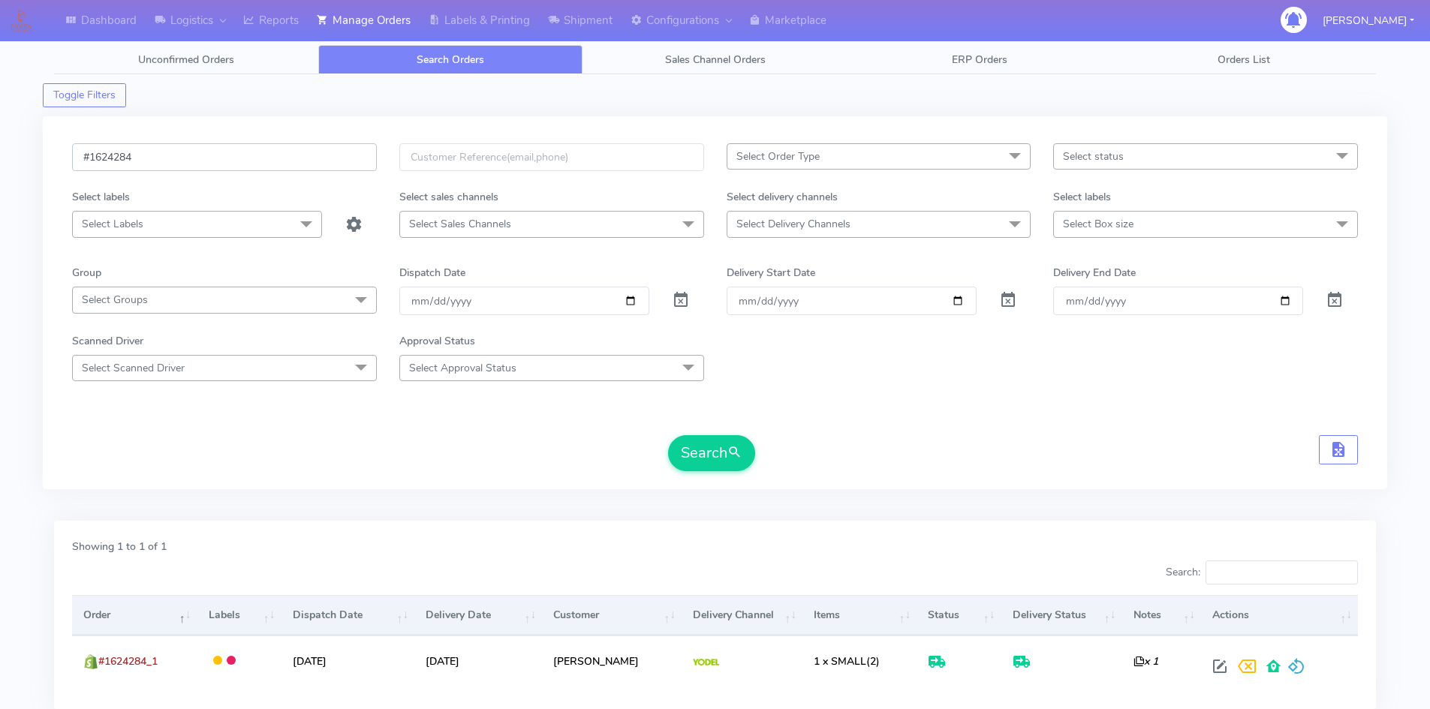
drag, startPoint x: 267, startPoint y: 161, endPoint x: 75, endPoint y: 155, distance: 192.2
click at [79, 155] on input "#1624284" at bounding box center [224, 157] width 305 height 28
paste input "19962"
click at [696, 461] on button "Search" at bounding box center [711, 453] width 87 height 36
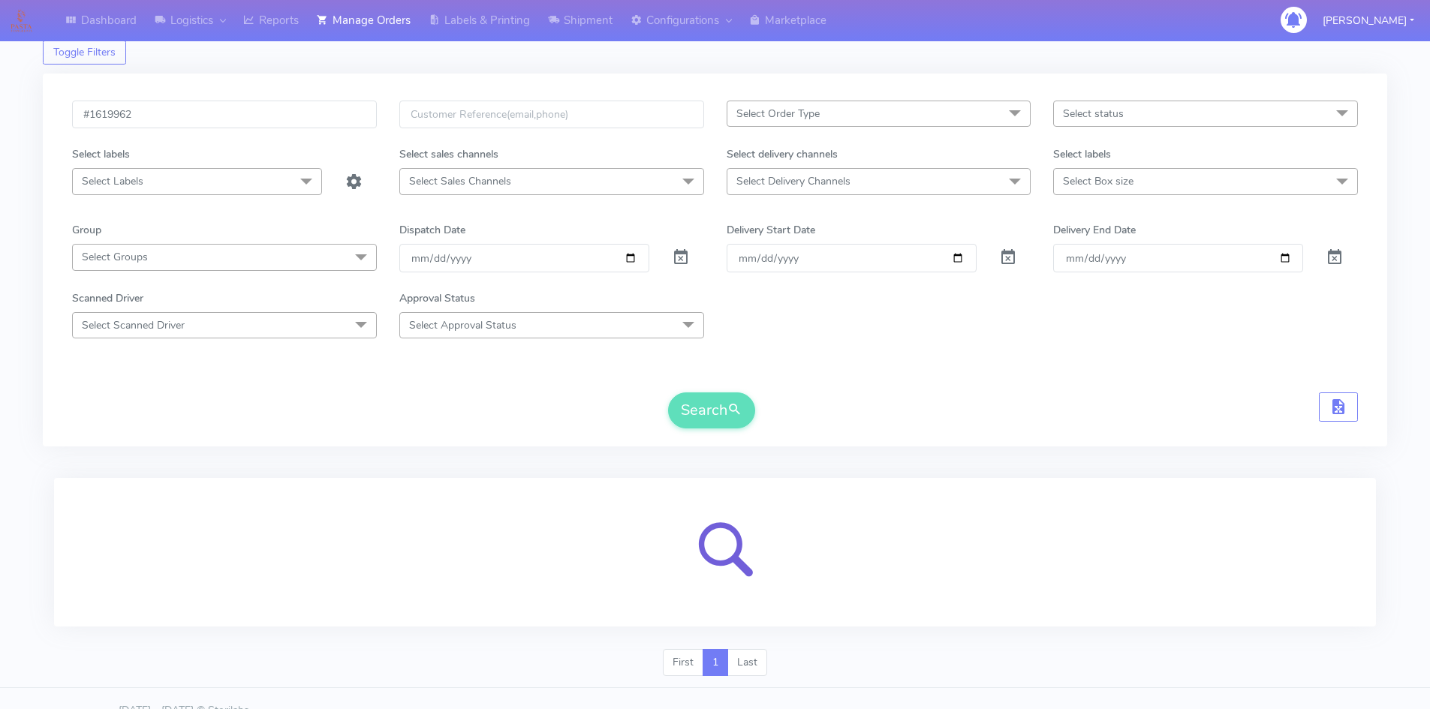
scroll to position [67, 0]
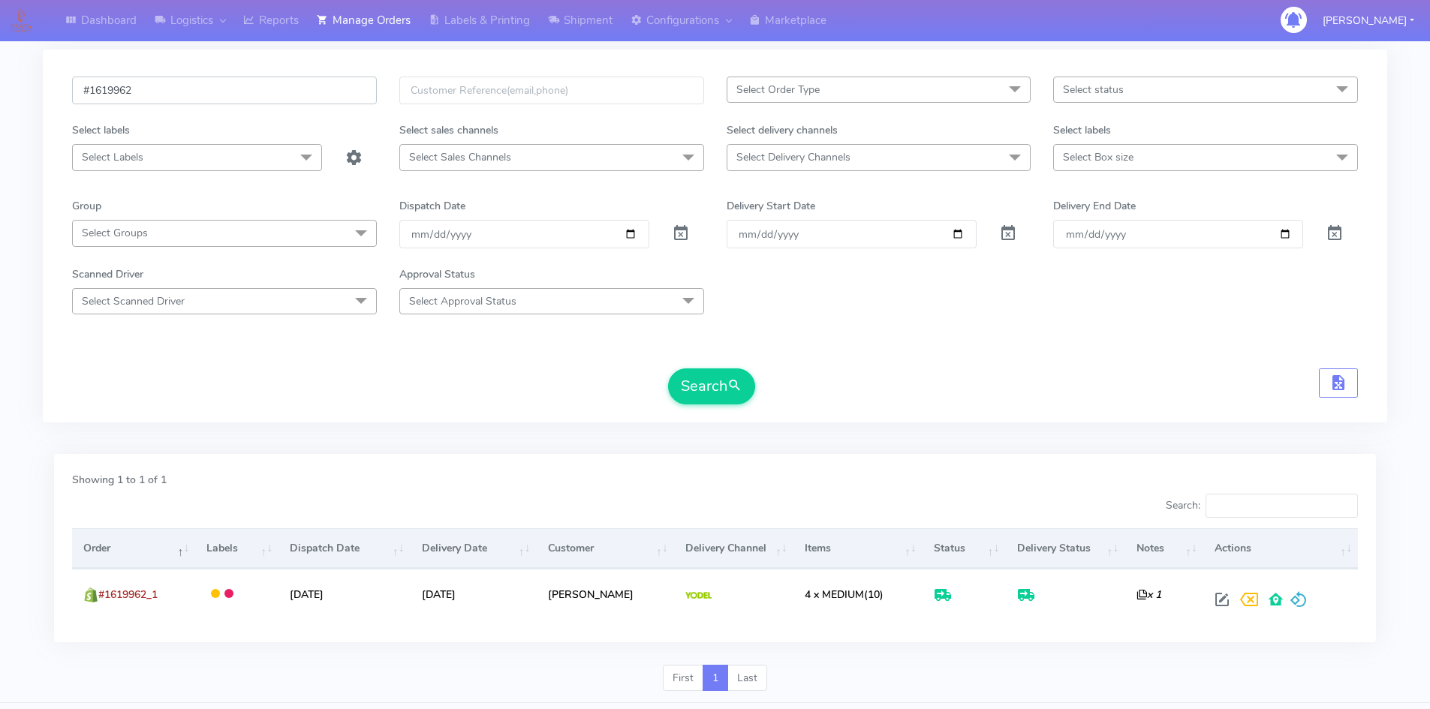
drag, startPoint x: 226, startPoint y: 90, endPoint x: -88, endPoint y: 93, distance: 313.8
click at [0, 93] on html "Dashboard Logistics London Logistics Reports Manage Orders Labels & Printing Sh…" at bounding box center [715, 340] width 1430 height 815
paste input "25528"
type input "#1625528"
click at [689, 387] on button "Search" at bounding box center [711, 387] width 87 height 36
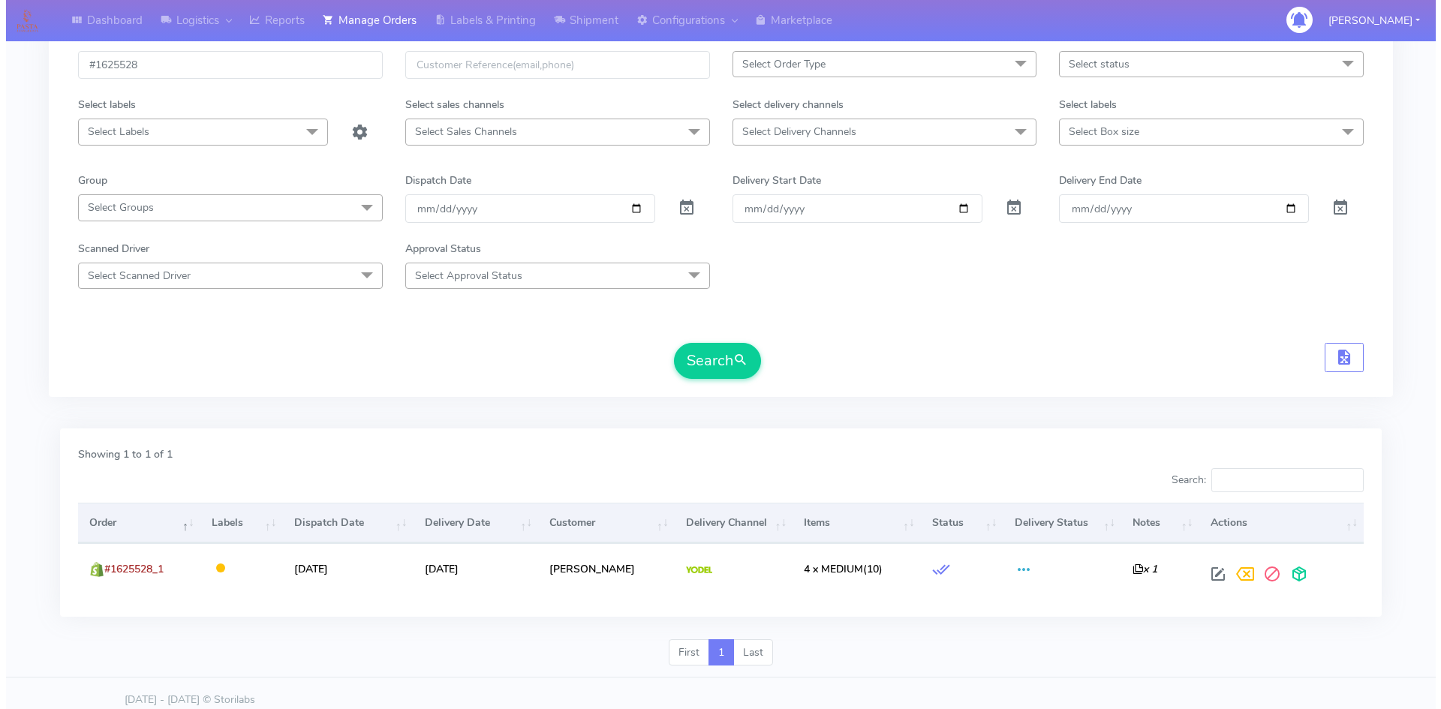
scroll to position [106, 0]
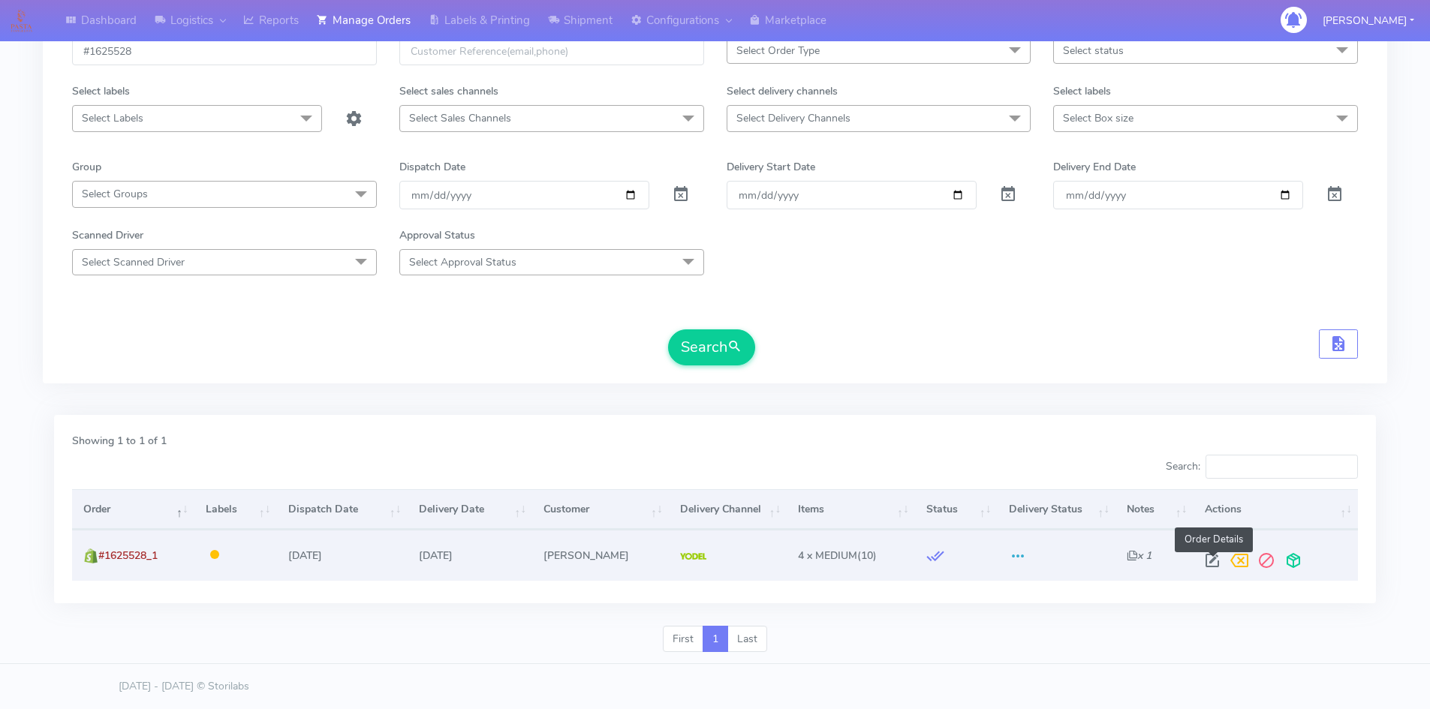
click at [1205, 561] on span at bounding box center [1212, 564] width 27 height 14
select select "5"
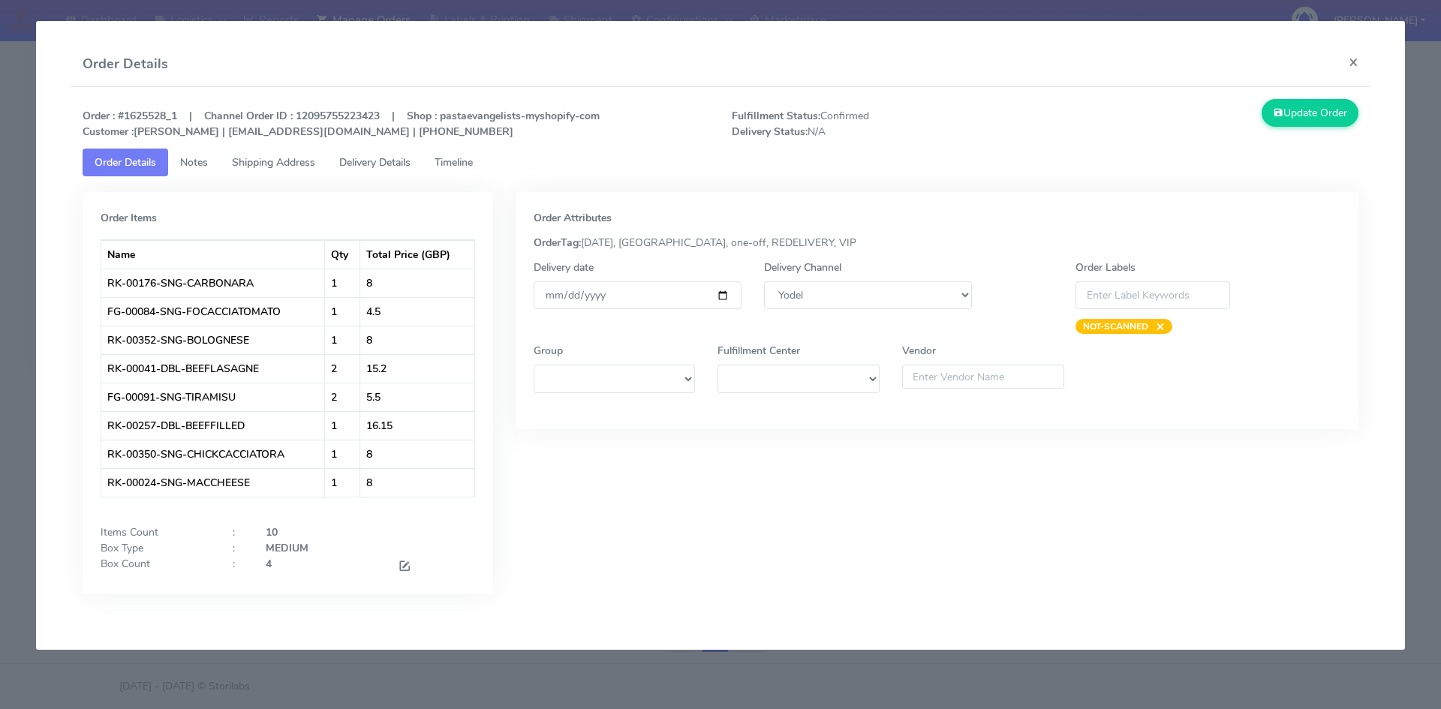
click at [465, 167] on span "Timeline" at bounding box center [454, 162] width 38 height 14
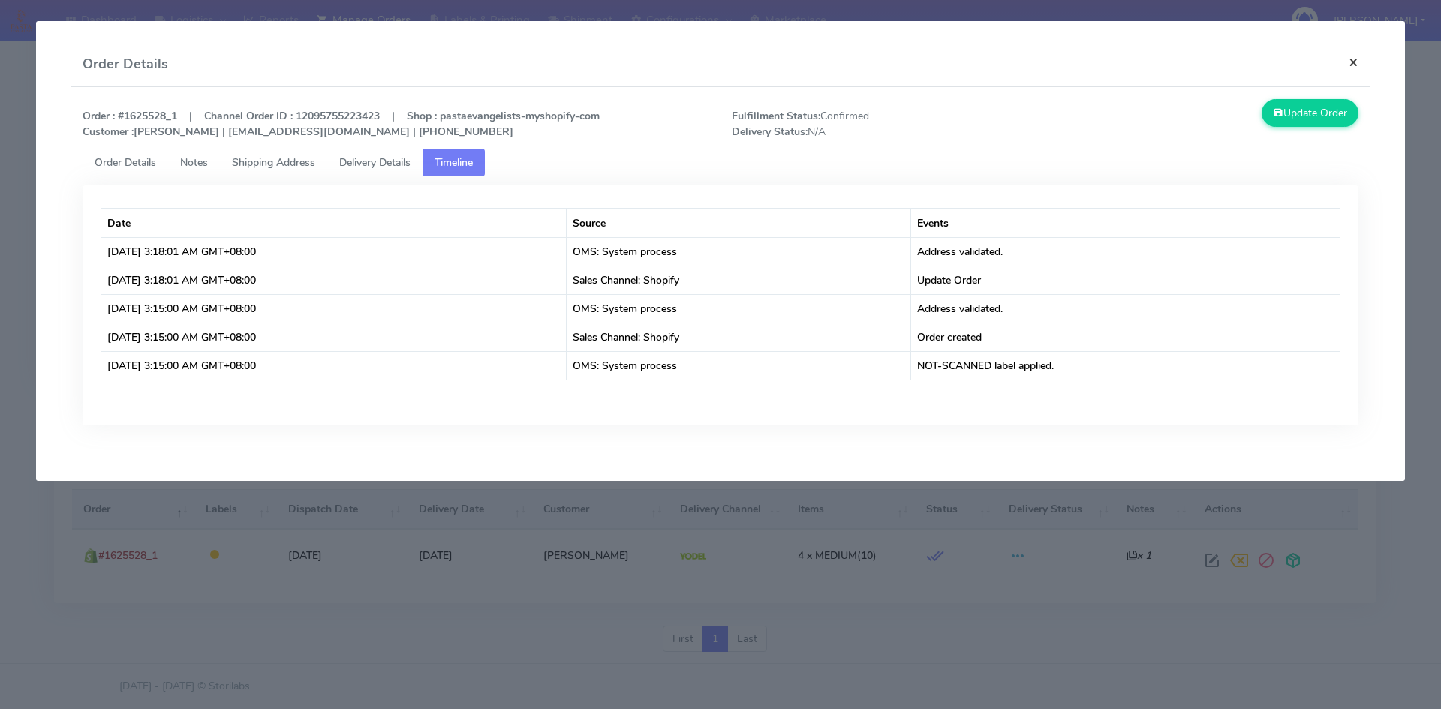
click at [1351, 60] on button "×" at bounding box center [1354, 62] width 34 height 40
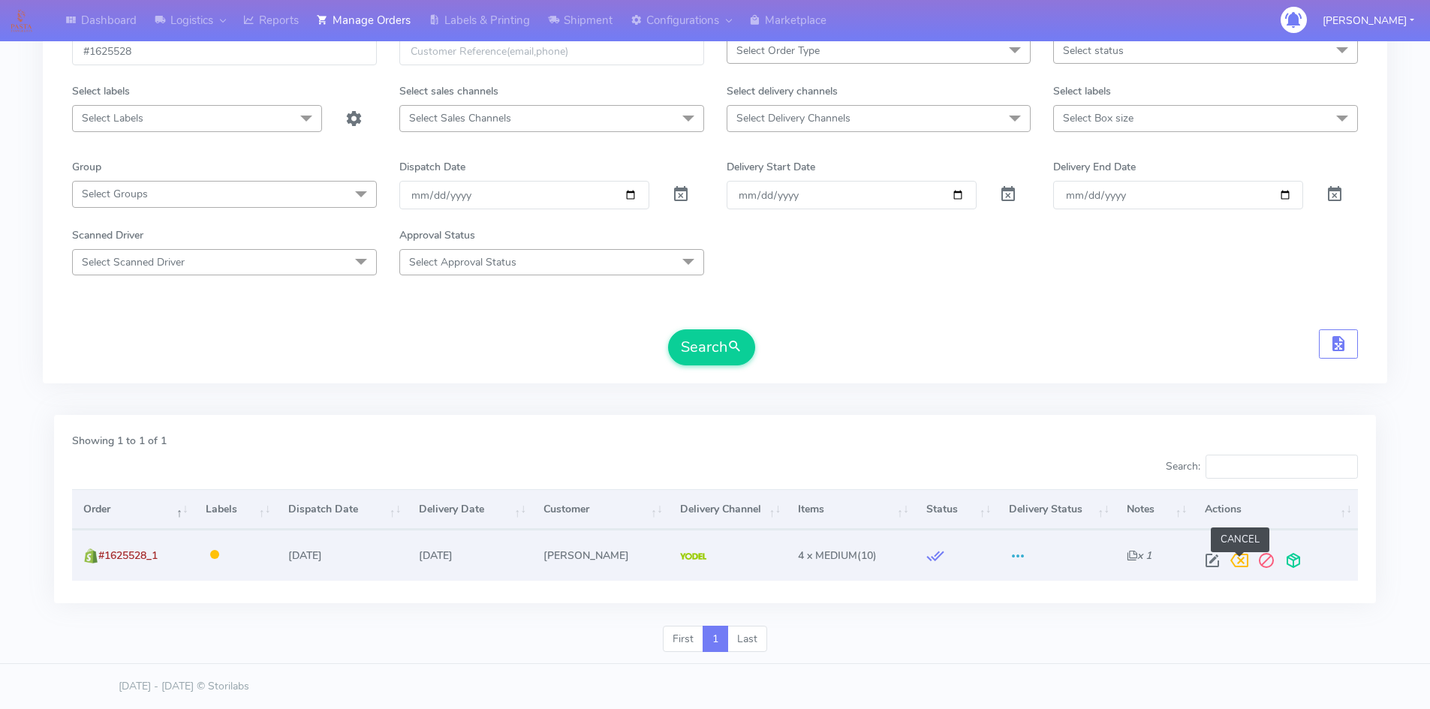
click at [1239, 561] on span at bounding box center [1239, 564] width 27 height 14
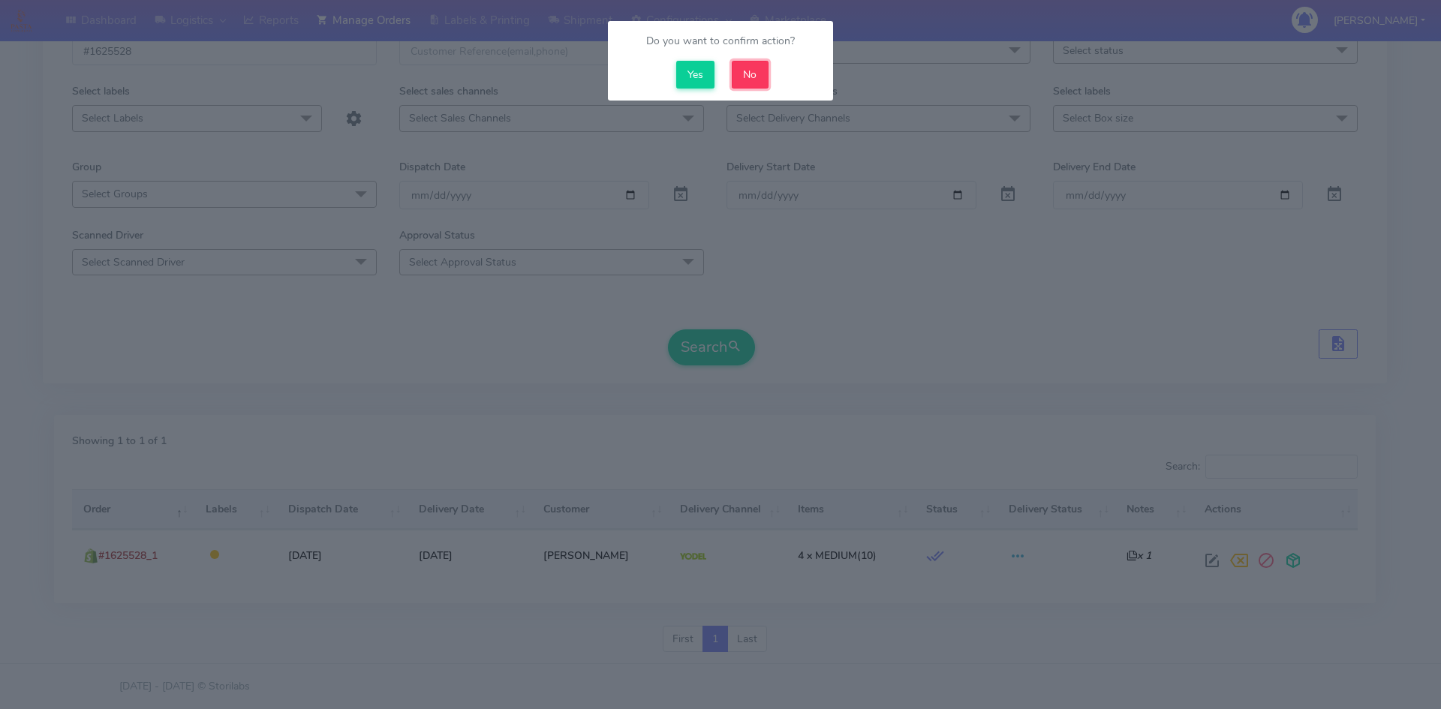
click at [749, 76] on button "No" at bounding box center [750, 75] width 37 height 28
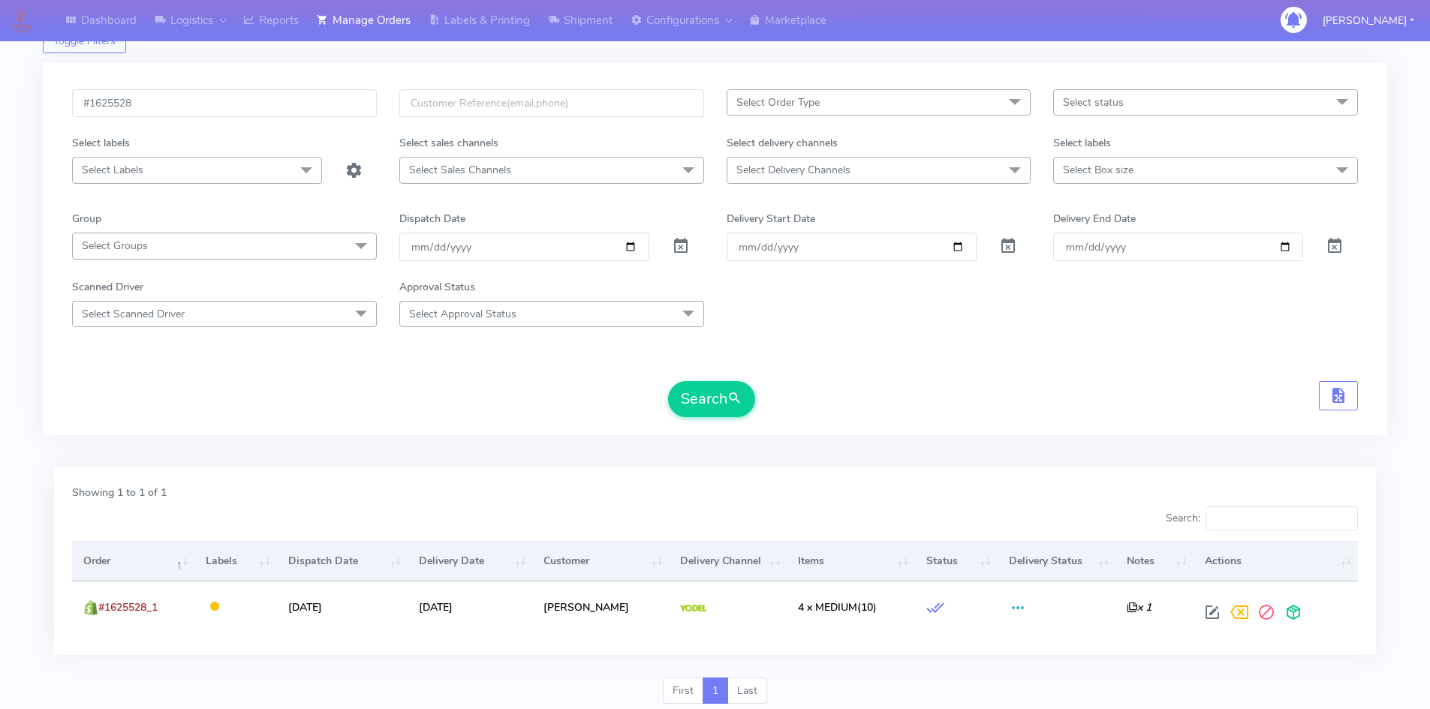
scroll to position [0, 0]
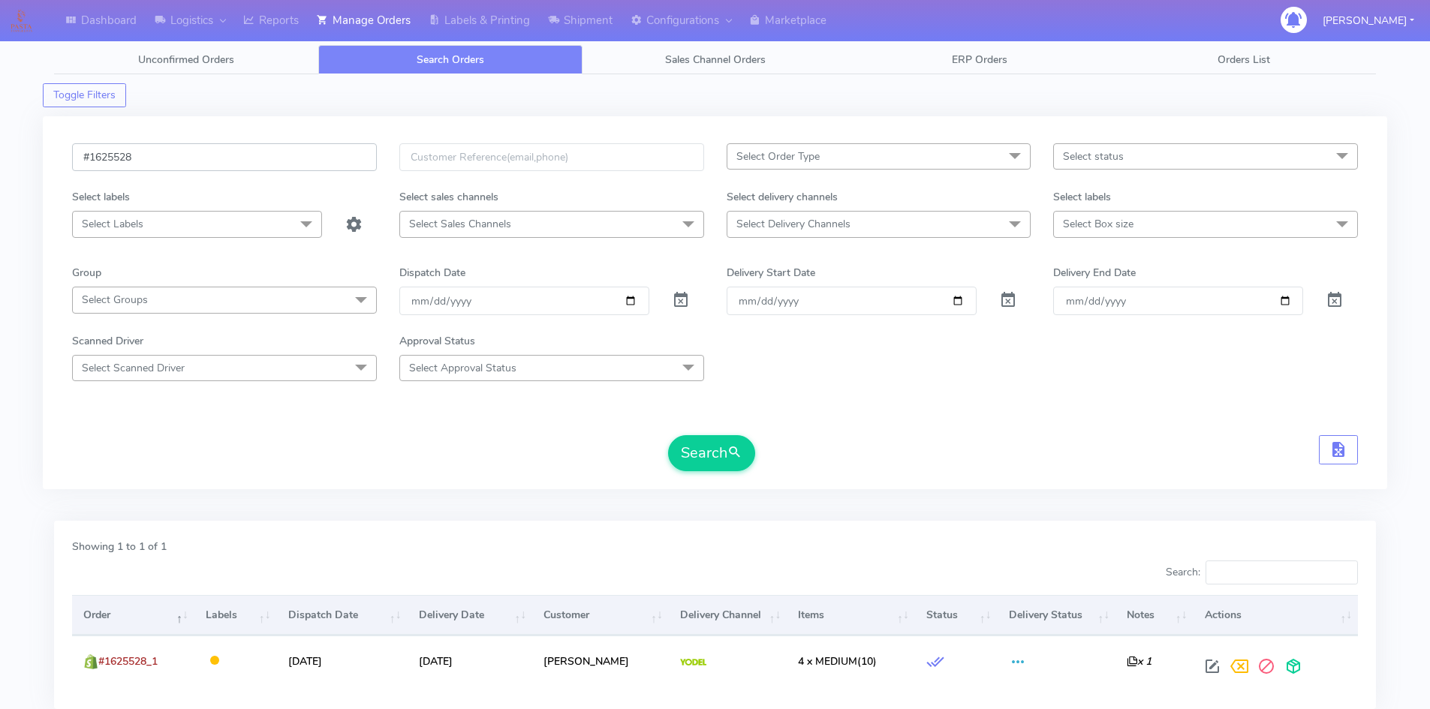
click at [0, 170] on html "Dashboard Logistics London Logistics Reports Manage Orders Labels & Printing Sh…" at bounding box center [715, 407] width 1430 height 815
paste input "#1625539"
type input "#1625539"
click at [722, 450] on button "Search" at bounding box center [711, 453] width 87 height 36
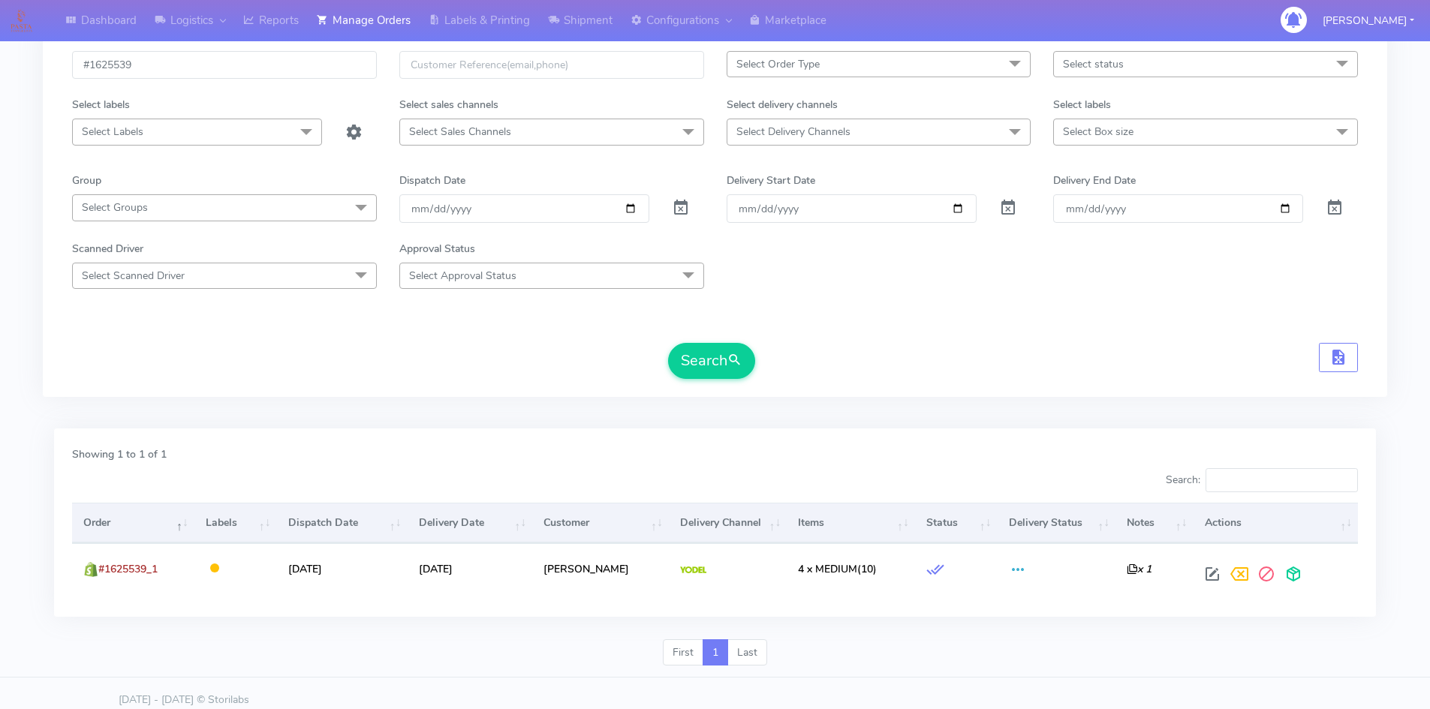
scroll to position [106, 0]
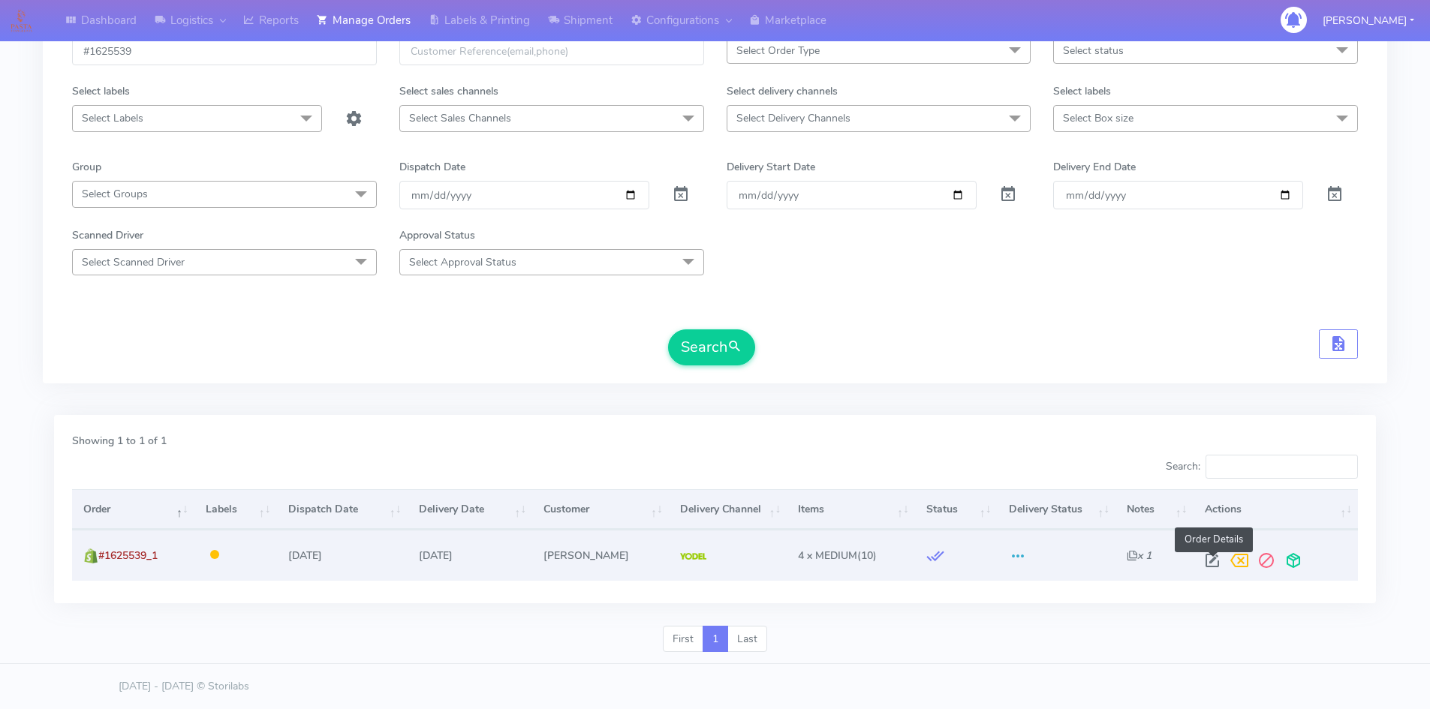
click at [1210, 559] on span at bounding box center [1212, 564] width 27 height 14
select select "5"
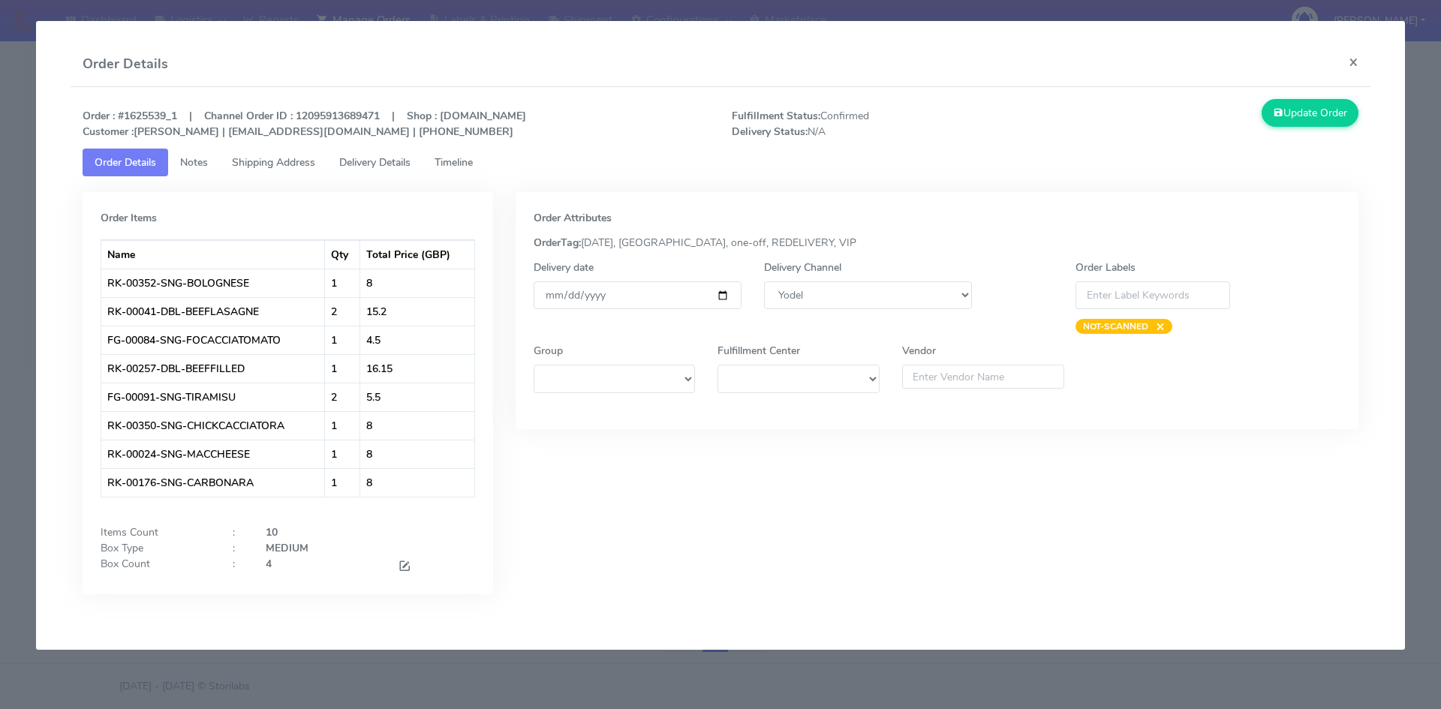
click at [453, 152] on link "Timeline" at bounding box center [454, 163] width 62 height 28
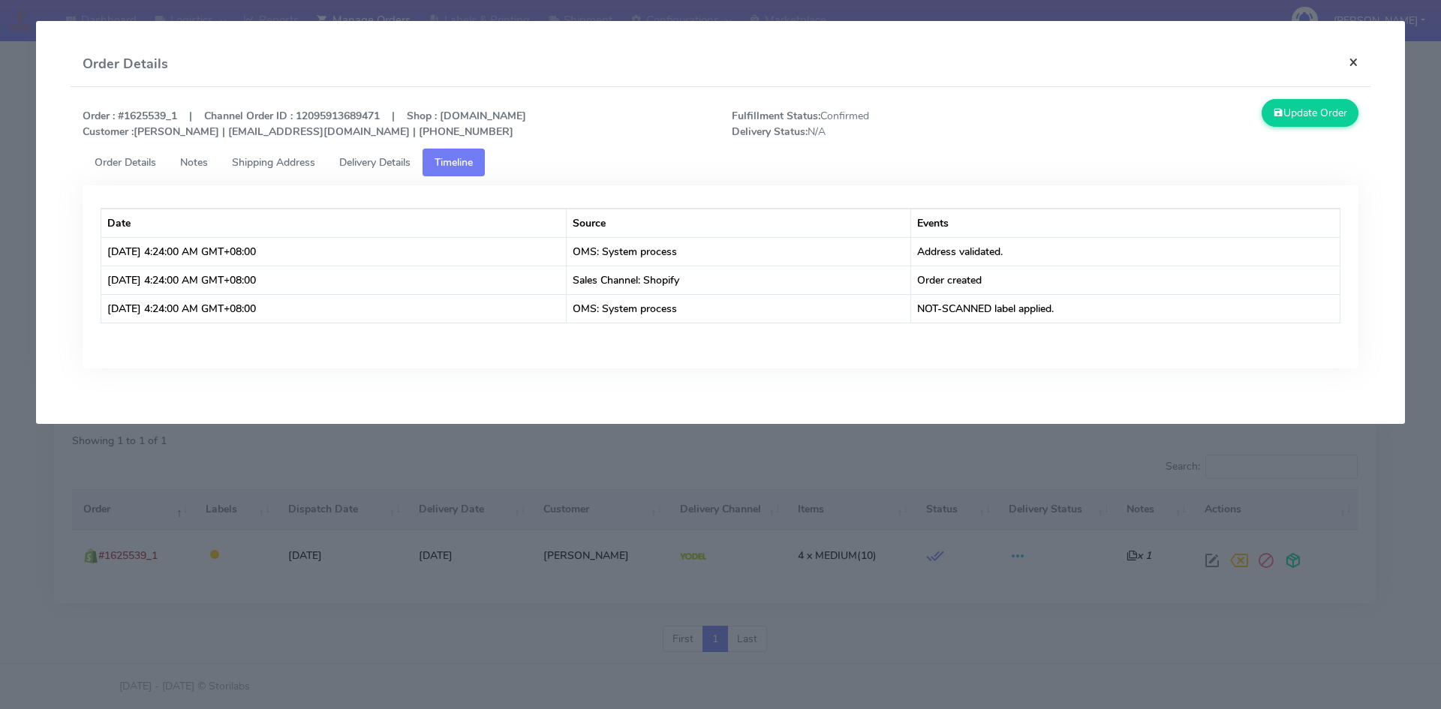
click at [1354, 61] on button "×" at bounding box center [1354, 62] width 34 height 40
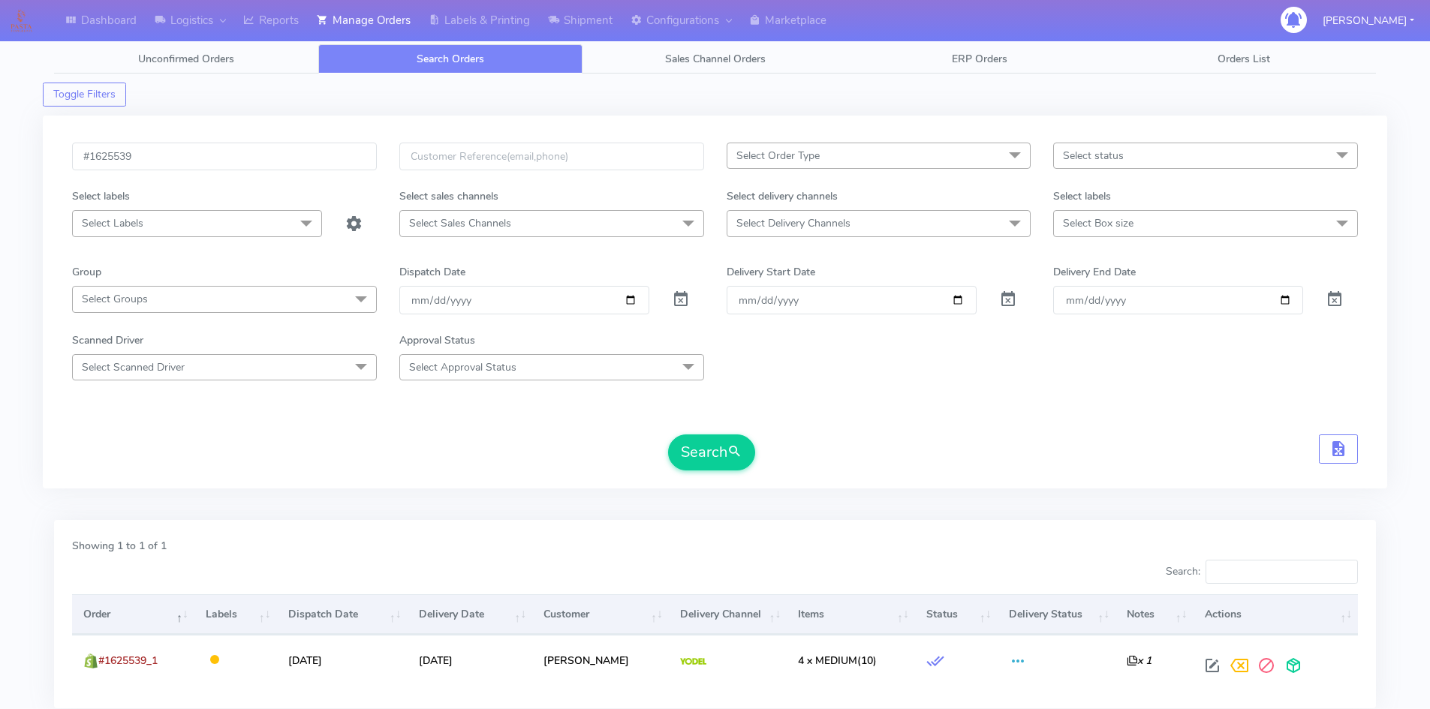
scroll to position [0, 0]
drag, startPoint x: 116, startPoint y: 161, endPoint x: 98, endPoint y: 159, distance: 18.2
click at [101, 161] on input "#1625539" at bounding box center [224, 157] width 305 height 28
paste input "#1625528"
type input "#1625528"
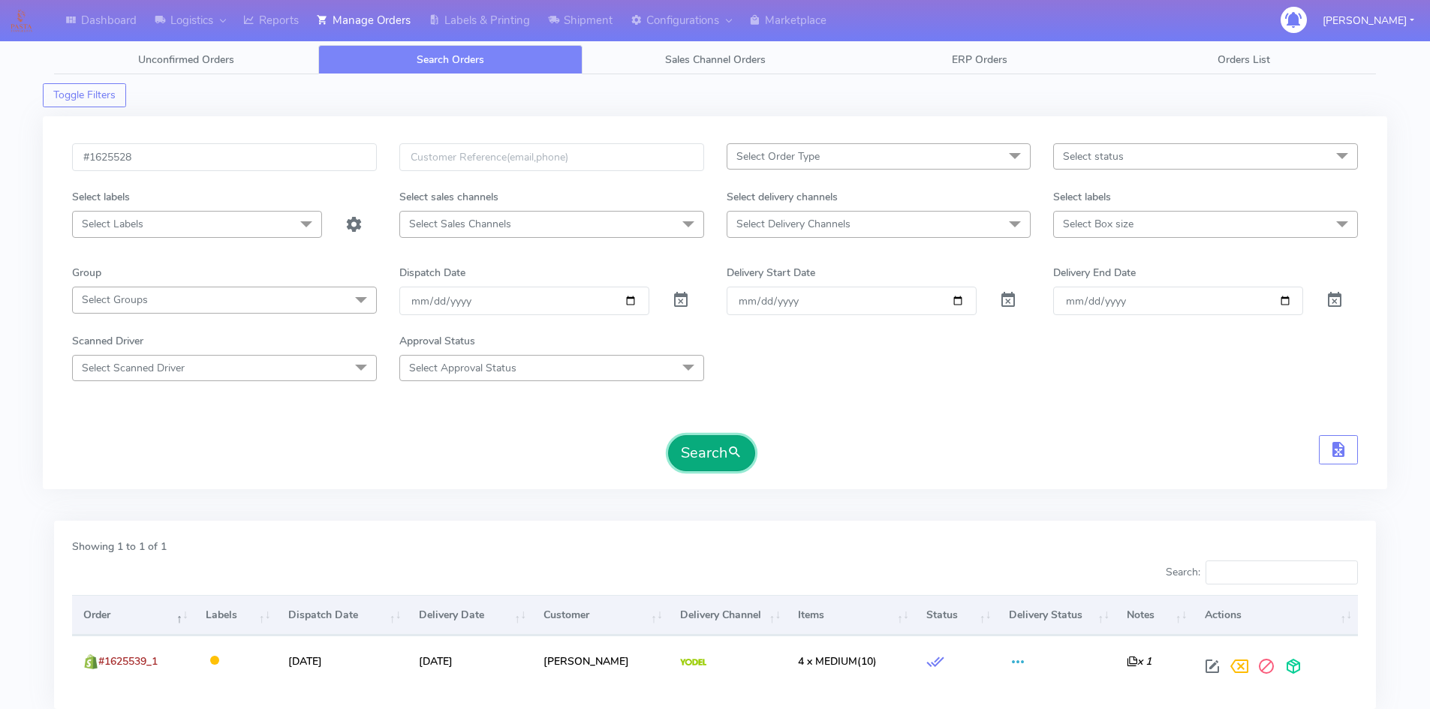
click at [720, 441] on button "Search" at bounding box center [711, 453] width 87 height 36
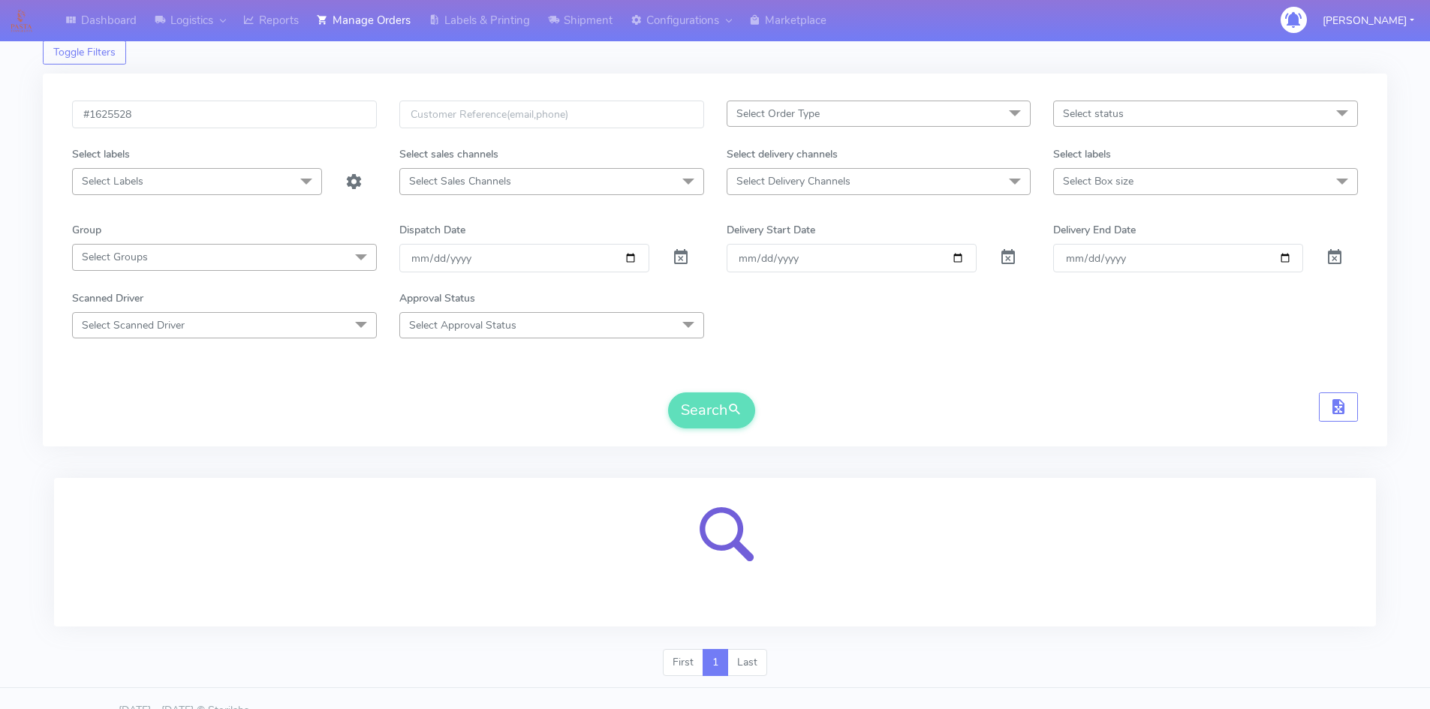
scroll to position [67, 0]
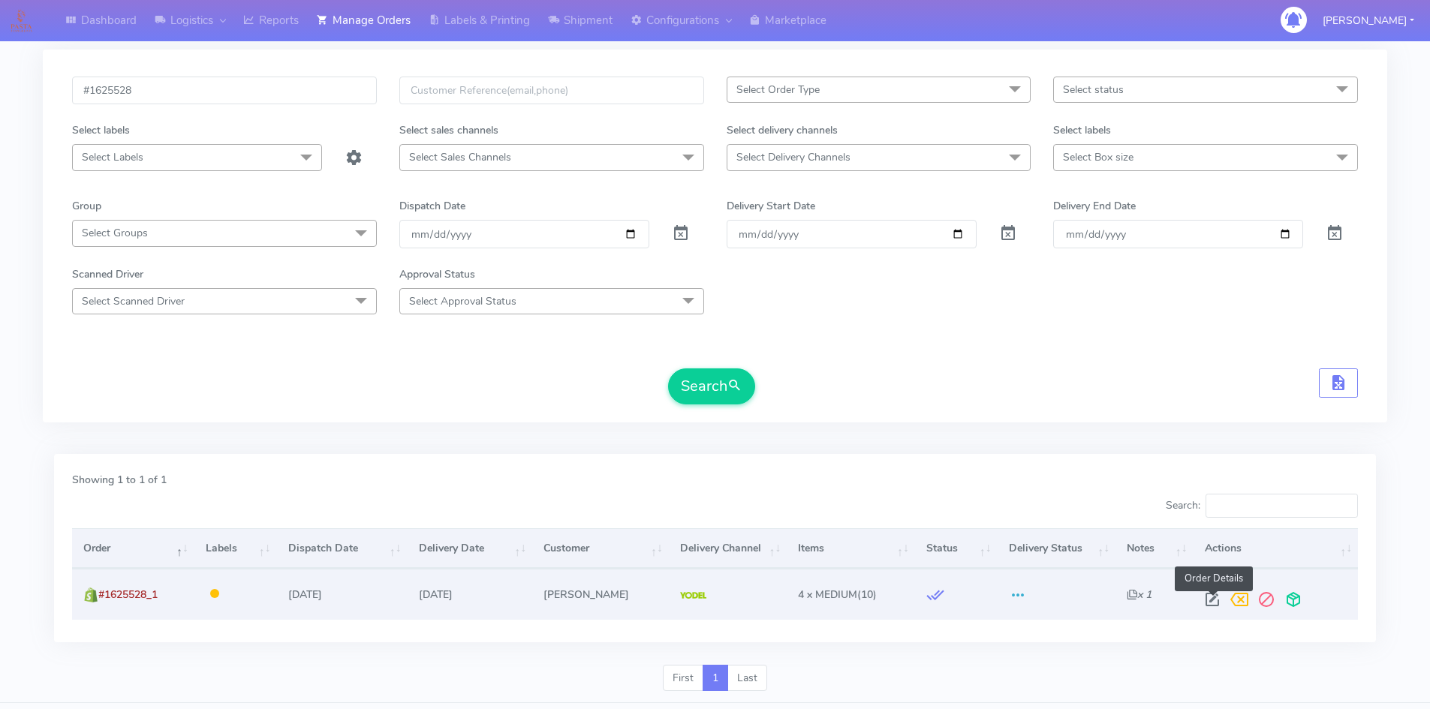
click at [1211, 603] on span at bounding box center [1212, 603] width 27 height 14
select select "5"
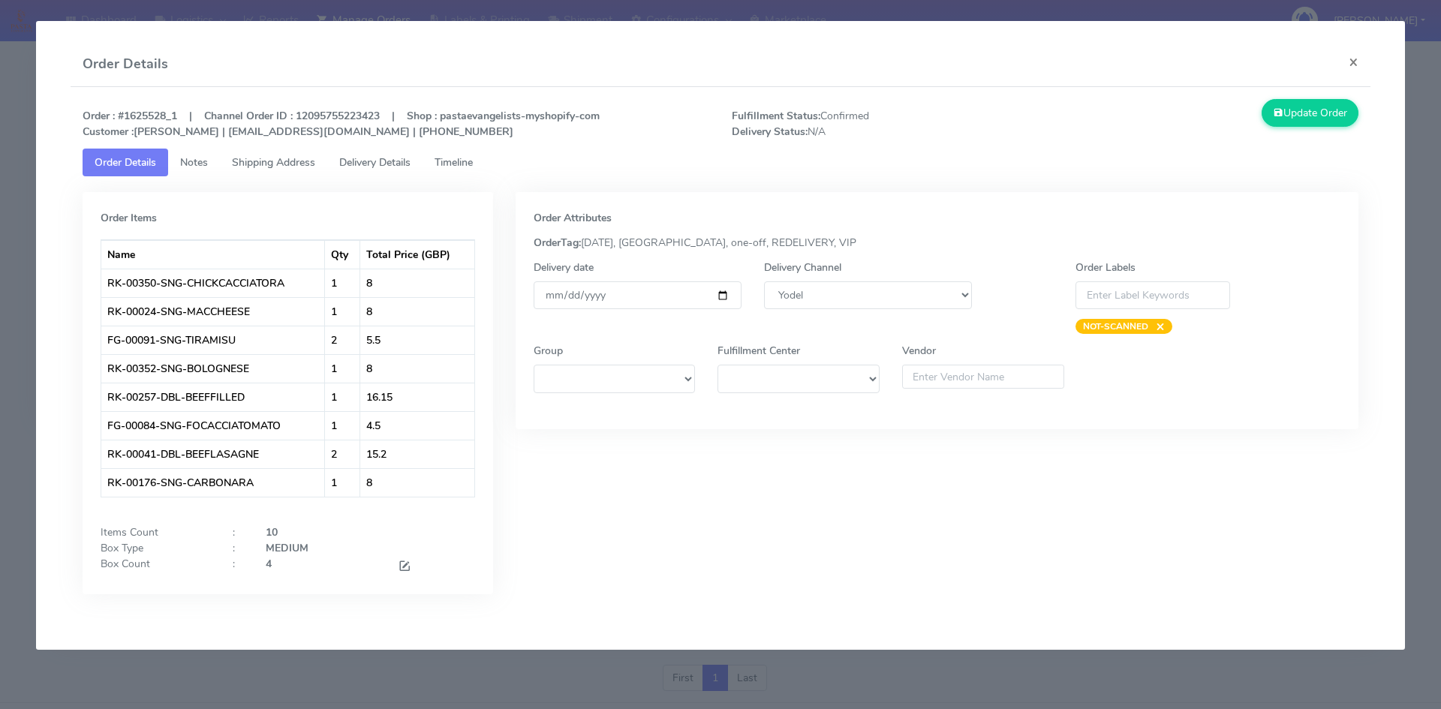
click at [458, 155] on span "Timeline" at bounding box center [454, 162] width 38 height 14
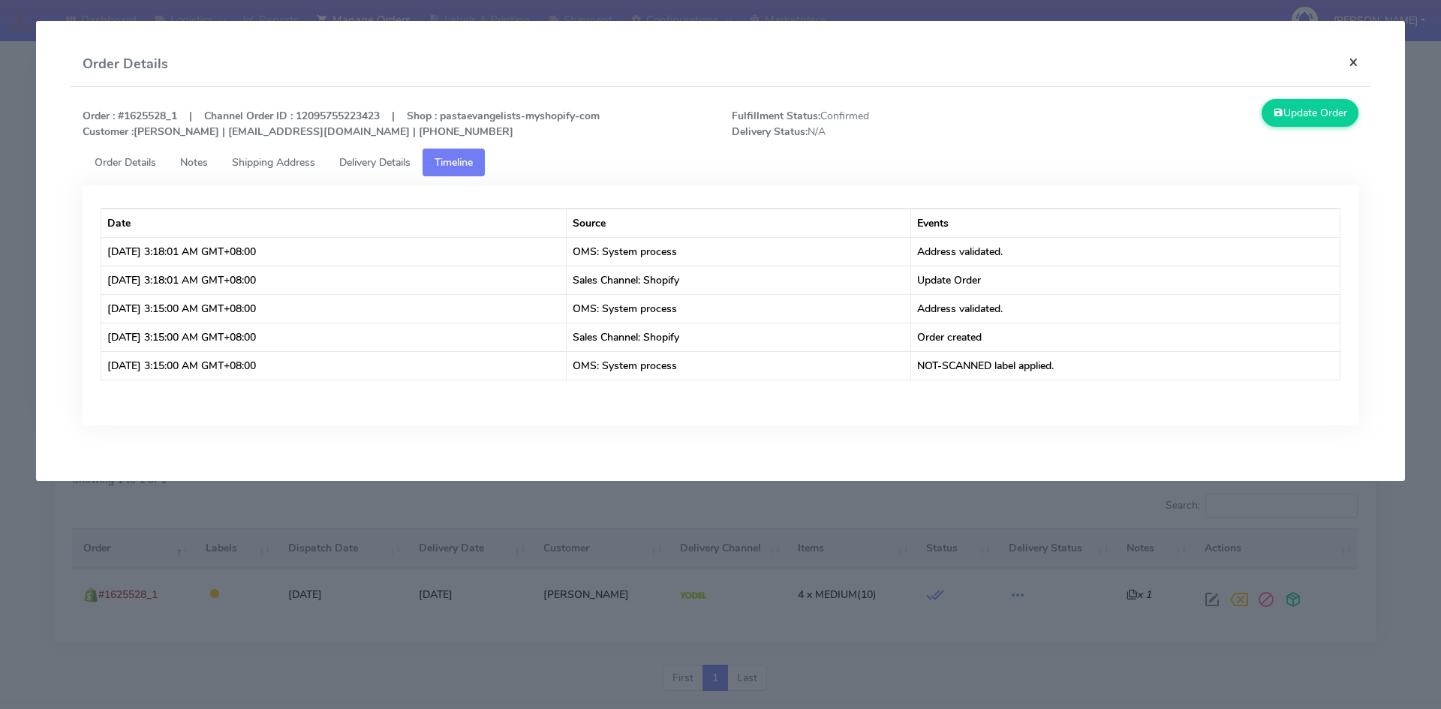
click at [1354, 66] on button "×" at bounding box center [1354, 62] width 34 height 40
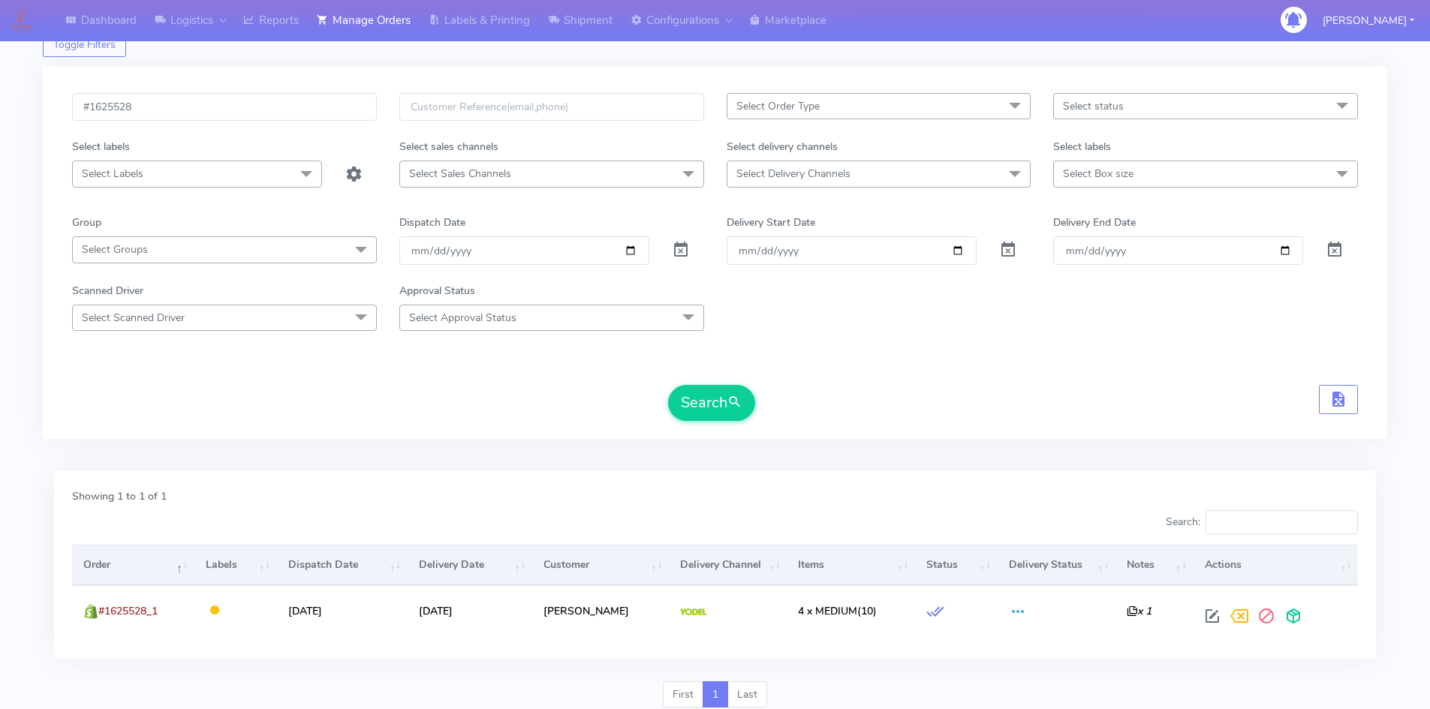
scroll to position [0, 0]
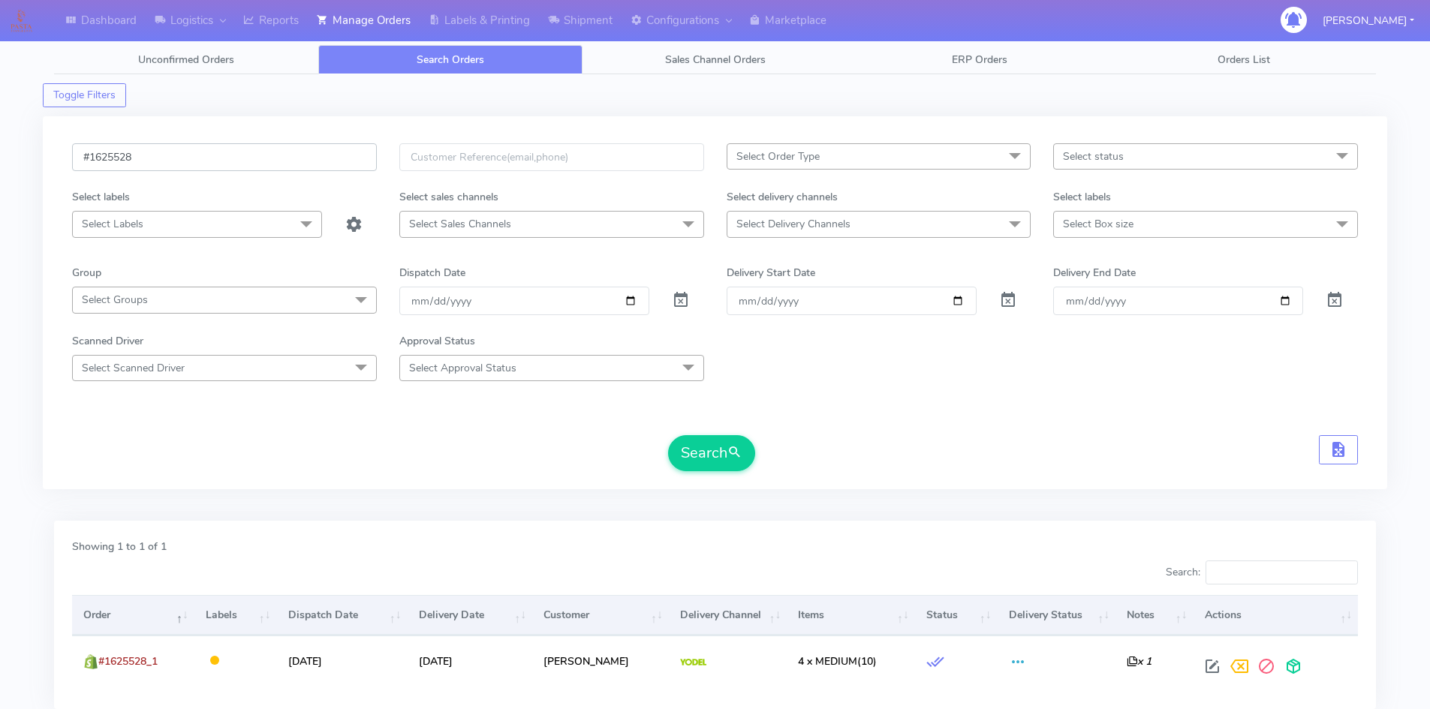
drag, startPoint x: 267, startPoint y: 153, endPoint x: 88, endPoint y: 150, distance: 179.4
click at [88, 150] on input "#1625528" at bounding box center [224, 157] width 305 height 28
paste input "#1625539"
type input "#1625539"
click at [716, 442] on button "Search" at bounding box center [711, 453] width 87 height 36
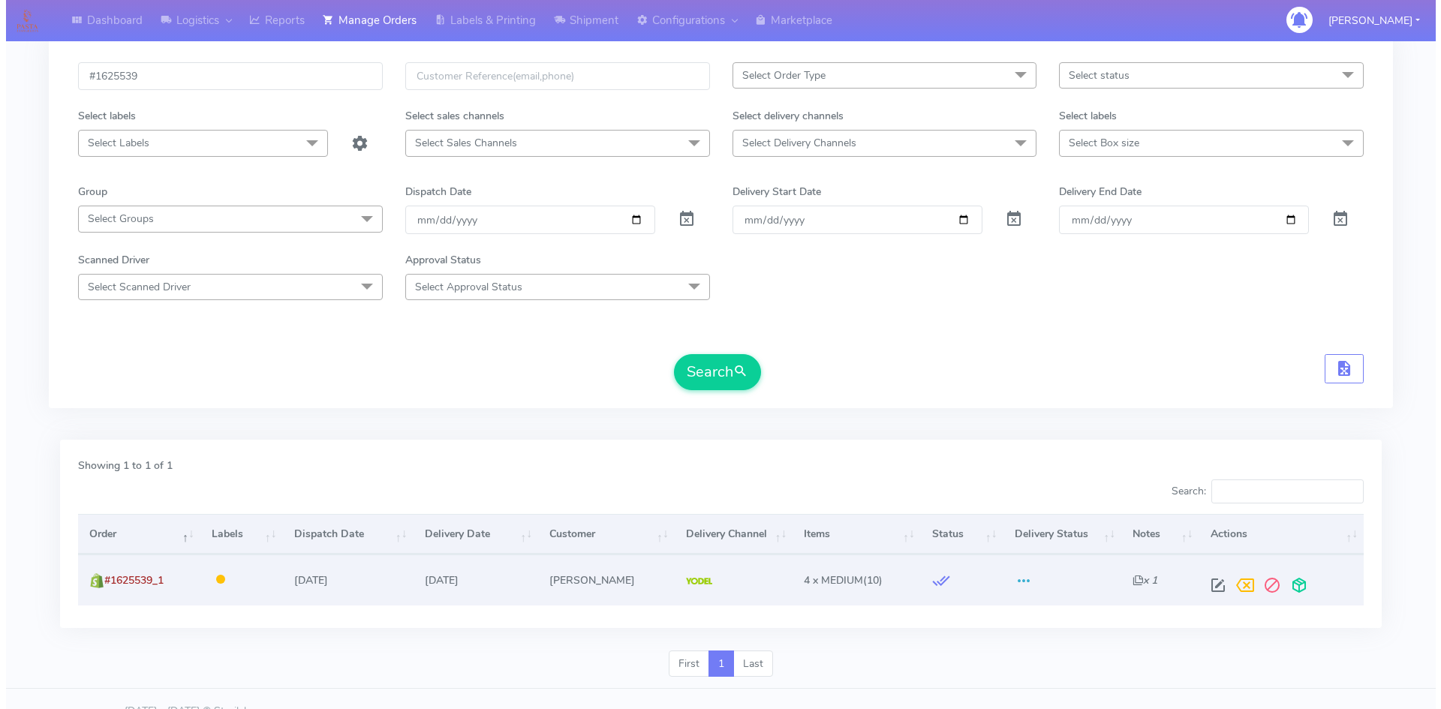
scroll to position [106, 0]
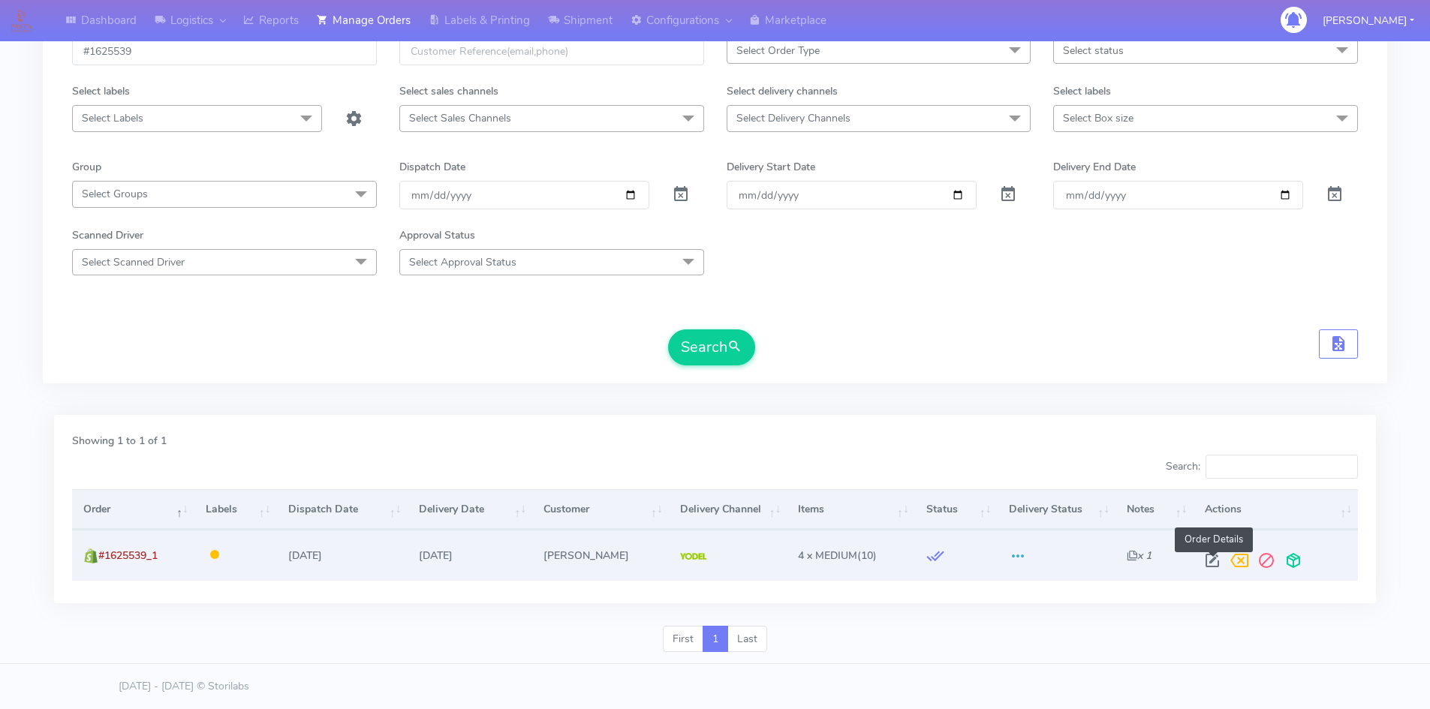
click at [1215, 565] on span at bounding box center [1212, 564] width 27 height 14
select select "5"
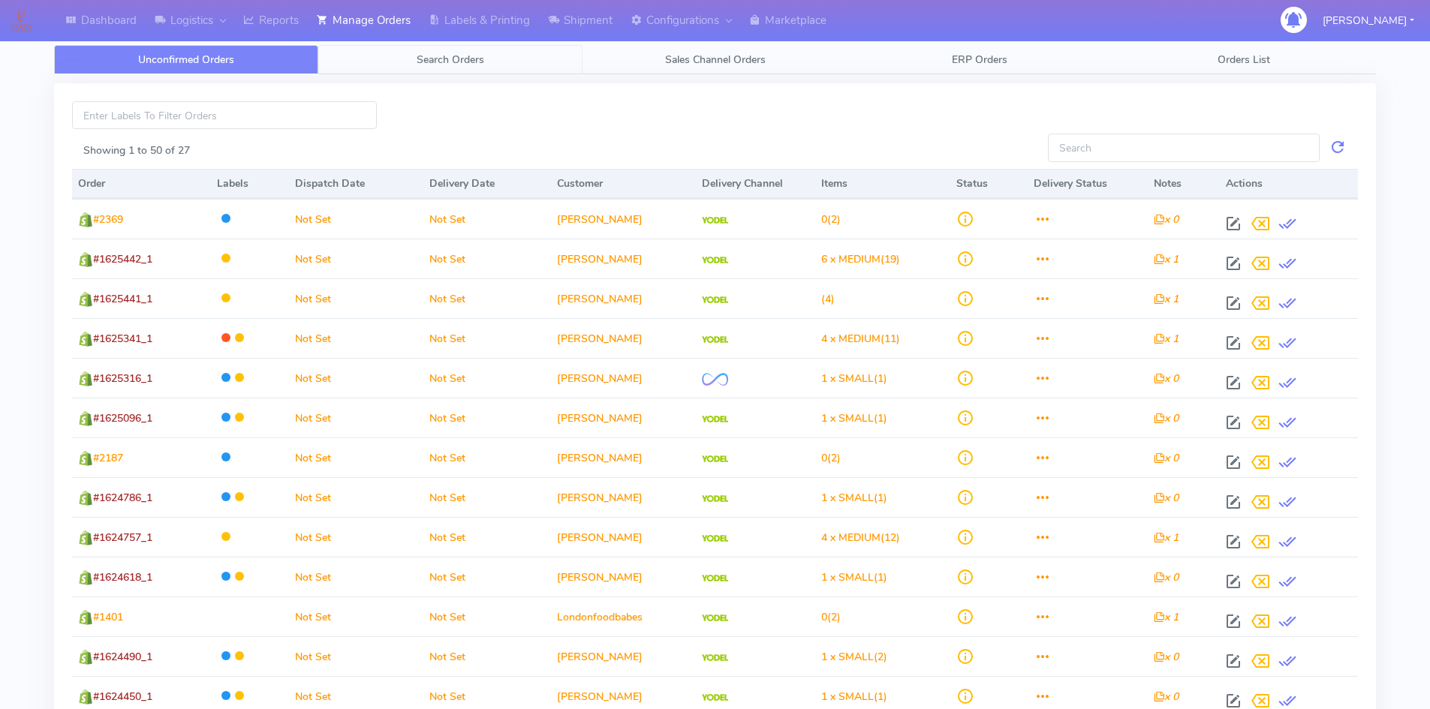
click at [472, 61] on span "Search Orders" at bounding box center [451, 60] width 68 height 14
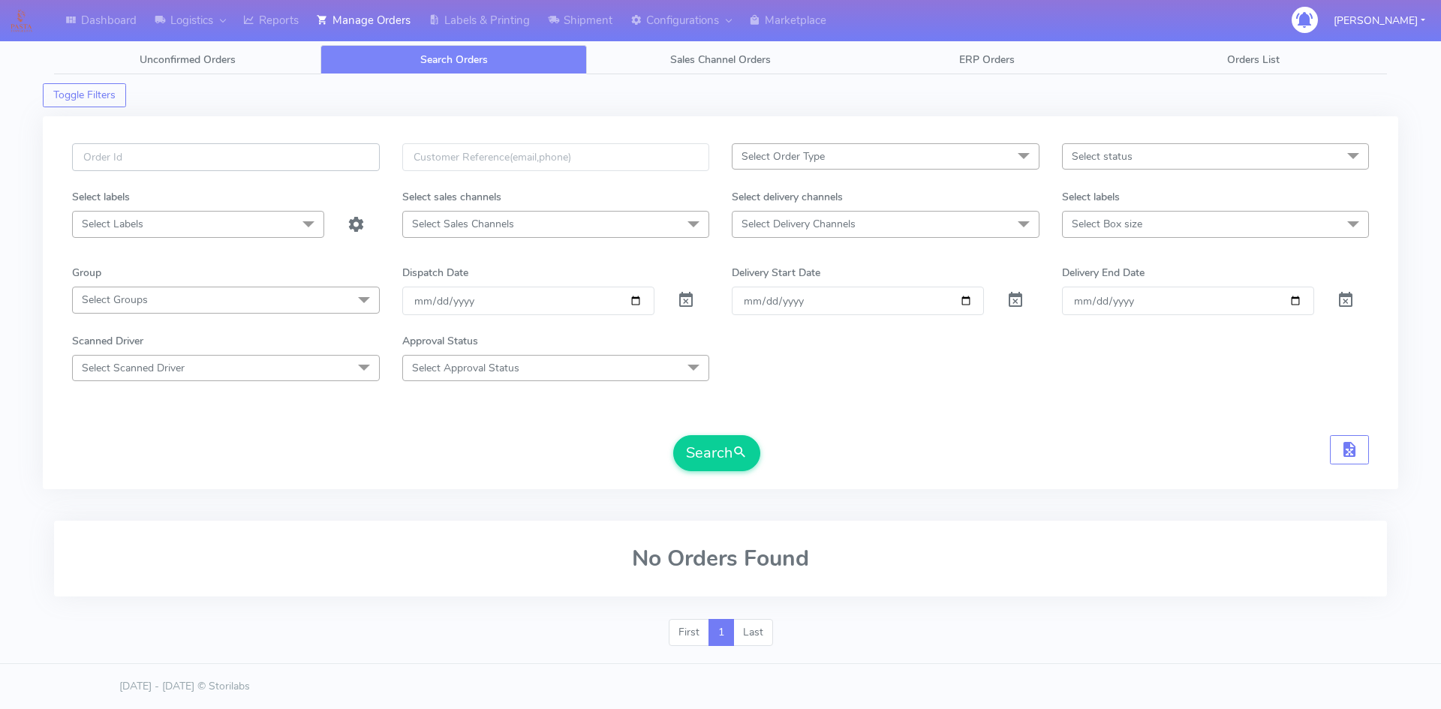
click at [317, 169] on input "text" at bounding box center [226, 157] width 308 height 28
paste input "#1625528"
type input "#1625528"
click at [694, 441] on button "Search" at bounding box center [716, 453] width 87 height 36
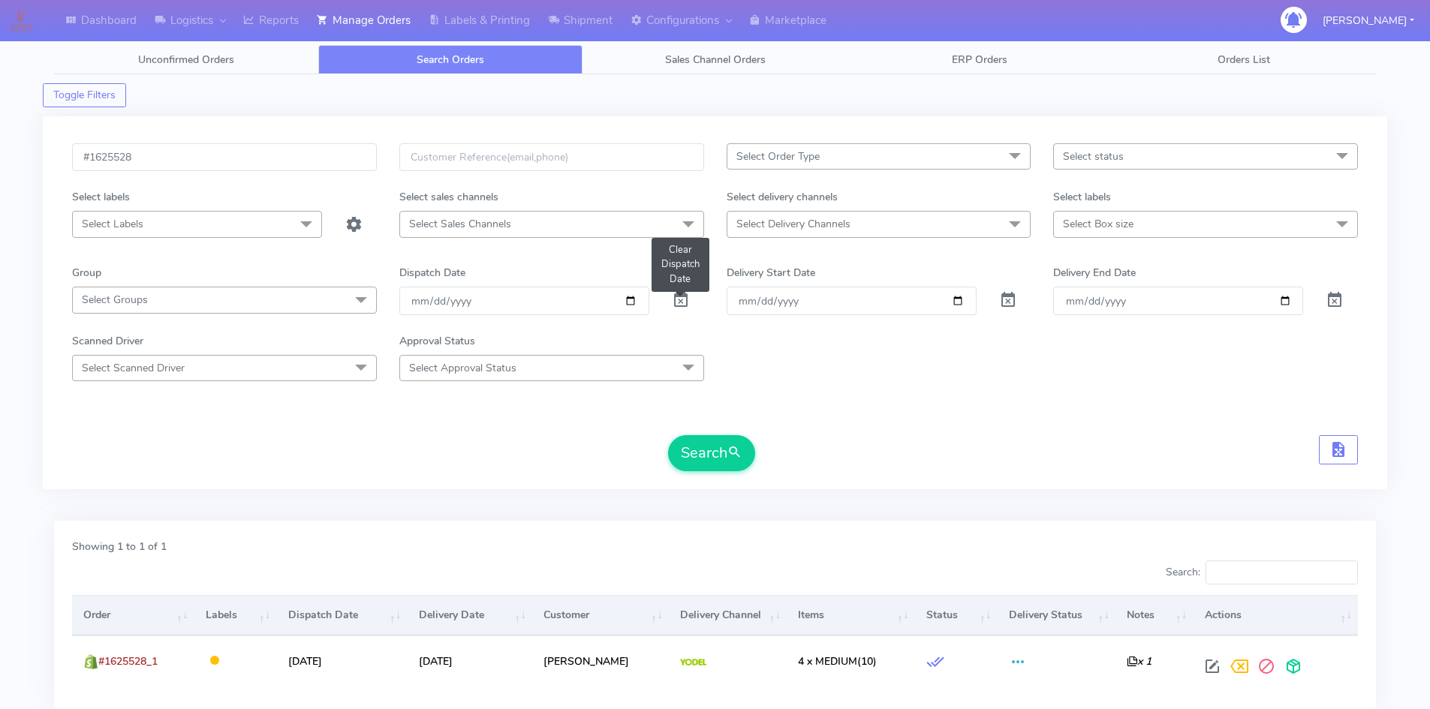
click at [678, 302] on span at bounding box center [681, 303] width 18 height 14
click at [714, 465] on button "Search" at bounding box center [711, 453] width 87 height 36
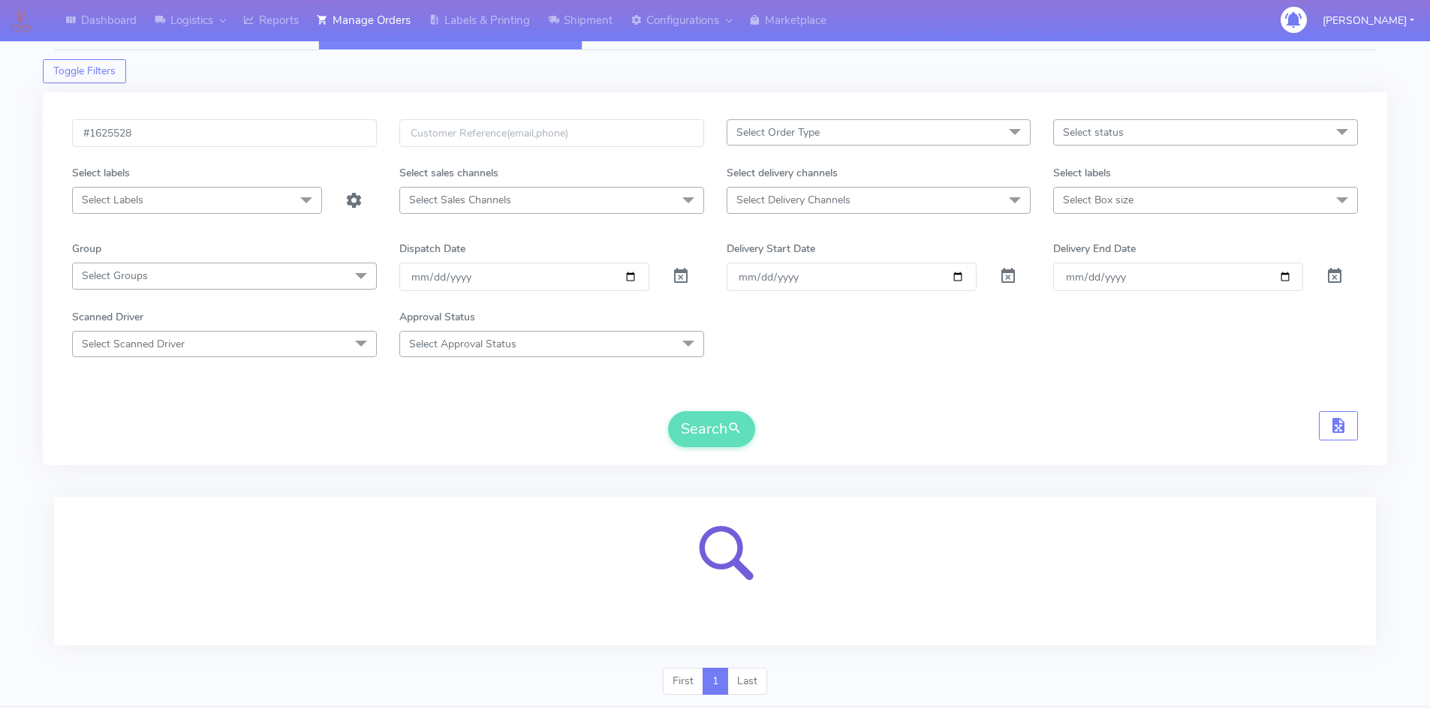
scroll to position [67, 0]
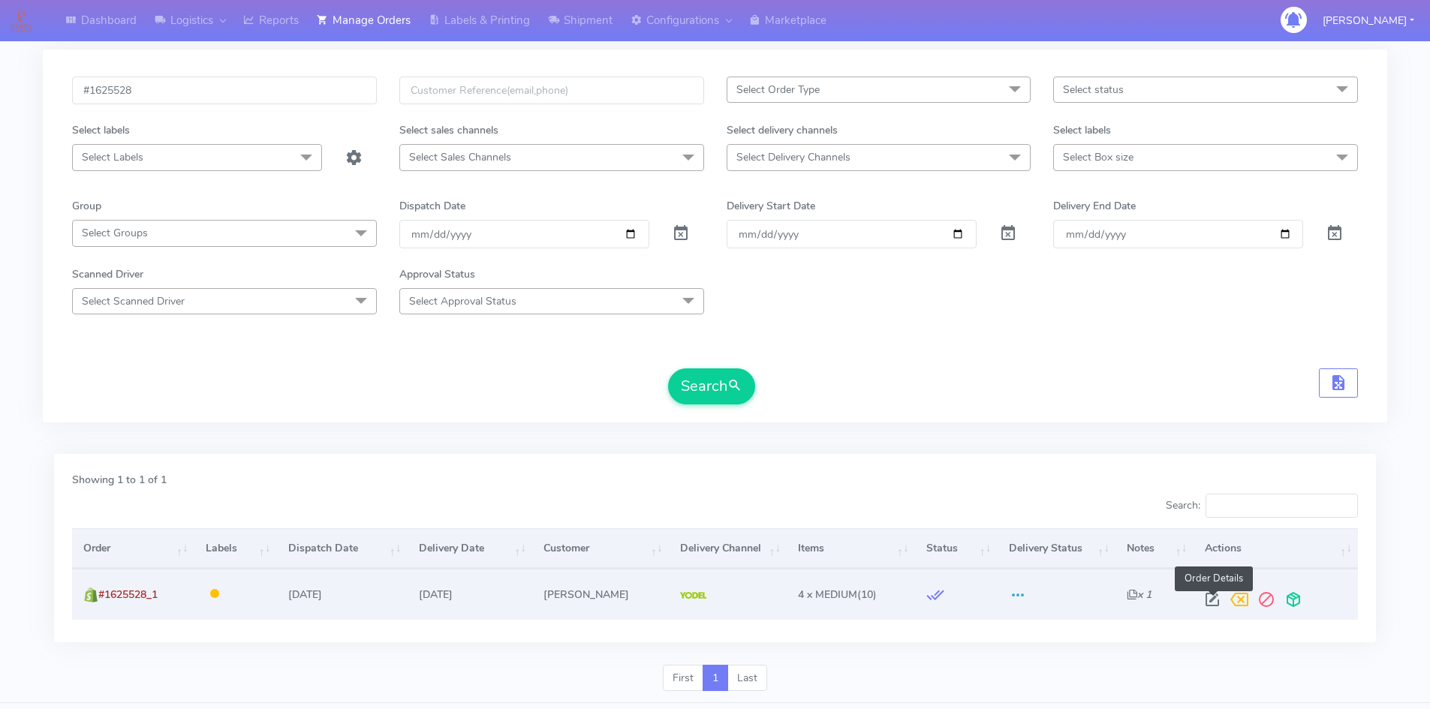
click at [1217, 597] on span at bounding box center [1212, 603] width 27 height 14
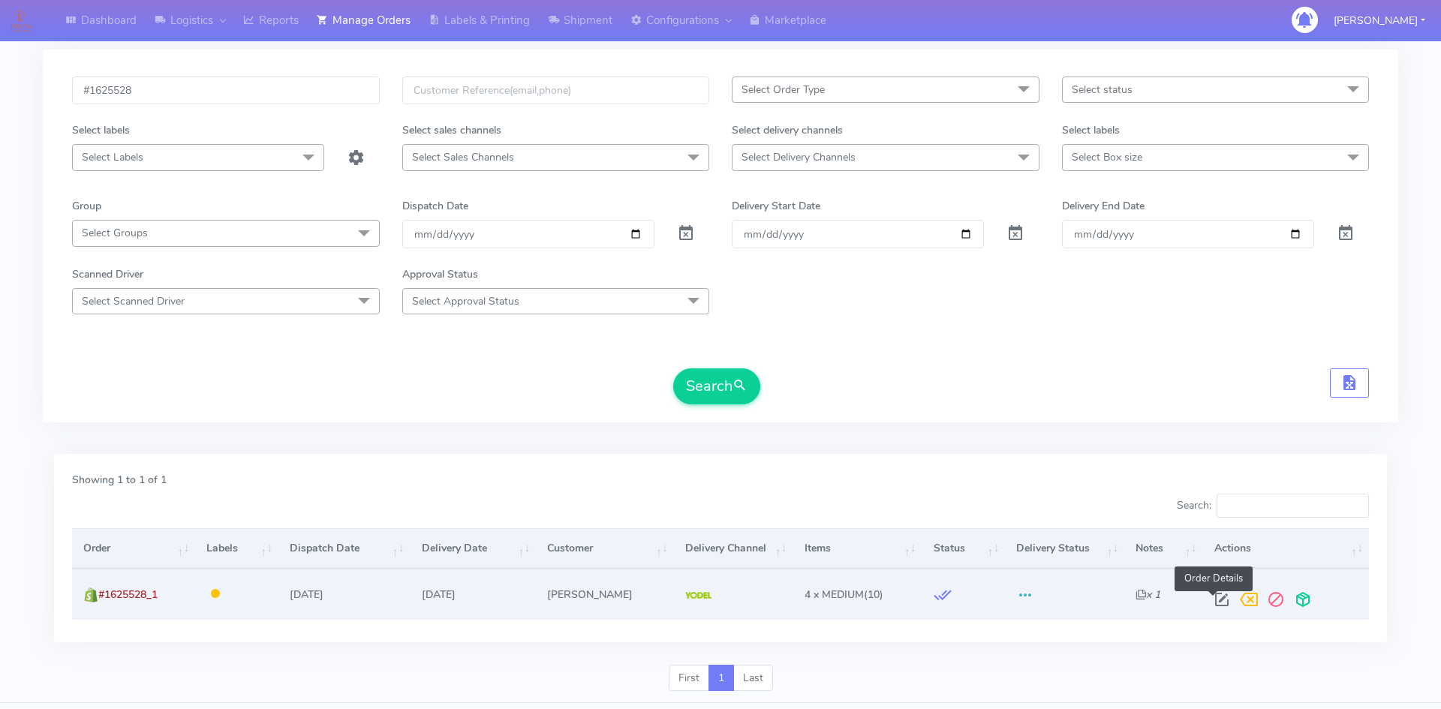
select select "5"
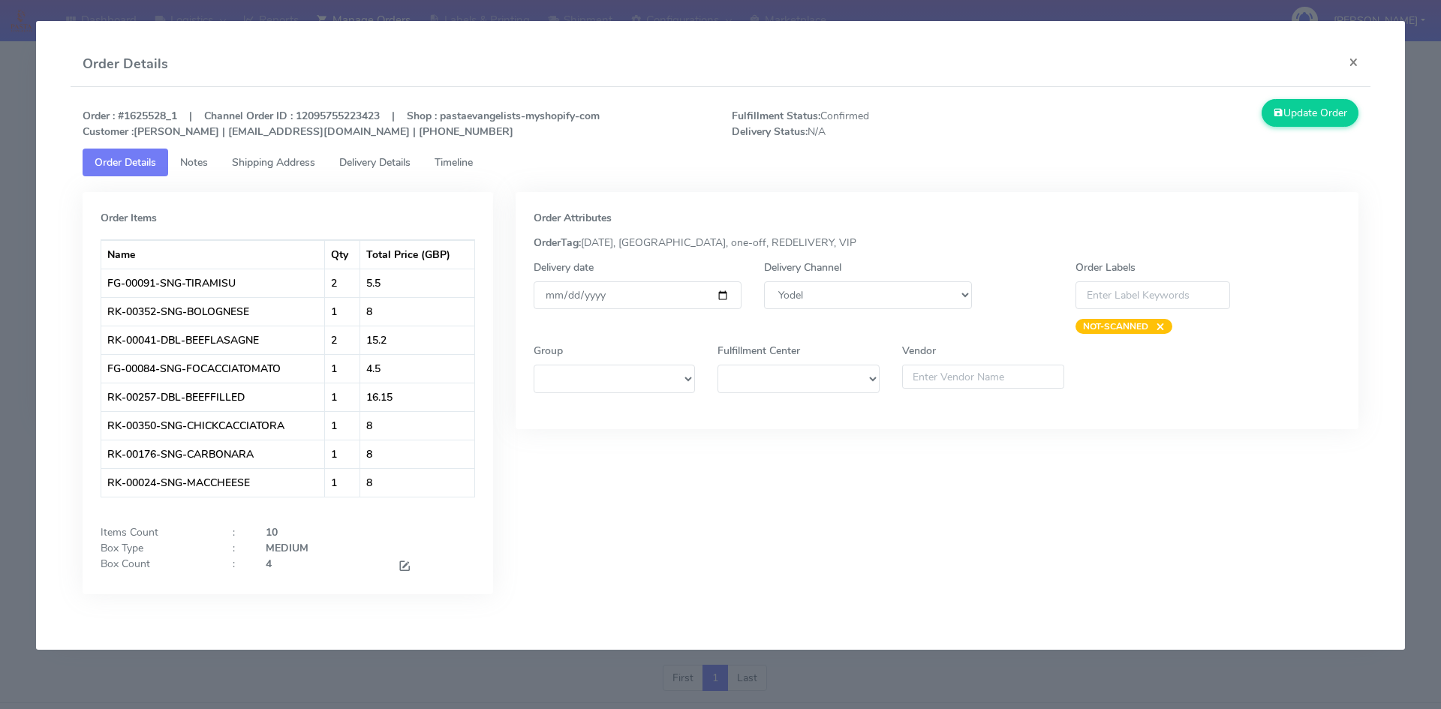
click at [445, 160] on span "Timeline" at bounding box center [454, 162] width 38 height 14
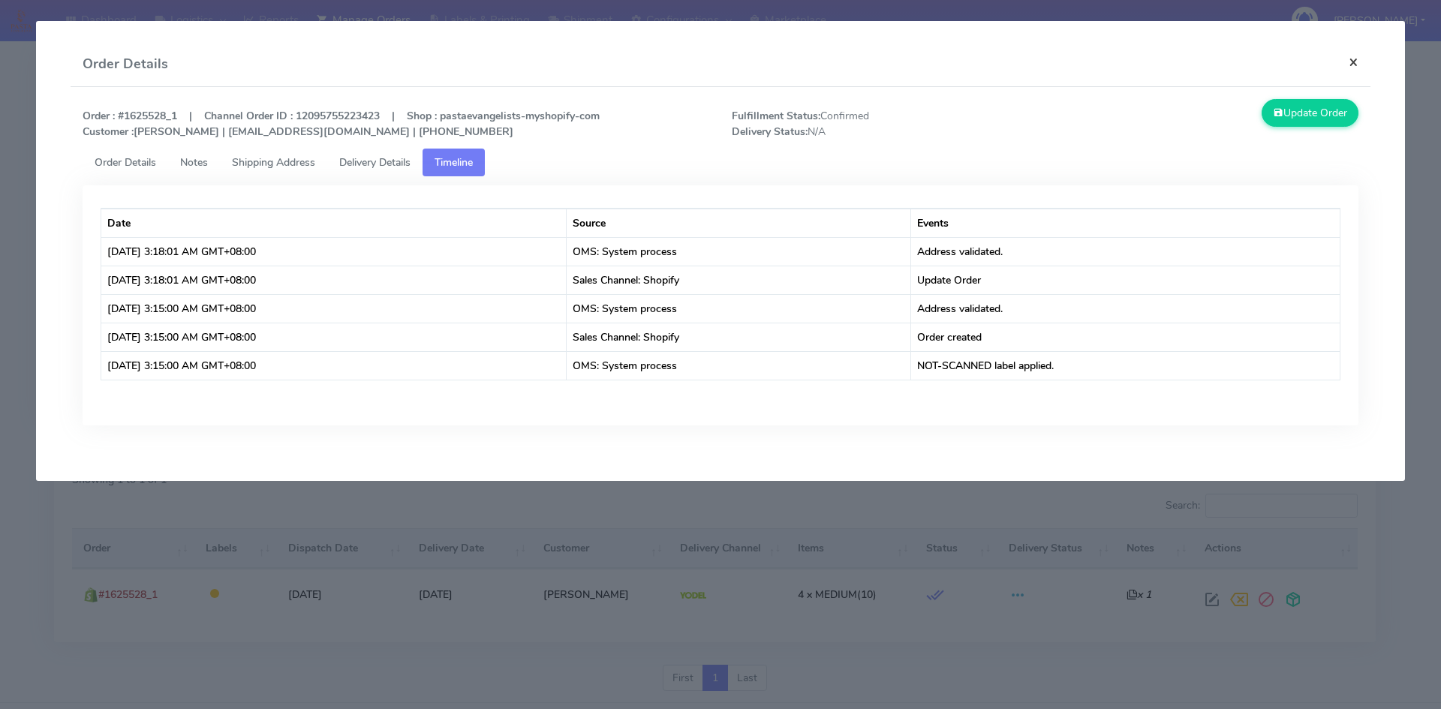
click at [1357, 57] on button "×" at bounding box center [1354, 62] width 34 height 40
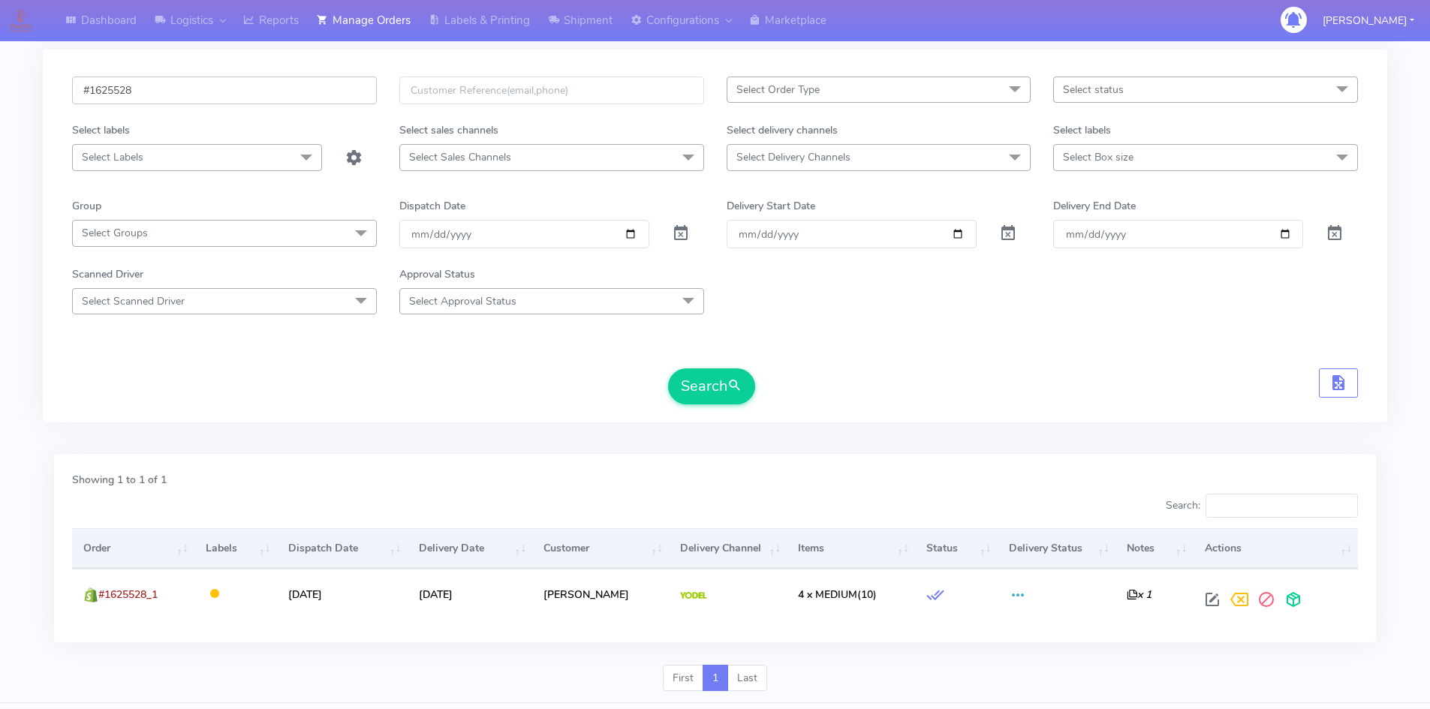
drag, startPoint x: 244, startPoint y: 87, endPoint x: -23, endPoint y: 108, distance: 268.0
click at [0, 108] on html "Dashboard Logistics London Logistics Reports Manage Orders Labels & Printing Sh…" at bounding box center [715, 340] width 1430 height 815
paste input "1618636"
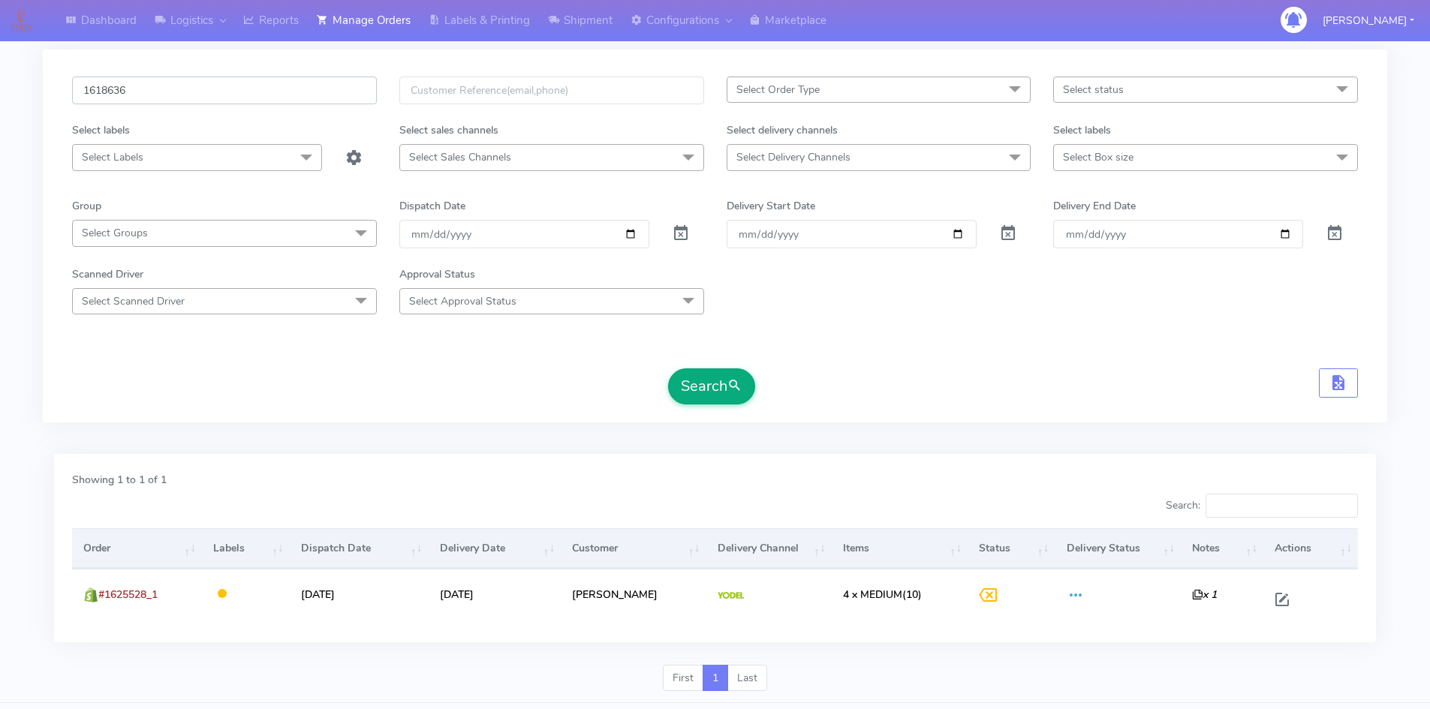
type input "1618636"
click at [692, 380] on button "Search" at bounding box center [711, 387] width 87 height 36
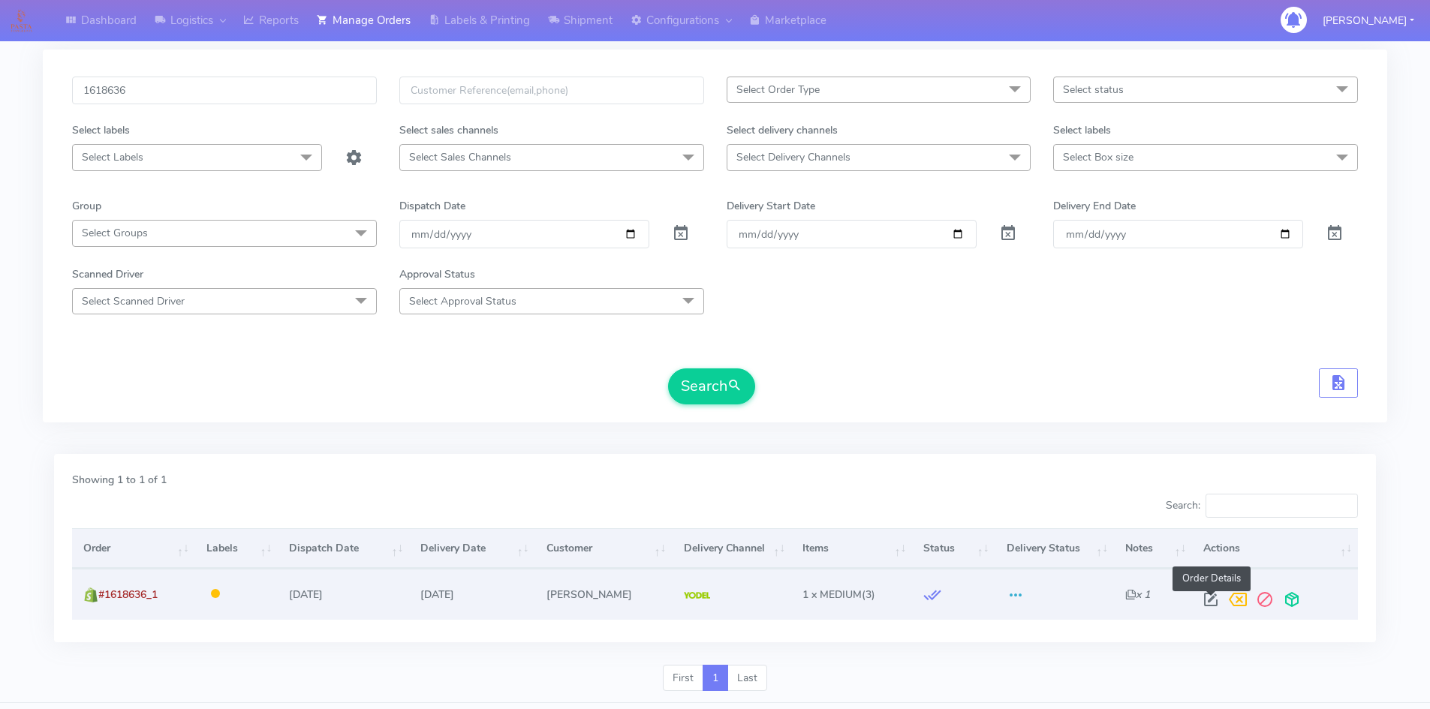
click at [1214, 603] on span at bounding box center [1210, 603] width 27 height 14
select select "5"
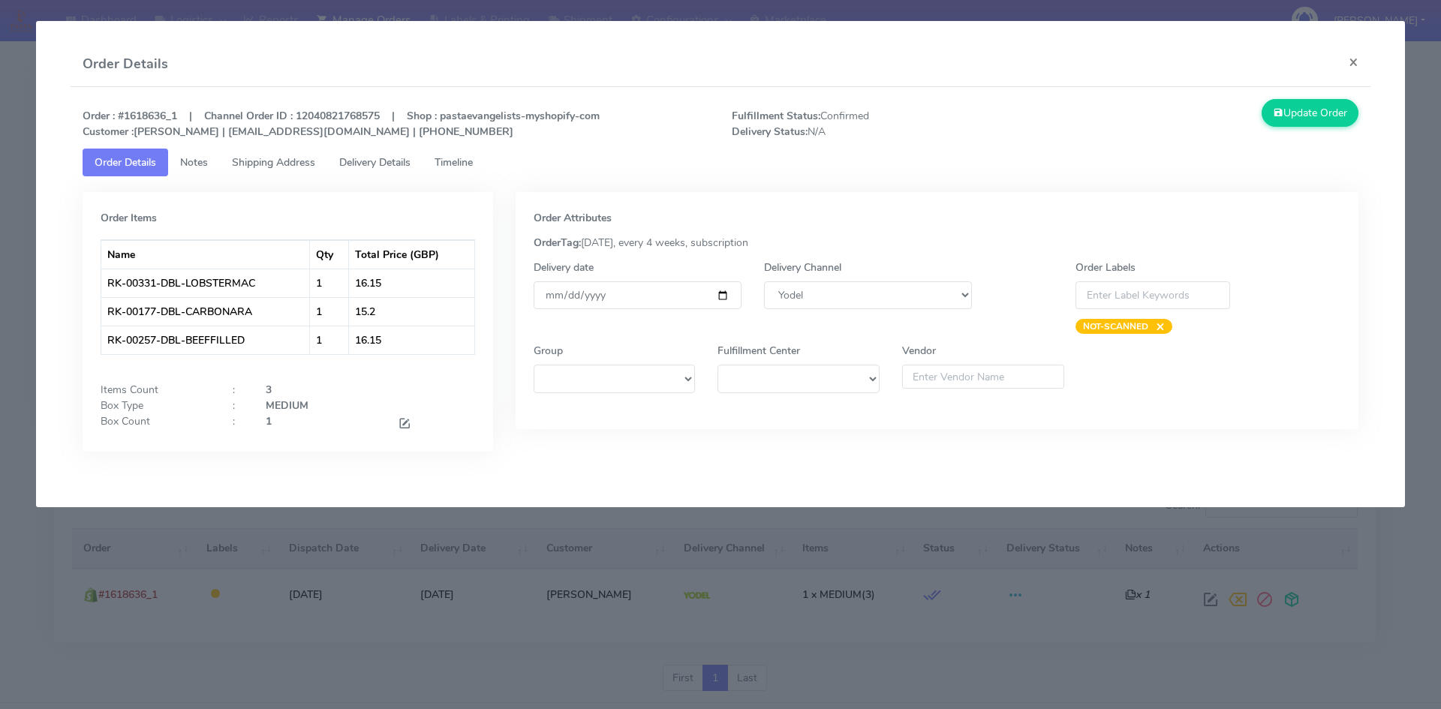
click at [456, 156] on span "Timeline" at bounding box center [454, 162] width 38 height 14
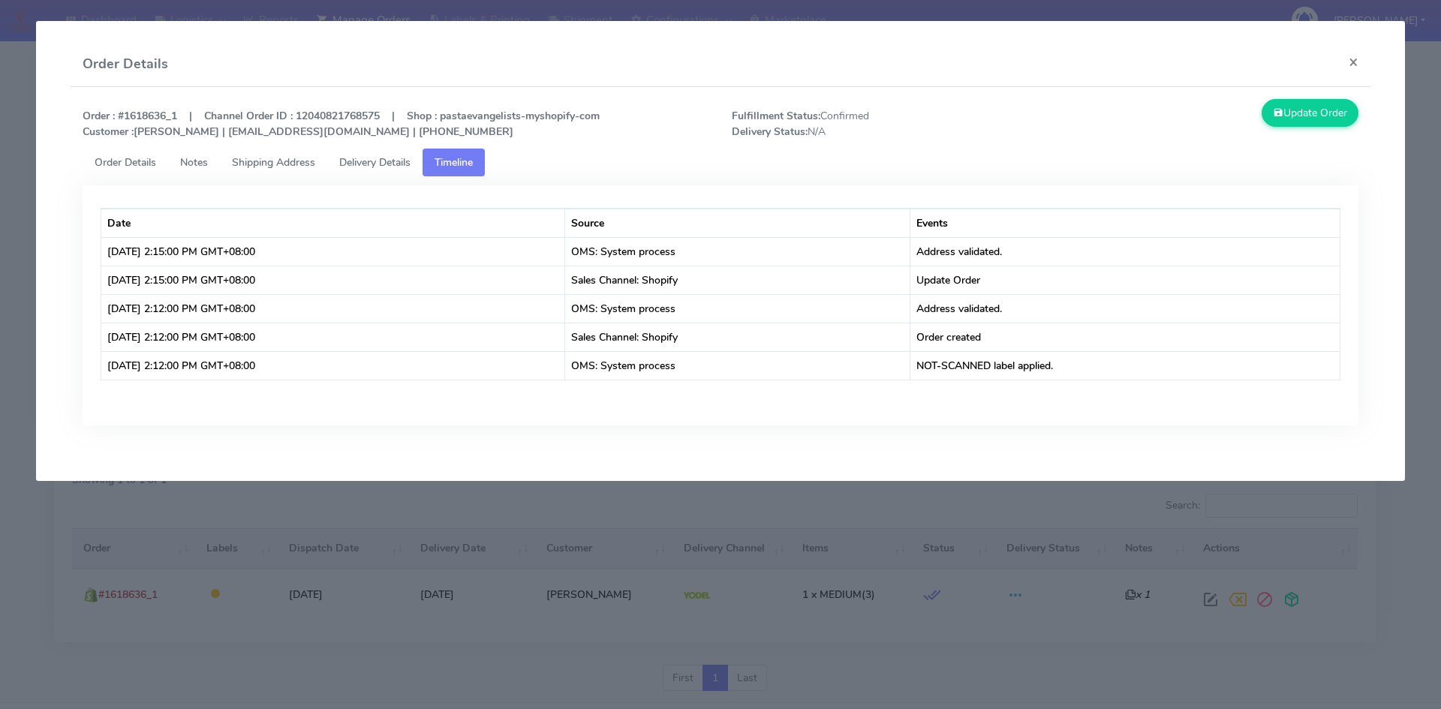
click at [338, 170] on link "Delivery Details" at bounding box center [374, 163] width 95 height 28
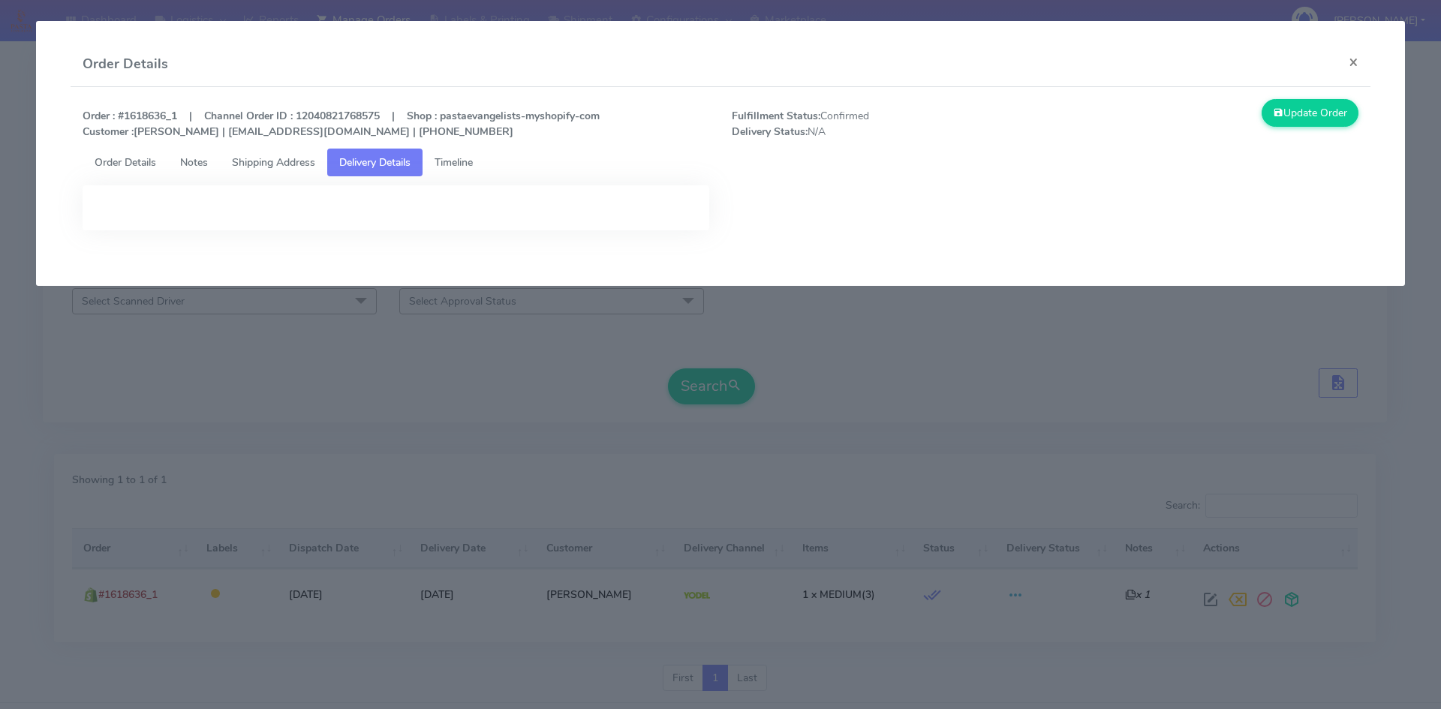
click at [356, 165] on span "Delivery Details" at bounding box center [374, 162] width 71 height 14
click at [288, 166] on span "Shipping Address" at bounding box center [273, 162] width 83 height 14
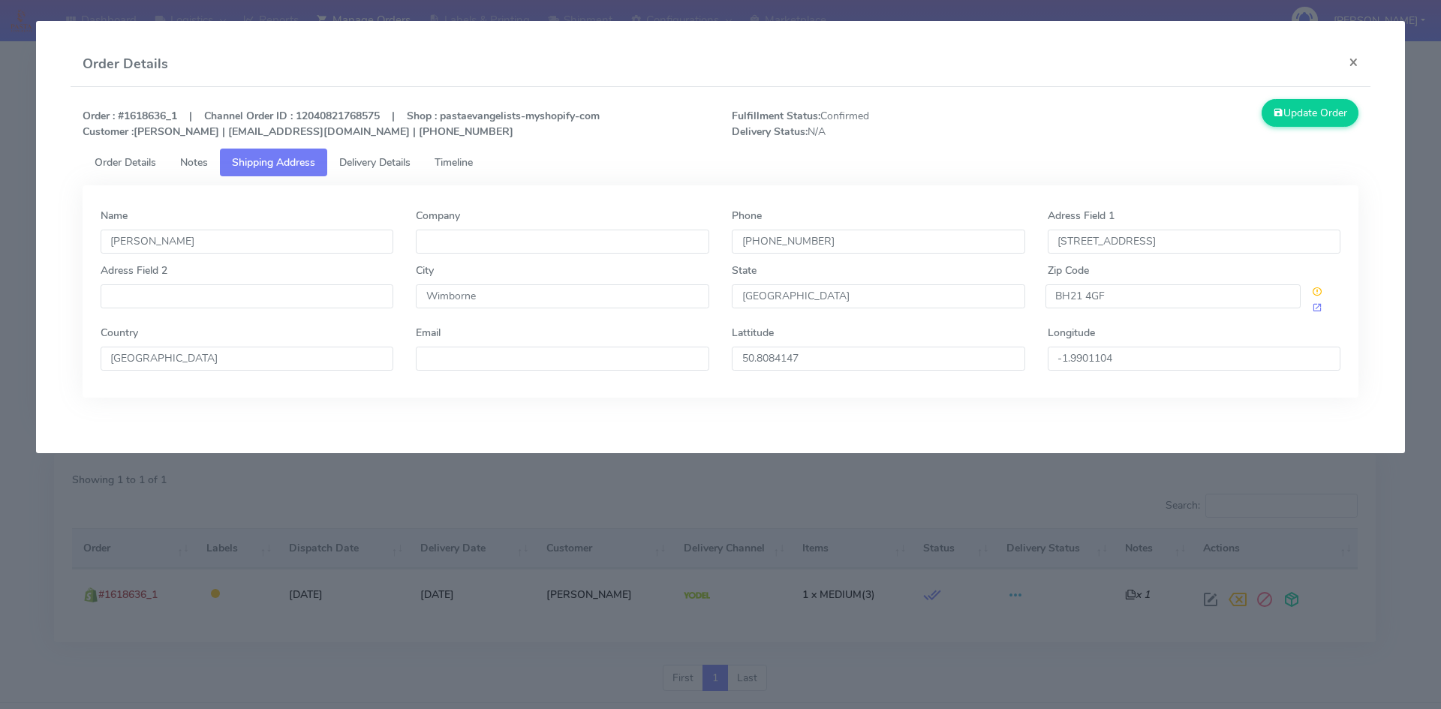
click at [381, 161] on span "Delivery Details" at bounding box center [374, 162] width 71 height 14
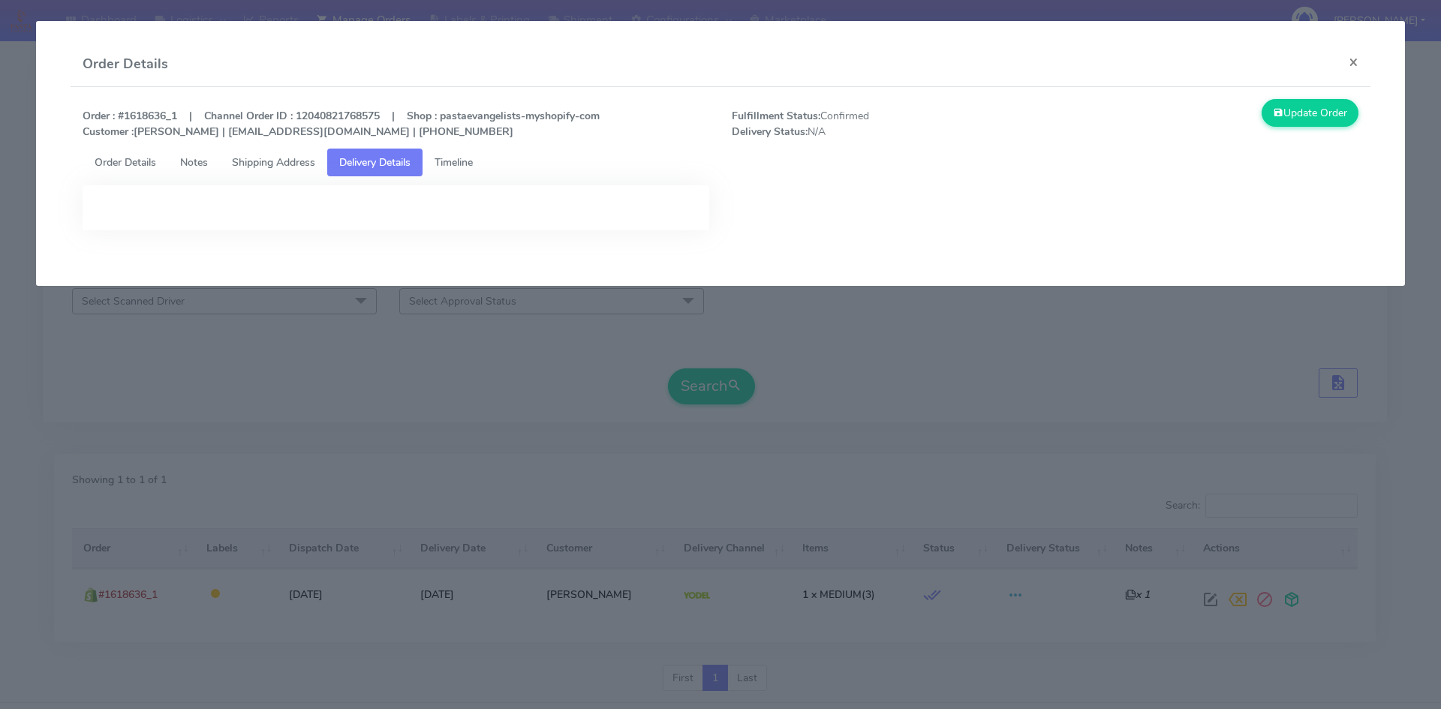
click at [451, 155] on span "Timeline" at bounding box center [454, 162] width 38 height 14
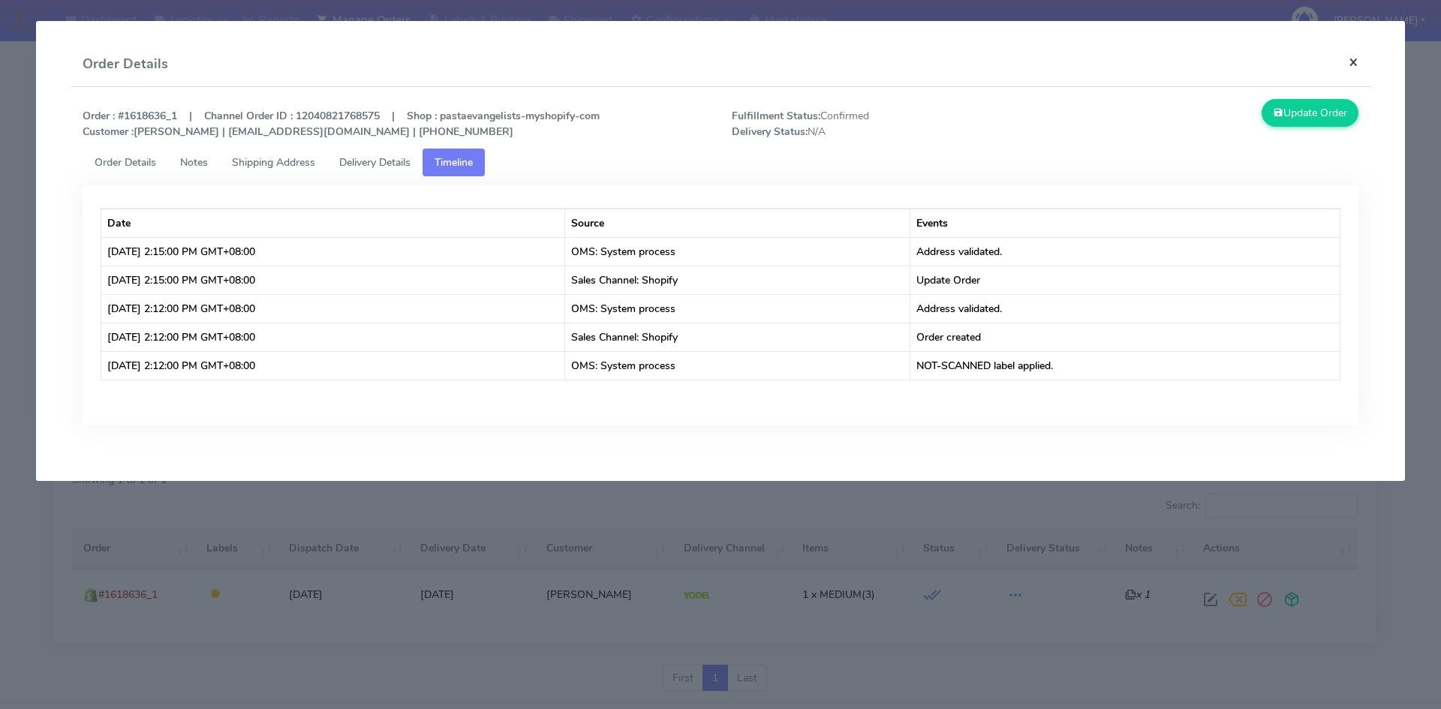
click at [1353, 65] on button "×" at bounding box center [1354, 62] width 34 height 40
